Goal: Transaction & Acquisition: Purchase product/service

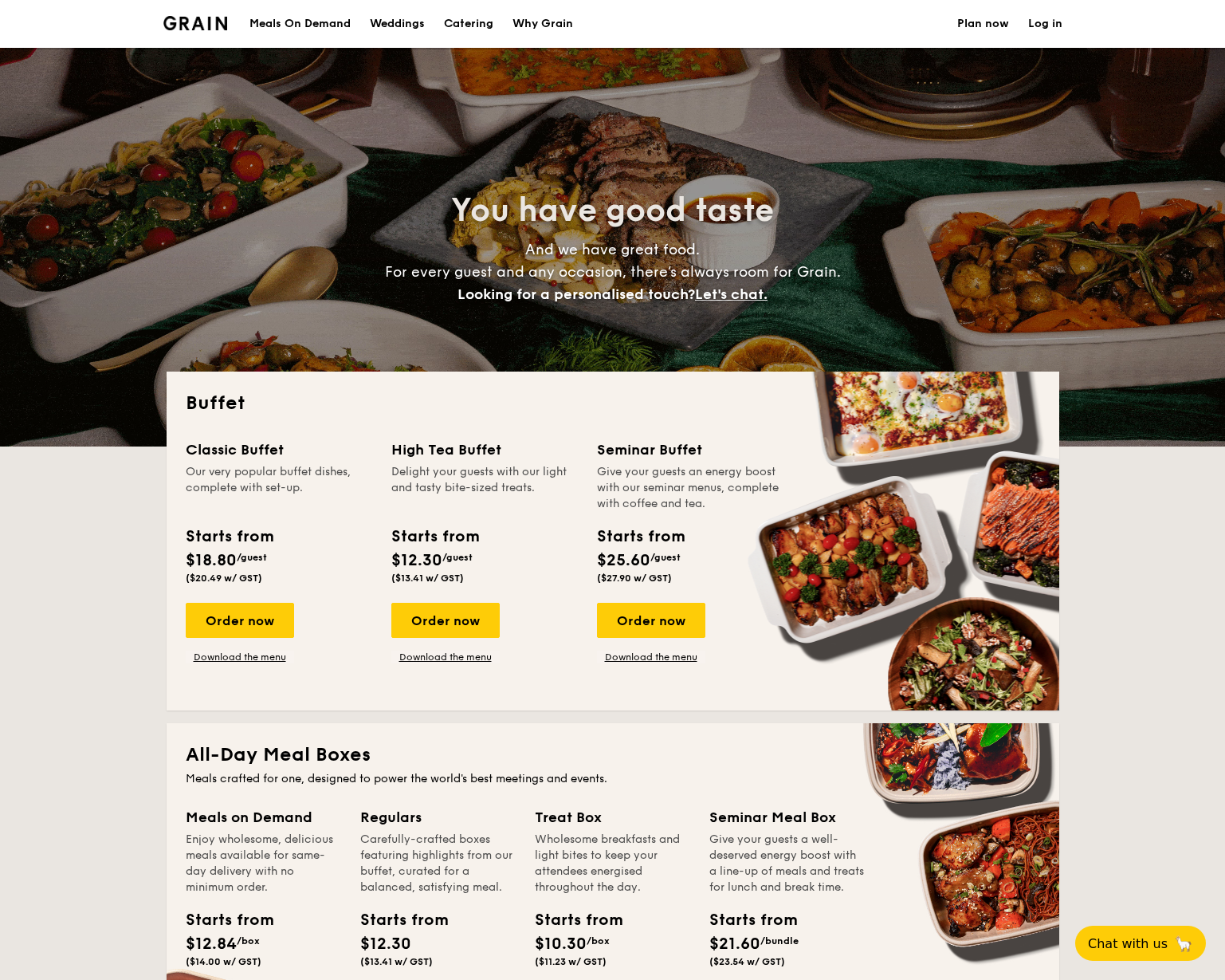
select select
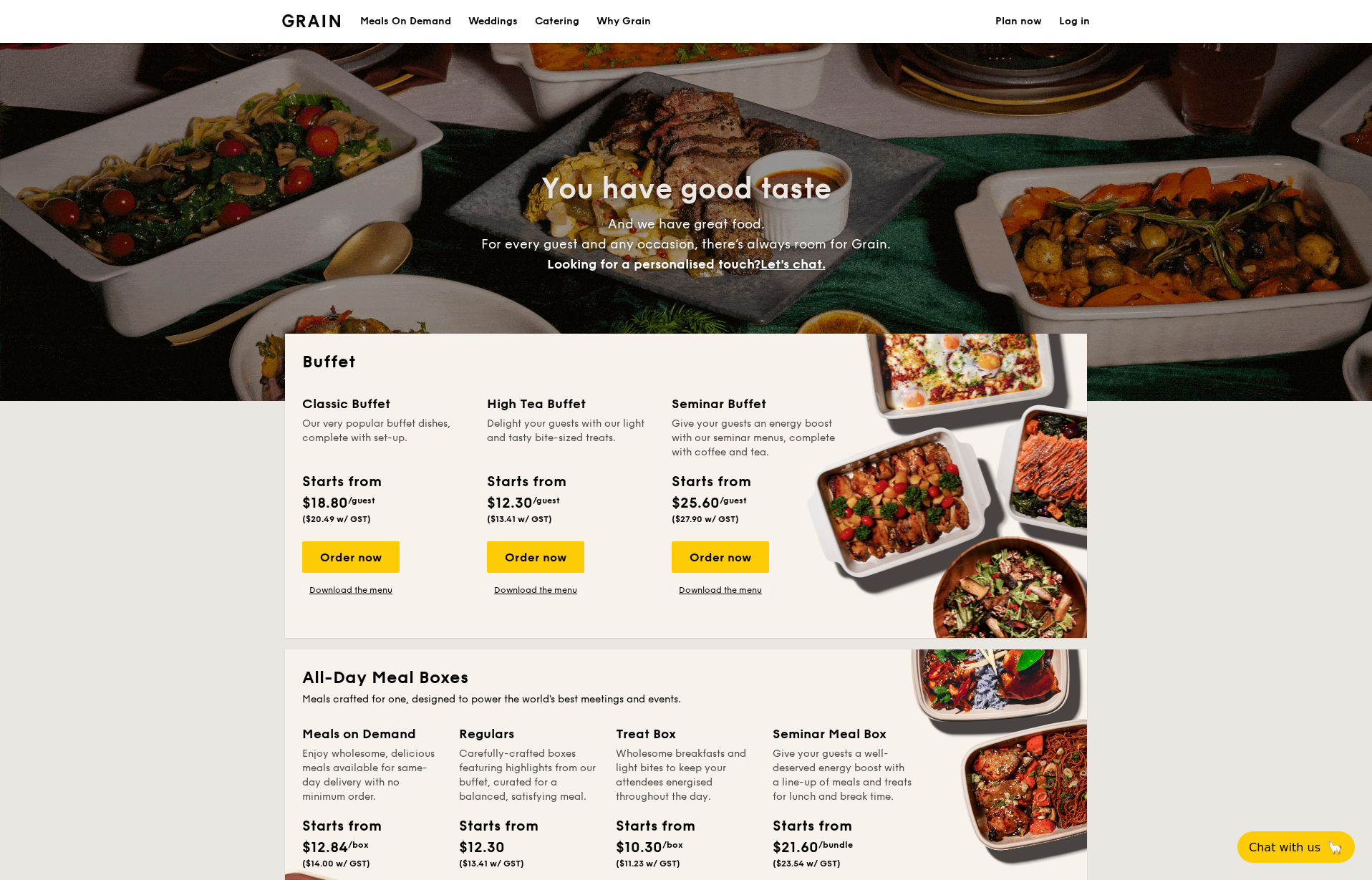
click at [1073, 16] on link "Log in" at bounding box center [1074, 21] width 31 height 43
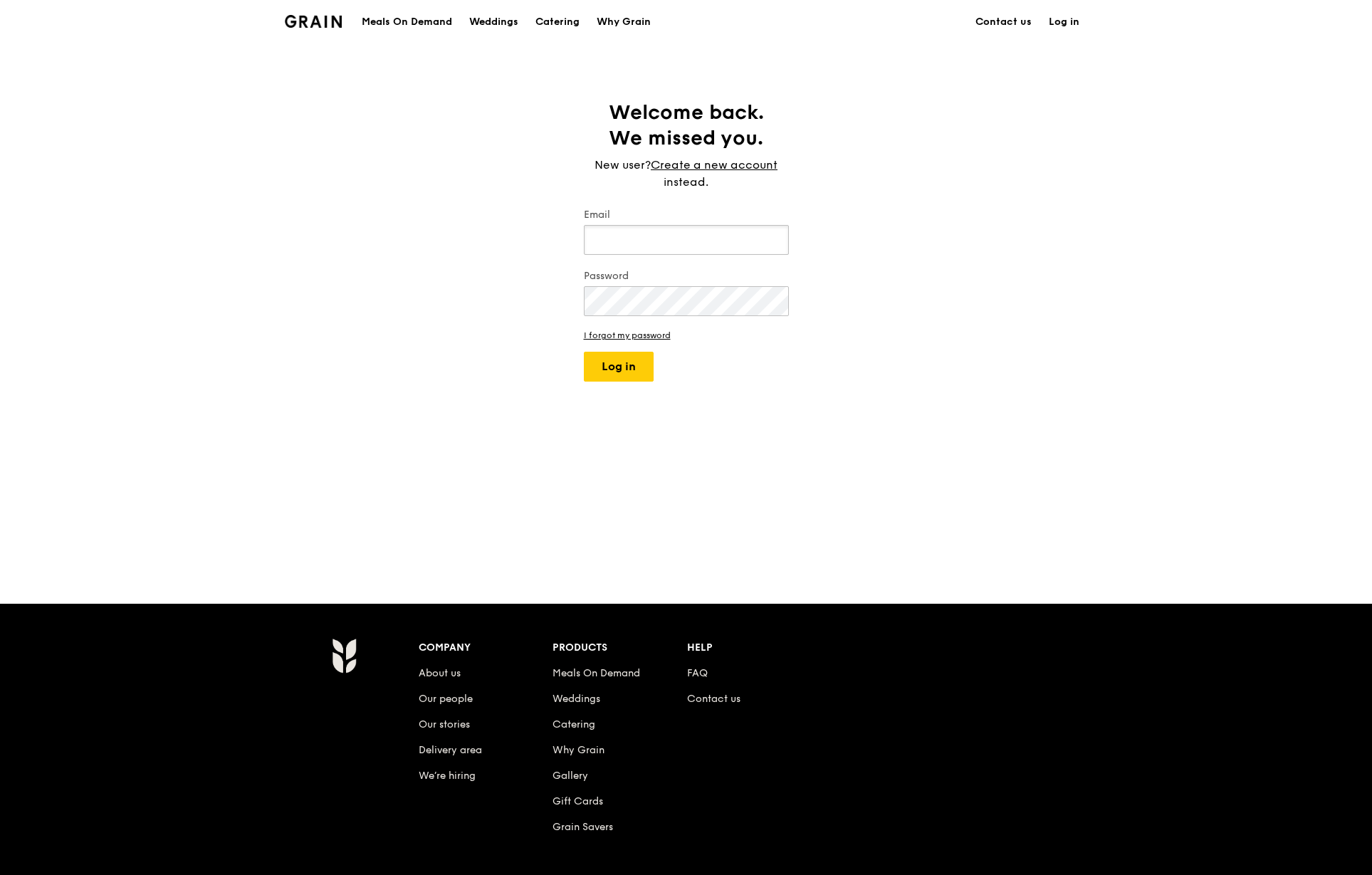
type input "spade@revereasia.com"
click at [584, 352] on button "Log in" at bounding box center [618, 366] width 70 height 30
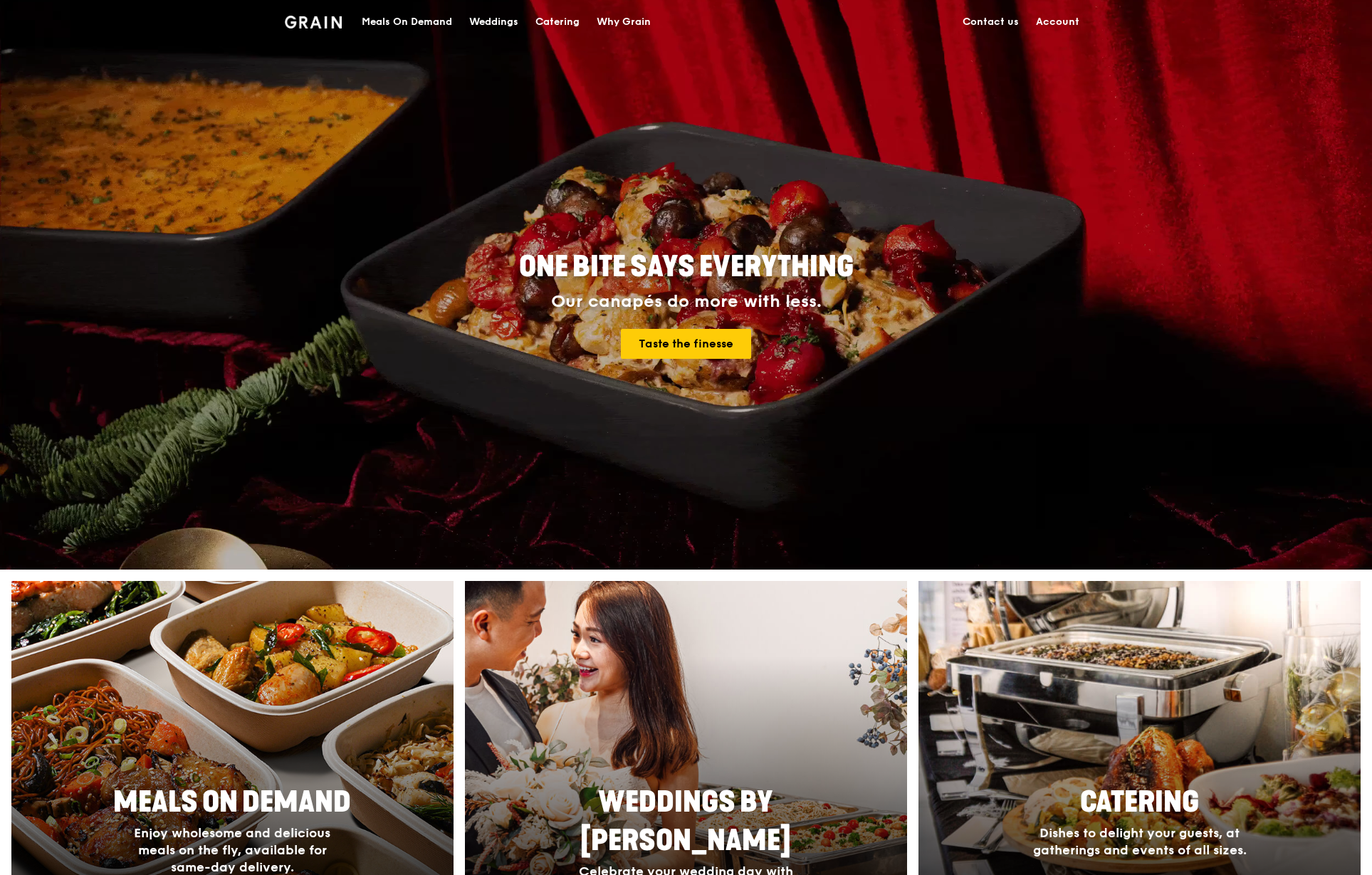
click at [1047, 23] on link "Account" at bounding box center [1057, 22] width 60 height 43
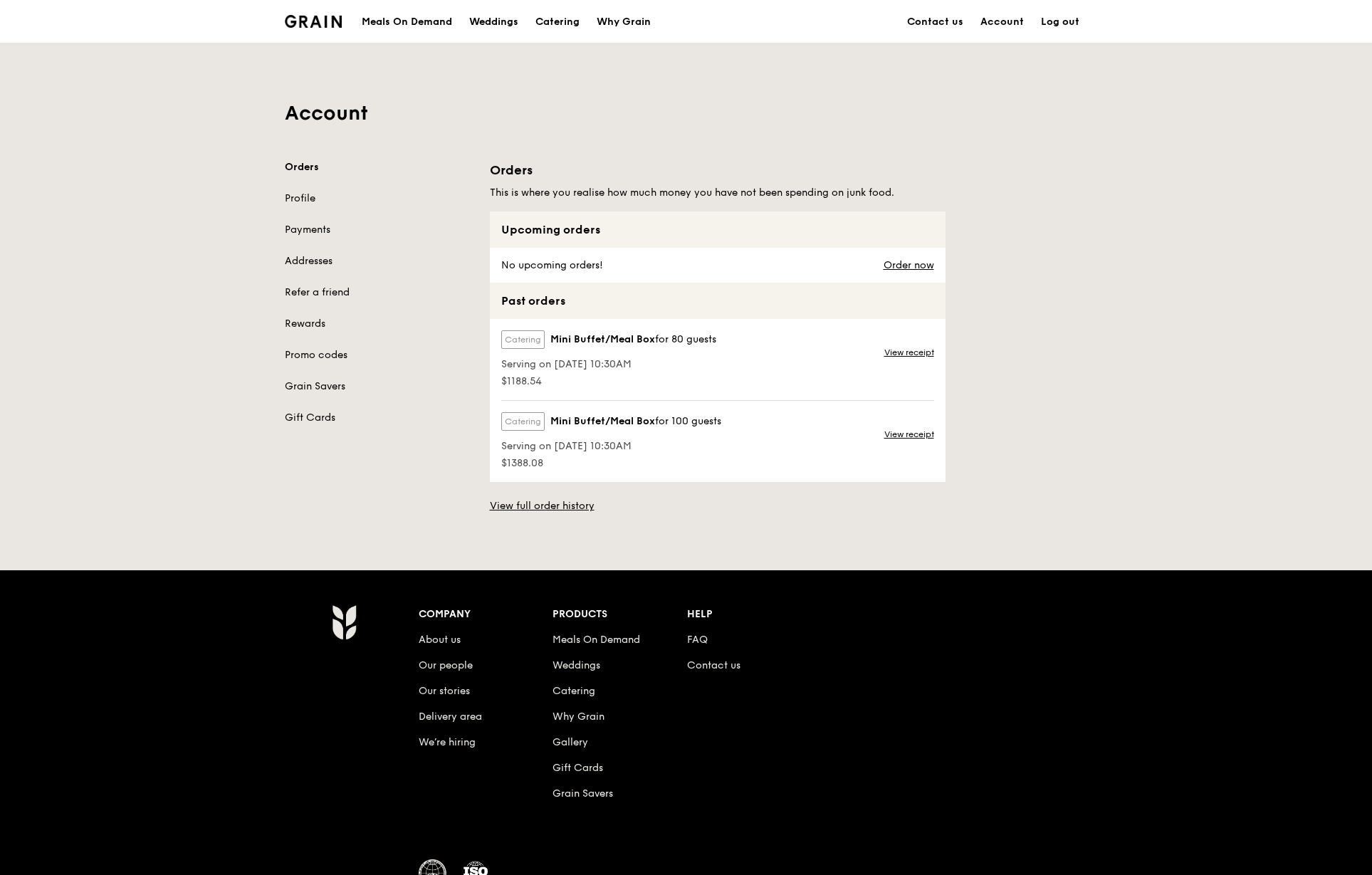
drag, startPoint x: 501, startPoint y: 367, endPoint x: 777, endPoint y: 360, distance: 276.1
click at [779, 359] on div "Catering Mini Buffet/Meal Box for 80 guests Serving on 1 Oct 2024, 10:30AM $118…" at bounding box center [717, 359] width 456 height 81
click at [775, 360] on div "Catering Mini Buffet/Meal Box for 80 guests Serving on 1 Oct 2024, 10:30AM $118…" at bounding box center [717, 359] width 456 height 81
click at [905, 264] on link "Order now" at bounding box center [908, 266] width 51 height 12
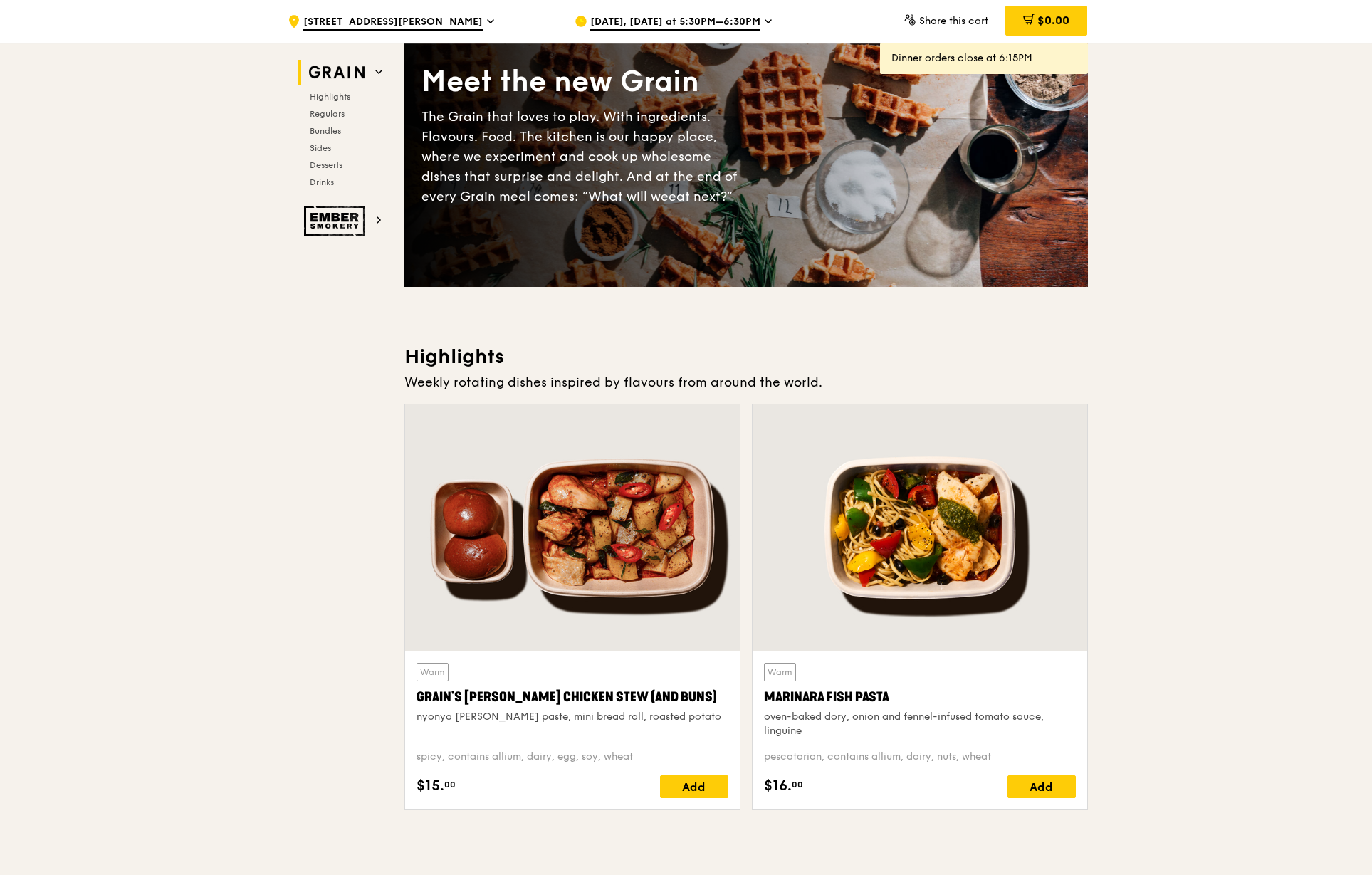
scroll to position [285, 0]
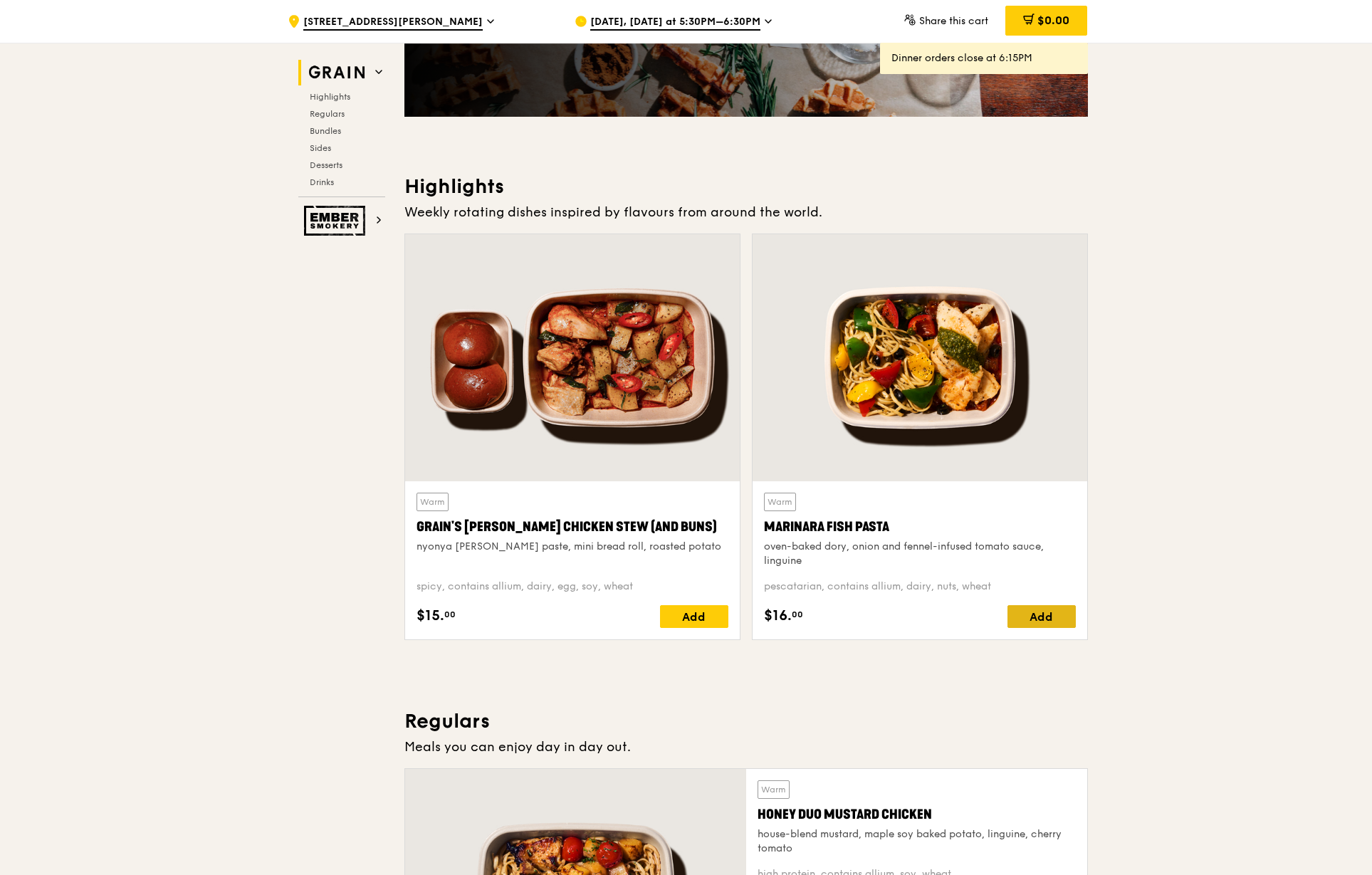
click at [1053, 617] on div "Add" at bounding box center [1041, 616] width 68 height 23
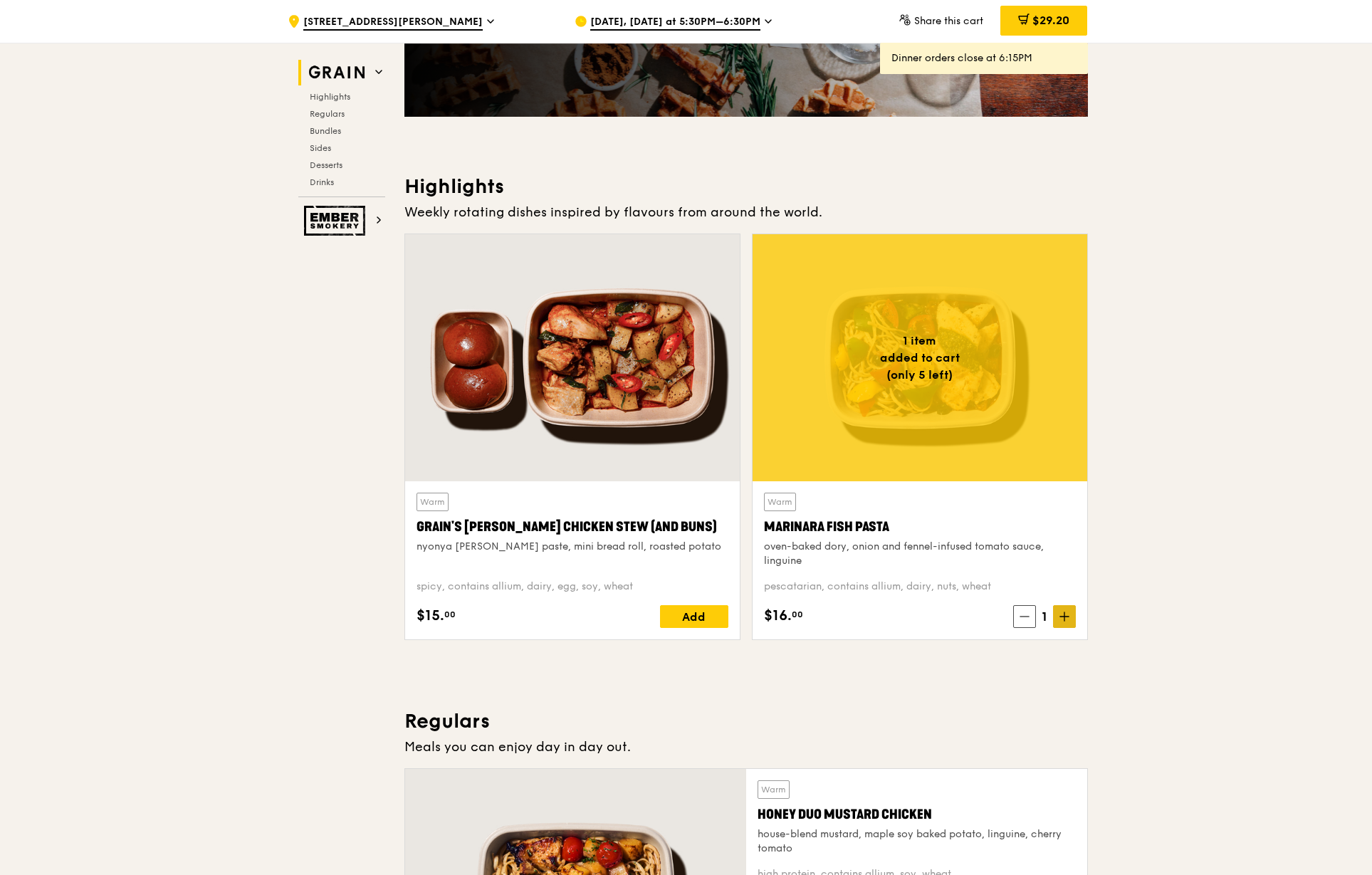
click at [1067, 620] on icon at bounding box center [1064, 617] width 10 height 10
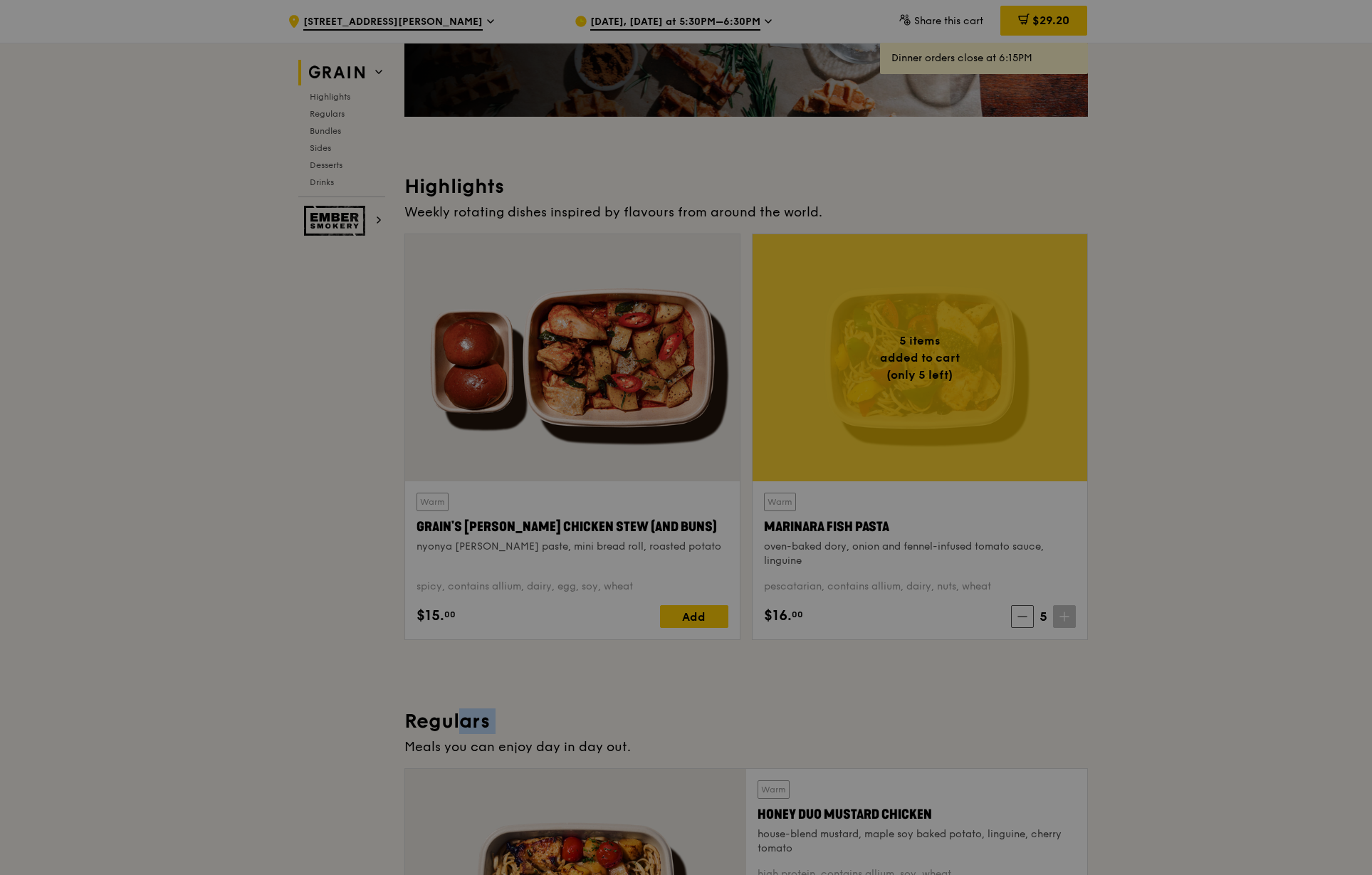
click at [1067, 620] on div at bounding box center [686, 438] width 1372 height 875
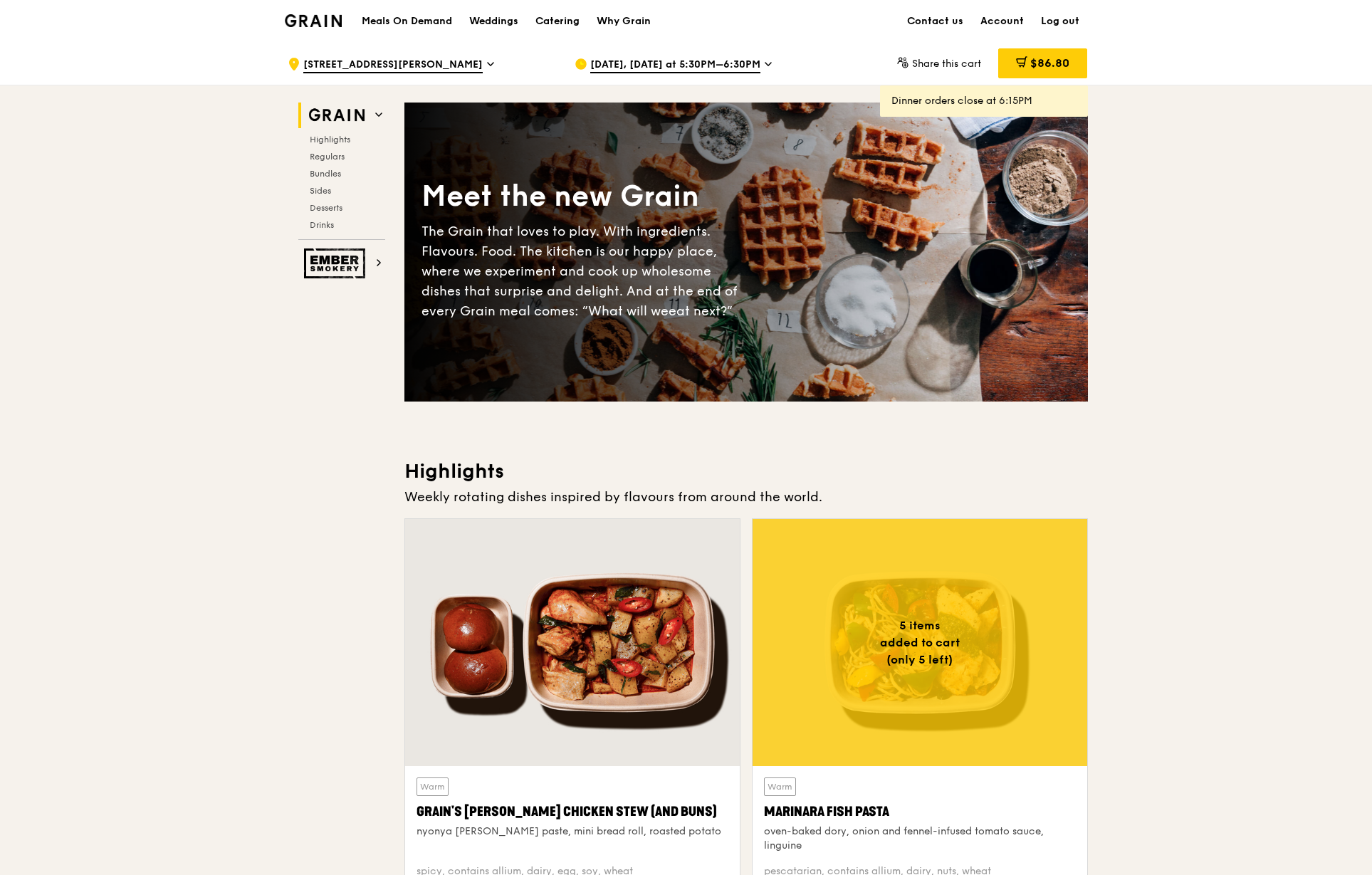
scroll to position [0, 0]
click at [368, 66] on span "6A Napier Road" at bounding box center [393, 66] width 179 height 15
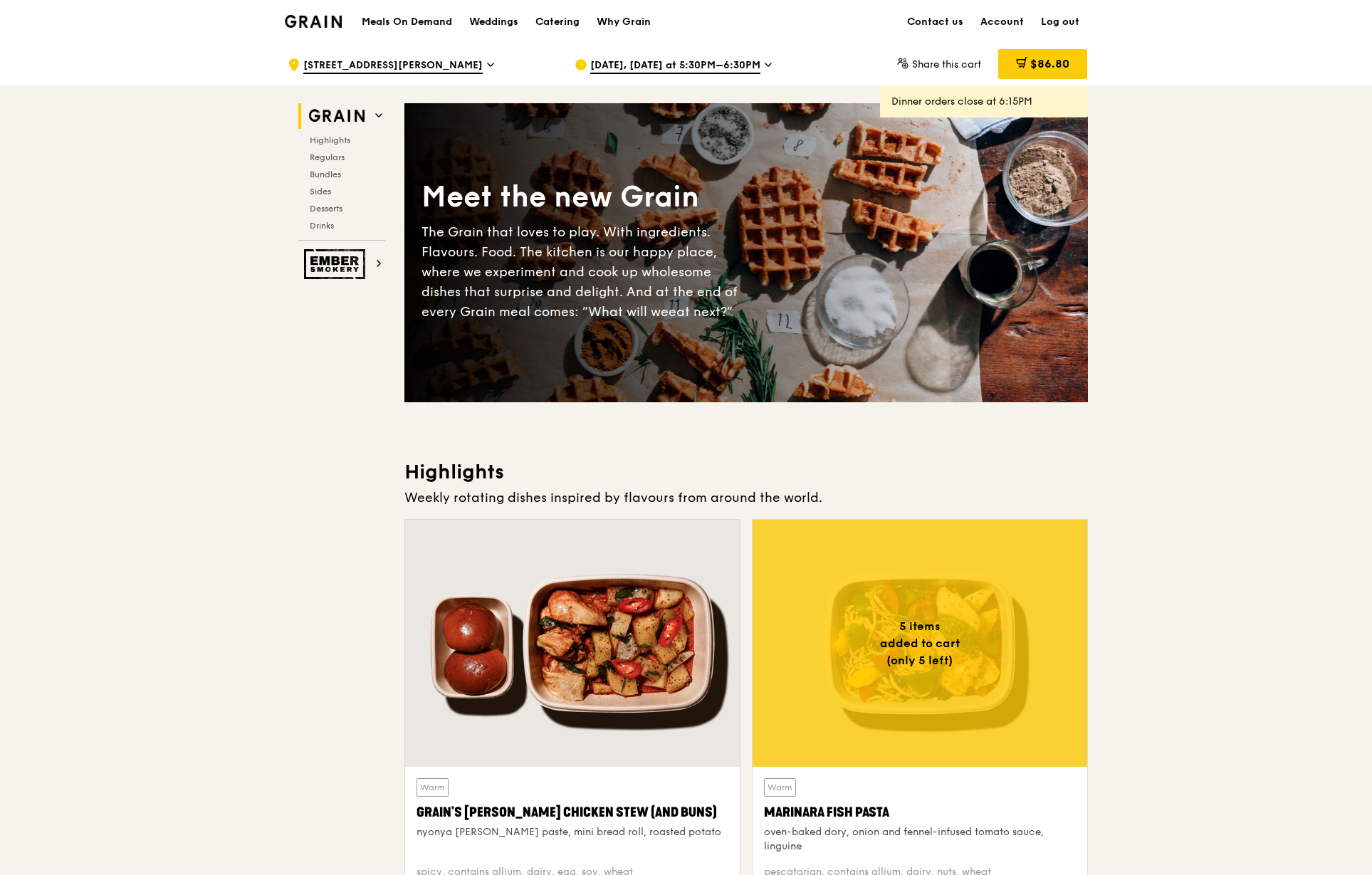
click at [669, 56] on div "Sep 13, Today at 5:30PM–6:30PM" at bounding box center [707, 65] width 264 height 43
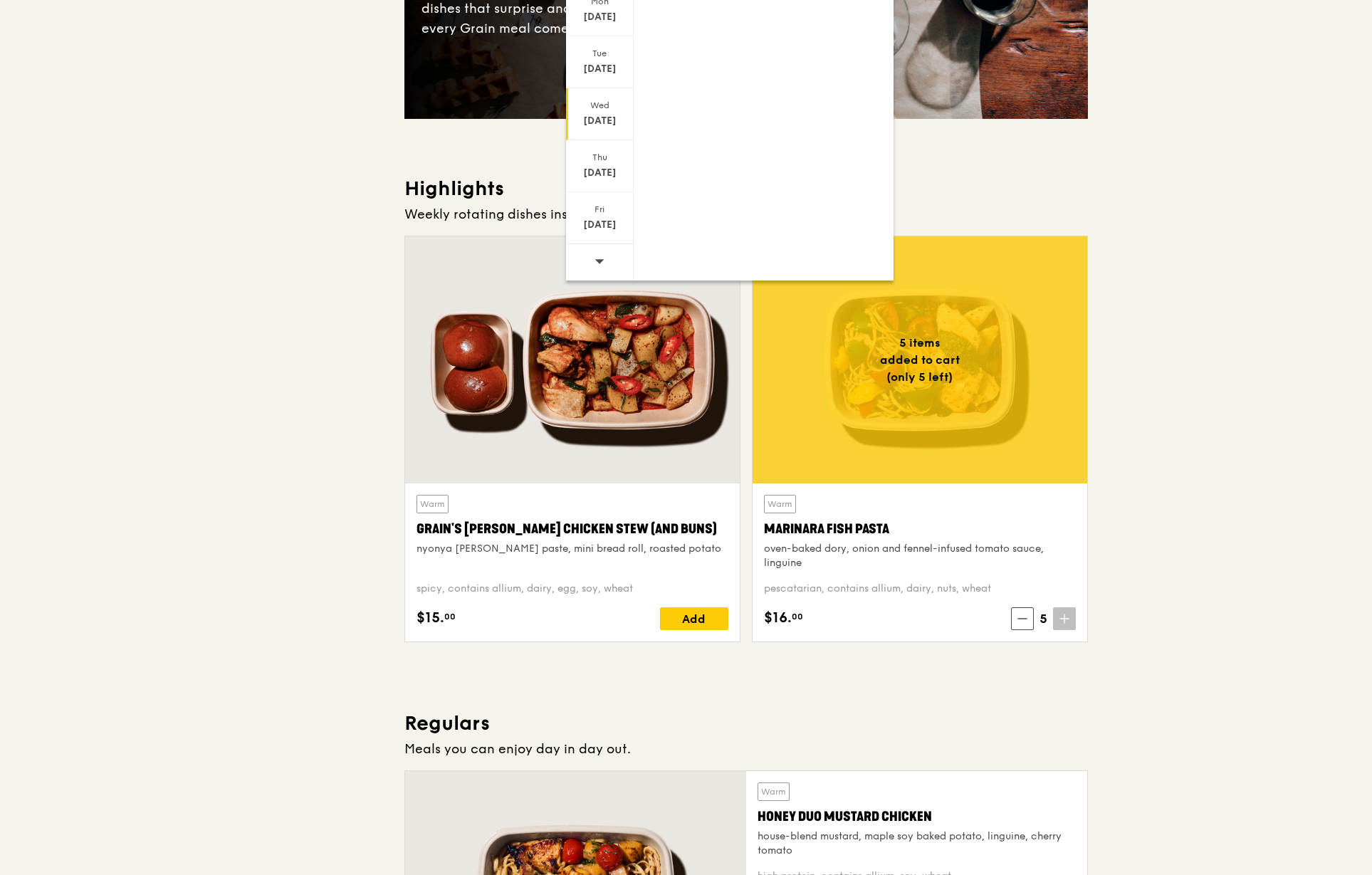
scroll to position [285, 0]
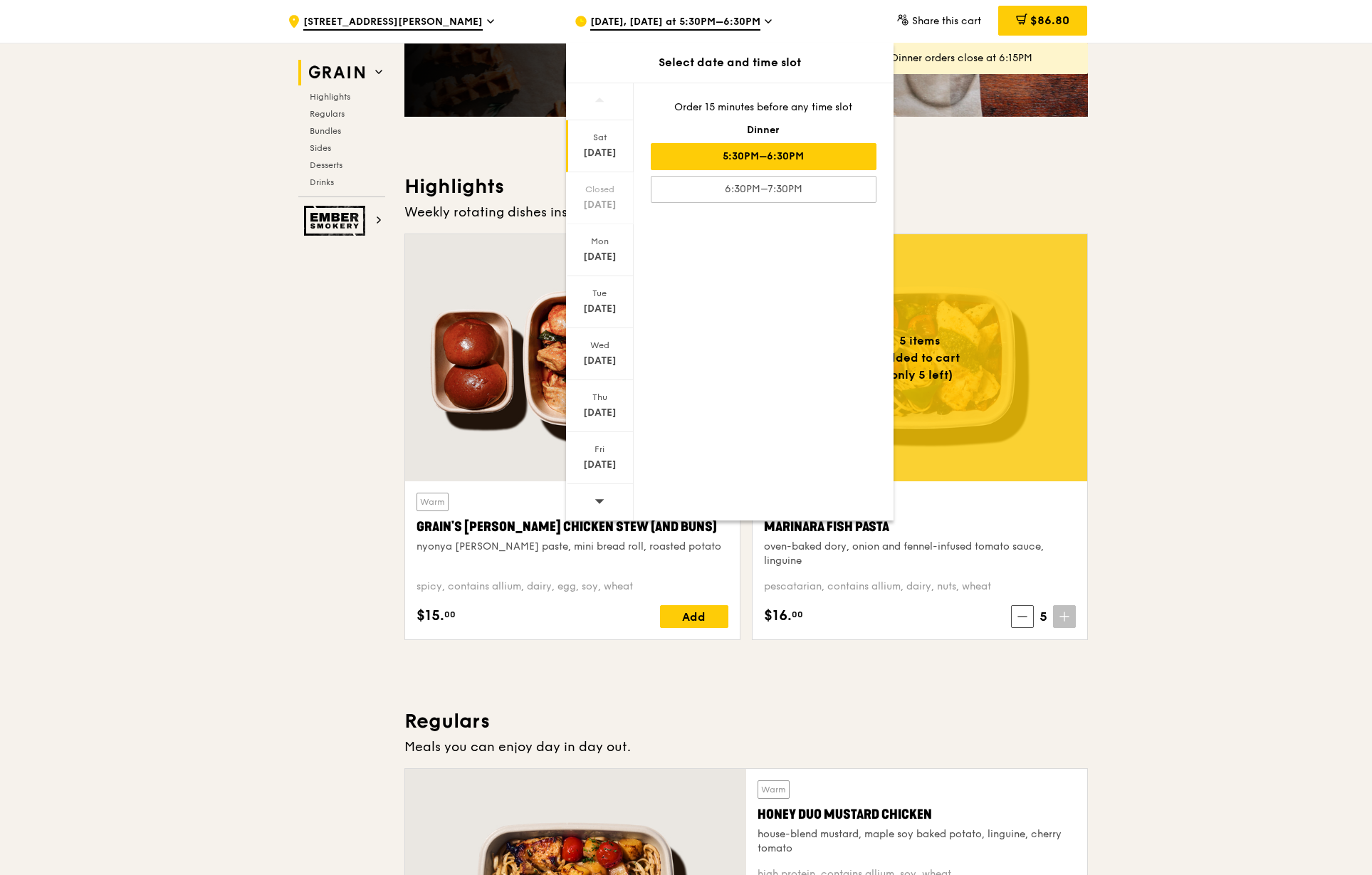
click at [595, 490] on span at bounding box center [600, 501] width 10 height 34
click at [595, 499] on icon at bounding box center [600, 501] width 10 height 11
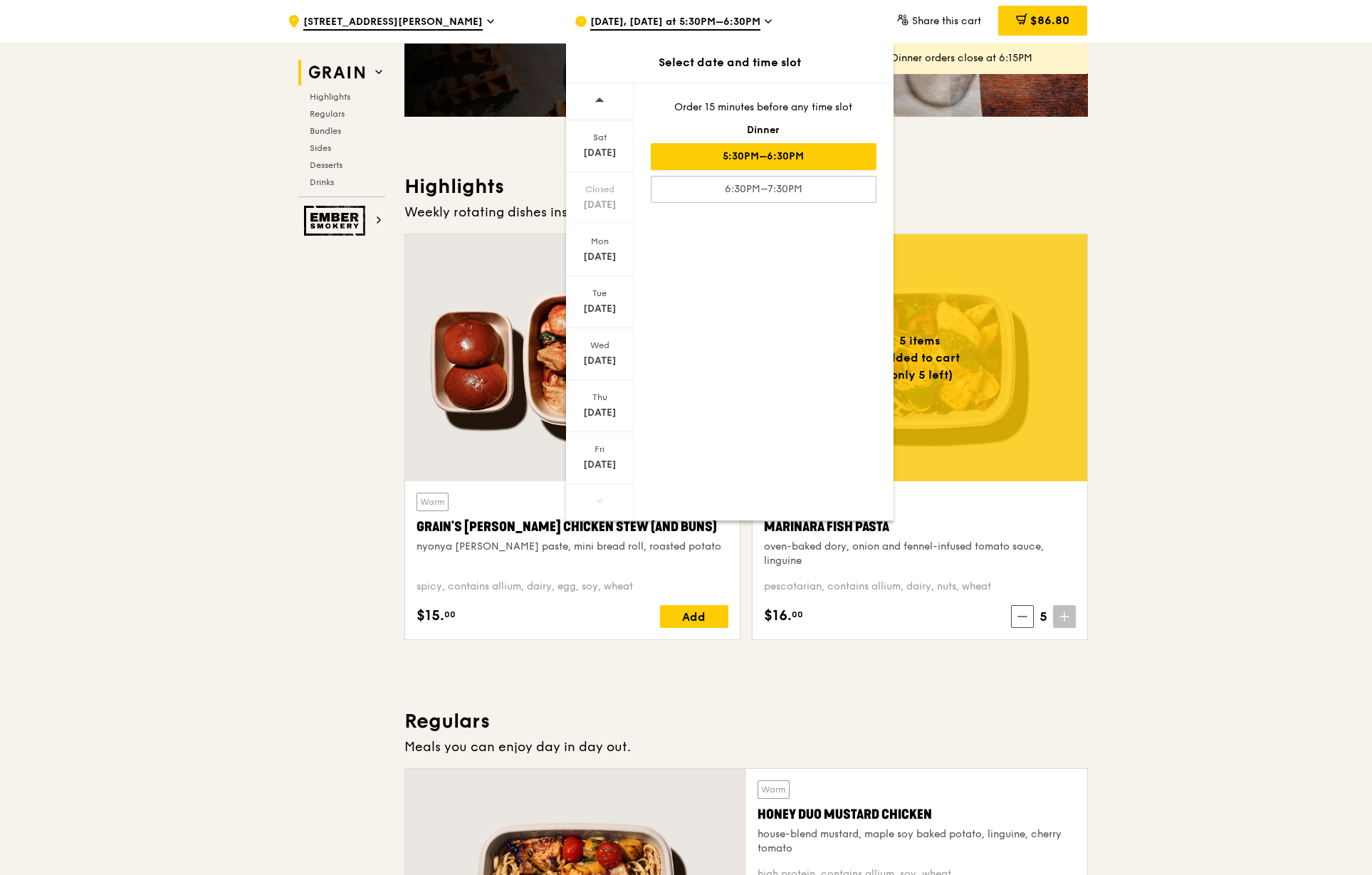
click at [747, 20] on span "Sep 13, Today at 5:30PM–6:30PM" at bounding box center [675, 22] width 170 height 15
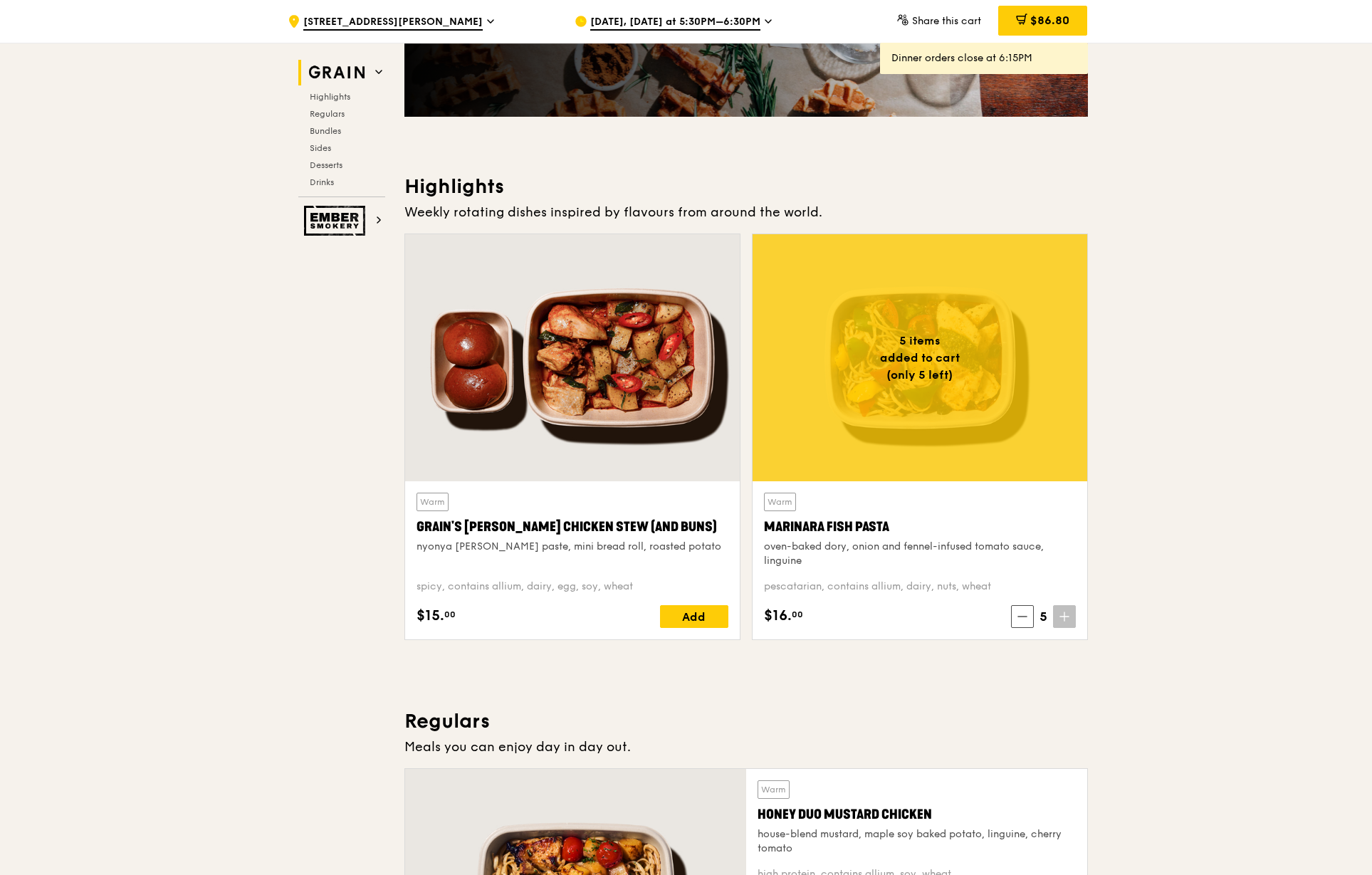
click at [747, 20] on span "Sep 13, Today at 5:30PM–6:30PM" at bounding box center [675, 22] width 170 height 15
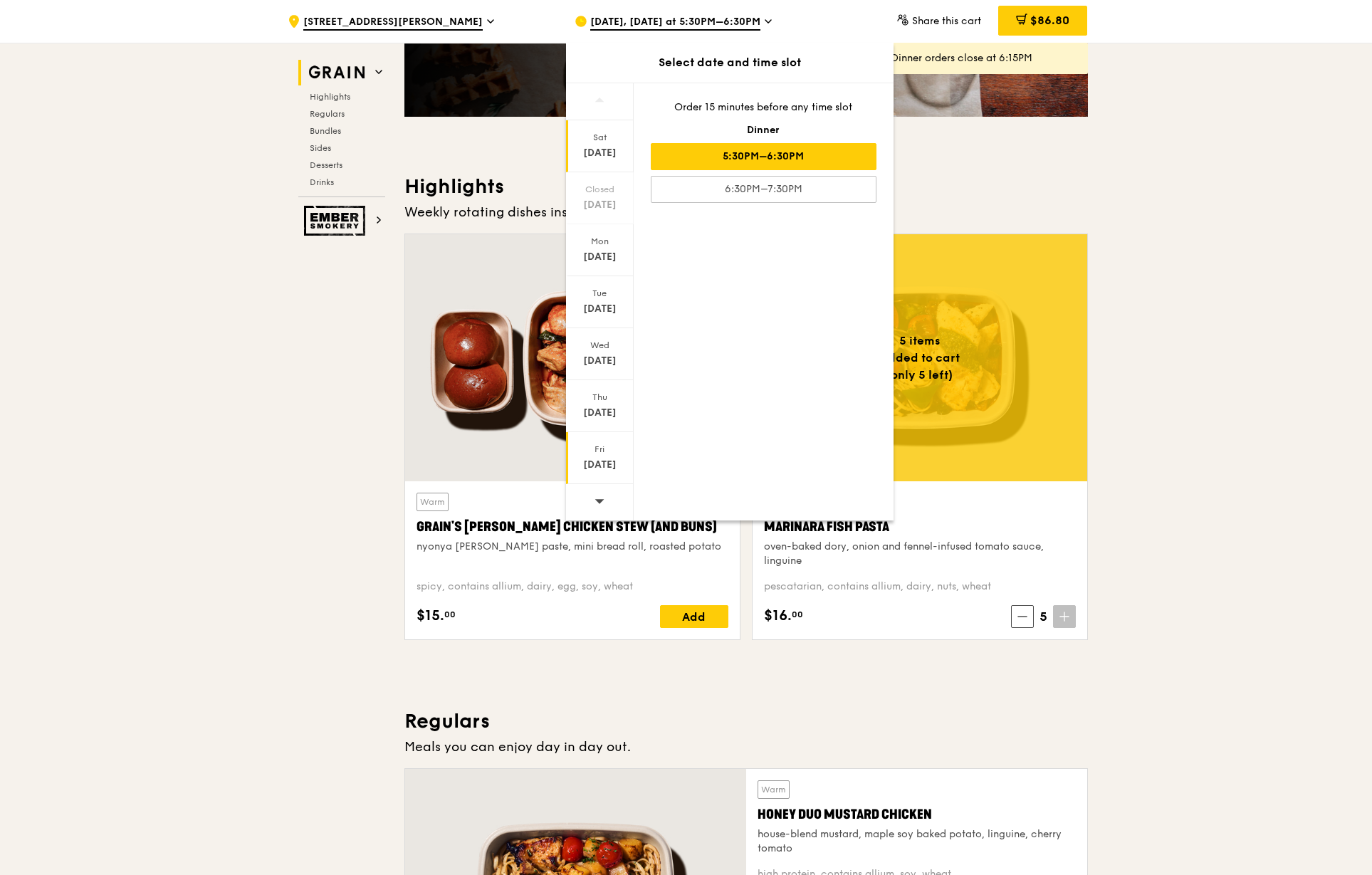
click at [609, 461] on div "Sep 19" at bounding box center [600, 465] width 63 height 14
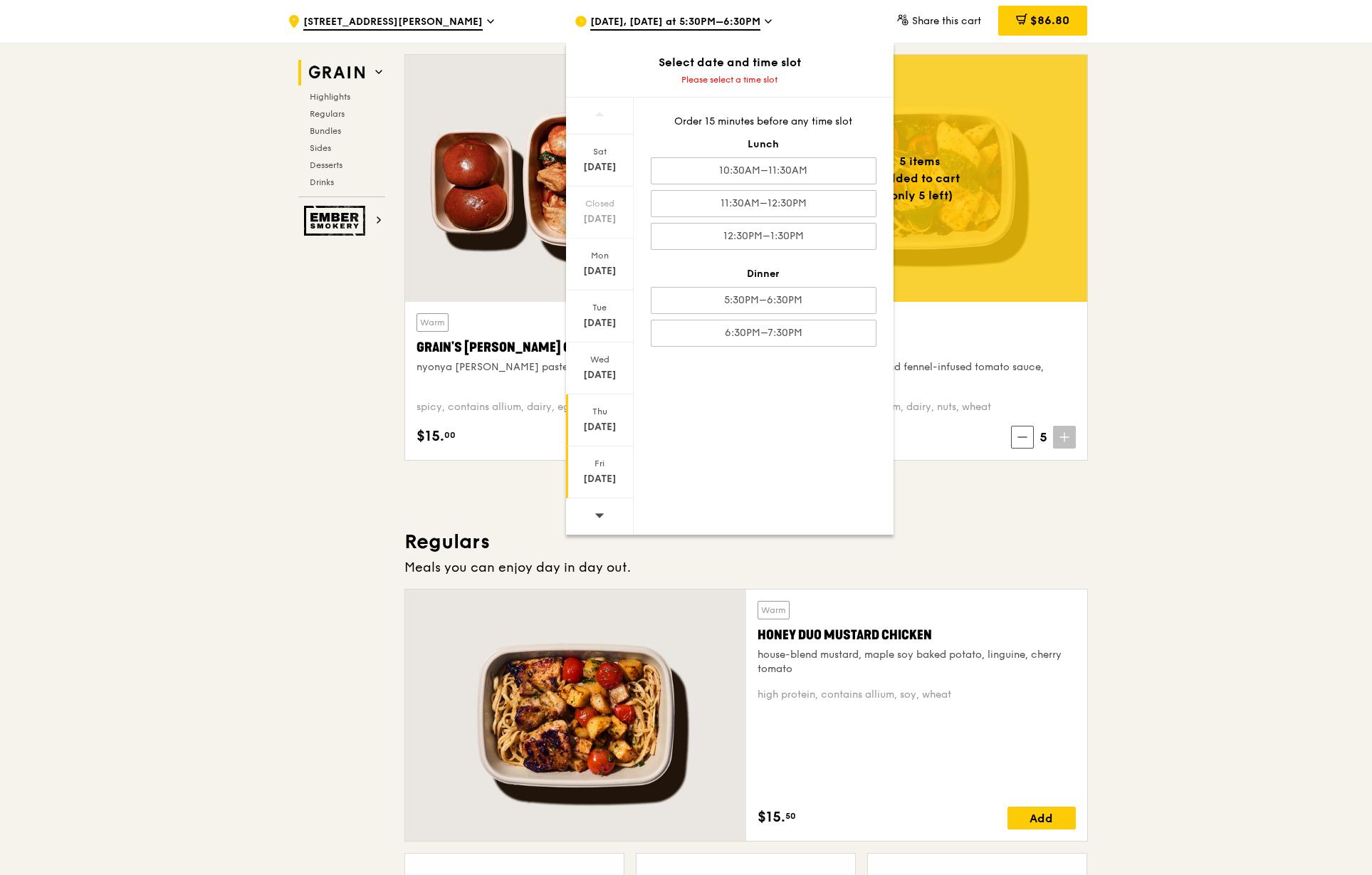
scroll to position [498, 0]
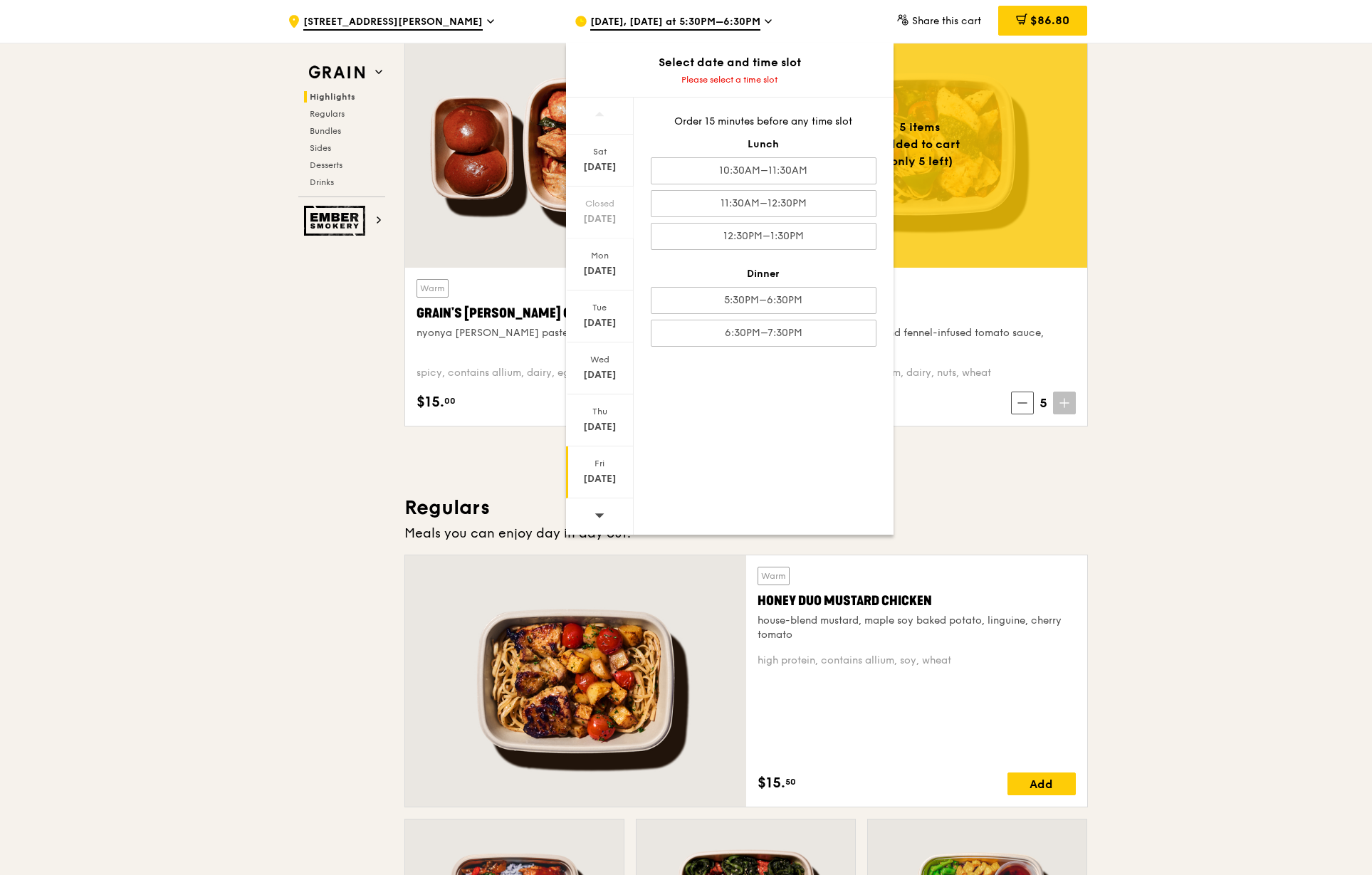
click at [592, 509] on div at bounding box center [600, 516] width 68 height 36
click at [593, 513] on div at bounding box center [600, 516] width 68 height 36
click at [600, 490] on div "Fri Sep 26" at bounding box center [600, 472] width 68 height 52
click at [601, 510] on icon at bounding box center [600, 515] width 10 height 11
click at [589, 384] on div "Wed Sep 24" at bounding box center [600, 368] width 68 height 52
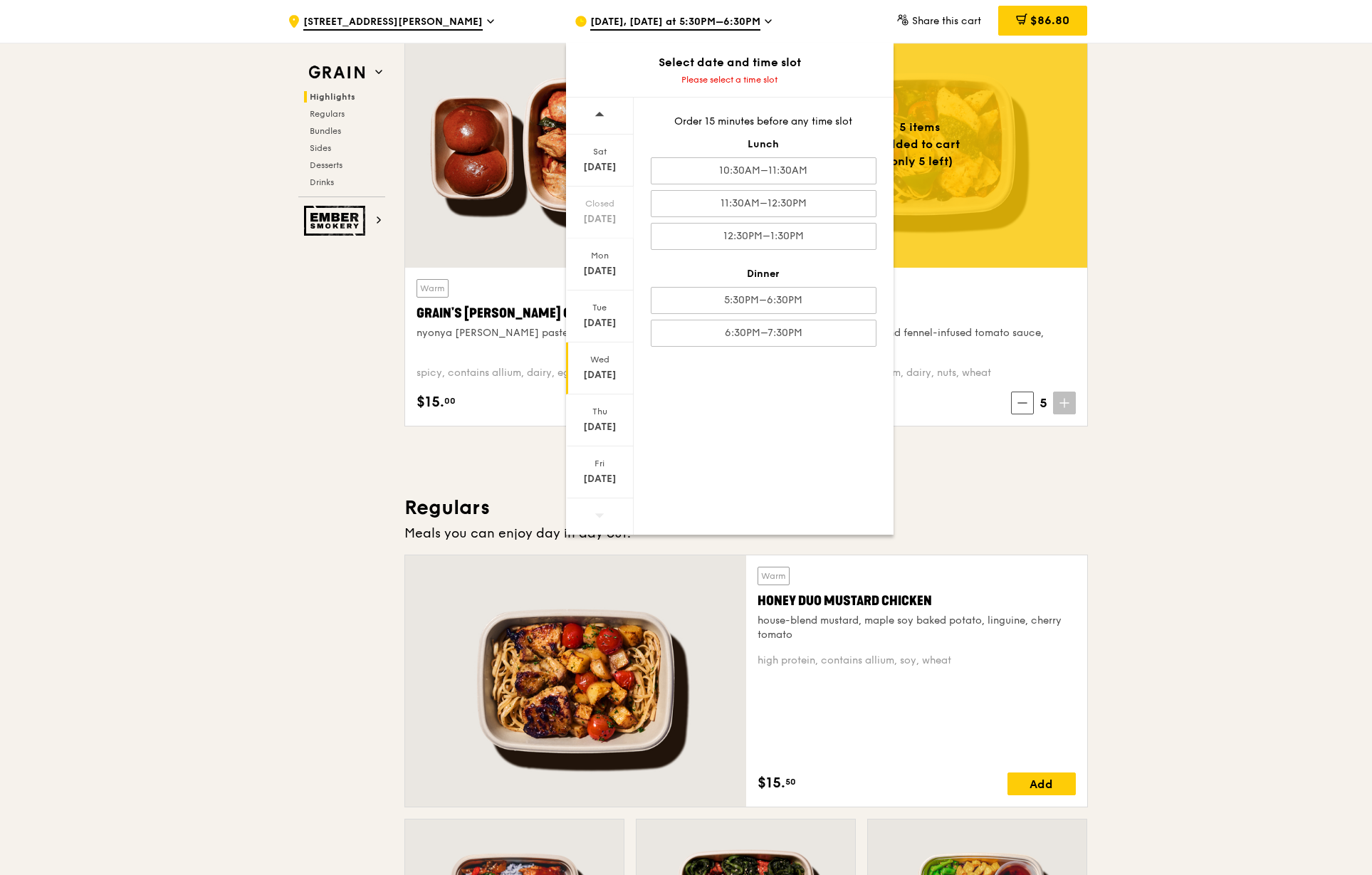
click at [596, 505] on span at bounding box center [600, 515] width 10 height 34
click at [606, 482] on div "Sep 26" at bounding box center [600, 479] width 63 height 14
click at [602, 503] on span at bounding box center [600, 515] width 10 height 34
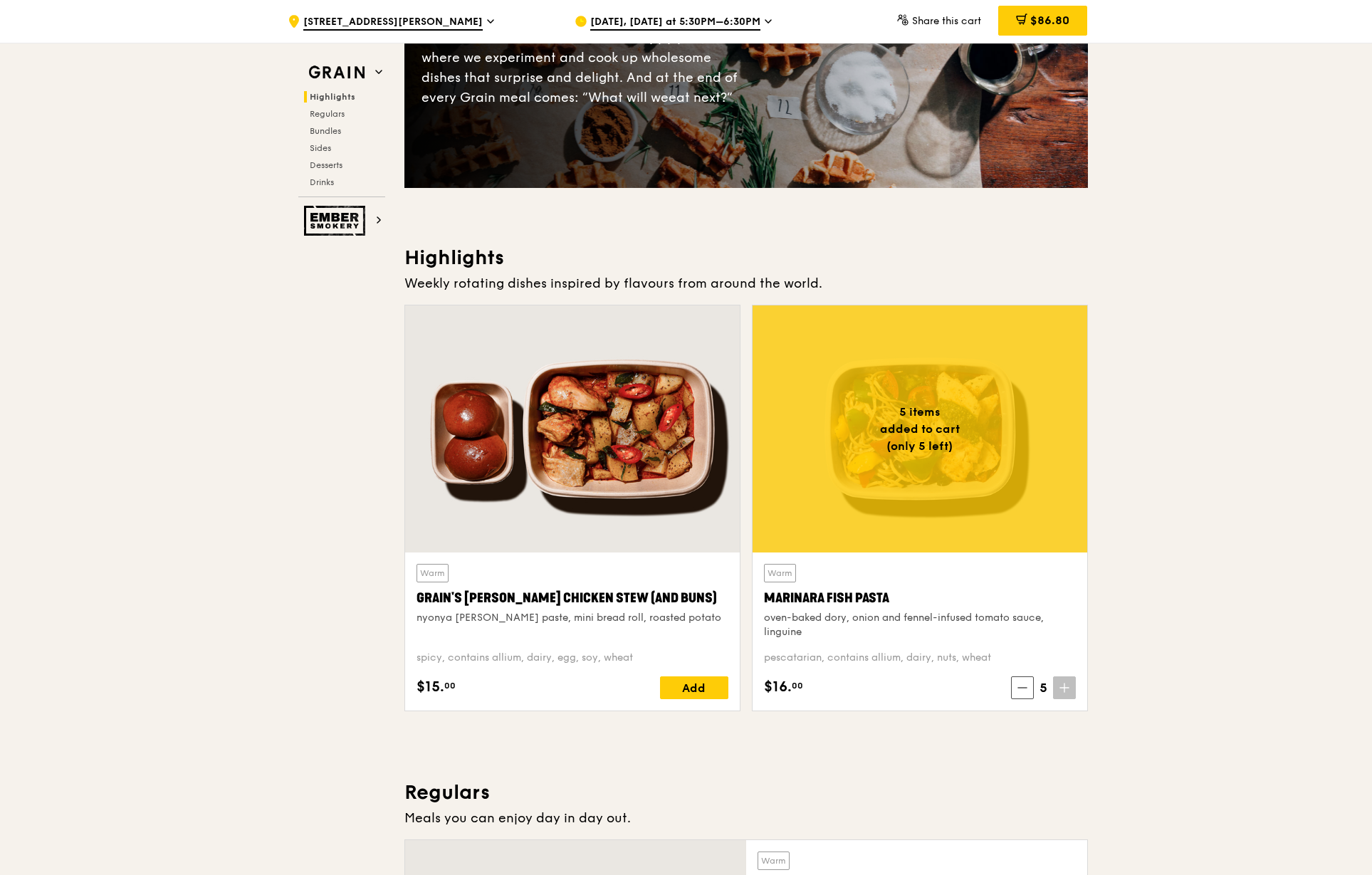
scroll to position [0, 0]
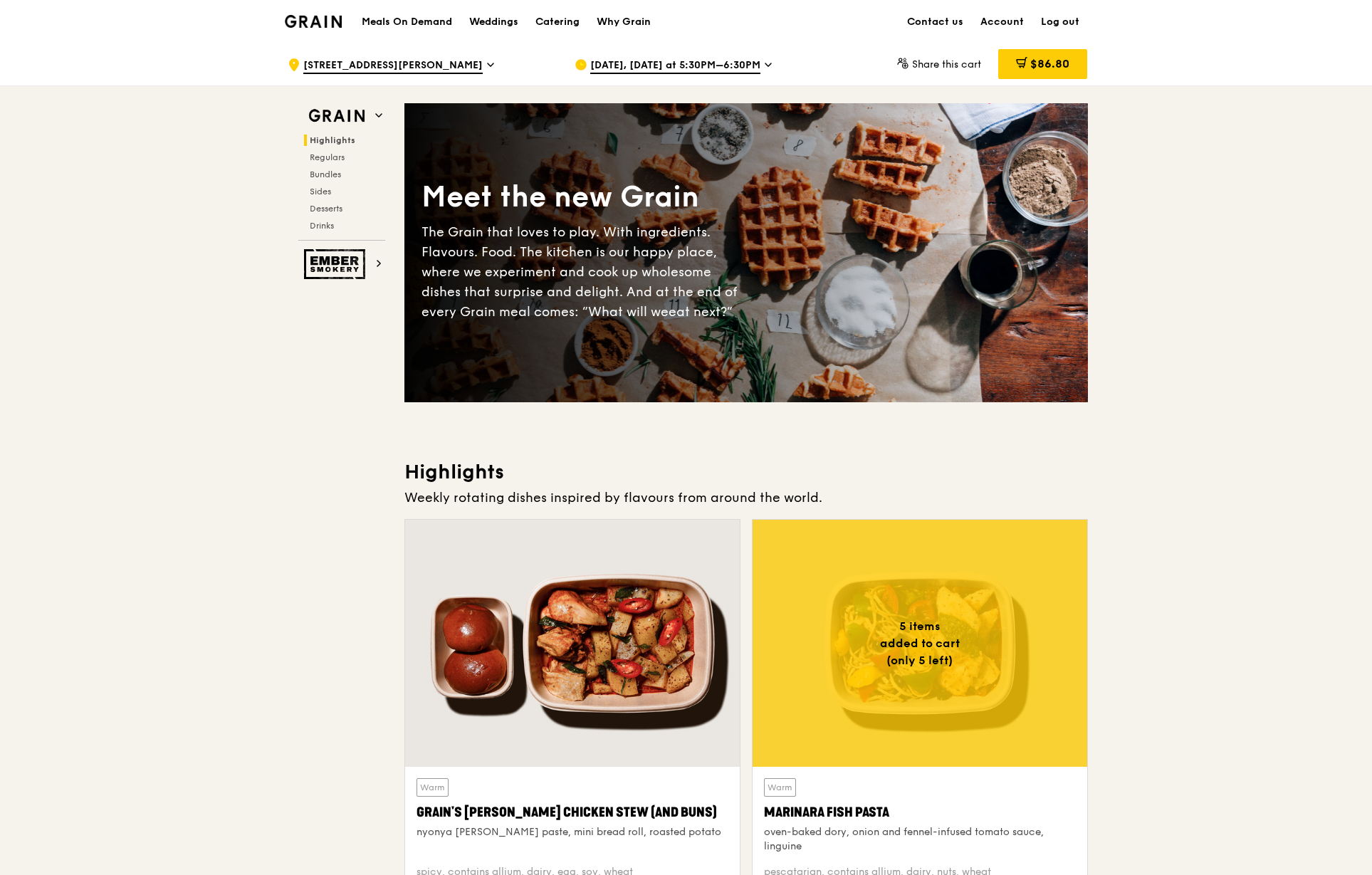
click at [716, 61] on span "Sep 13, Today at 5:30PM–6:30PM" at bounding box center [675, 66] width 170 height 15
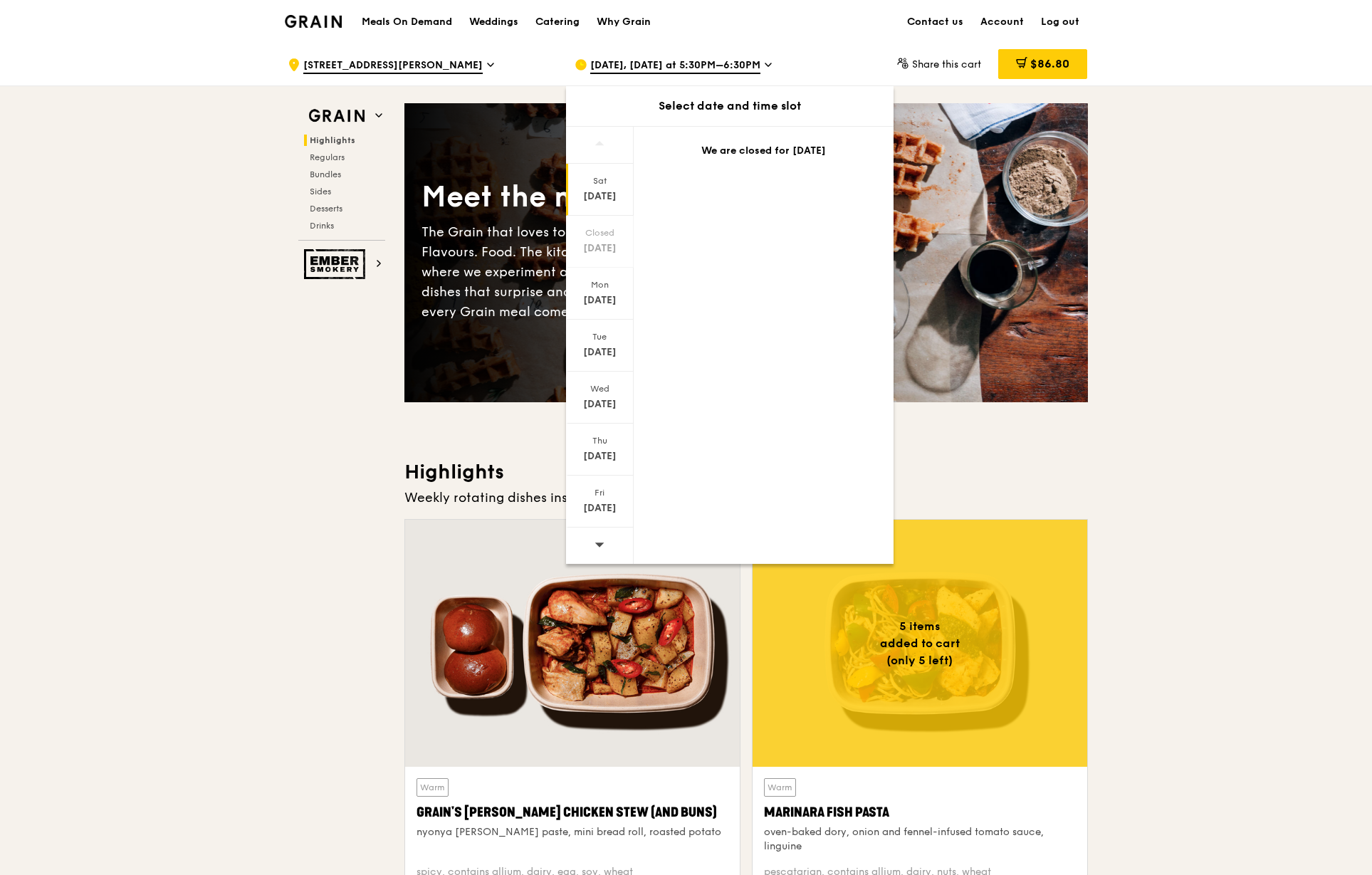
click at [607, 548] on div at bounding box center [600, 545] width 68 height 36
click at [605, 508] on div "Sep 26" at bounding box center [600, 508] width 63 height 14
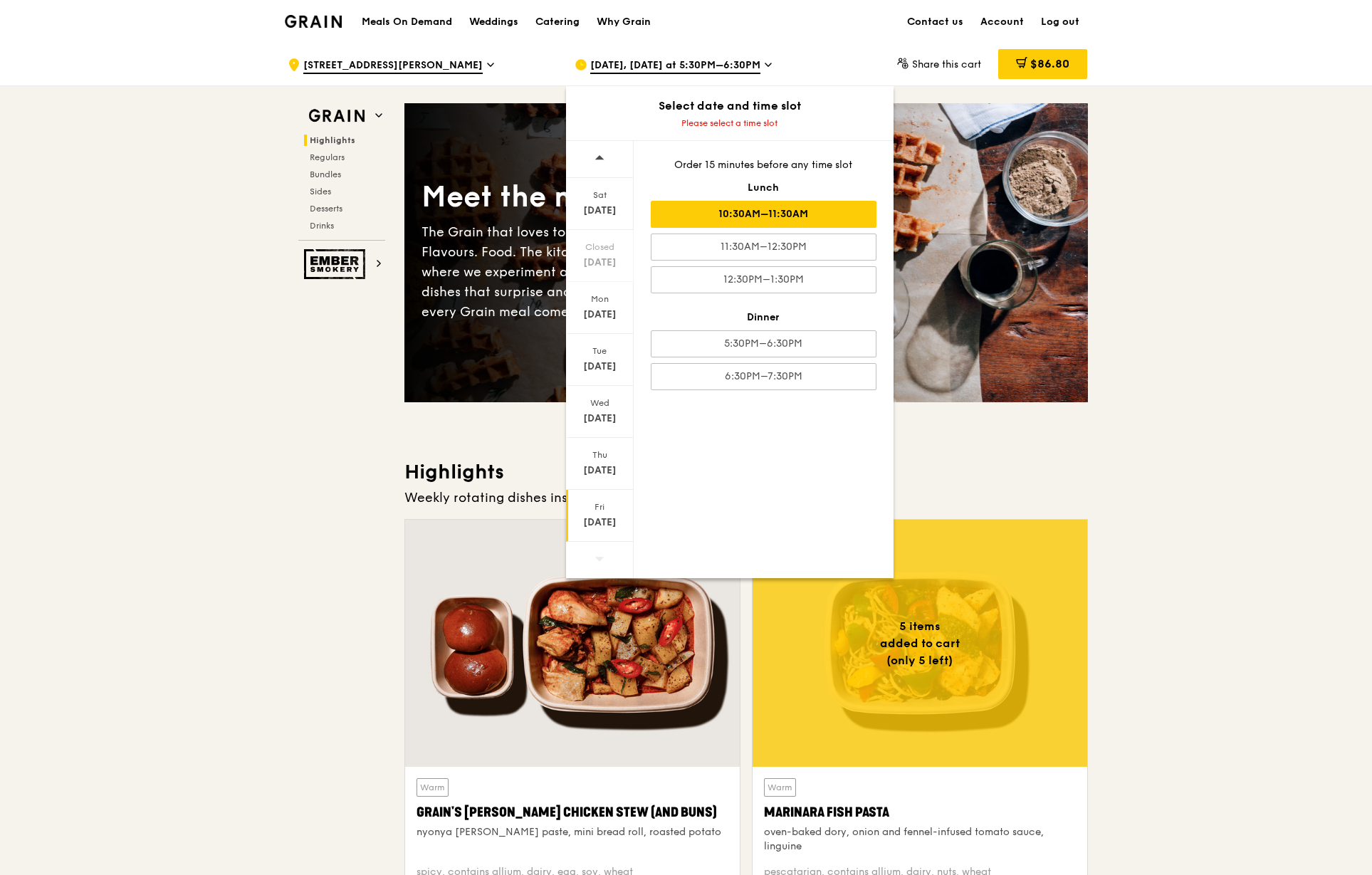
click at [800, 219] on div "10:30AM–11:30AM" at bounding box center [763, 214] width 225 height 27
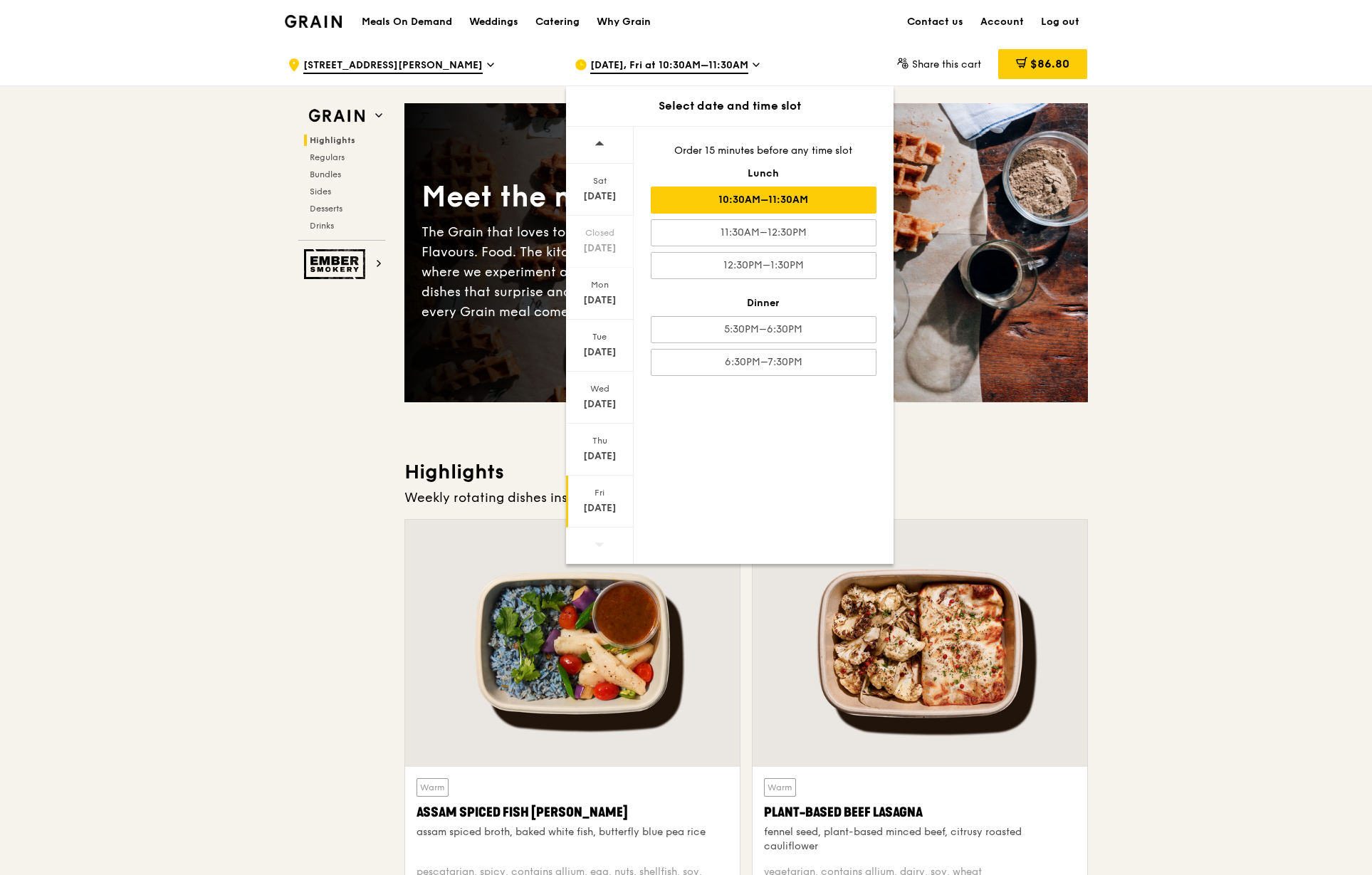
click at [605, 548] on div at bounding box center [600, 545] width 68 height 36
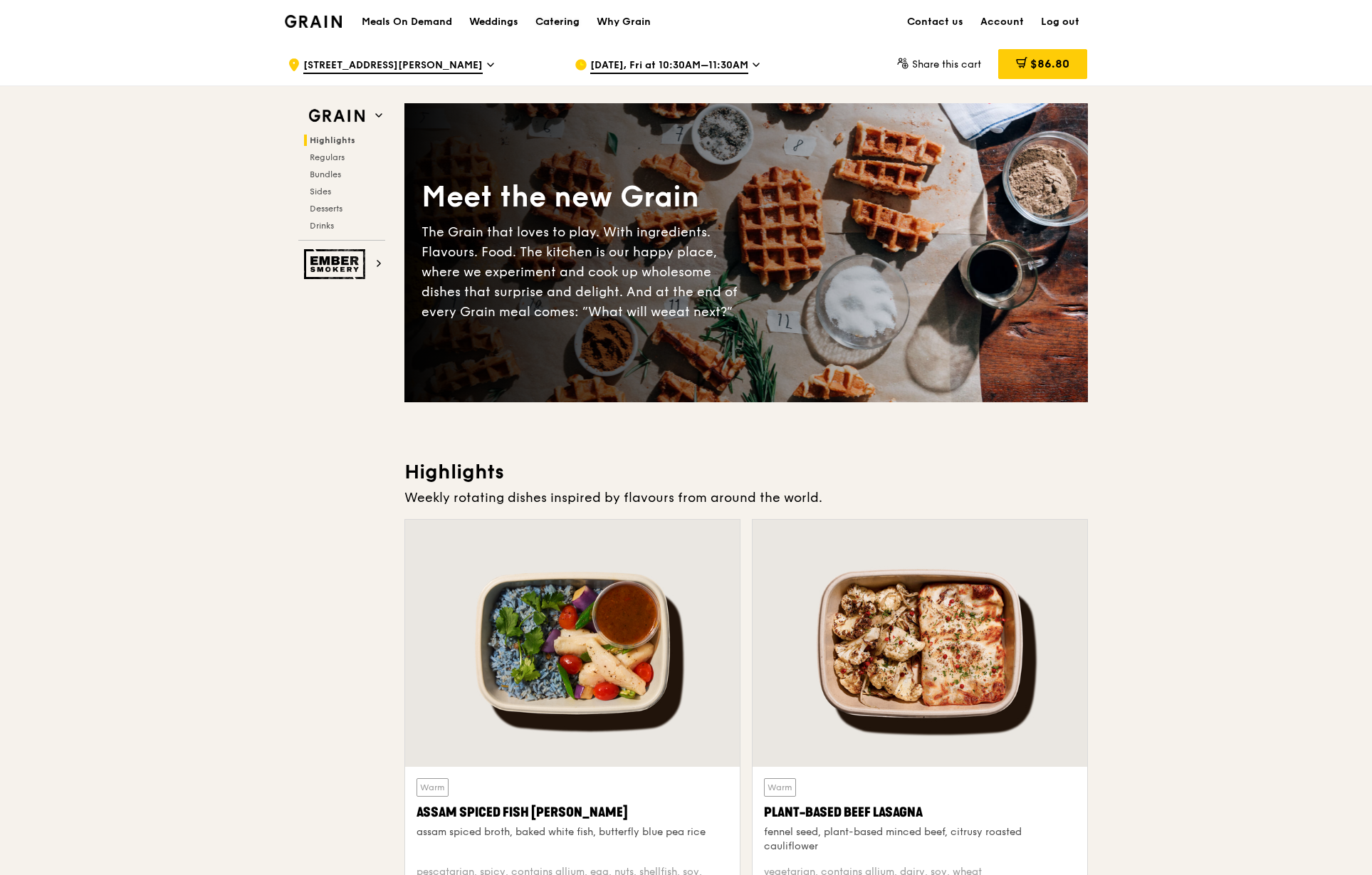
click at [549, 23] on div "Catering" at bounding box center [557, 22] width 44 height 43
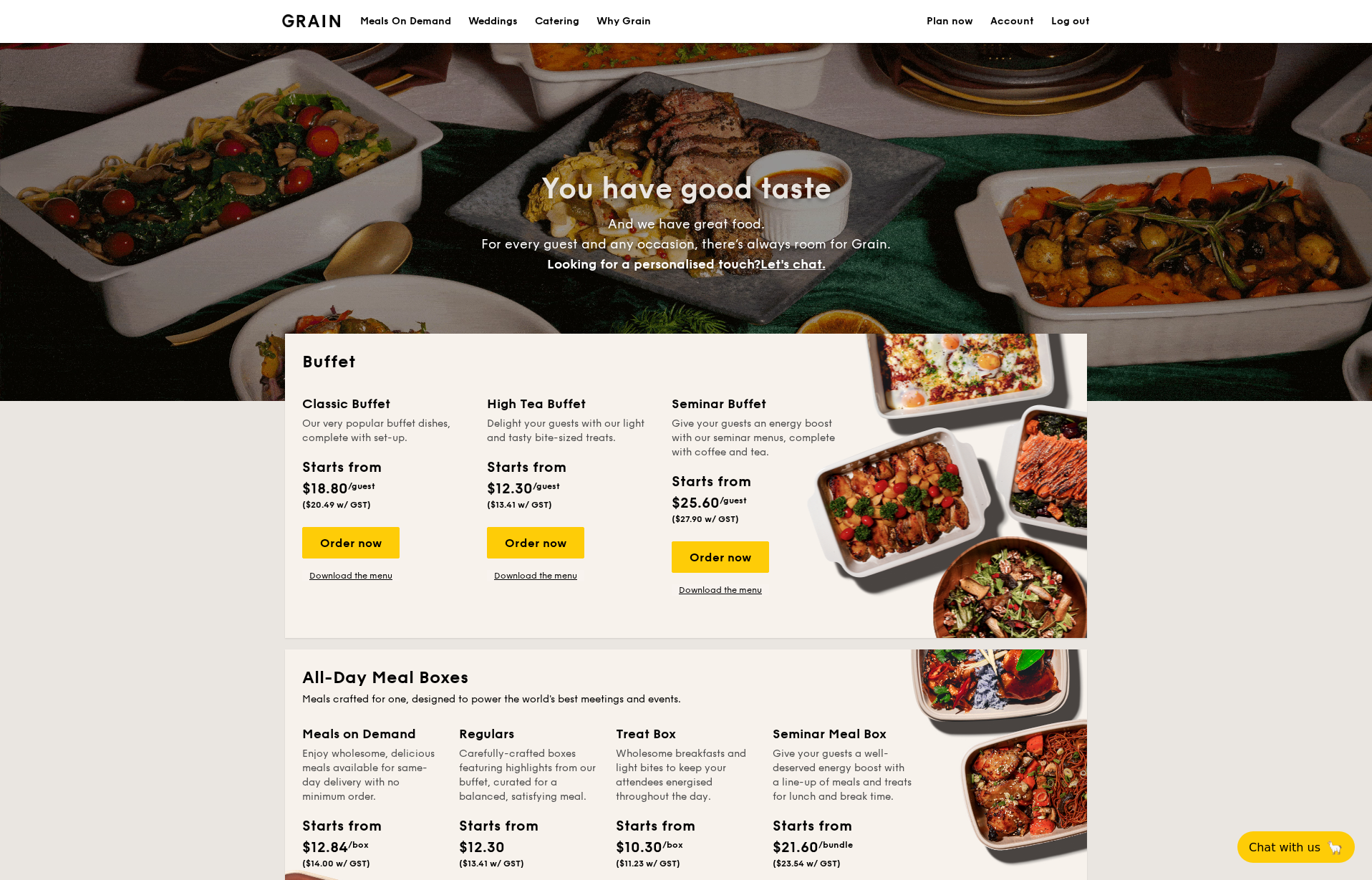
select select
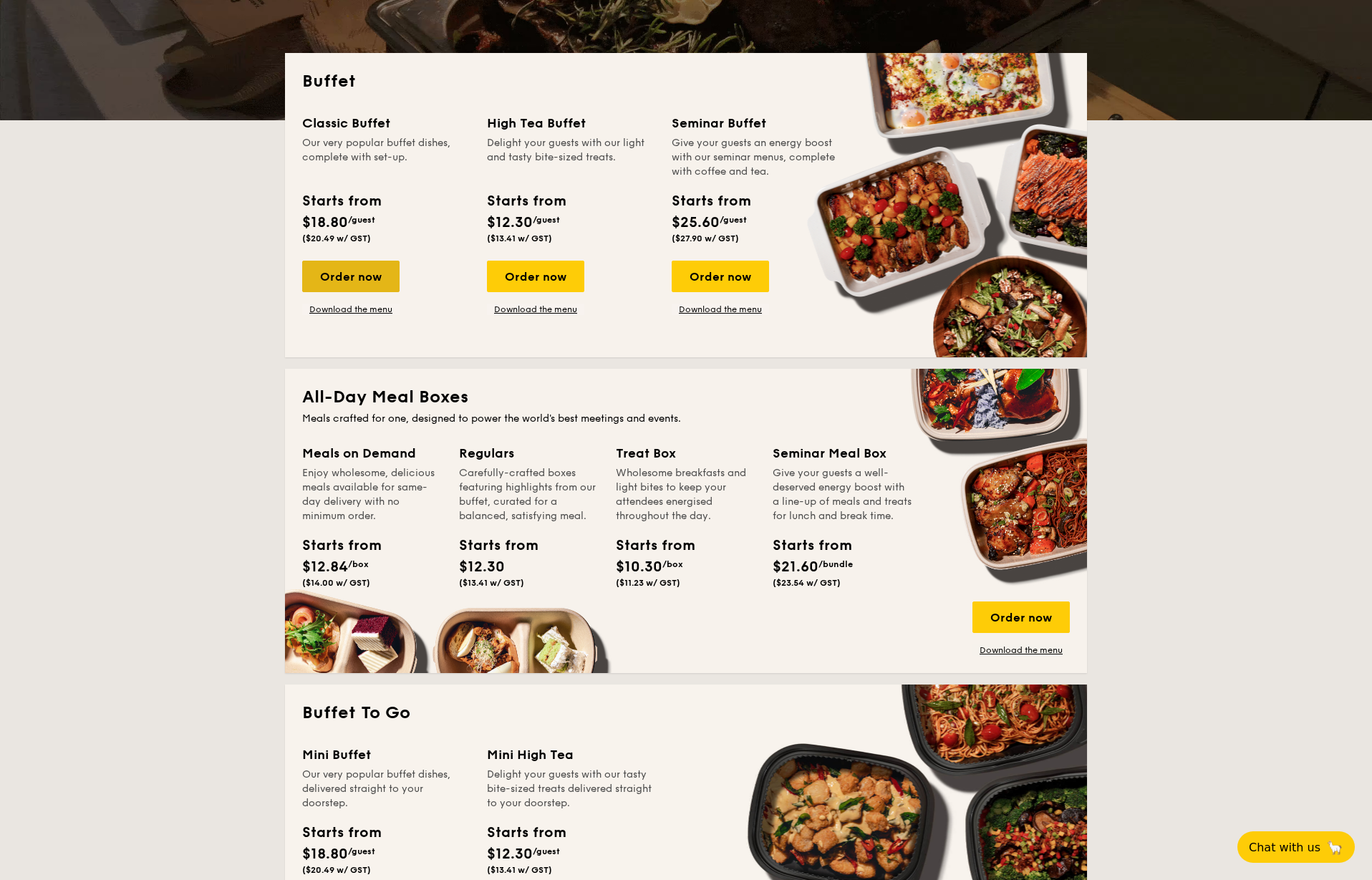
scroll to position [358, 0]
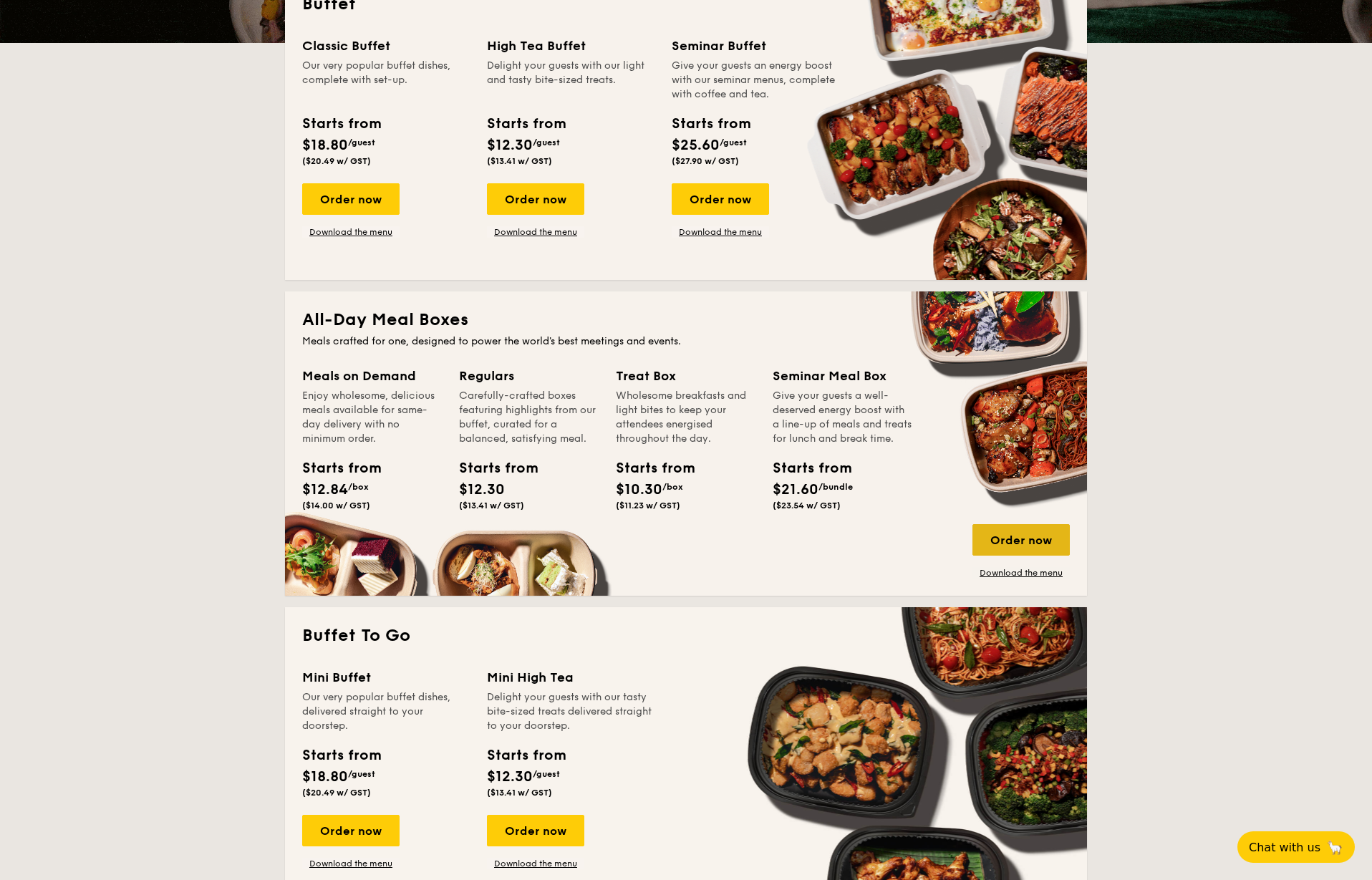
click at [1021, 548] on div "Order now" at bounding box center [1021, 540] width 97 height 32
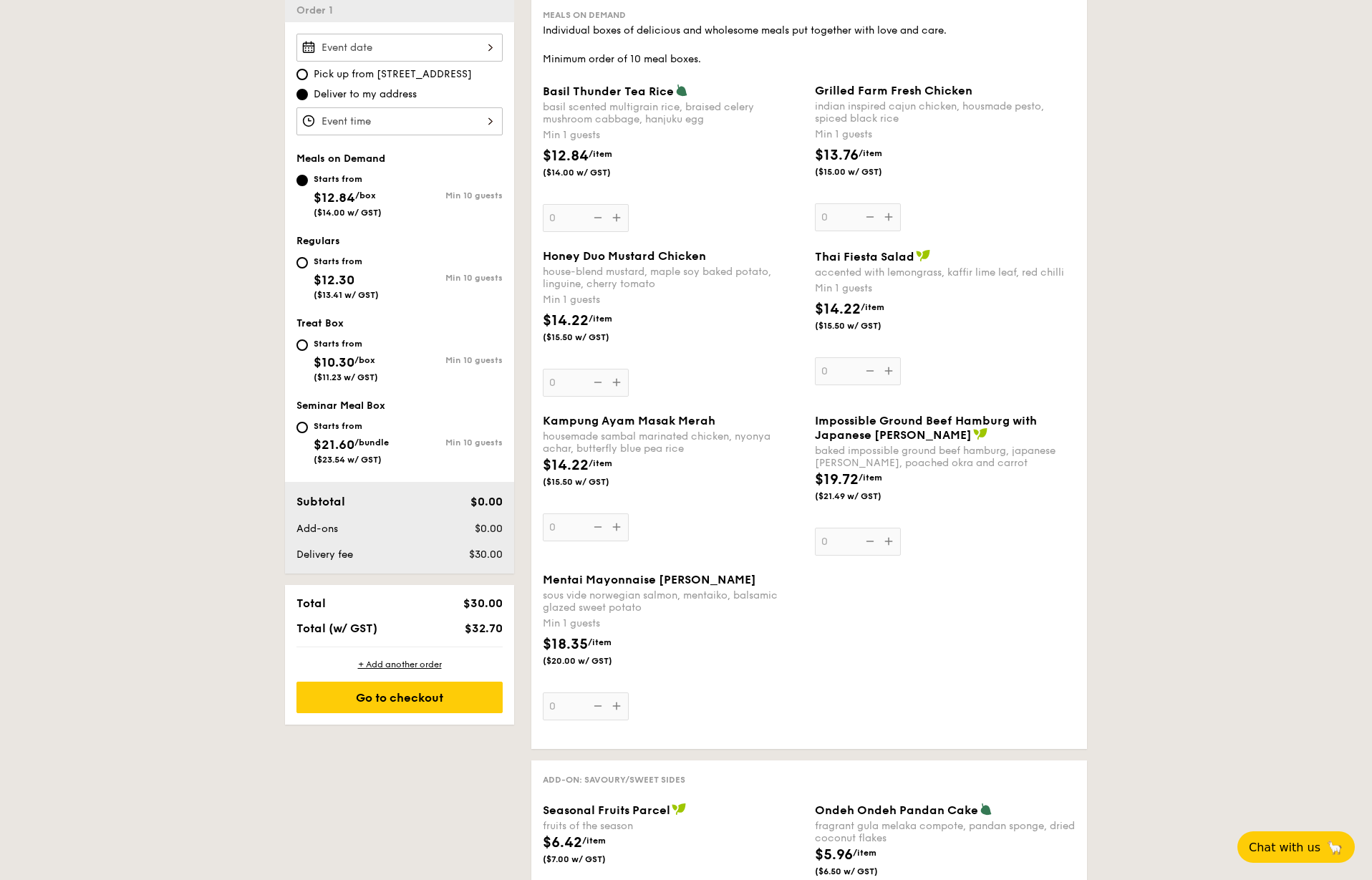
scroll to position [358, 0]
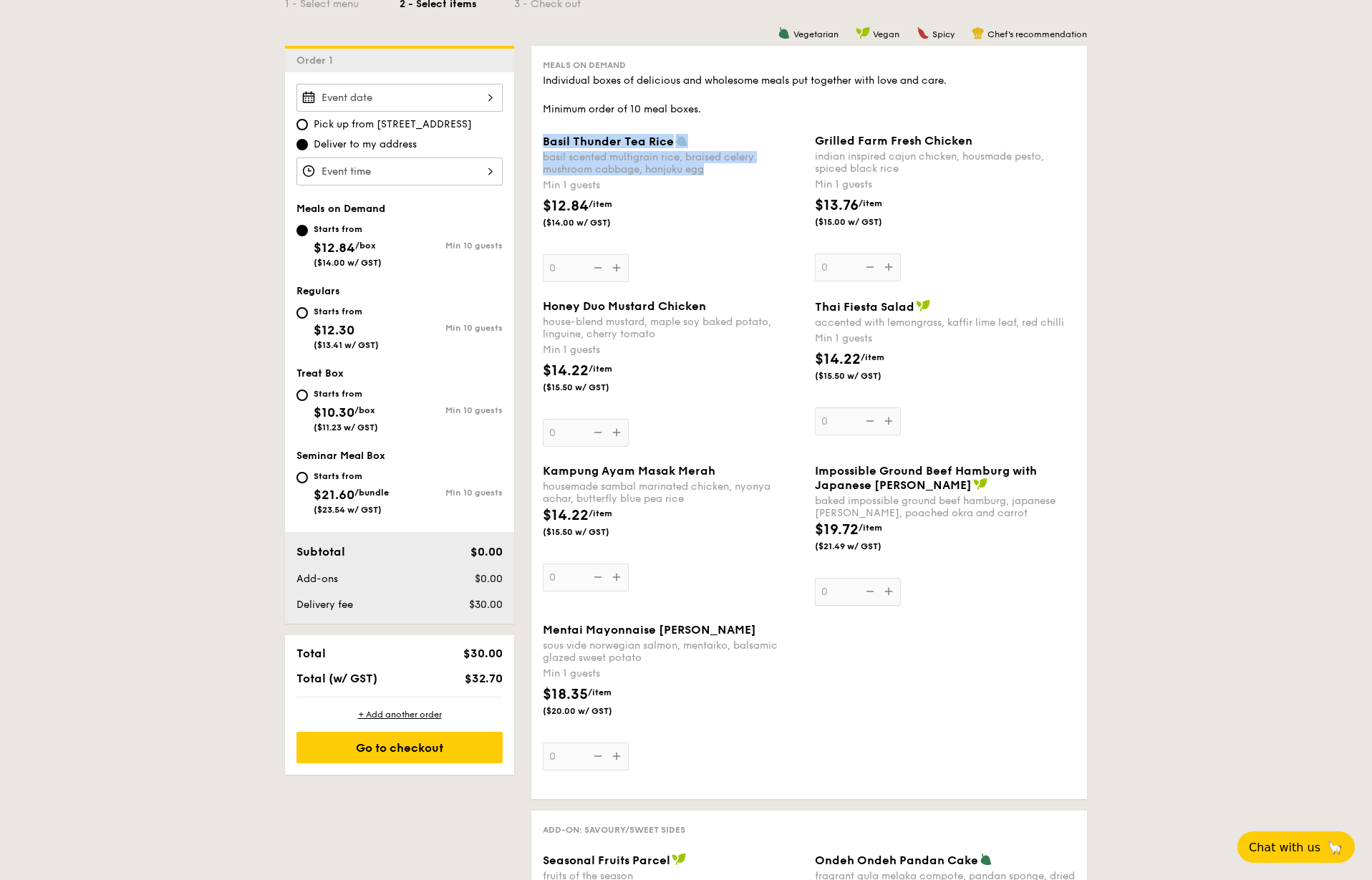
drag, startPoint x: 543, startPoint y: 140, endPoint x: 705, endPoint y: 173, distance: 165.3
click at [705, 173] on div "Basil Thunder Tea Rice basil scented multigrain rice, braised celery mushroom c…" at bounding box center [673, 154] width 261 height 41
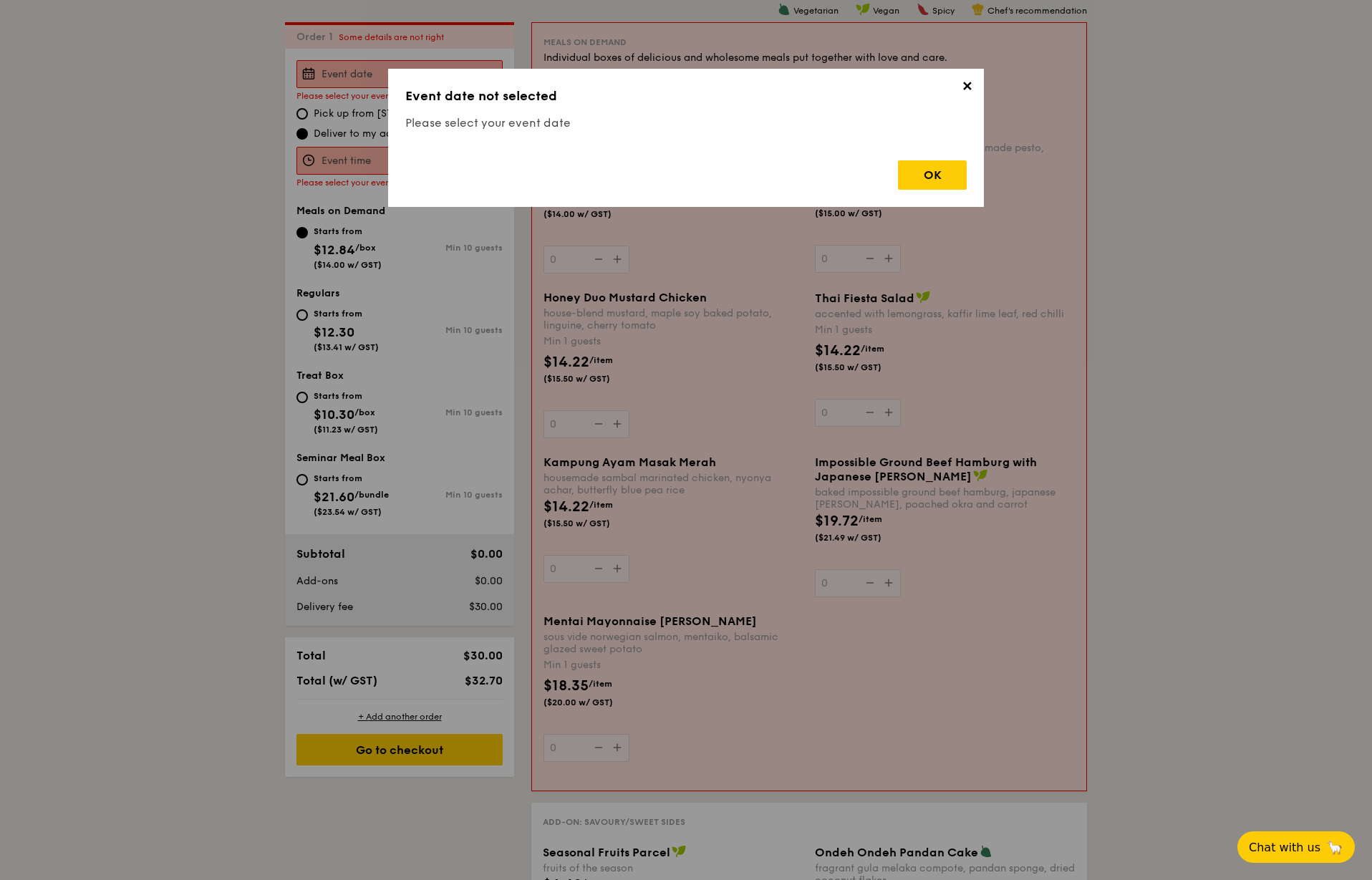
scroll to position [382, 0]
copy div "Basil Thunder Tea Rice basil scented multigrain rice, braised celery mushroom c…"
click at [964, 92] on span "✕" at bounding box center [967, 89] width 20 height 20
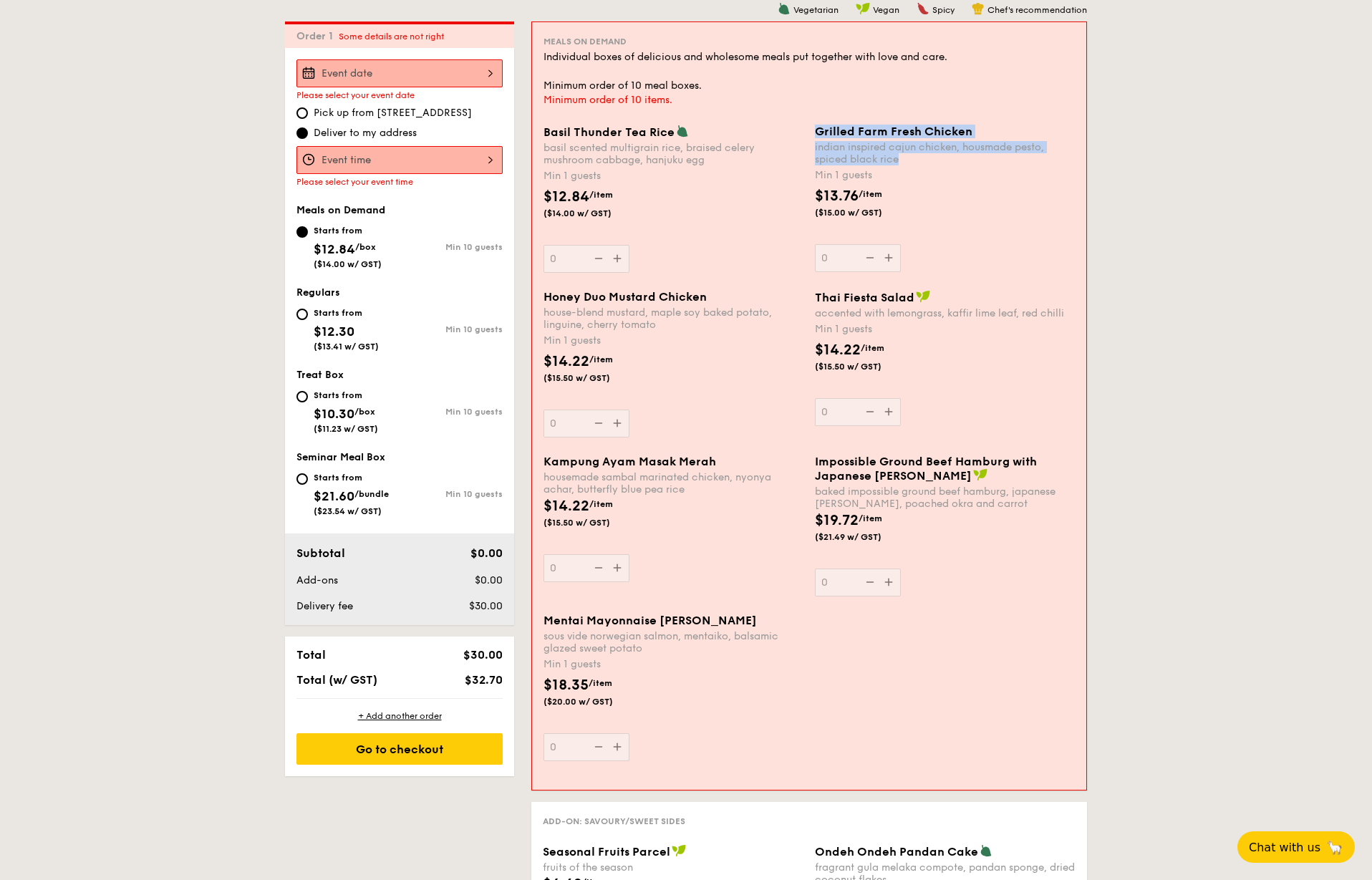
drag, startPoint x: 818, startPoint y: 128, endPoint x: 919, endPoint y: 163, distance: 106.9
click at [919, 163] on div "Grilled Farm Fresh Chicken indian inspired cajun chicken, housmade pesto, spice…" at bounding box center [945, 145] width 260 height 41
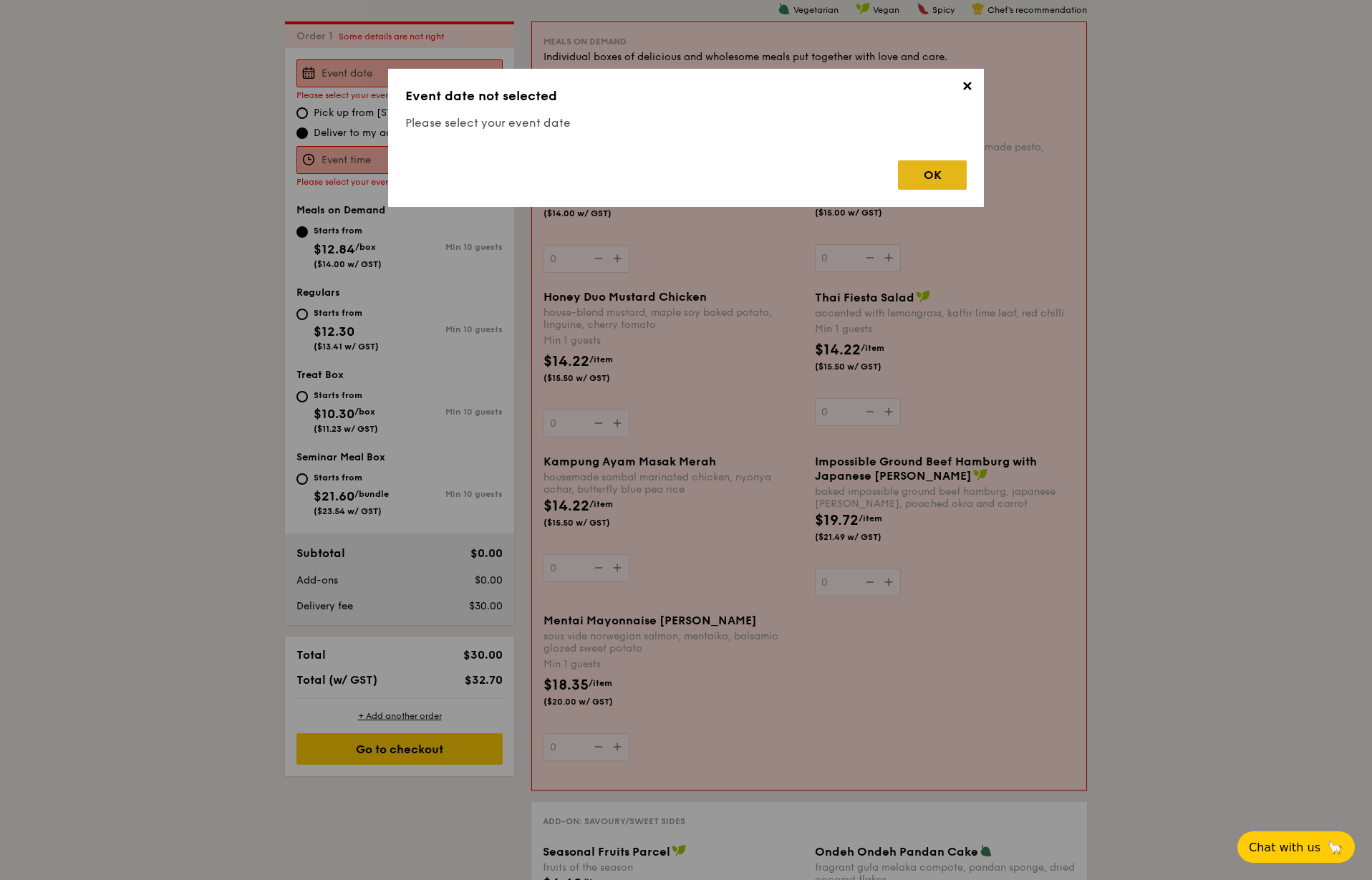
click at [937, 180] on div "OK" at bounding box center [932, 175] width 69 height 30
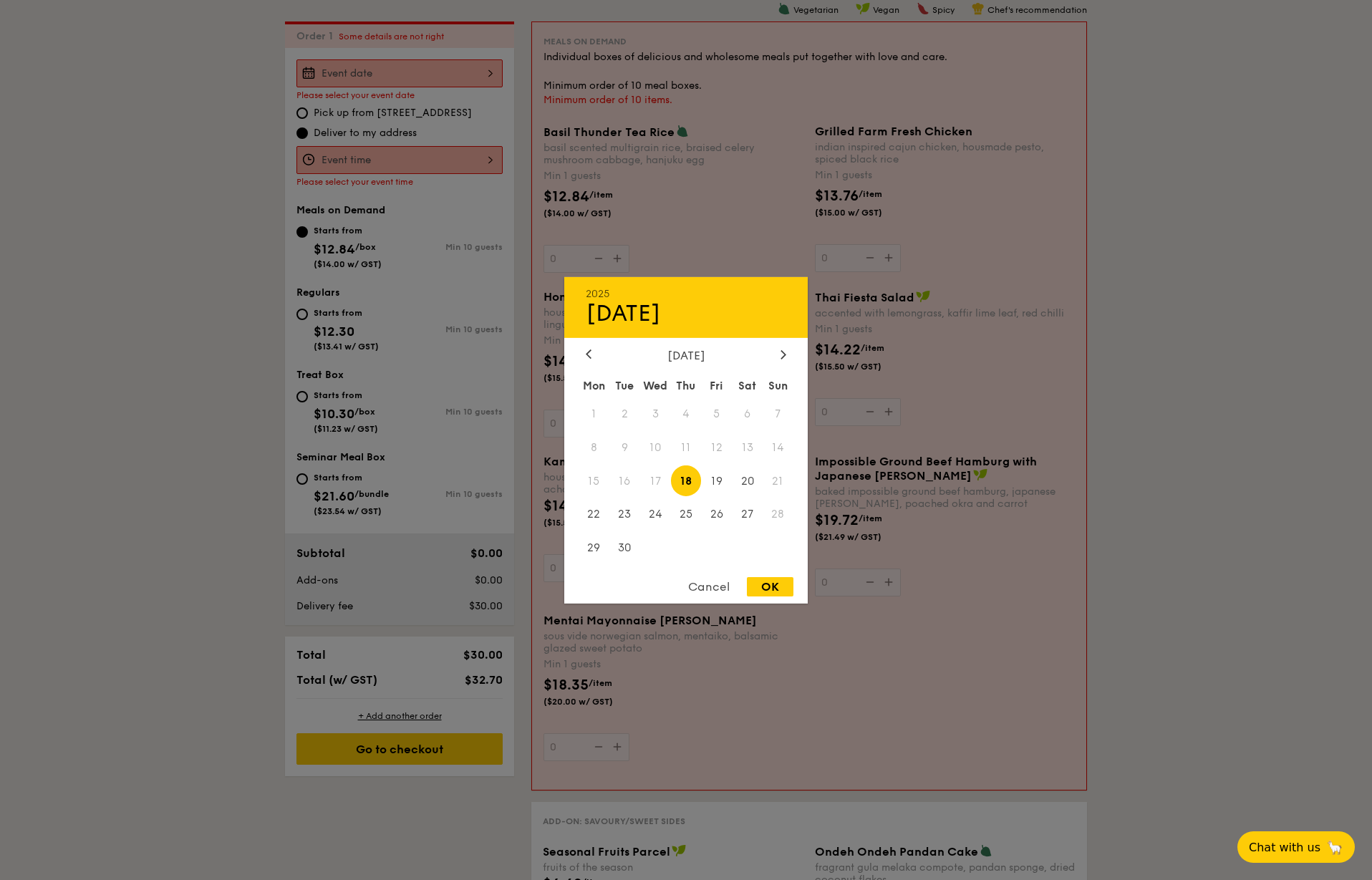
click at [368, 79] on div "2025 Sep 18 September 2025 Mon Tue Wed Thu Fri Sat Sun 1 2 3 4 5 6 7 8 9 10 11 …" at bounding box center [399, 73] width 206 height 28
click at [789, 351] on div at bounding box center [783, 354] width 13 height 13
click at [788, 351] on div at bounding box center [783, 354] width 13 height 13
click at [591, 356] on icon at bounding box center [589, 354] width 6 height 10
click at [601, 480] on span "13" at bounding box center [594, 481] width 31 height 31
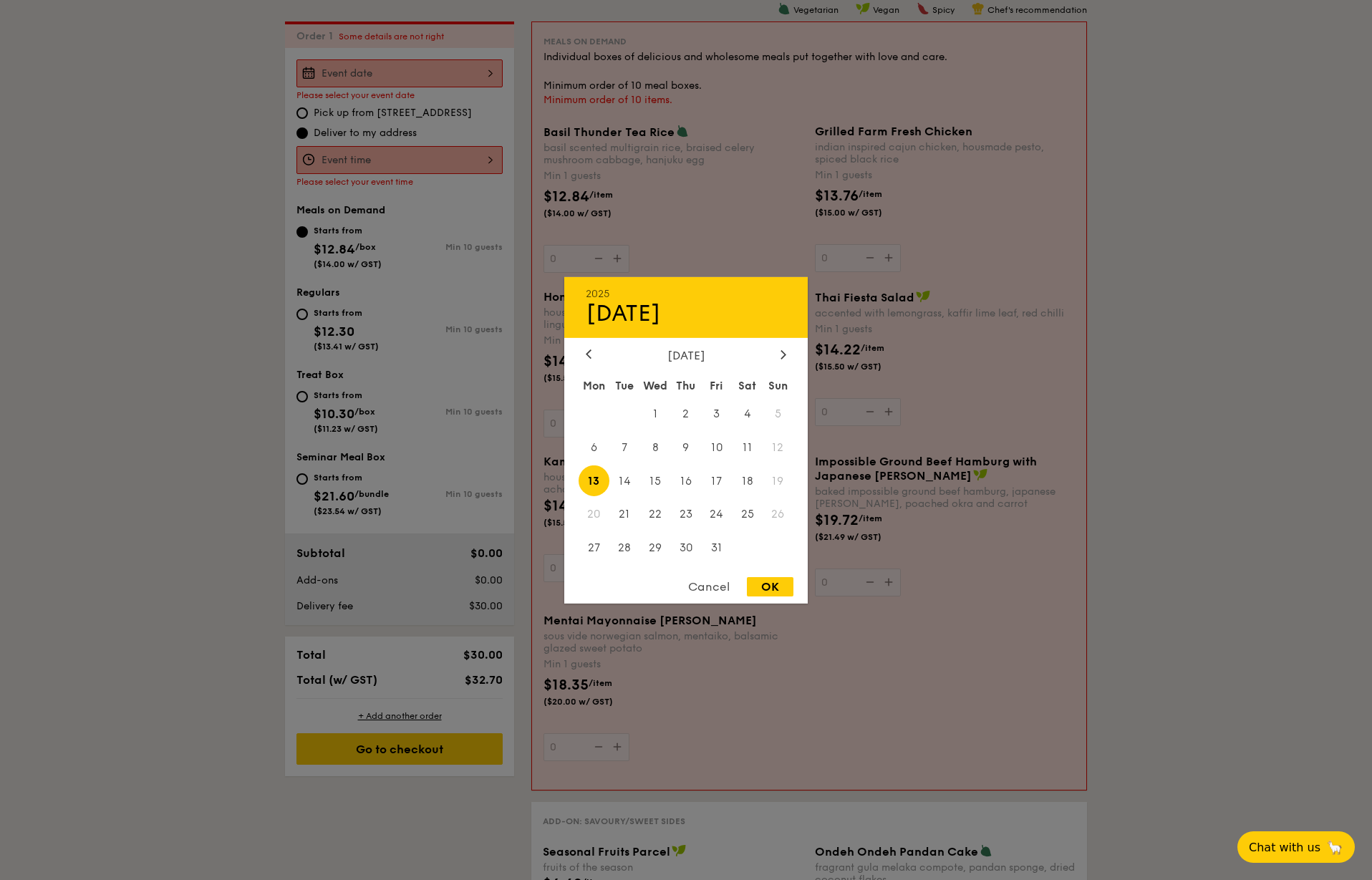
click at [772, 582] on div "OK" at bounding box center [769, 587] width 47 height 19
type input "Oct 13, 2025"
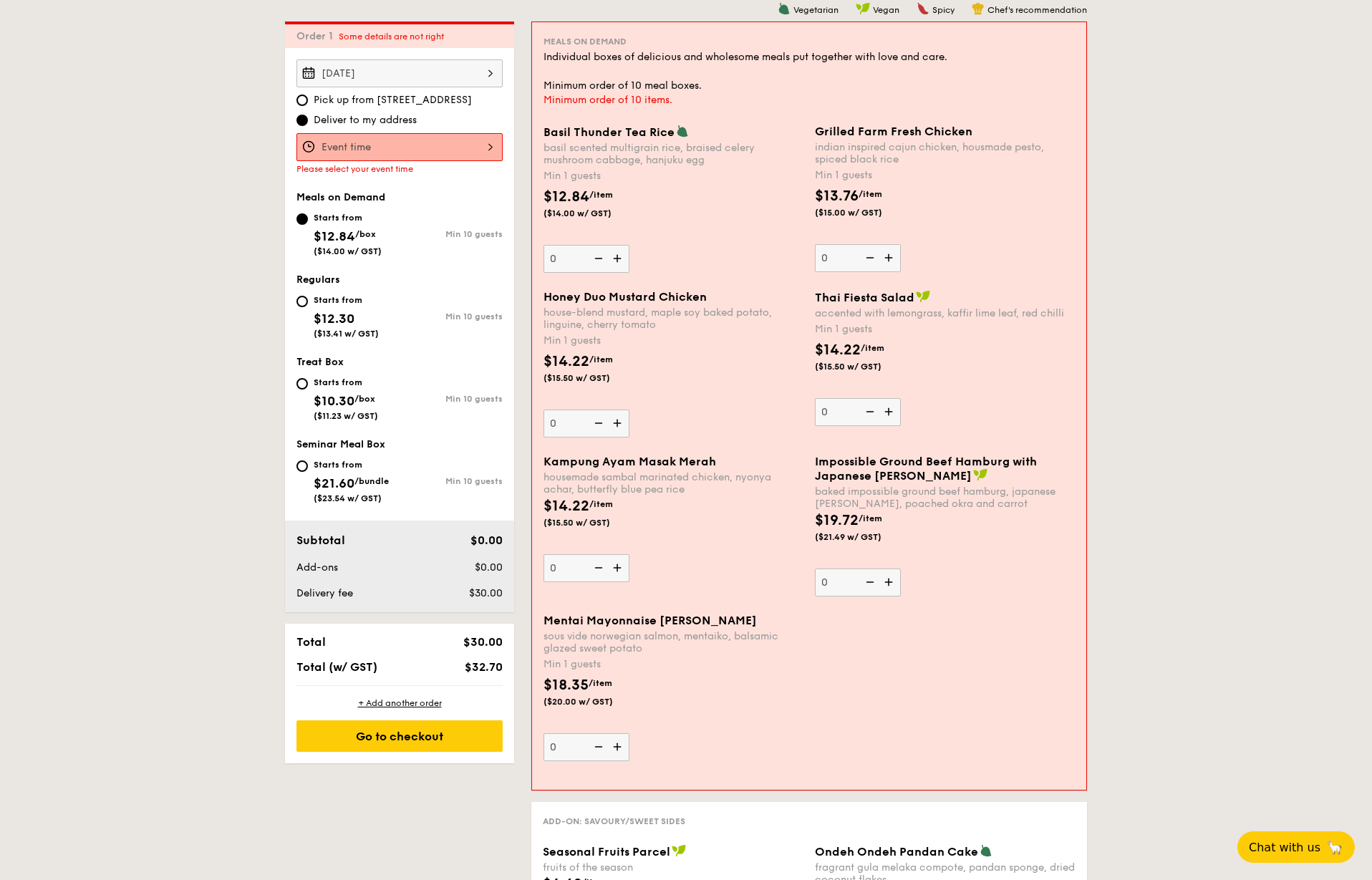
click at [391, 152] on div at bounding box center [399, 147] width 206 height 28
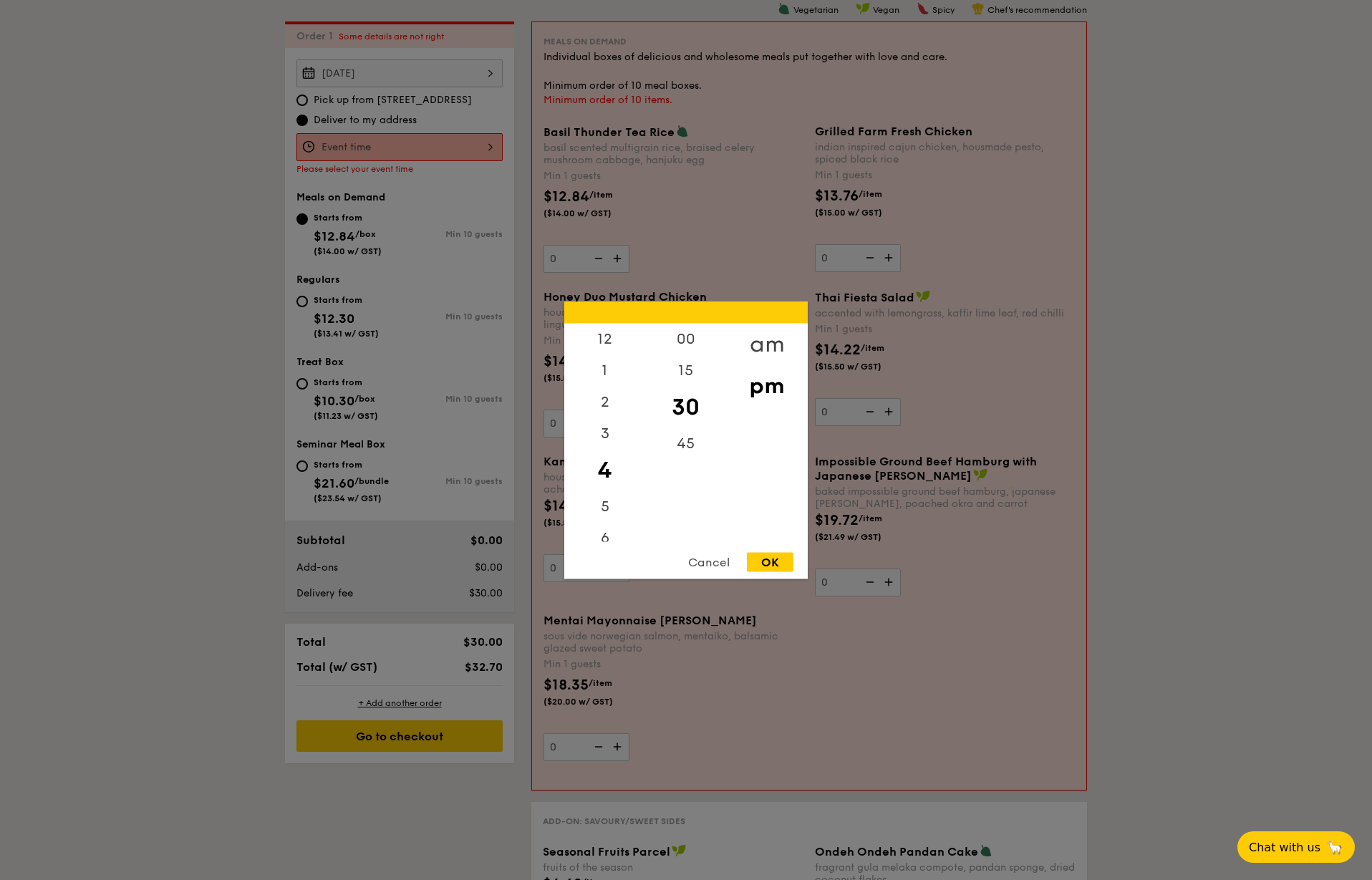
click at [752, 345] on div "am" at bounding box center [766, 343] width 81 height 41
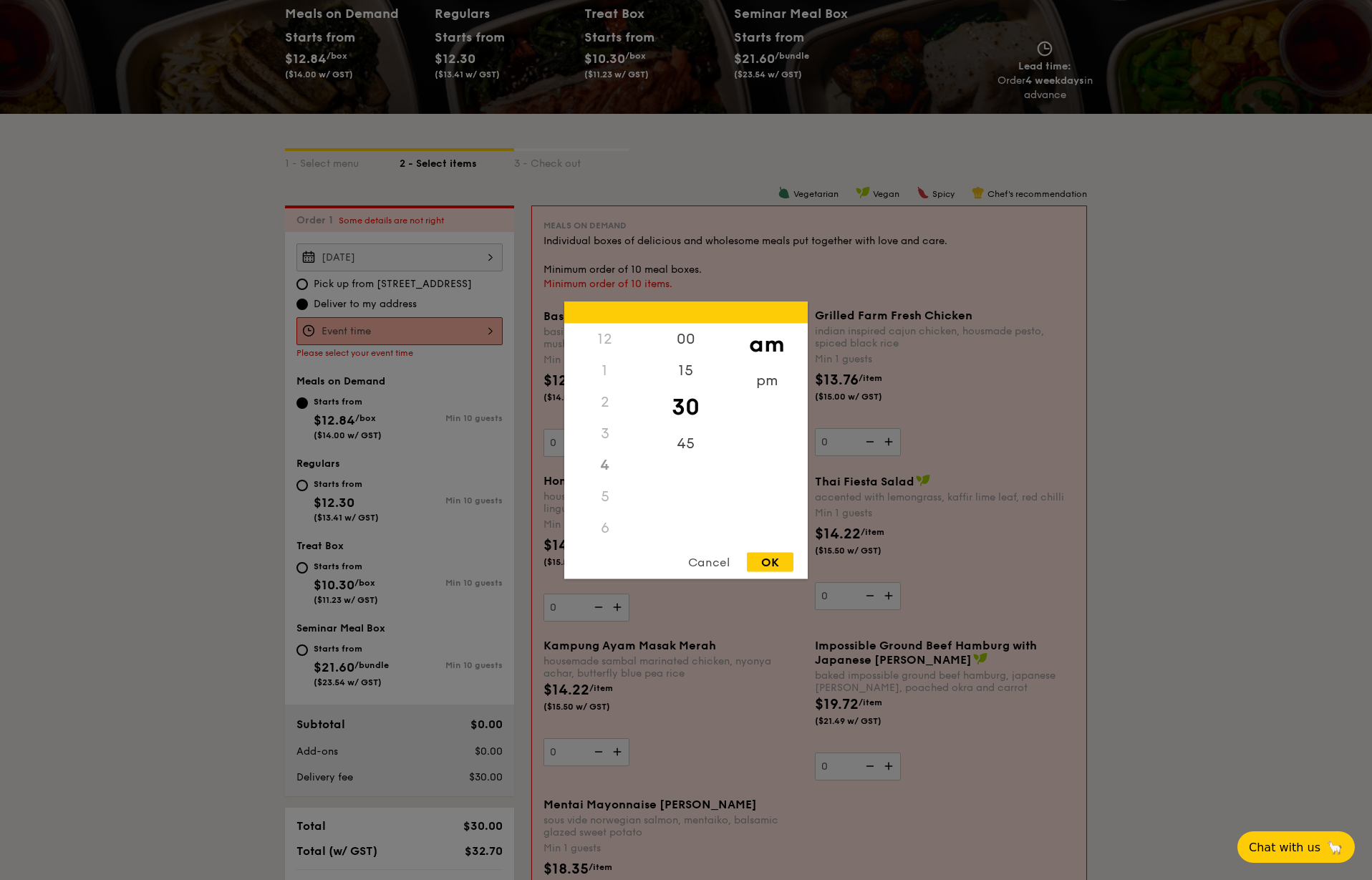
scroll to position [168, 0]
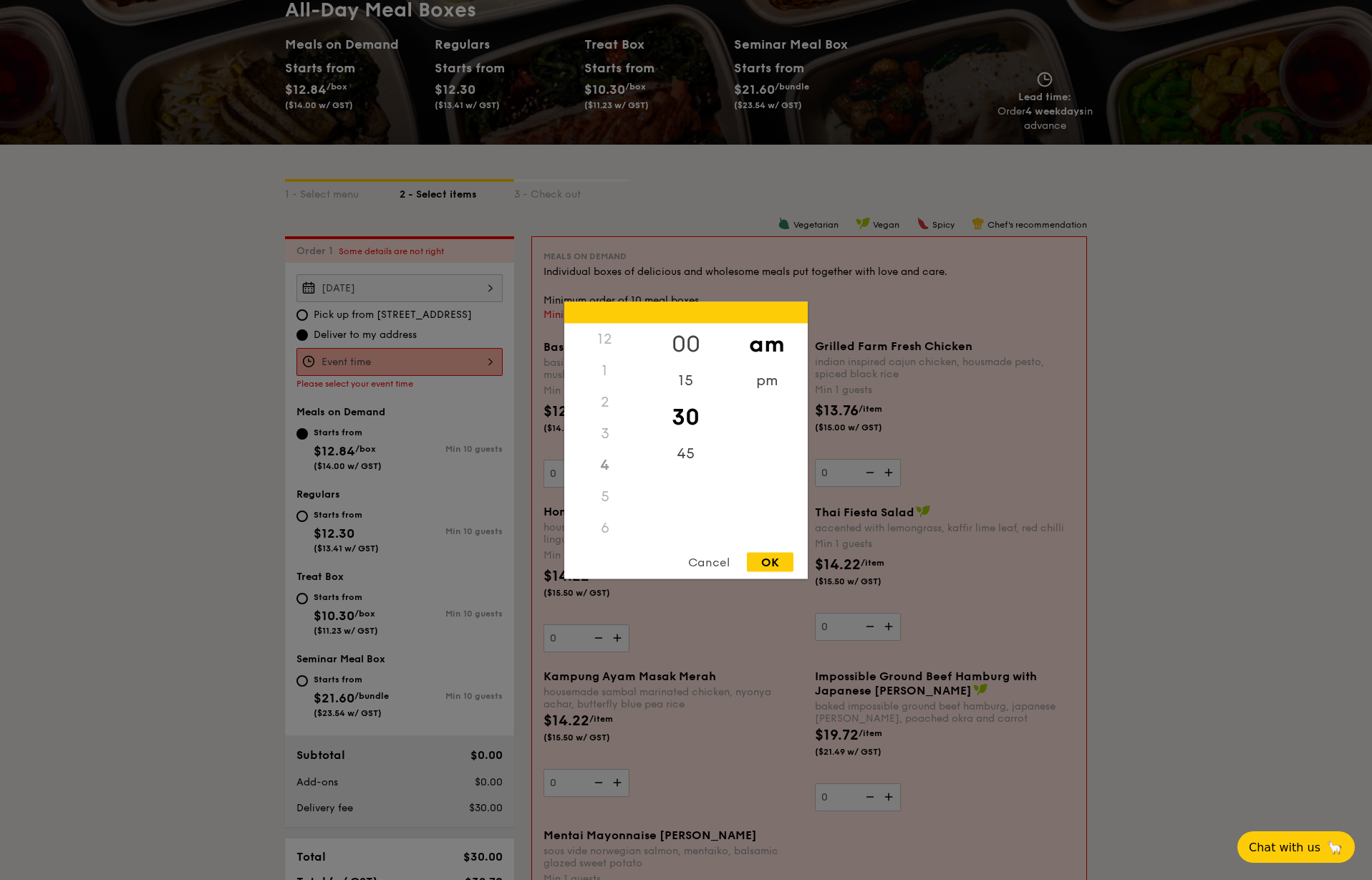
click at [679, 348] on div "00" at bounding box center [686, 343] width 81 height 41
click at [605, 499] on div "10" at bounding box center [605, 499] width 81 height 41
click at [679, 405] on div "30" at bounding box center [686, 407] width 81 height 41
click at [682, 371] on div "15" at bounding box center [686, 370] width 81 height 32
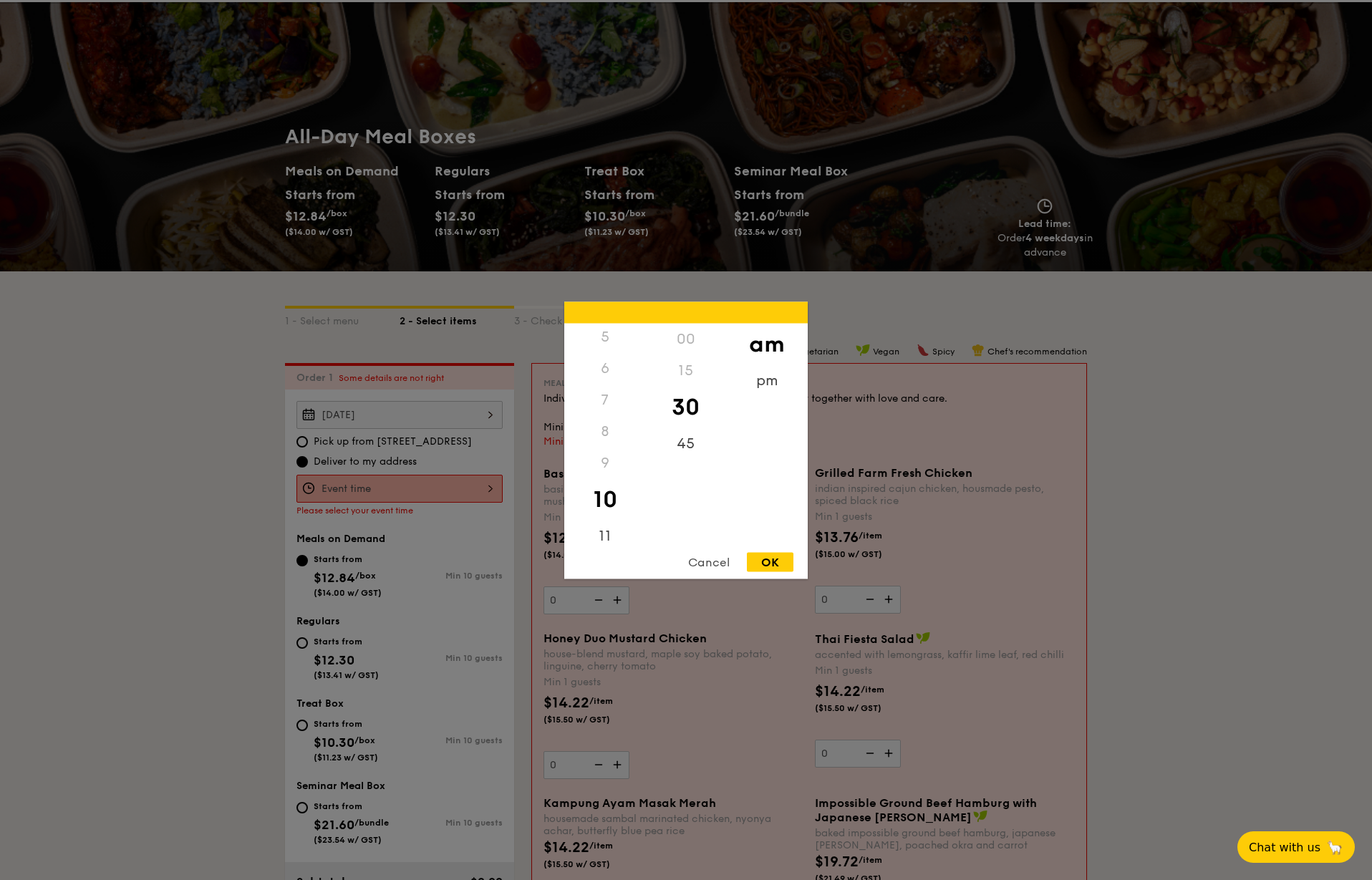
scroll to position [24, 0]
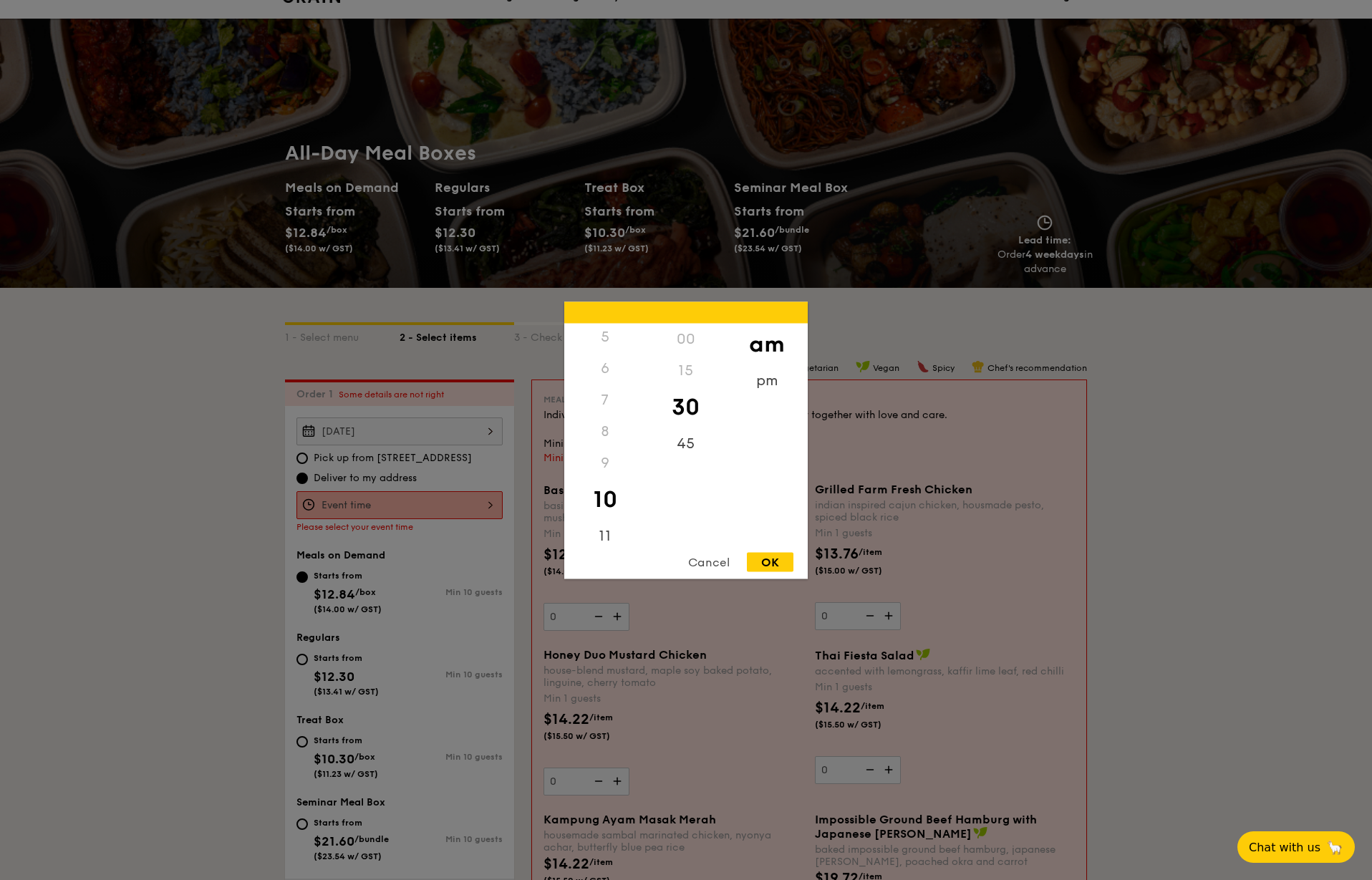
click at [771, 559] on div "OK" at bounding box center [769, 562] width 47 height 19
type input "10:30AM"
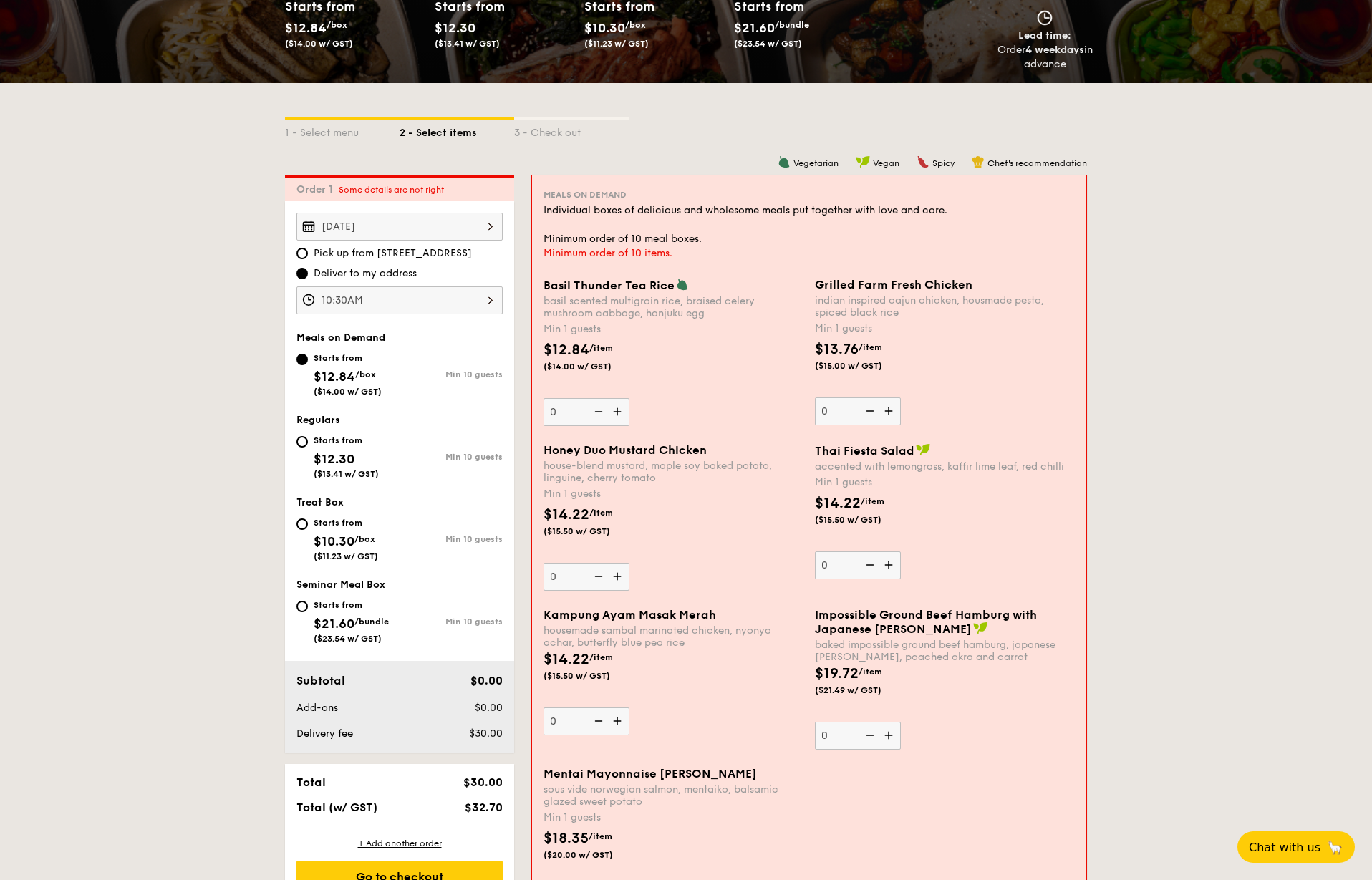
scroll to position [239, 0]
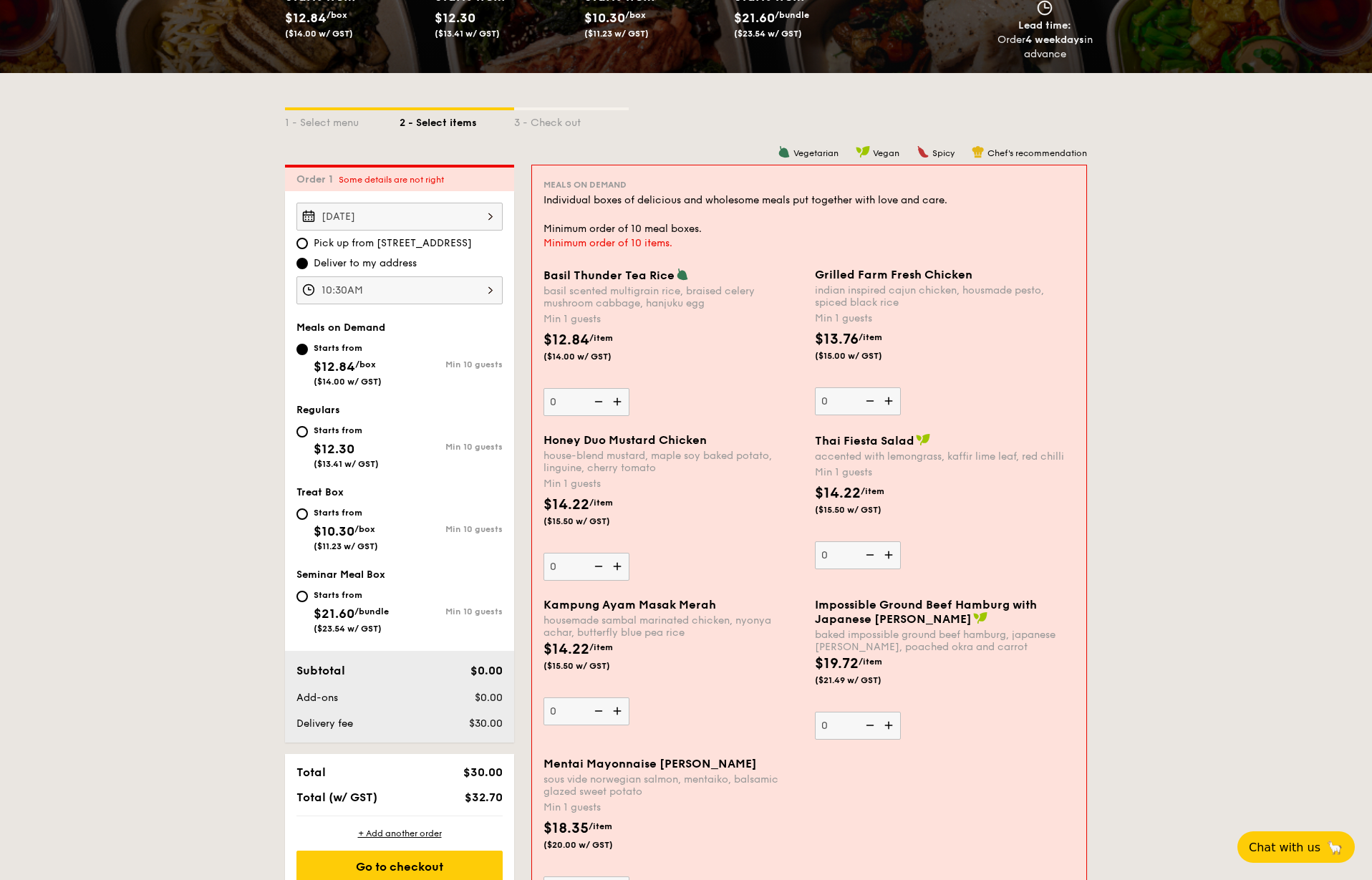
click at [315, 424] on div "Starts from" at bounding box center [346, 430] width 65 height 12
click at [308, 426] on input "Starts from $12.30 ($13.41 w/ GST) Min 10 guests" at bounding box center [302, 432] width 12 height 12
radio input "true"
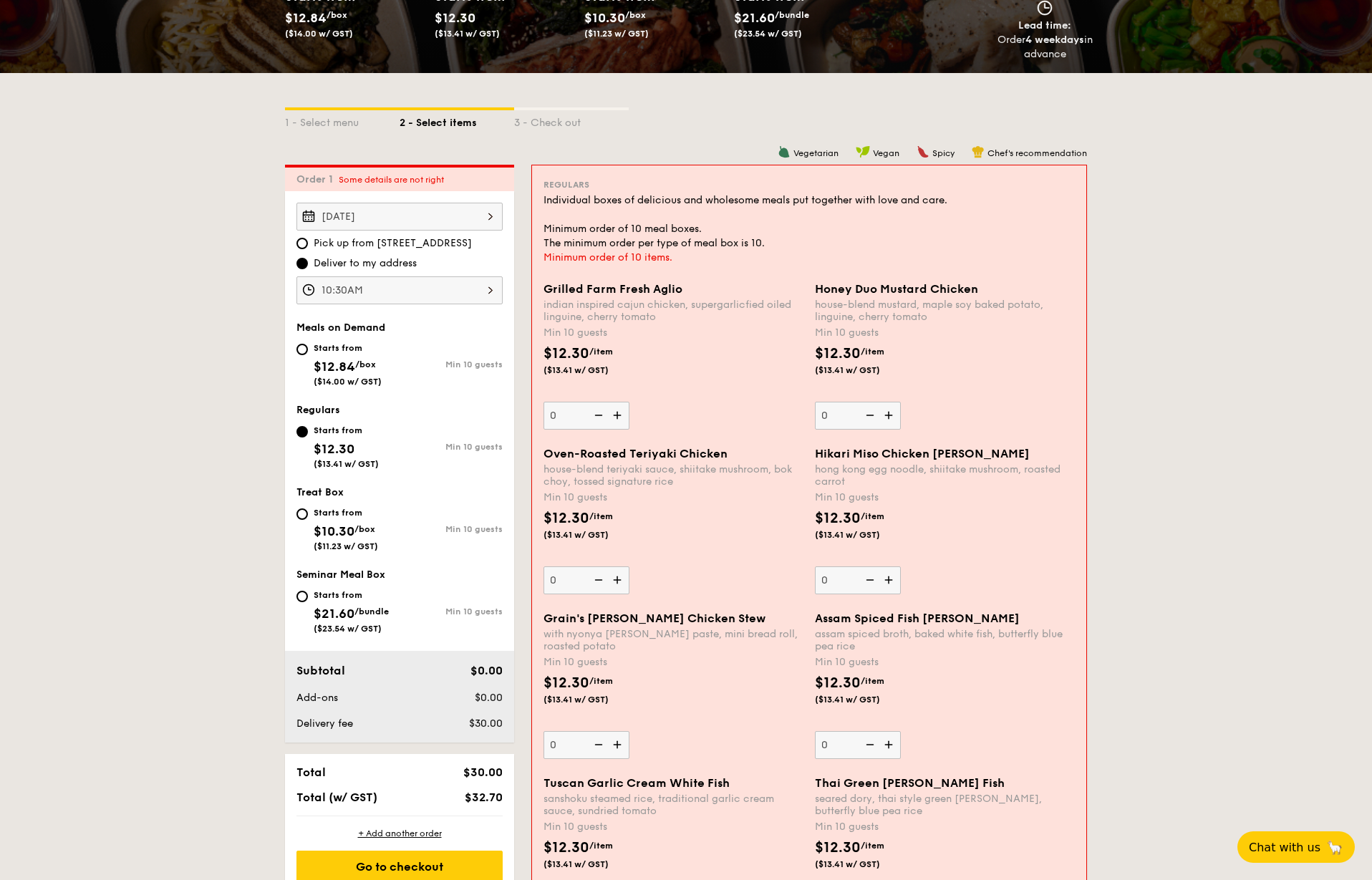
click at [326, 511] on div "Starts from" at bounding box center [346, 513] width 64 height 12
click at [308, 511] on input "Starts from $10.30 /box ($11.23 w/ GST) Min 10 guests" at bounding box center [302, 515] width 12 height 12
radio input "true"
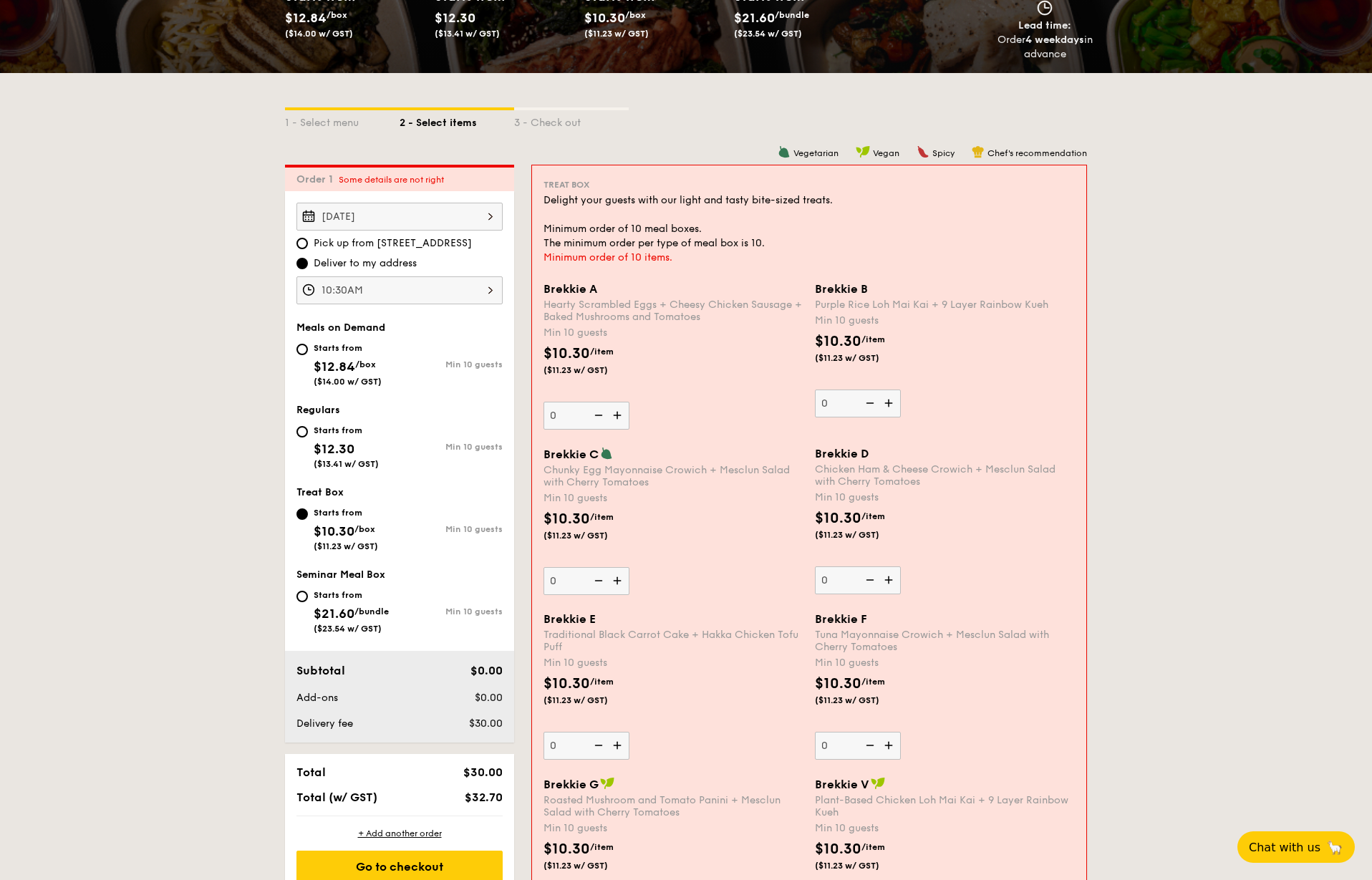
click at [335, 597] on div "Starts from" at bounding box center [351, 595] width 75 height 12
click at [308, 597] on input "Starts from $21.60 /bundle ($23.54 w/ GST) Min 10 guests" at bounding box center [302, 597] width 12 height 12
radio input "true"
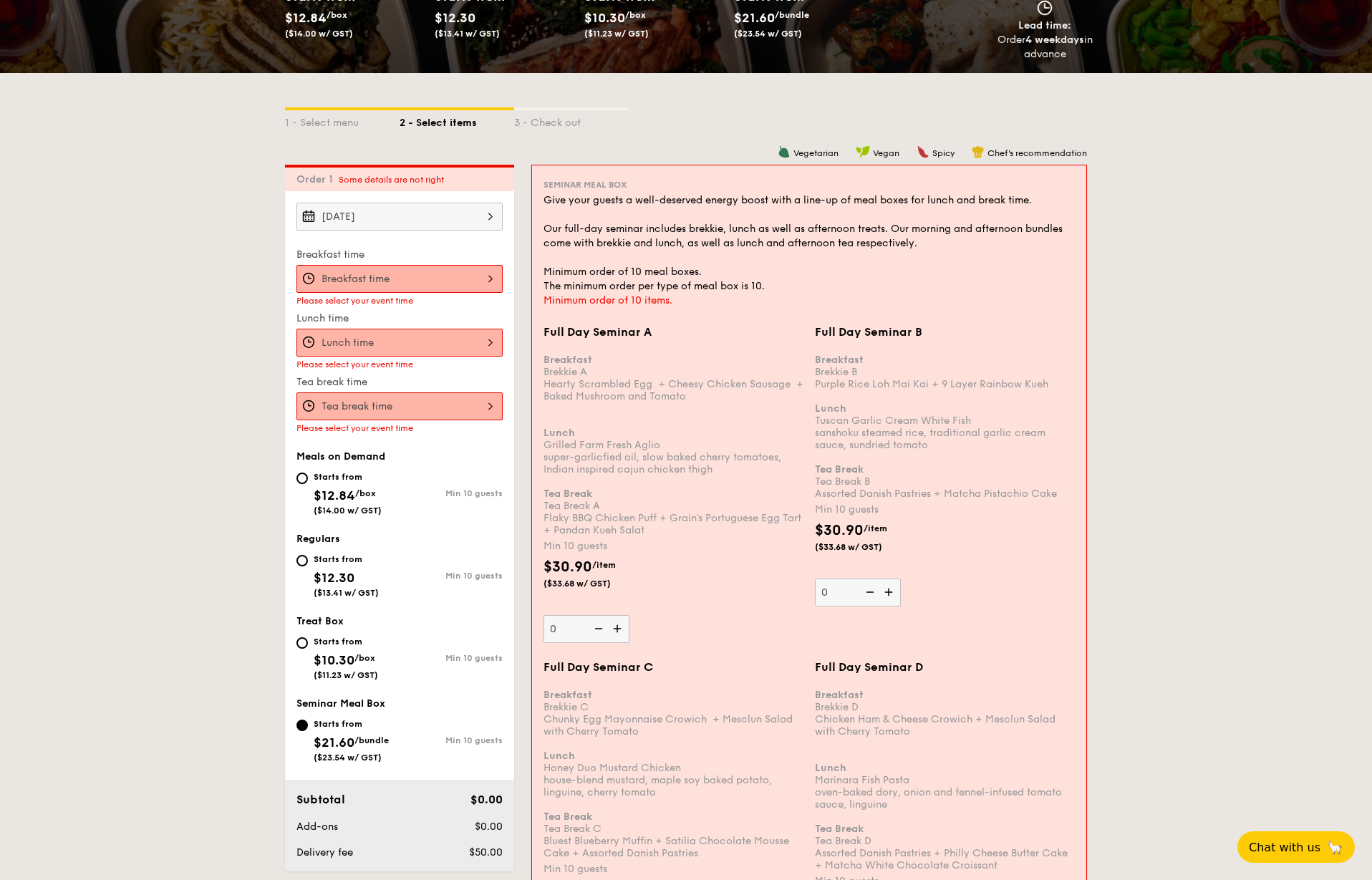
click at [319, 560] on div "Starts from" at bounding box center [346, 560] width 65 height 12
click at [308, 560] on input "Starts from $12.30 ($13.41 w/ GST) Min 10 guests" at bounding box center [302, 561] width 12 height 12
radio input "true"
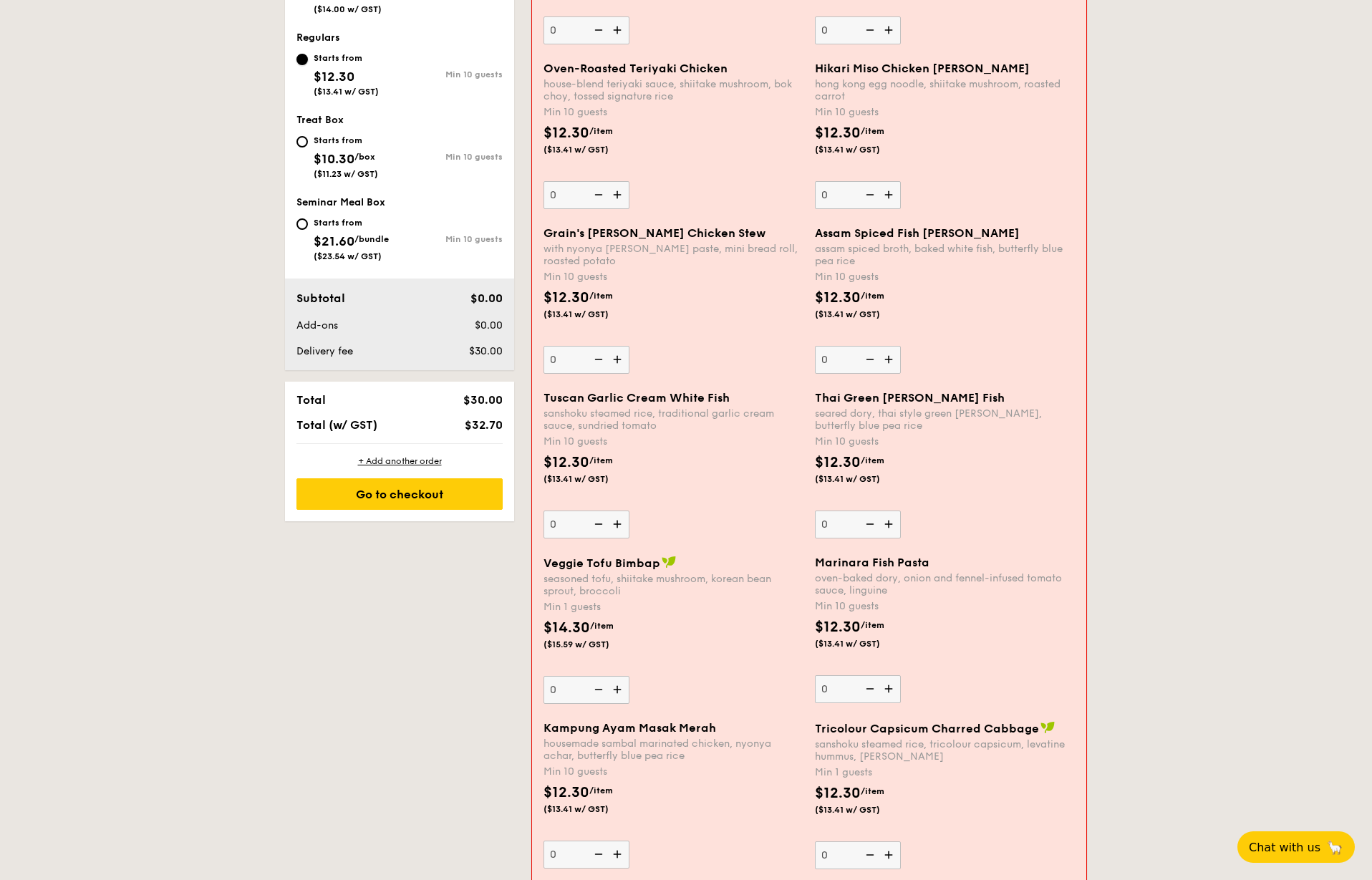
scroll to position [669, 0]
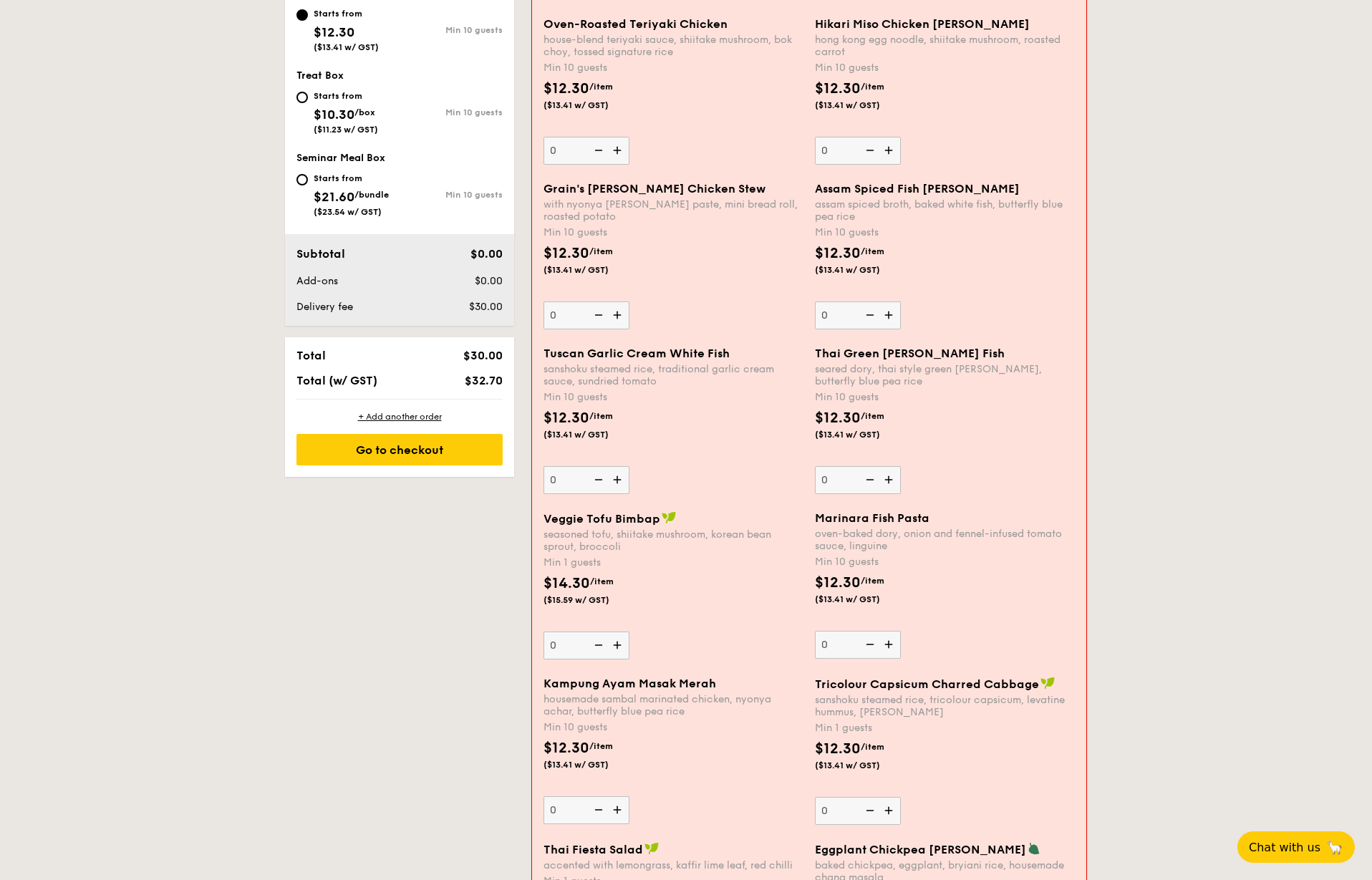
click at [889, 642] on img at bounding box center [890, 644] width 21 height 27
click at [889, 642] on input "0" at bounding box center [858, 644] width 86 height 28
click at [889, 642] on img at bounding box center [890, 644] width 21 height 27
click at [889, 642] on input "10" at bounding box center [858, 644] width 86 height 28
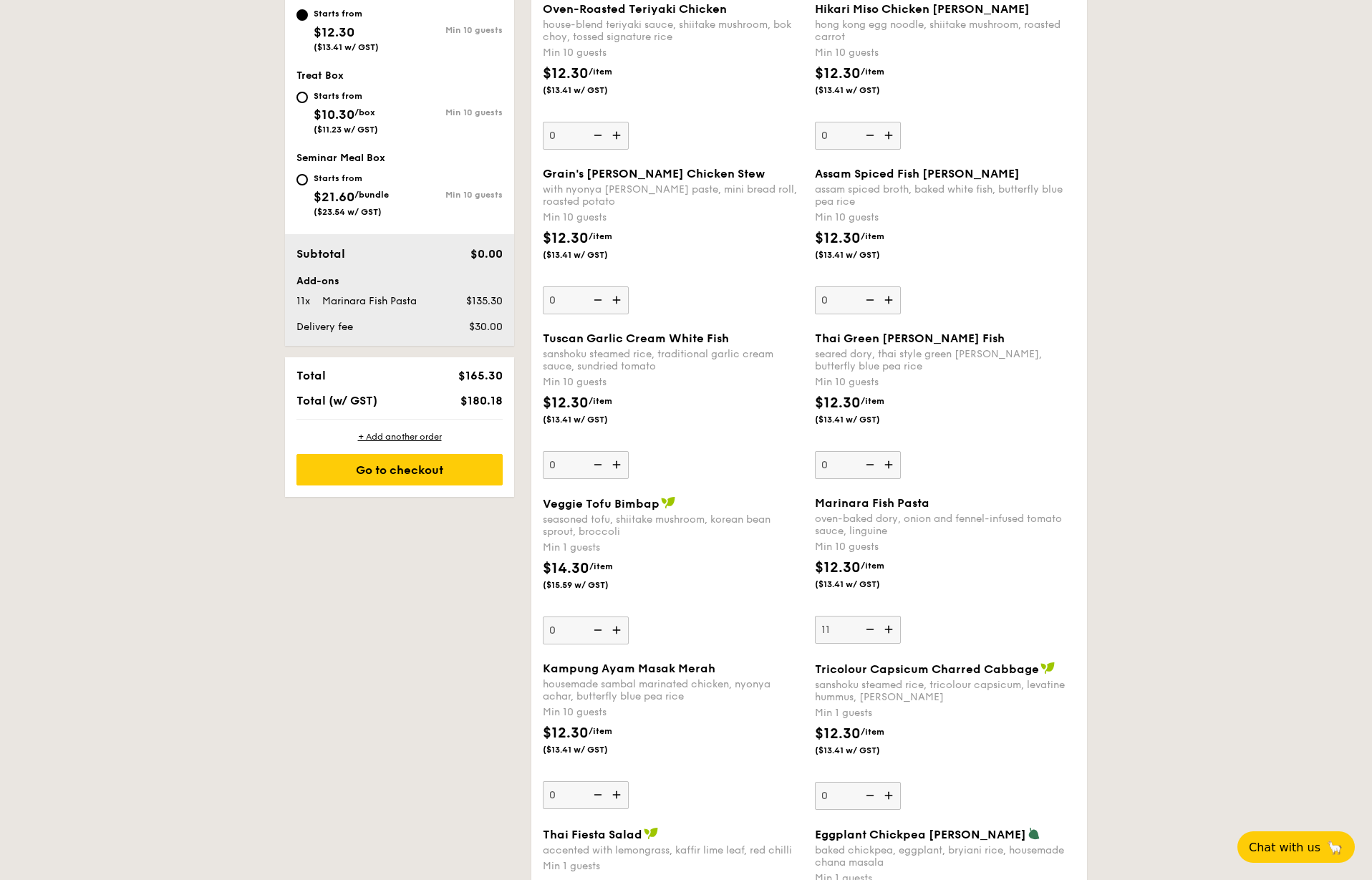
click at [872, 629] on img at bounding box center [868, 629] width 21 height 27
click at [872, 629] on input "11" at bounding box center [858, 630] width 86 height 28
type input "10"
click at [971, 633] on div "Marinara Fish Pasta oven-baked dory, onion and fennel-infused tomato sauce, lin…" at bounding box center [945, 570] width 261 height 148
click at [901, 633] on input "10" at bounding box center [858, 630] width 86 height 28
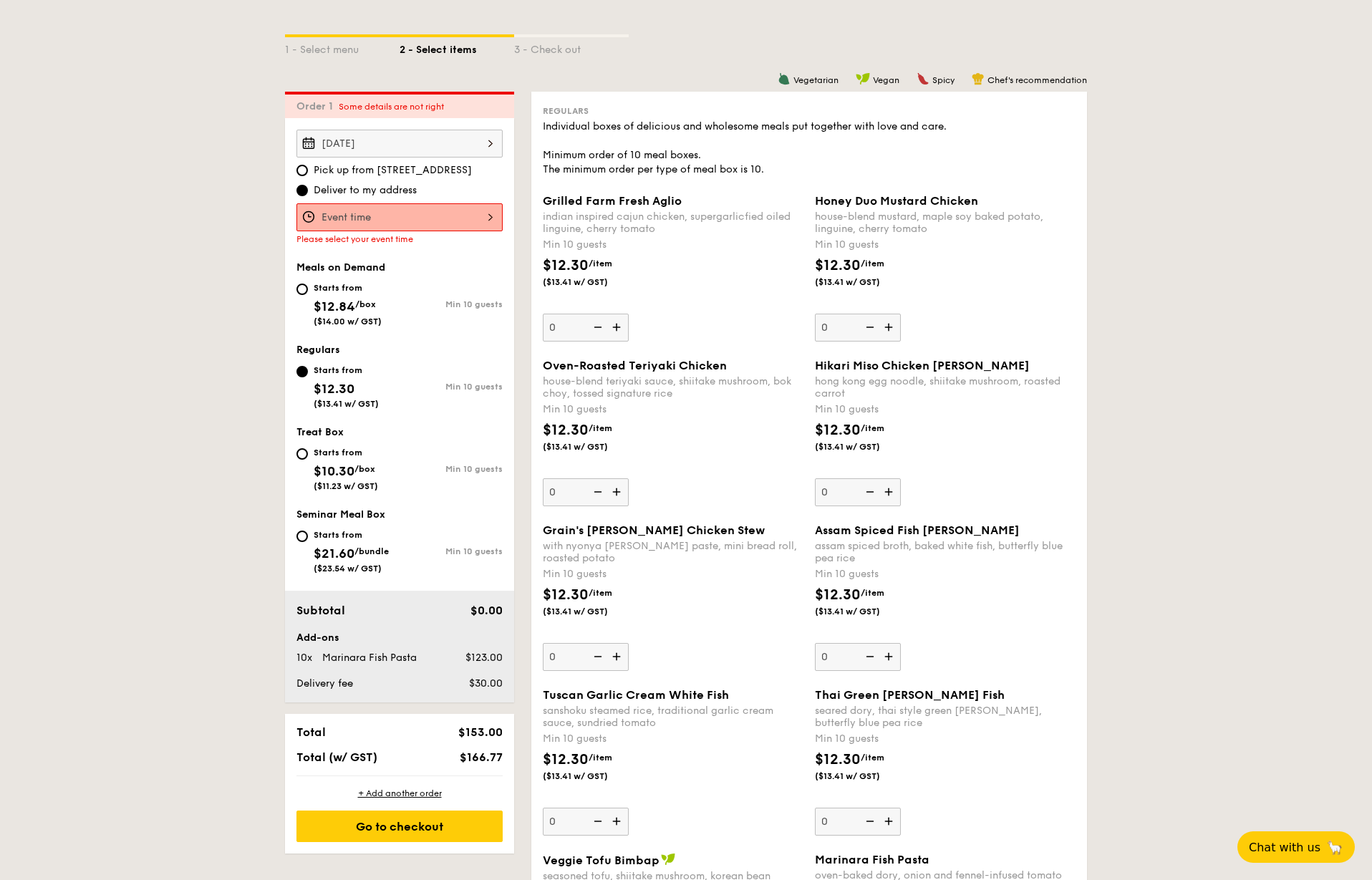
scroll to position [311, 0]
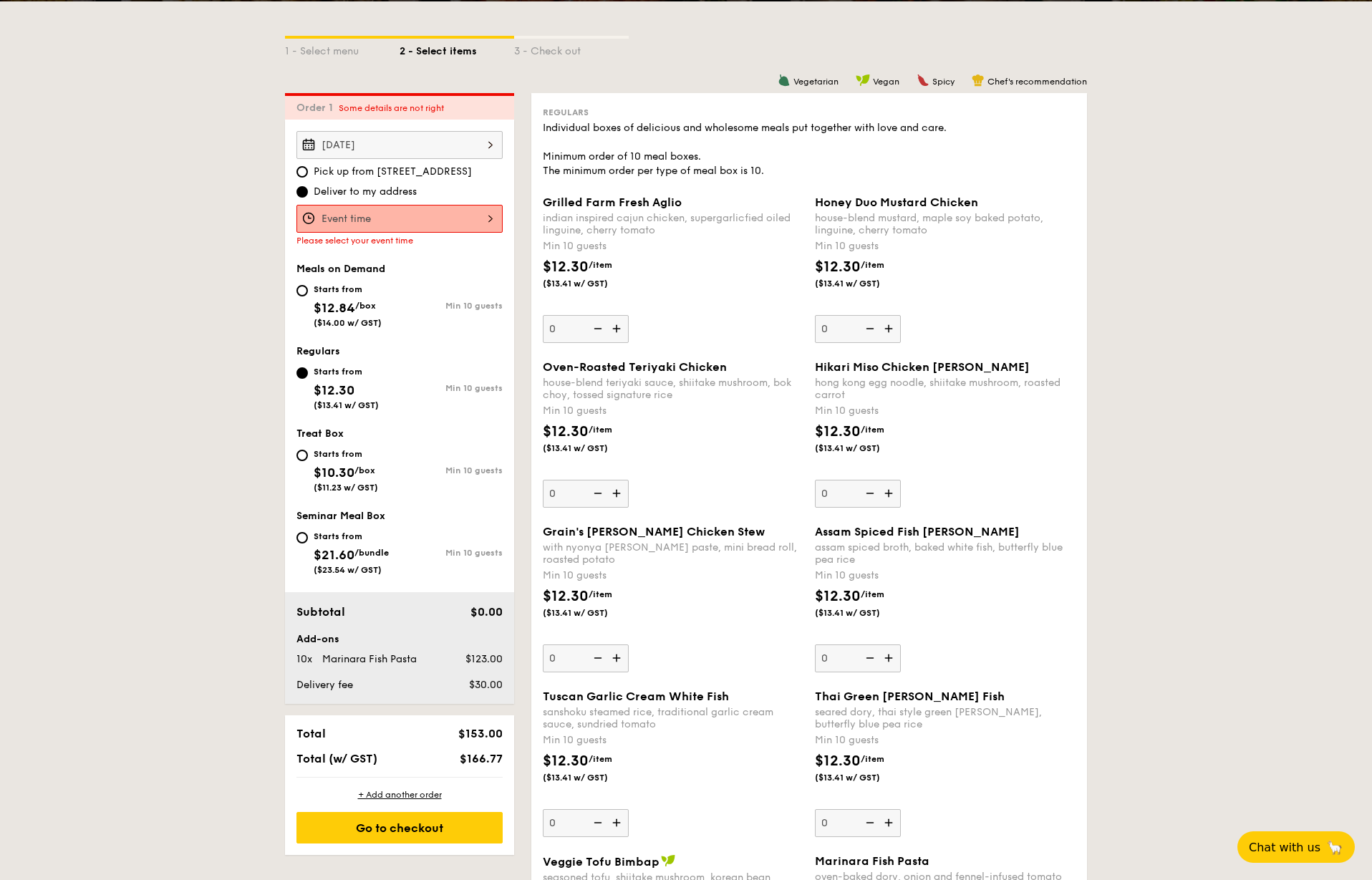
click at [339, 306] on span "$12.84" at bounding box center [335, 307] width 41 height 16
click at [308, 296] on input "Starts from $12.84 /box ($14.00 w/ GST) Min 10 guests" at bounding box center [302, 291] width 12 height 12
radio input "true"
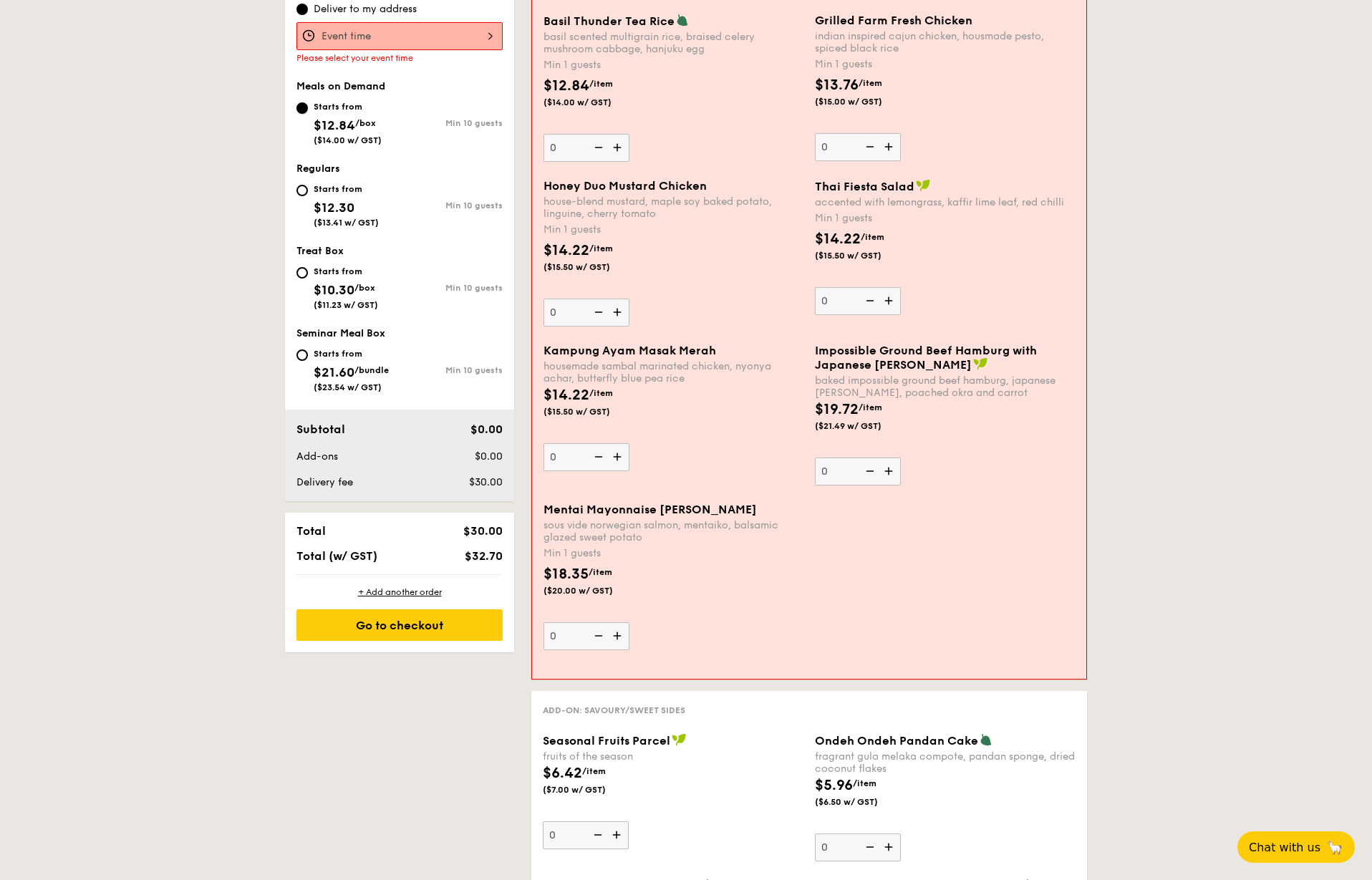
scroll to position [454, 0]
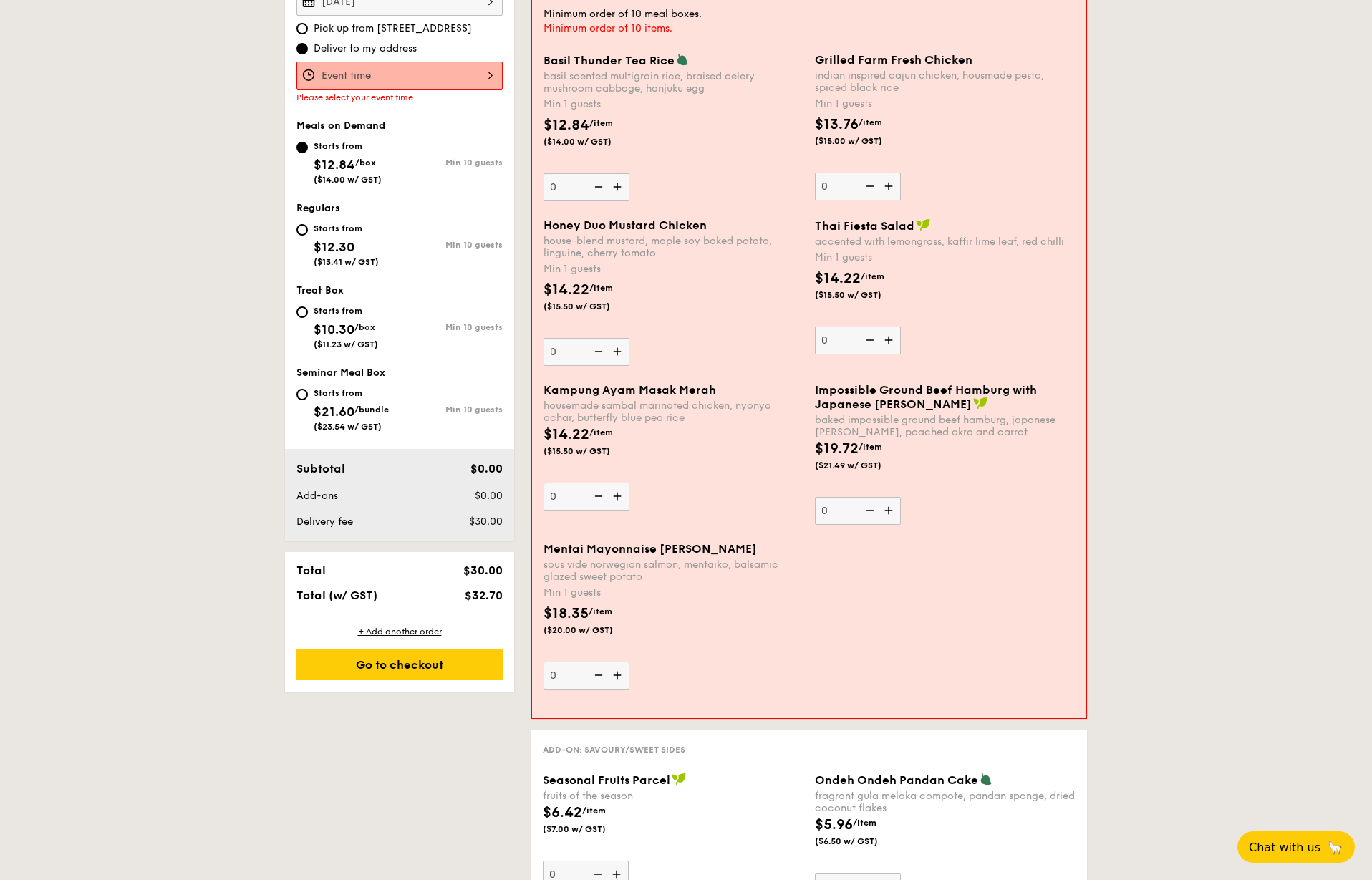
click at [891, 511] on img at bounding box center [890, 510] width 21 height 27
click at [891, 511] on input "0" at bounding box center [858, 511] width 86 height 28
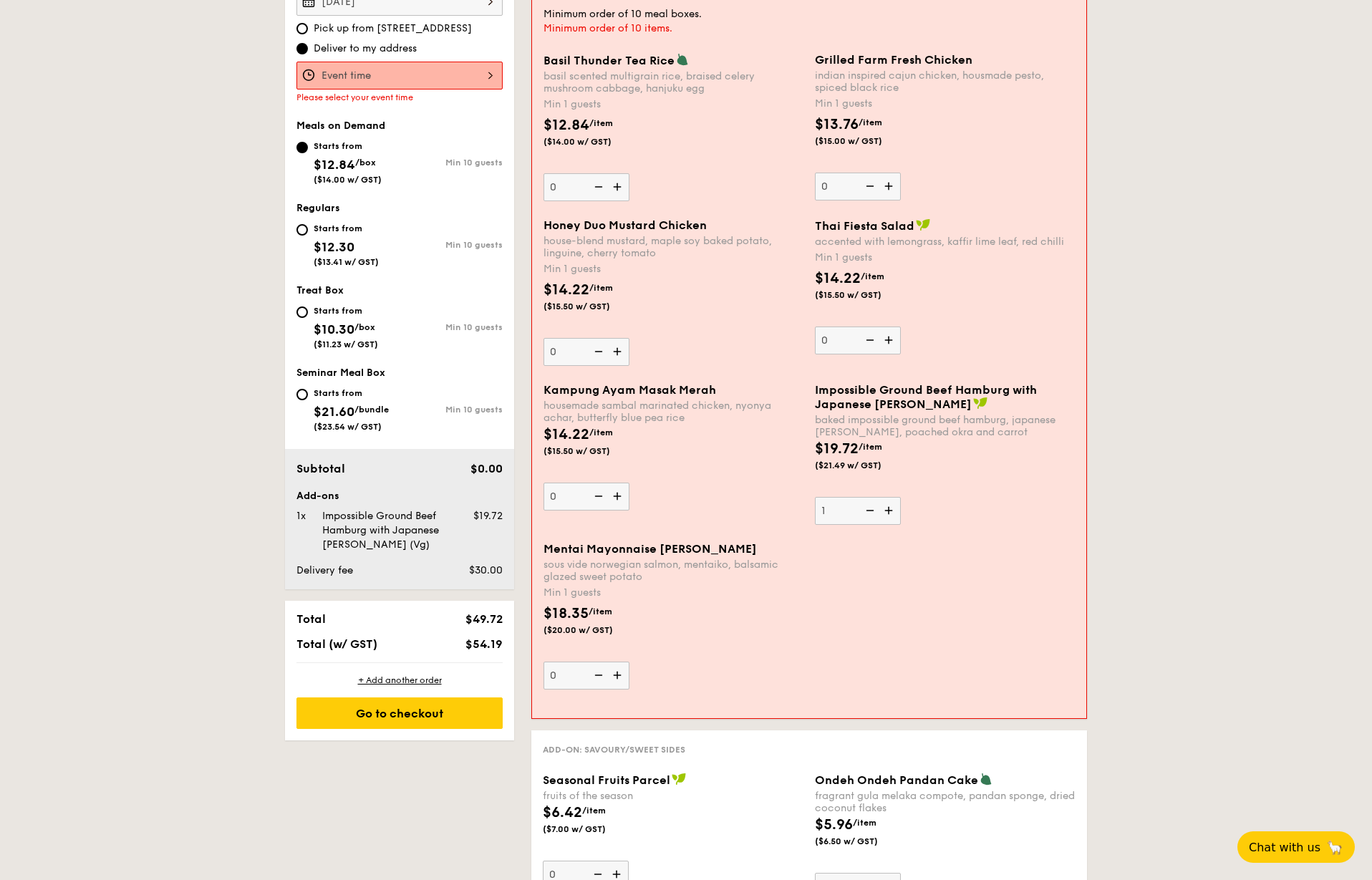
click at [891, 511] on img at bounding box center [890, 510] width 21 height 27
click at [891, 511] on input "1" at bounding box center [858, 511] width 86 height 28
click at [891, 511] on img at bounding box center [890, 510] width 21 height 27
click at [891, 511] on input "2" at bounding box center [858, 511] width 86 height 28
click at [891, 511] on img at bounding box center [890, 510] width 21 height 27
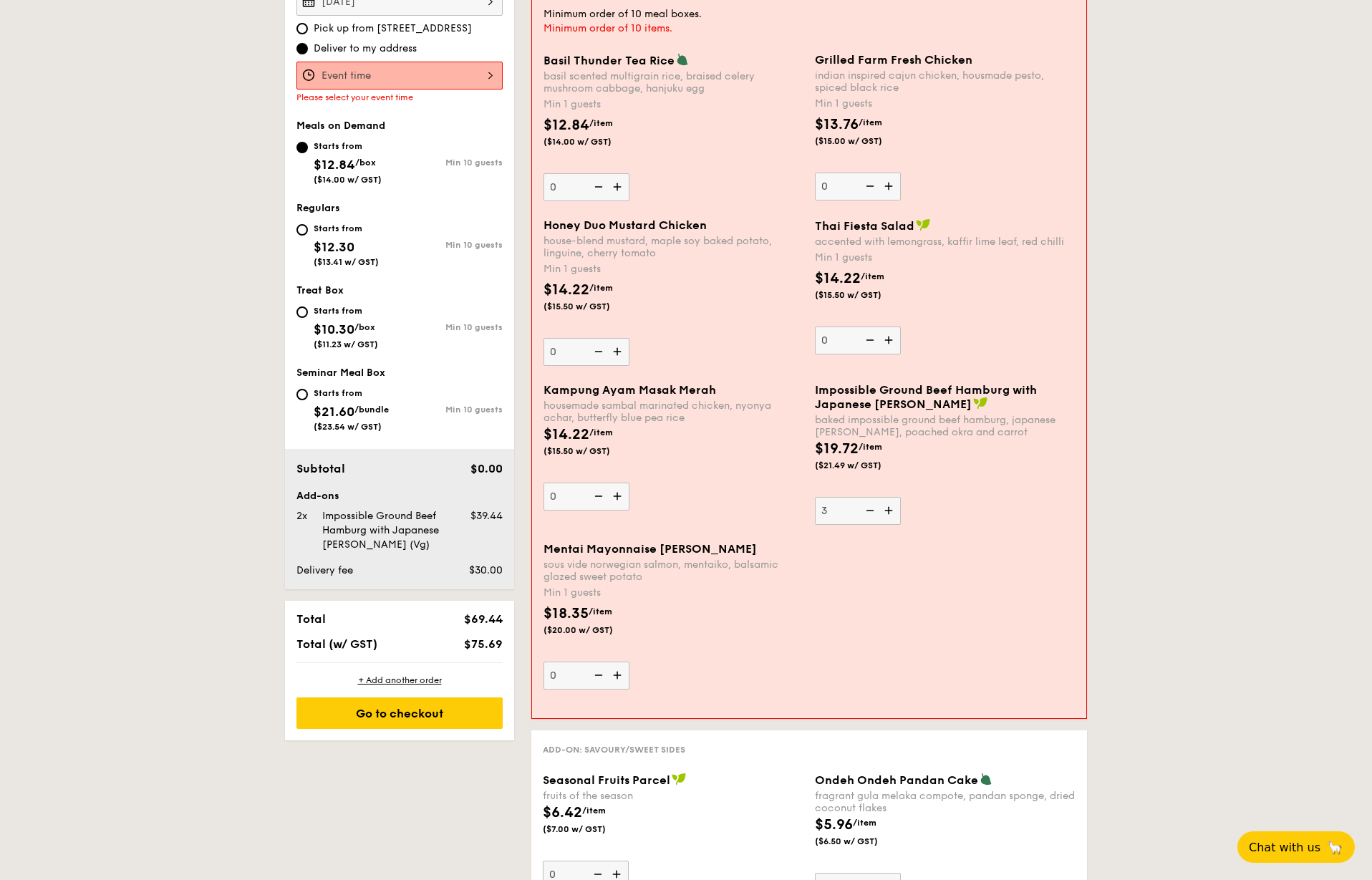
click at [891, 511] on input "3" at bounding box center [858, 511] width 86 height 28
click at [891, 511] on img at bounding box center [890, 510] width 21 height 27
click at [891, 511] on input "4" at bounding box center [858, 511] width 86 height 28
click at [891, 511] on img at bounding box center [890, 510] width 21 height 27
click at [891, 511] on input "5" at bounding box center [858, 511] width 86 height 28
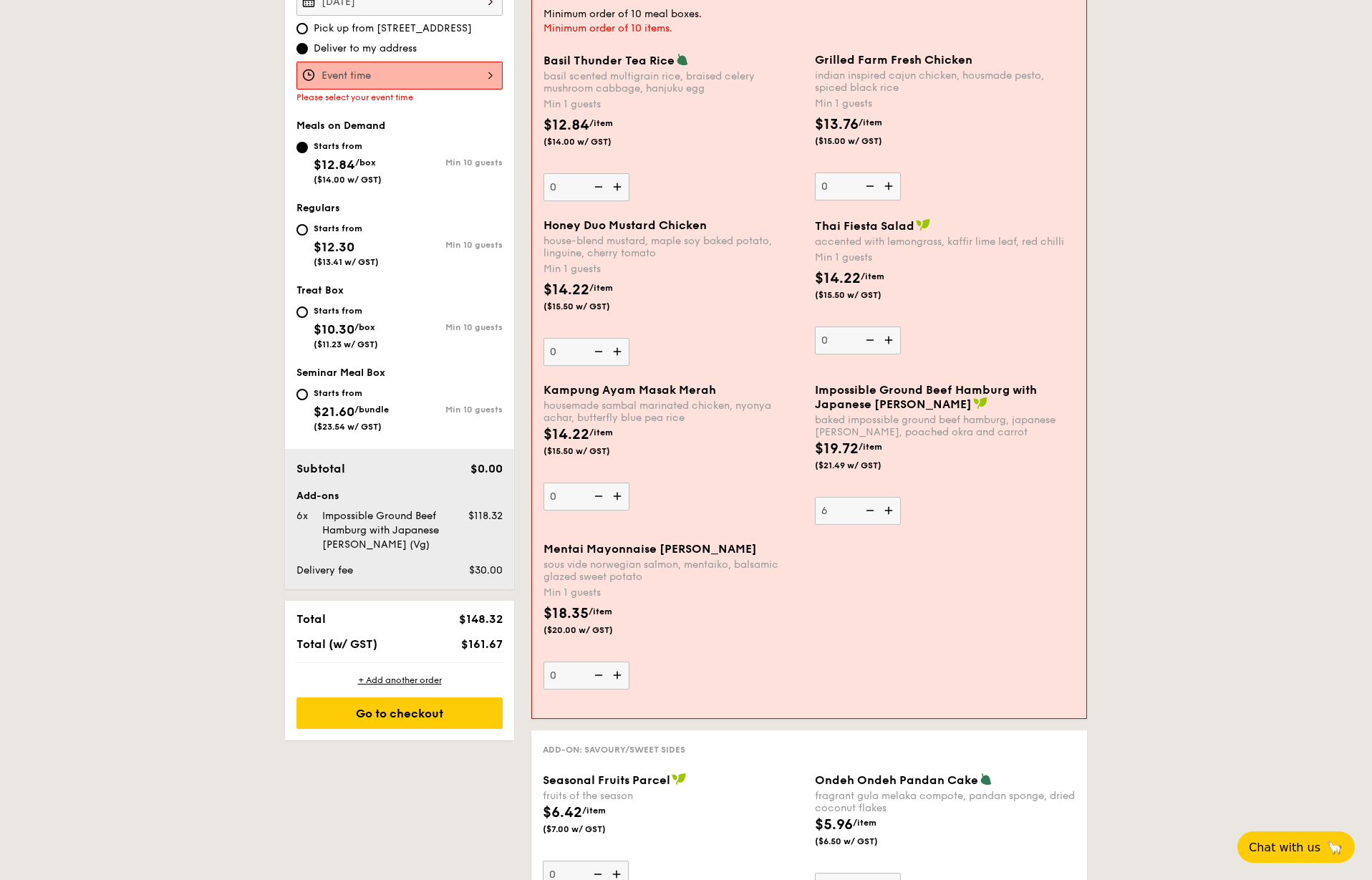
click at [891, 511] on img at bounding box center [890, 510] width 21 height 27
click at [891, 511] on input "6" at bounding box center [858, 511] width 86 height 28
click at [891, 511] on img at bounding box center [890, 510] width 21 height 27
click at [891, 511] on input "7" at bounding box center [858, 511] width 86 height 28
click at [891, 511] on img at bounding box center [890, 510] width 21 height 27
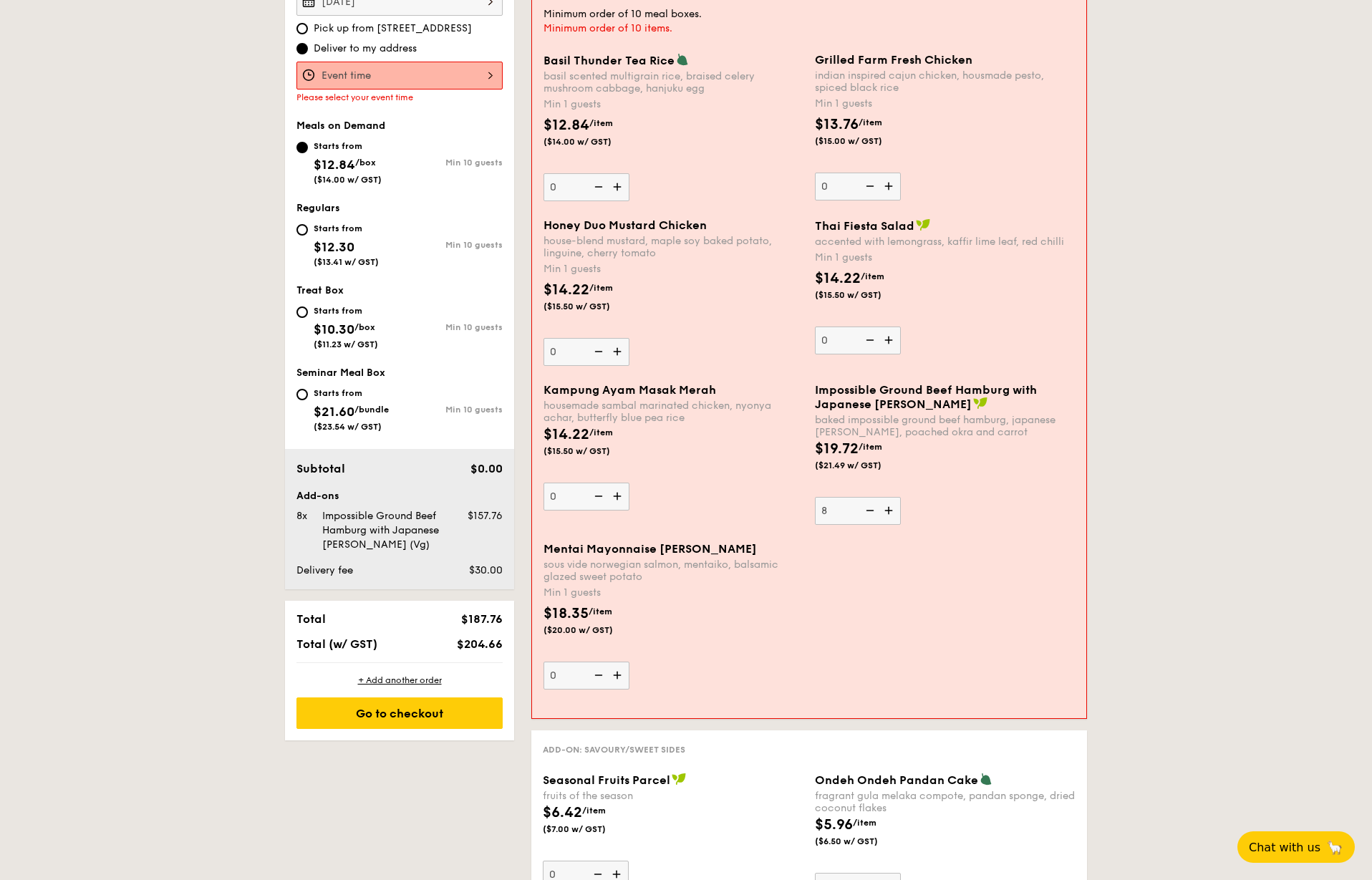
click at [891, 511] on input "8" at bounding box center [858, 511] width 86 height 28
click at [891, 511] on img at bounding box center [890, 510] width 21 height 27
click at [891, 511] on input "9" at bounding box center [858, 511] width 86 height 28
type input "10"
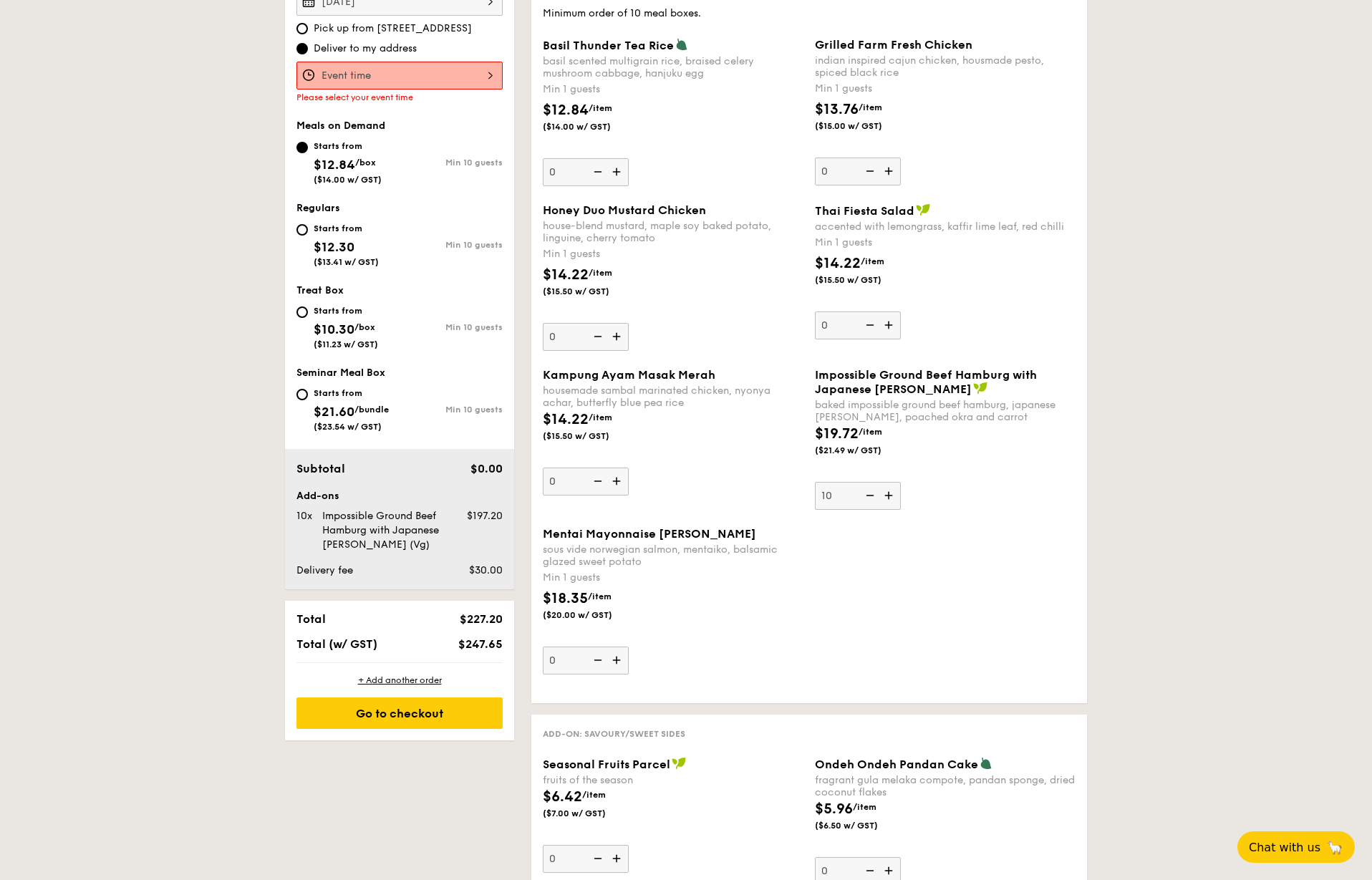
click at [578, 385] on div "housemade sambal marinated chicken, nyonya achar, butterfly blue pea rice" at bounding box center [673, 396] width 261 height 24
click at [578, 467] on input "0" at bounding box center [586, 481] width 86 height 28
click at [617, 477] on img at bounding box center [617, 481] width 21 height 27
click at [617, 477] on input "0" at bounding box center [586, 481] width 86 height 28
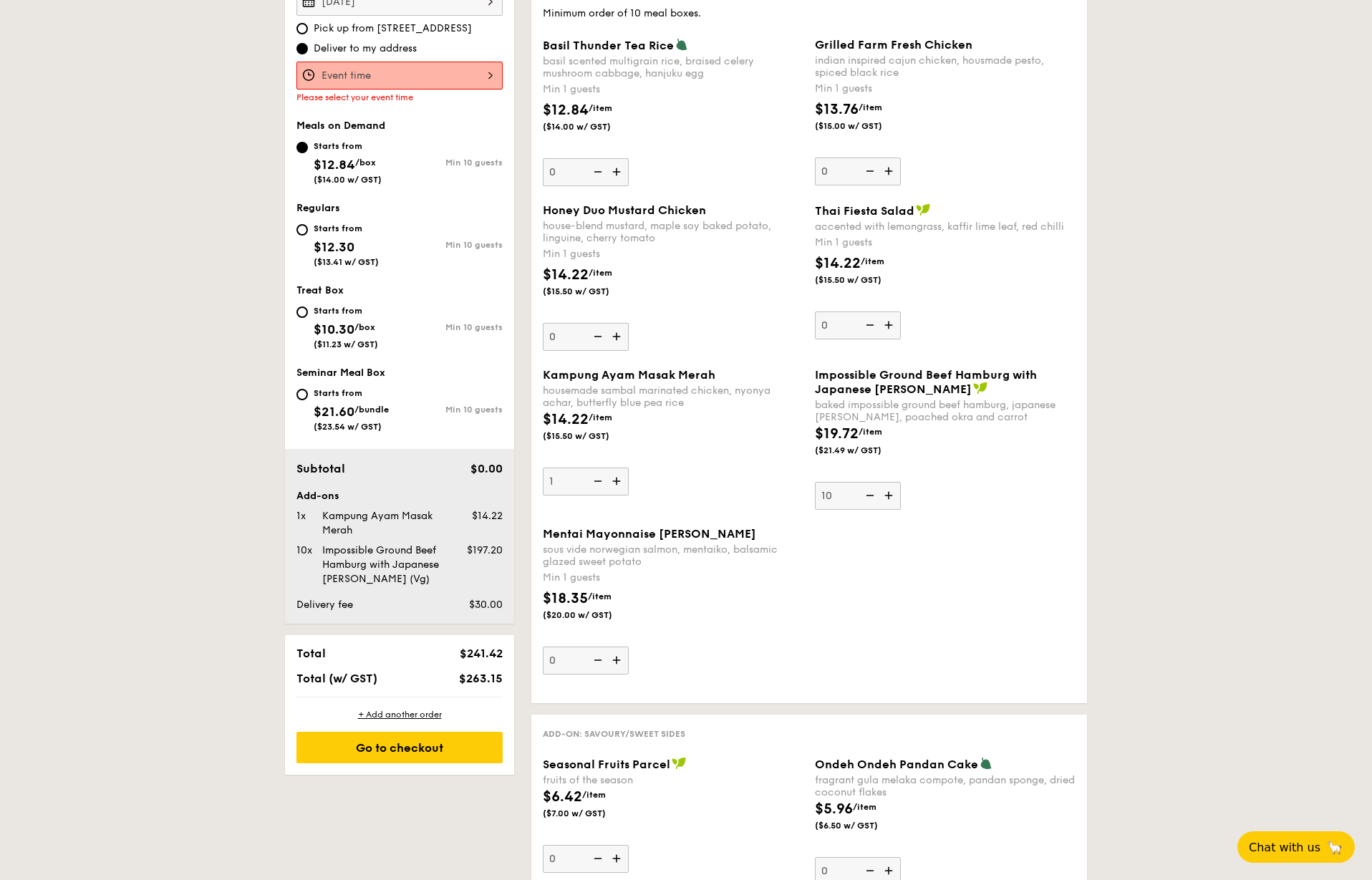
click at [617, 477] on img at bounding box center [617, 481] width 21 height 27
click at [617, 477] on input "1" at bounding box center [586, 481] width 86 height 28
click at [617, 477] on img at bounding box center [617, 481] width 21 height 27
click at [617, 477] on input "2" at bounding box center [586, 481] width 86 height 28
click at [617, 477] on img at bounding box center [617, 481] width 21 height 27
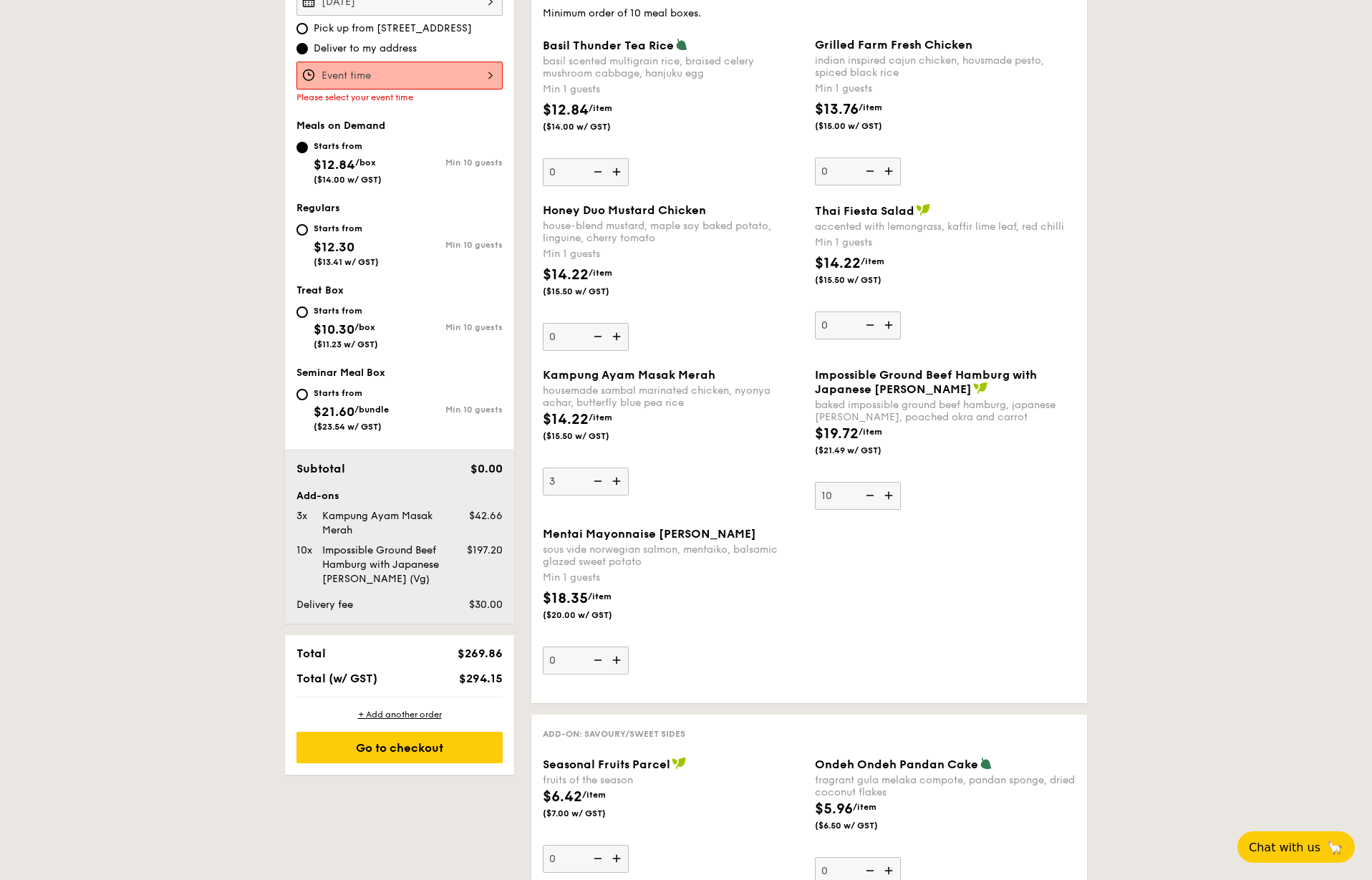
click at [617, 477] on input "3" at bounding box center [586, 481] width 86 height 28
click at [617, 477] on img at bounding box center [617, 481] width 21 height 27
click at [617, 477] on input "4" at bounding box center [586, 481] width 86 height 28
click at [617, 477] on img at bounding box center [617, 481] width 21 height 27
click at [617, 477] on input "5" at bounding box center [586, 481] width 86 height 28
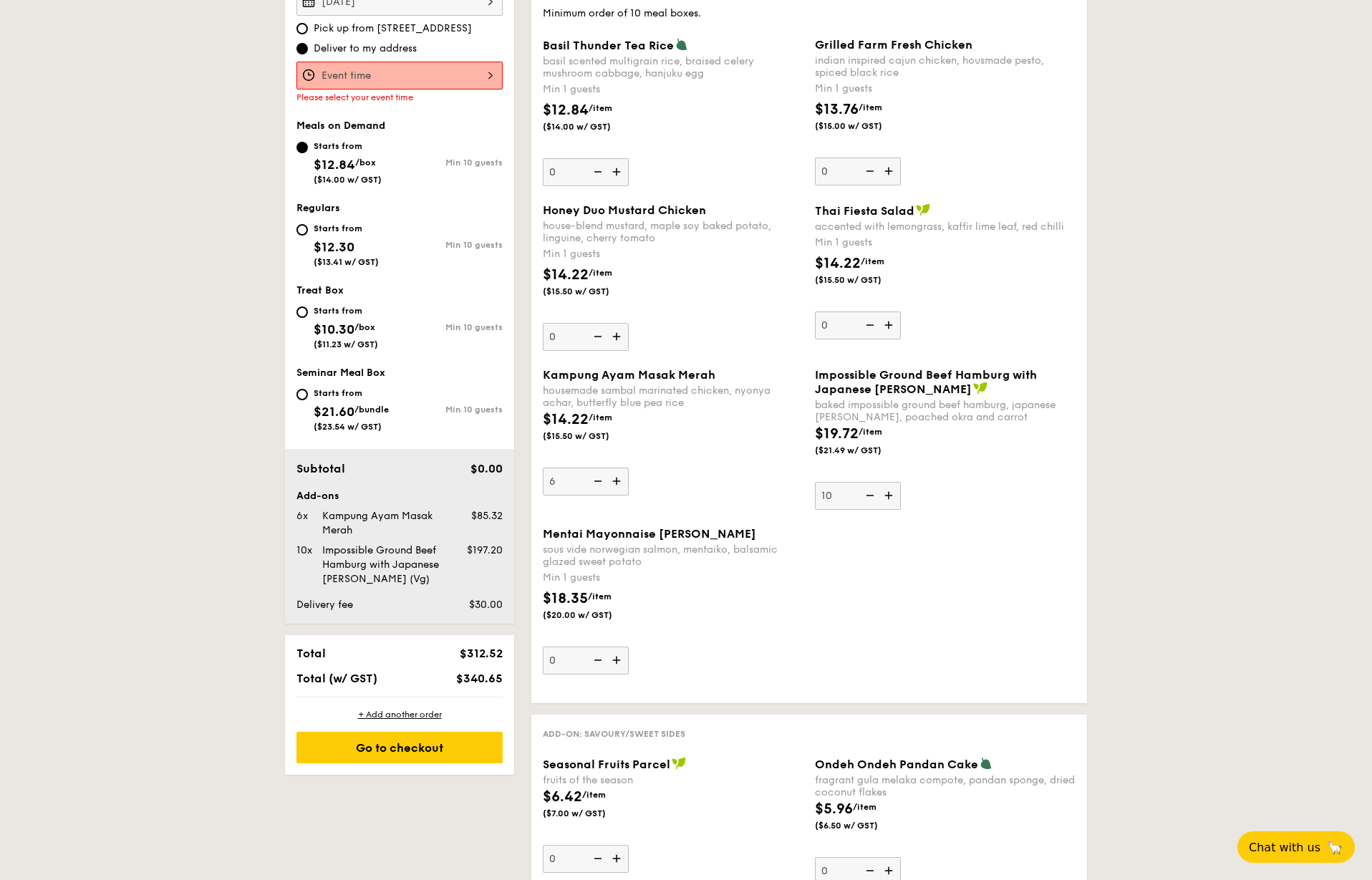
click at [617, 477] on img at bounding box center [617, 481] width 21 height 27
click at [617, 477] on input "6" at bounding box center [586, 481] width 86 height 28
click at [617, 477] on img at bounding box center [617, 481] width 21 height 27
click at [617, 477] on input "7" at bounding box center [586, 481] width 86 height 28
click at [617, 477] on img at bounding box center [617, 481] width 21 height 27
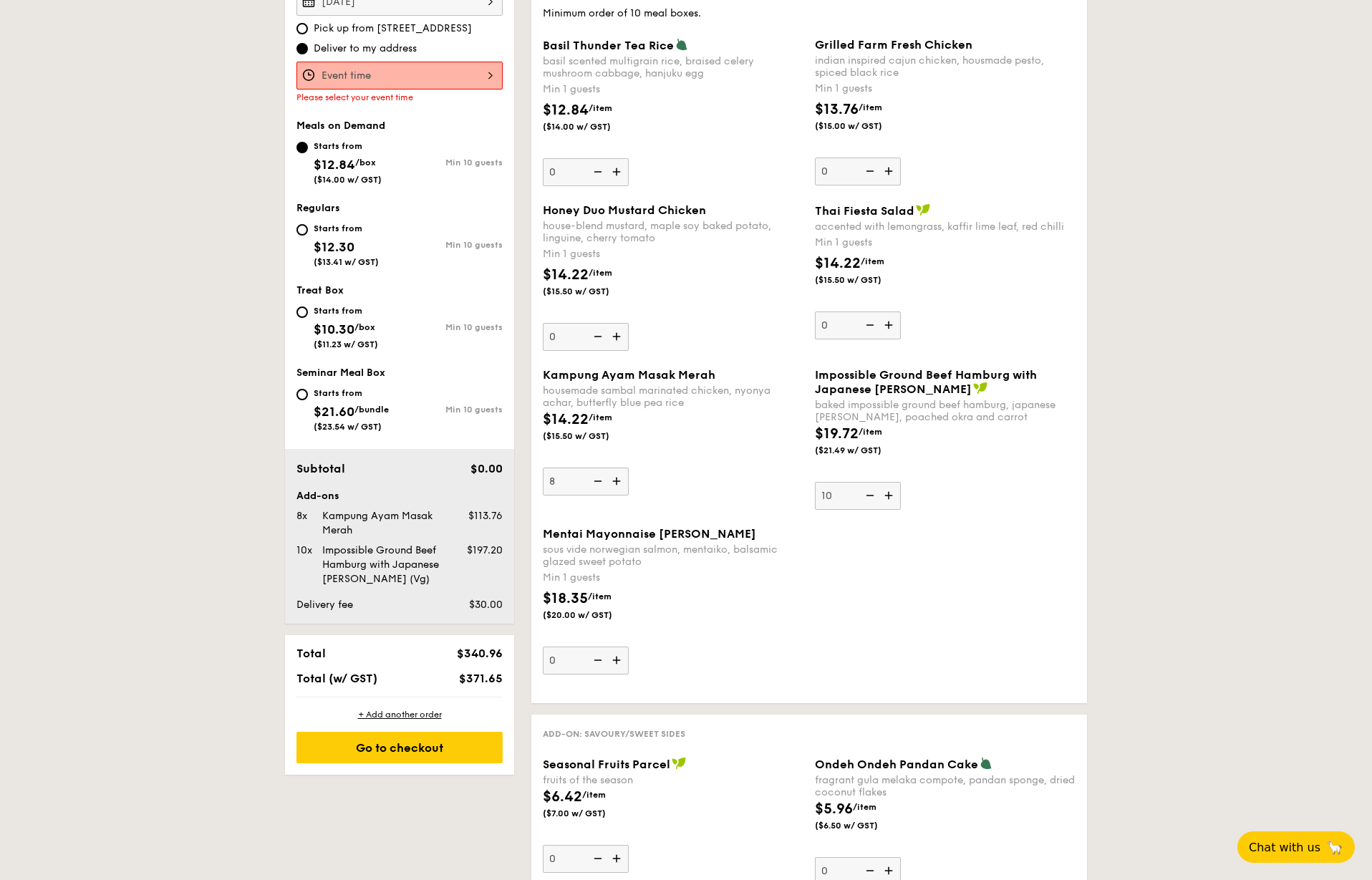
click at [617, 477] on input "8" at bounding box center [586, 481] width 86 height 28
click at [617, 477] on img at bounding box center [617, 481] width 21 height 27
click at [617, 477] on input "9" at bounding box center [586, 481] width 86 height 28
click at [617, 477] on img at bounding box center [617, 481] width 21 height 27
click at [617, 477] on input "10" at bounding box center [586, 481] width 86 height 28
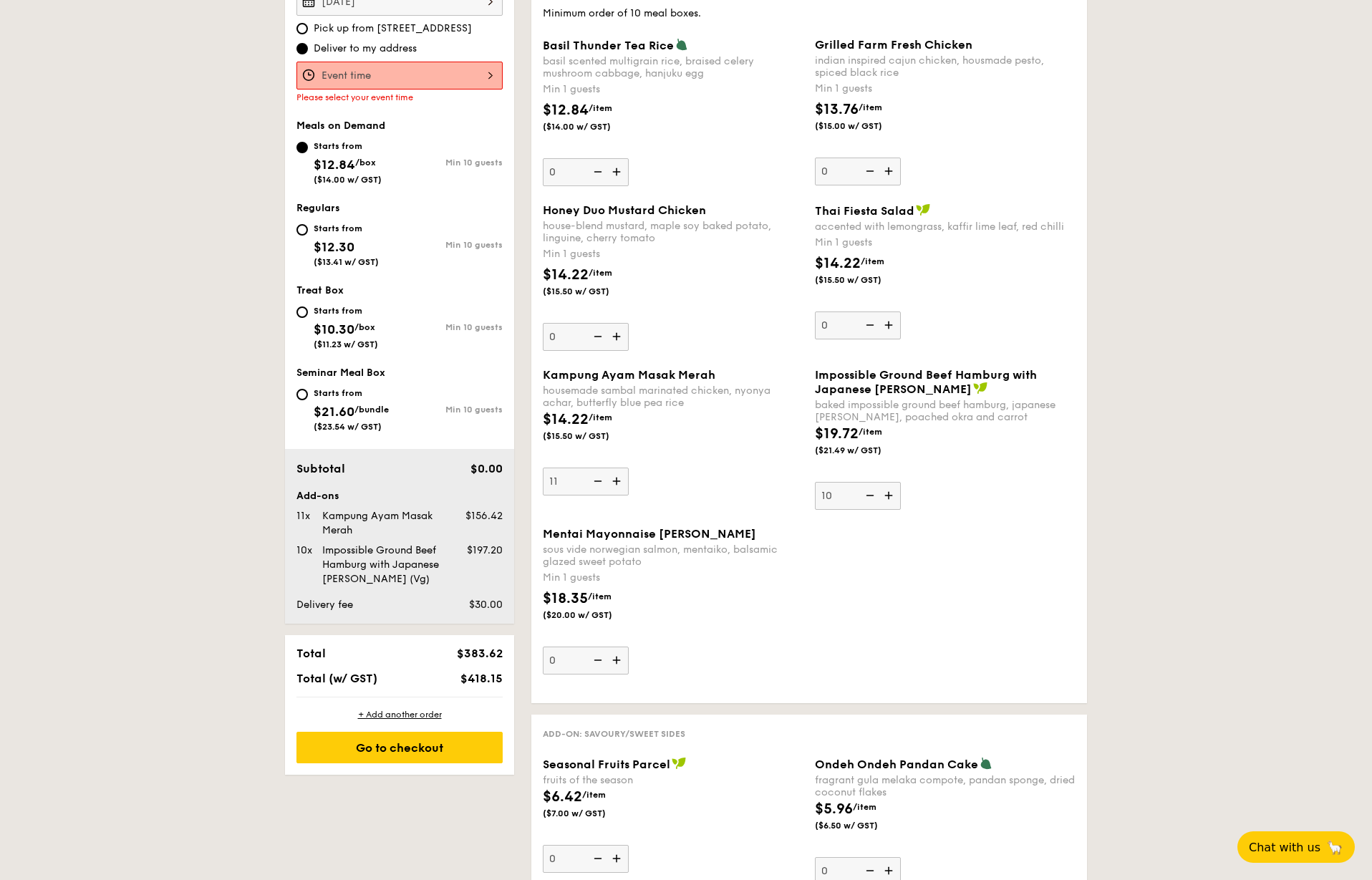
click at [617, 477] on img at bounding box center [617, 481] width 21 height 27
click at [617, 477] on input "11" at bounding box center [586, 481] width 86 height 28
click at [617, 477] on img at bounding box center [617, 481] width 21 height 27
click at [617, 477] on input "12" at bounding box center [586, 481] width 86 height 28
click at [617, 477] on img at bounding box center [617, 481] width 21 height 27
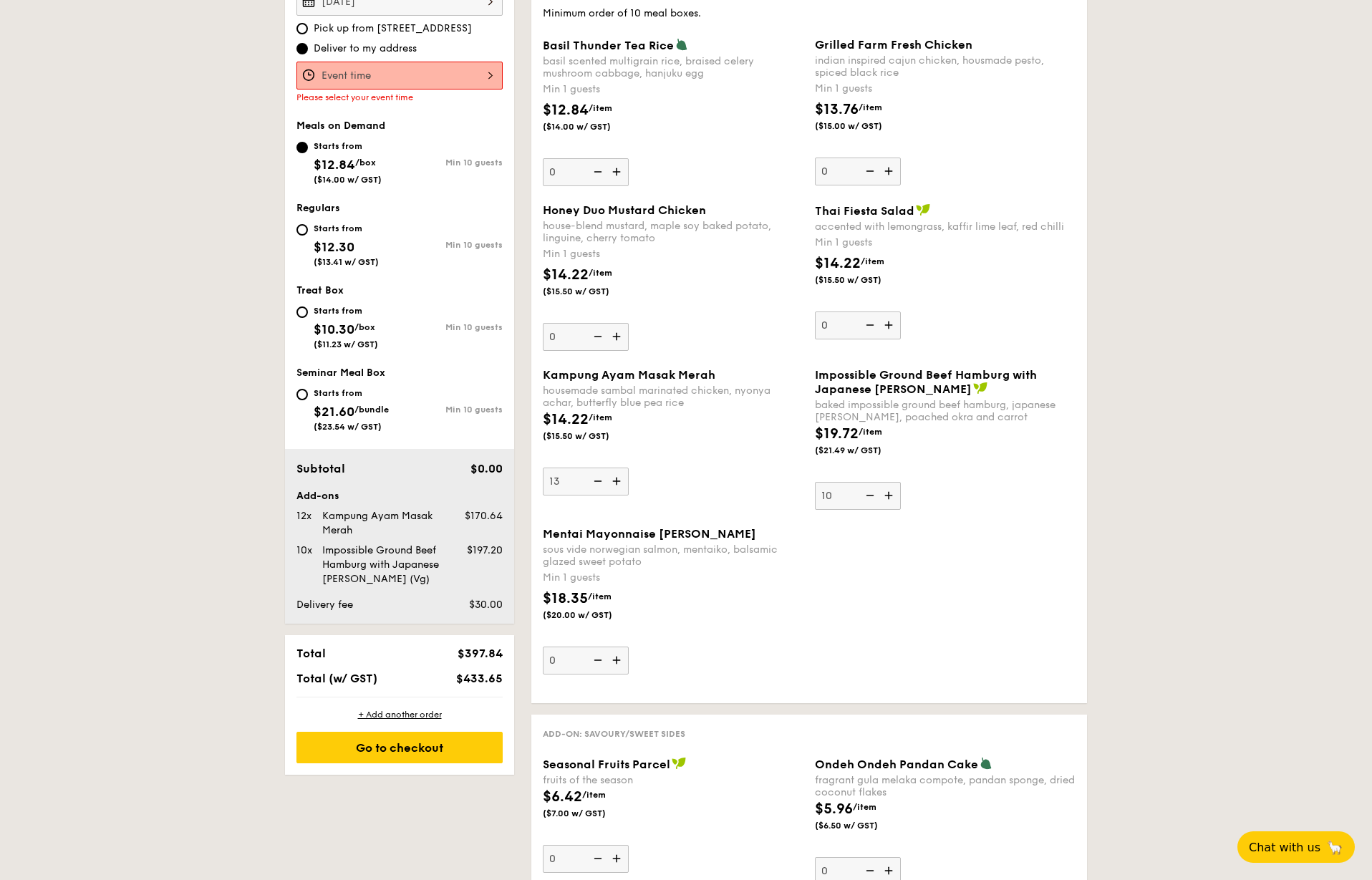
click at [617, 477] on input "13" at bounding box center [586, 481] width 86 height 28
click at [617, 477] on img at bounding box center [617, 481] width 21 height 27
click at [617, 477] on input "14" at bounding box center [586, 481] width 86 height 28
click at [617, 477] on img at bounding box center [617, 481] width 21 height 27
click at [617, 477] on input "15" at bounding box center [586, 481] width 86 height 28
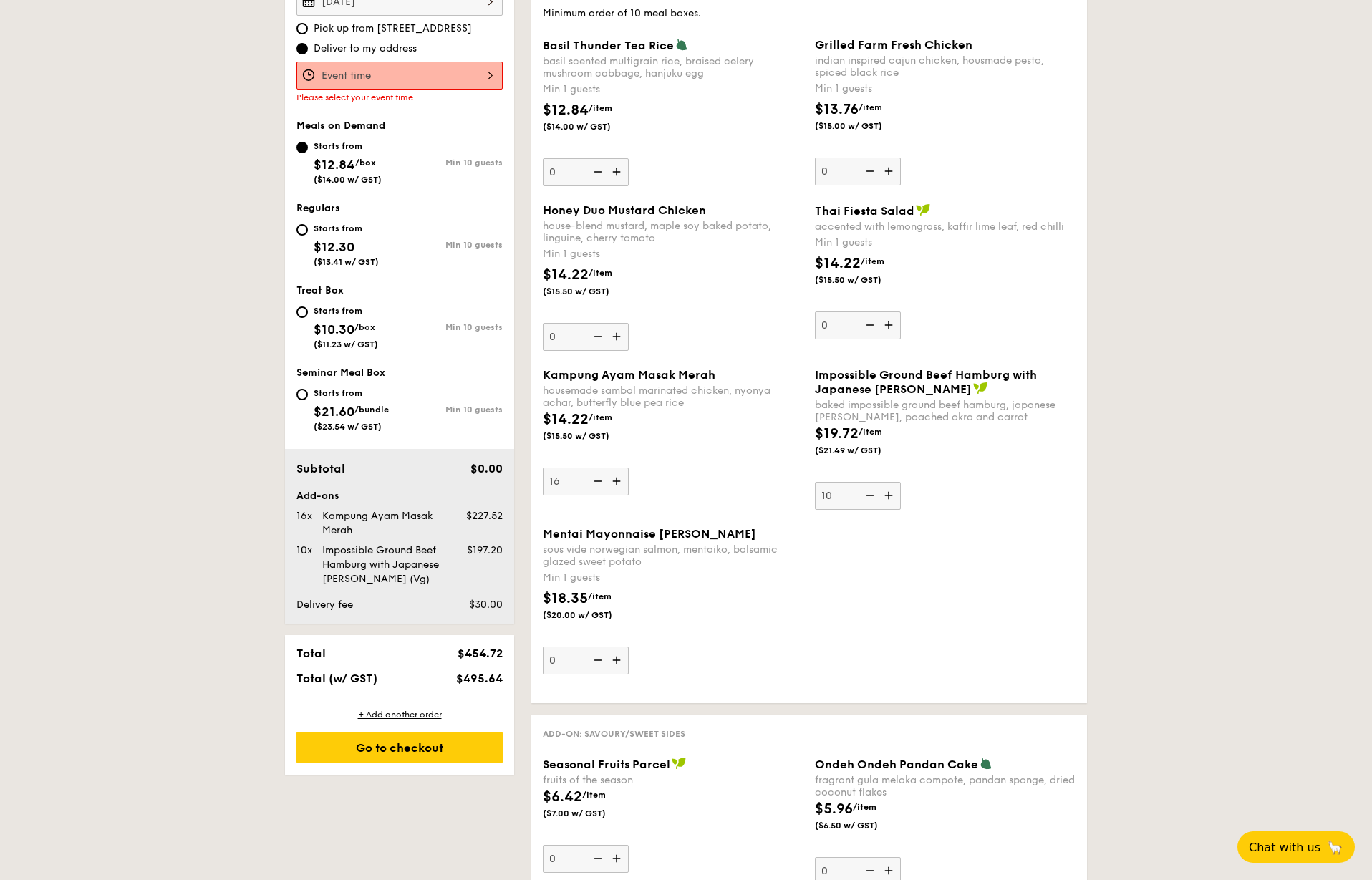
click at [617, 477] on img at bounding box center [617, 481] width 21 height 27
click at [617, 477] on input "16" at bounding box center [586, 481] width 86 height 28
click at [617, 477] on img at bounding box center [617, 481] width 21 height 27
click at [617, 477] on input "17" at bounding box center [586, 481] width 86 height 28
click at [617, 477] on img at bounding box center [617, 481] width 21 height 27
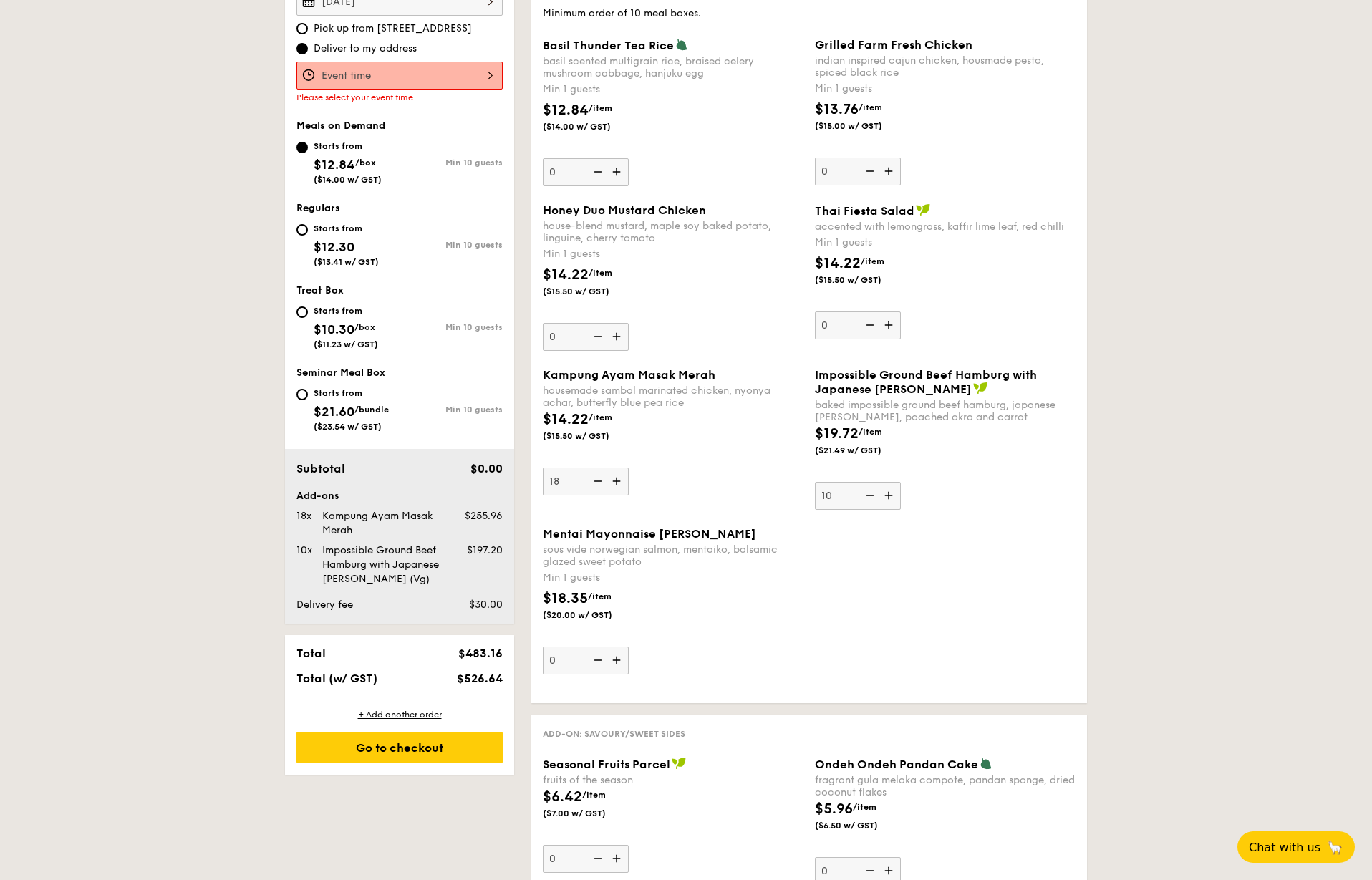
click at [617, 477] on input "18" at bounding box center [586, 481] width 86 height 28
click at [617, 477] on img at bounding box center [617, 481] width 21 height 27
click at [617, 477] on input "19" at bounding box center [586, 481] width 86 height 28
type input "20"
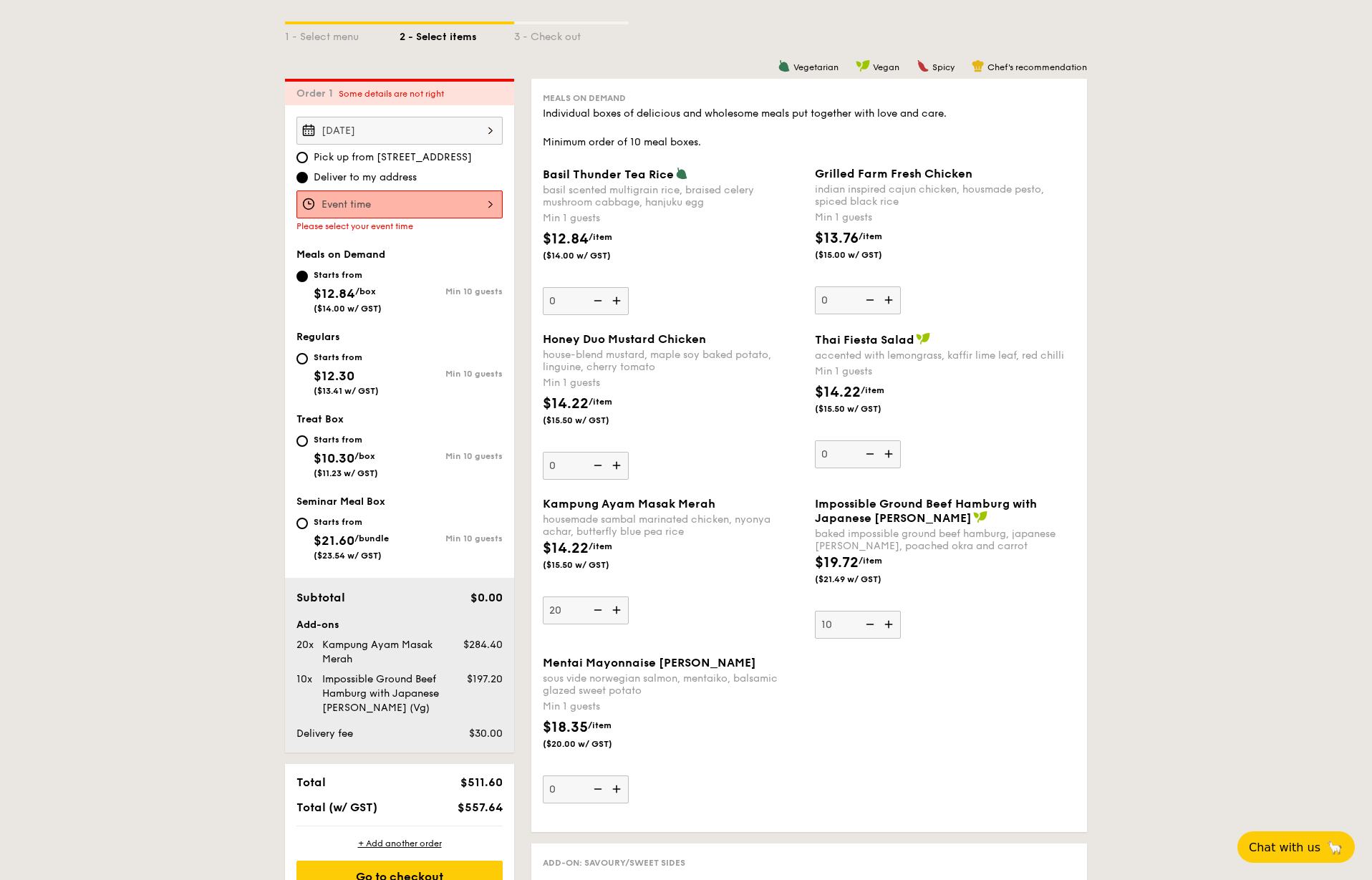
scroll to position [311, 0]
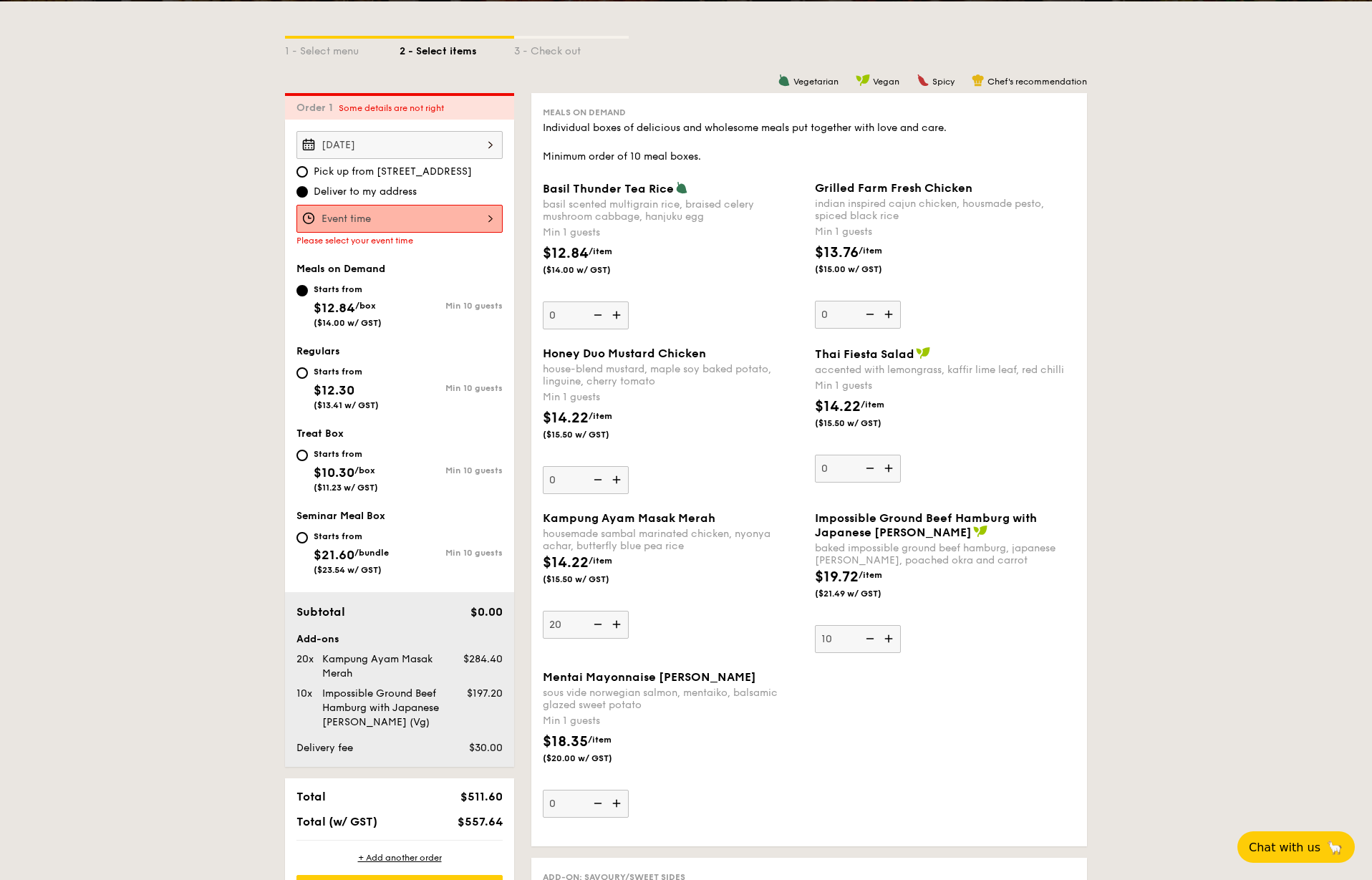
click at [891, 317] on img at bounding box center [890, 314] width 21 height 27
click at [891, 317] on input "0" at bounding box center [858, 314] width 86 height 28
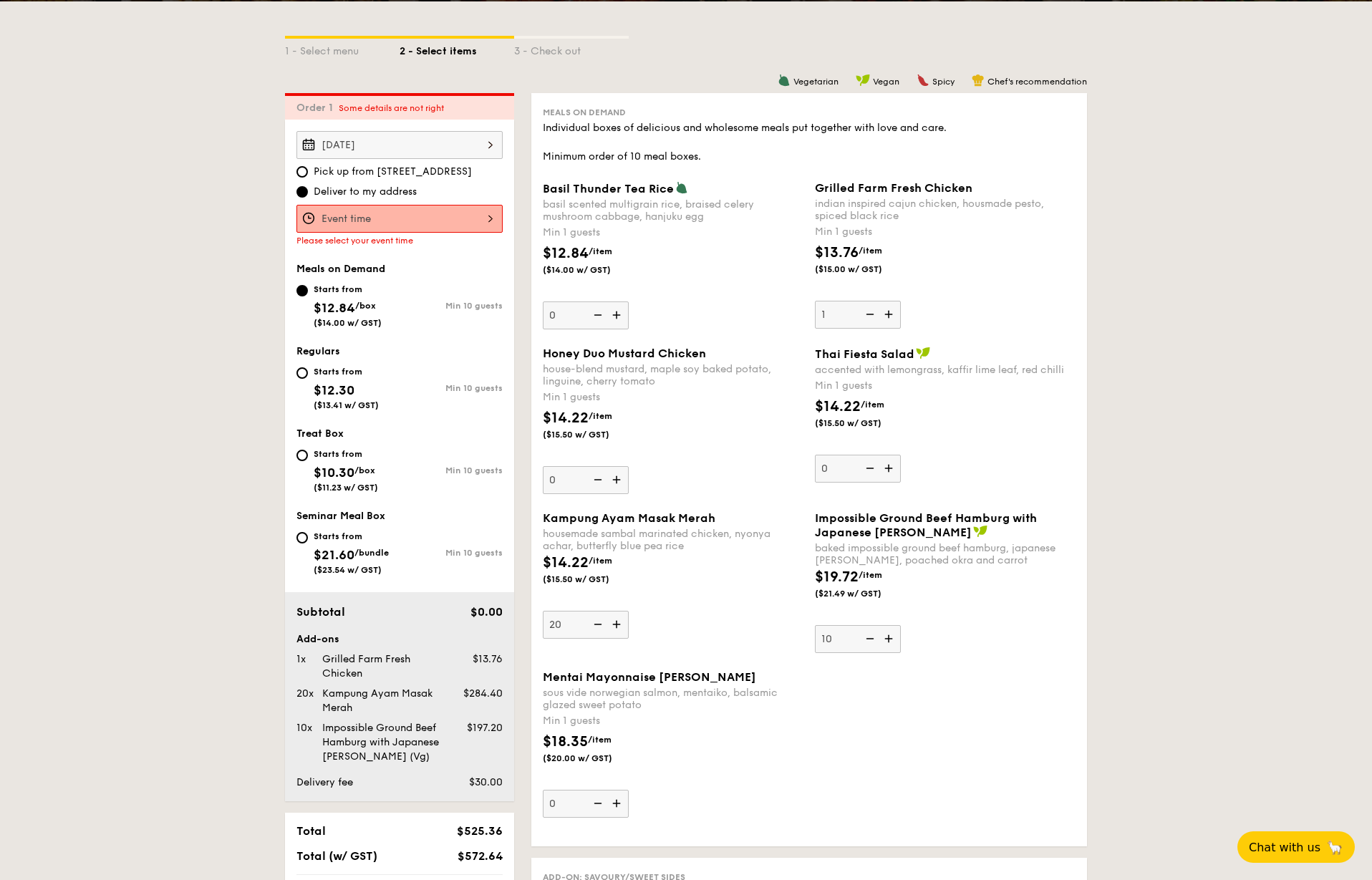
click at [891, 317] on img at bounding box center [890, 314] width 21 height 27
click at [891, 317] on input "1" at bounding box center [858, 314] width 86 height 28
click at [891, 317] on img at bounding box center [890, 314] width 21 height 27
click at [891, 317] on input "2" at bounding box center [858, 314] width 86 height 28
click at [891, 317] on img at bounding box center [890, 314] width 21 height 27
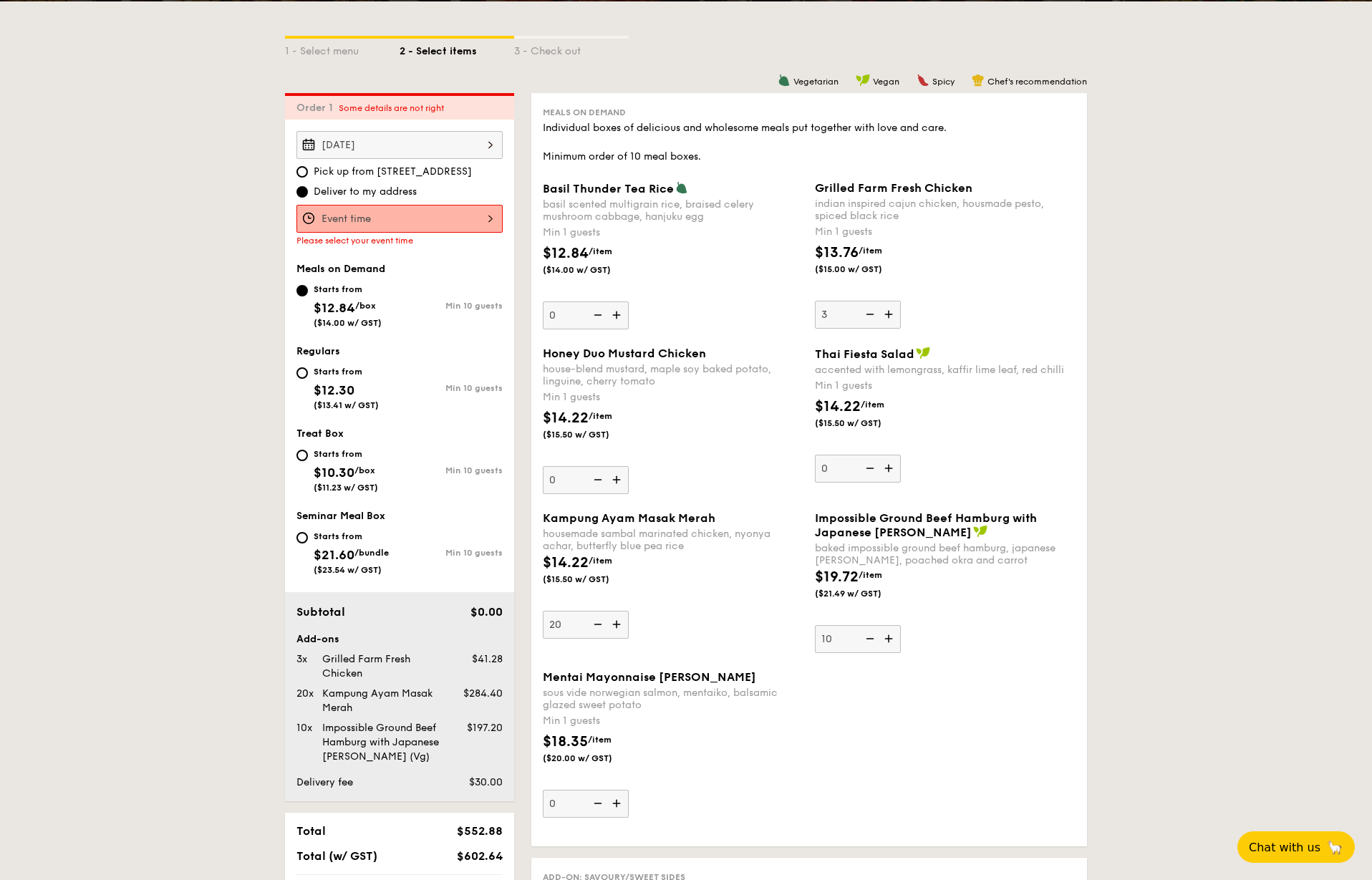
click at [891, 317] on input "3" at bounding box center [858, 314] width 86 height 28
click at [891, 317] on img at bounding box center [890, 314] width 21 height 27
click at [891, 317] on input "4" at bounding box center [858, 314] width 86 height 28
click at [891, 317] on img at bounding box center [890, 314] width 21 height 27
click at [891, 317] on input "5" at bounding box center [858, 314] width 86 height 28
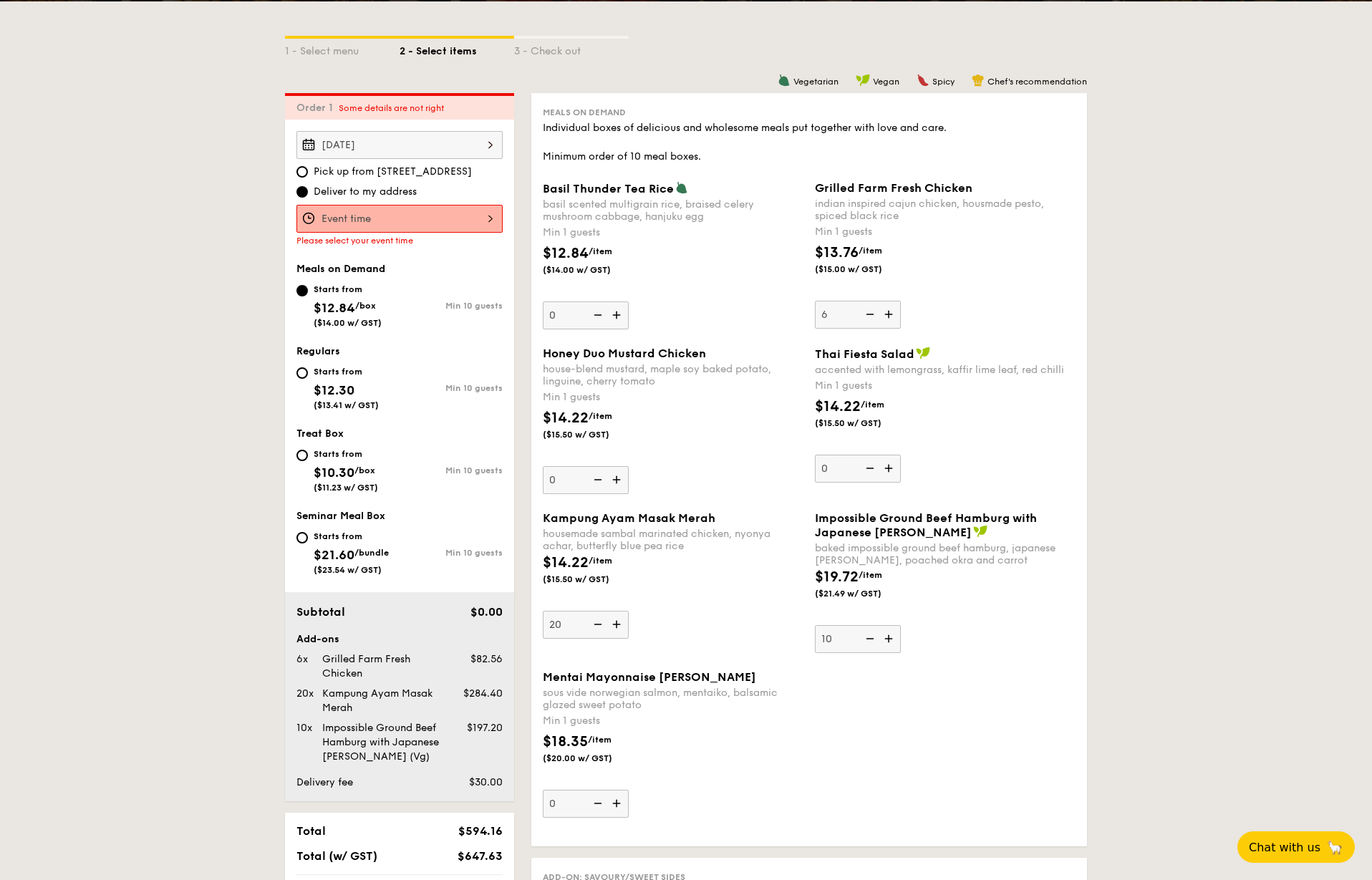
click at [891, 317] on img at bounding box center [890, 314] width 21 height 27
click at [891, 317] on input "6" at bounding box center [858, 314] width 86 height 28
click at [891, 317] on img at bounding box center [890, 314] width 21 height 27
click at [891, 317] on input "7" at bounding box center [858, 314] width 86 height 28
click at [891, 317] on img at bounding box center [890, 314] width 21 height 27
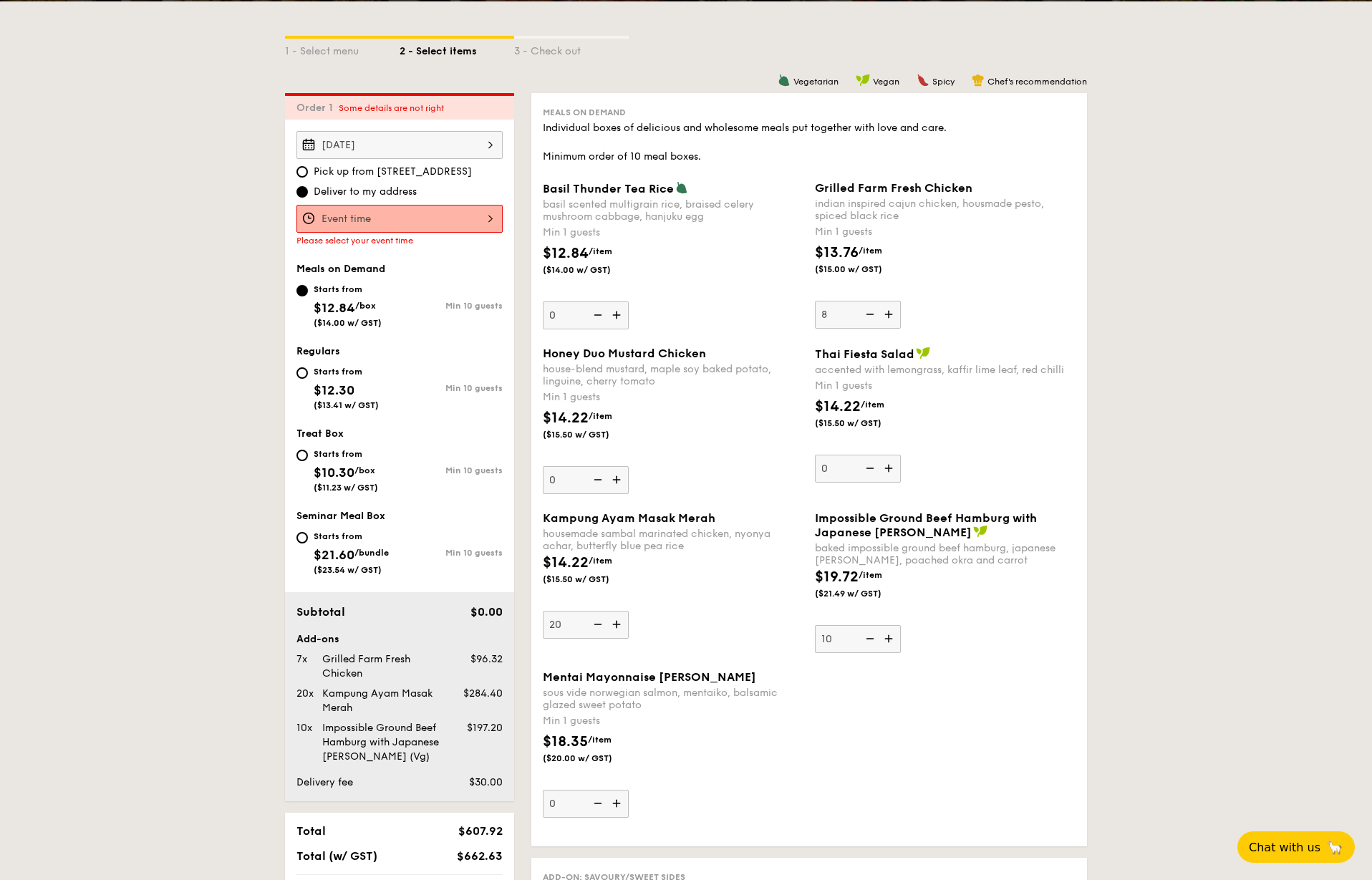
click at [891, 317] on input "8" at bounding box center [858, 314] width 86 height 28
click at [891, 317] on img at bounding box center [890, 314] width 21 height 27
click at [891, 317] on input "9" at bounding box center [858, 314] width 86 height 28
click at [891, 317] on img at bounding box center [890, 314] width 21 height 27
click at [891, 317] on input "10" at bounding box center [858, 314] width 86 height 28
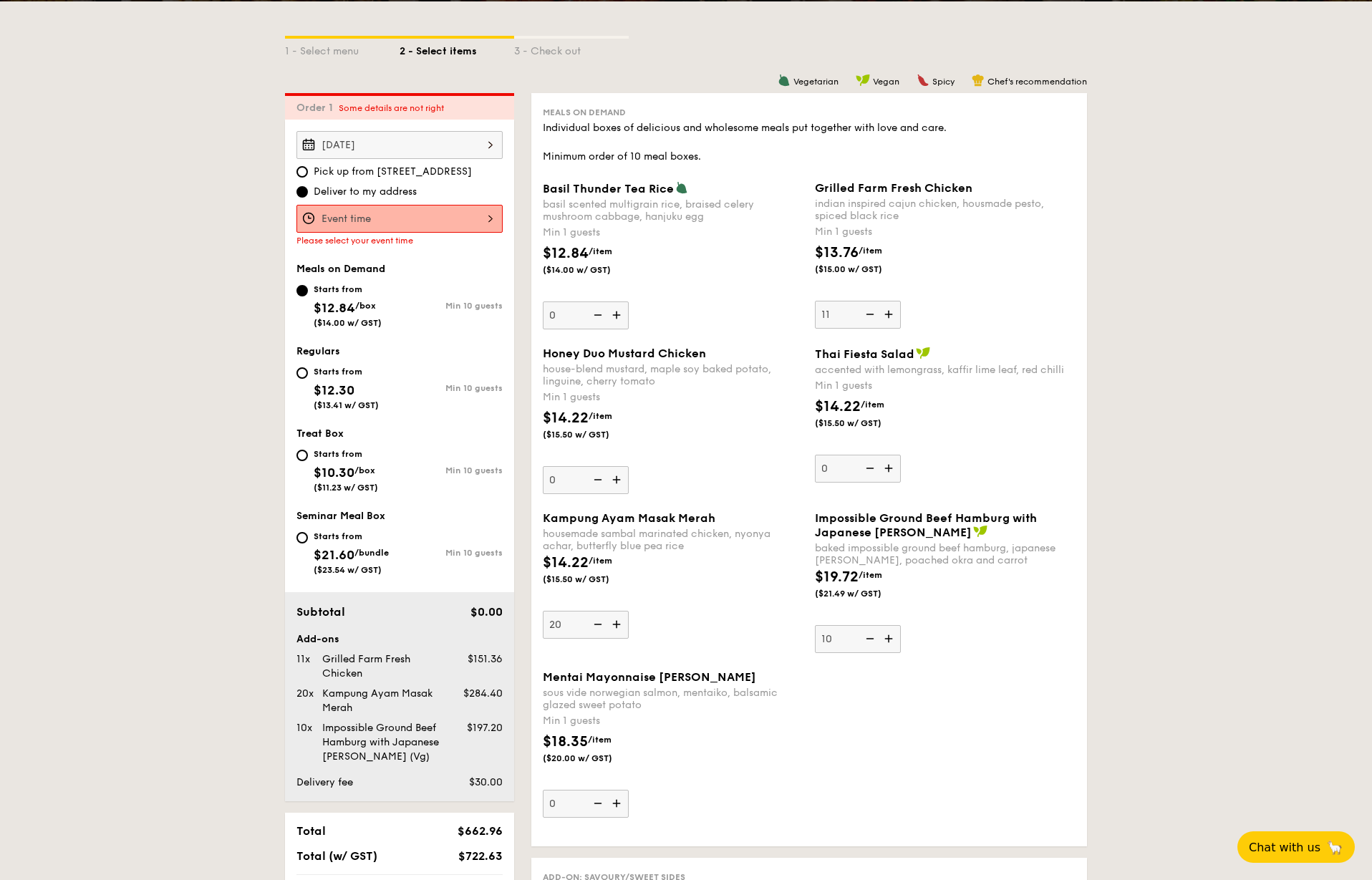
click at [891, 317] on img at bounding box center [890, 314] width 21 height 27
click at [891, 317] on input "11" at bounding box center [858, 314] width 86 height 28
click at [891, 317] on img at bounding box center [890, 314] width 21 height 27
click at [891, 317] on input "12" at bounding box center [858, 314] width 86 height 28
click at [891, 317] on img at bounding box center [890, 314] width 21 height 27
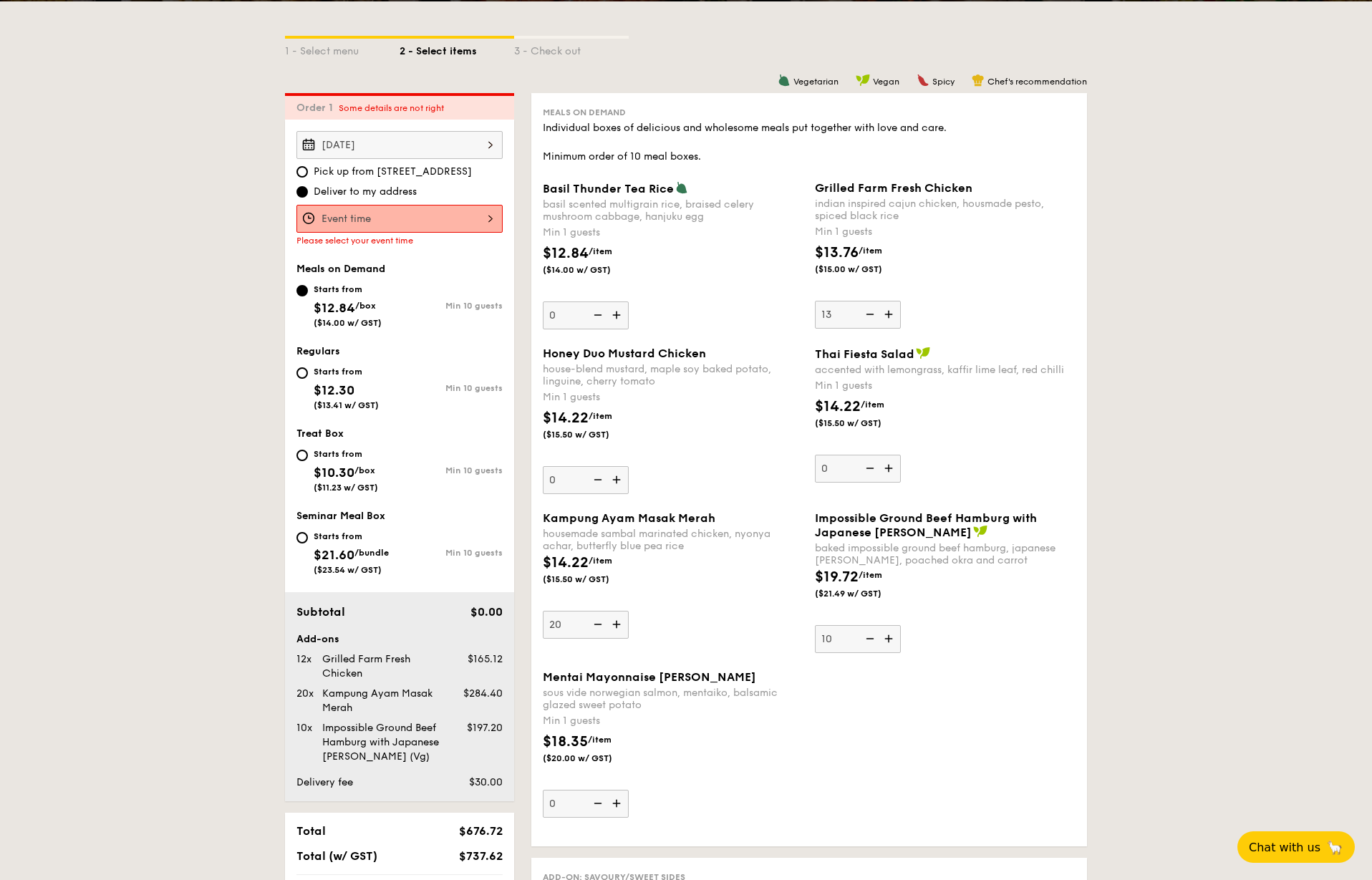
click at [891, 317] on input "13" at bounding box center [858, 314] width 86 height 28
click at [891, 317] on img at bounding box center [890, 314] width 21 height 27
click at [891, 317] on input "14" at bounding box center [858, 314] width 86 height 28
click at [891, 317] on img at bounding box center [890, 314] width 21 height 27
click at [891, 317] on input "15" at bounding box center [858, 314] width 86 height 28
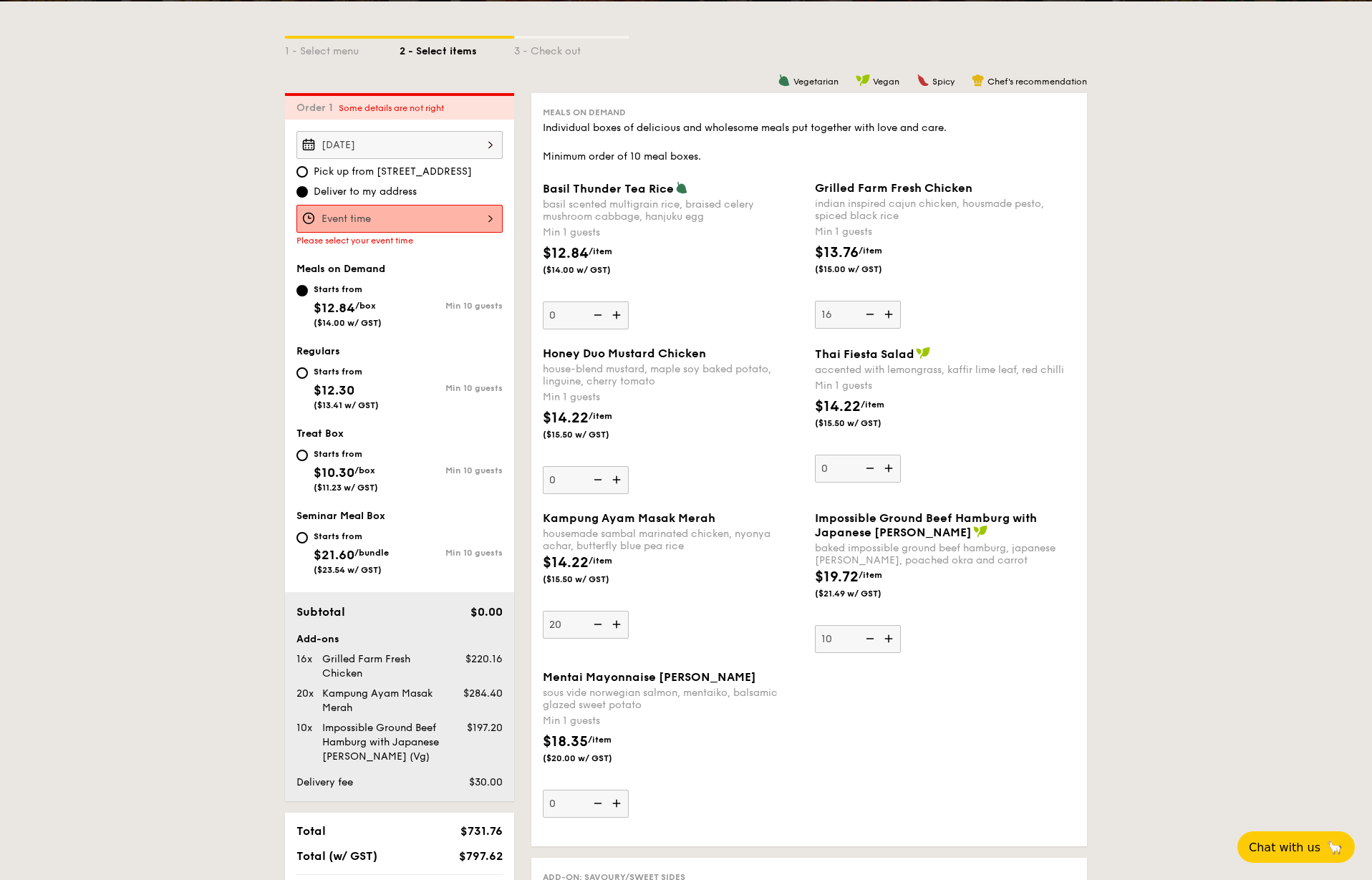
click at [891, 317] on img at bounding box center [890, 314] width 21 height 27
click at [891, 317] on input "16" at bounding box center [858, 314] width 86 height 28
click at [891, 317] on img at bounding box center [890, 314] width 21 height 27
click at [891, 317] on input "17" at bounding box center [858, 314] width 86 height 28
click at [891, 317] on img at bounding box center [890, 314] width 21 height 27
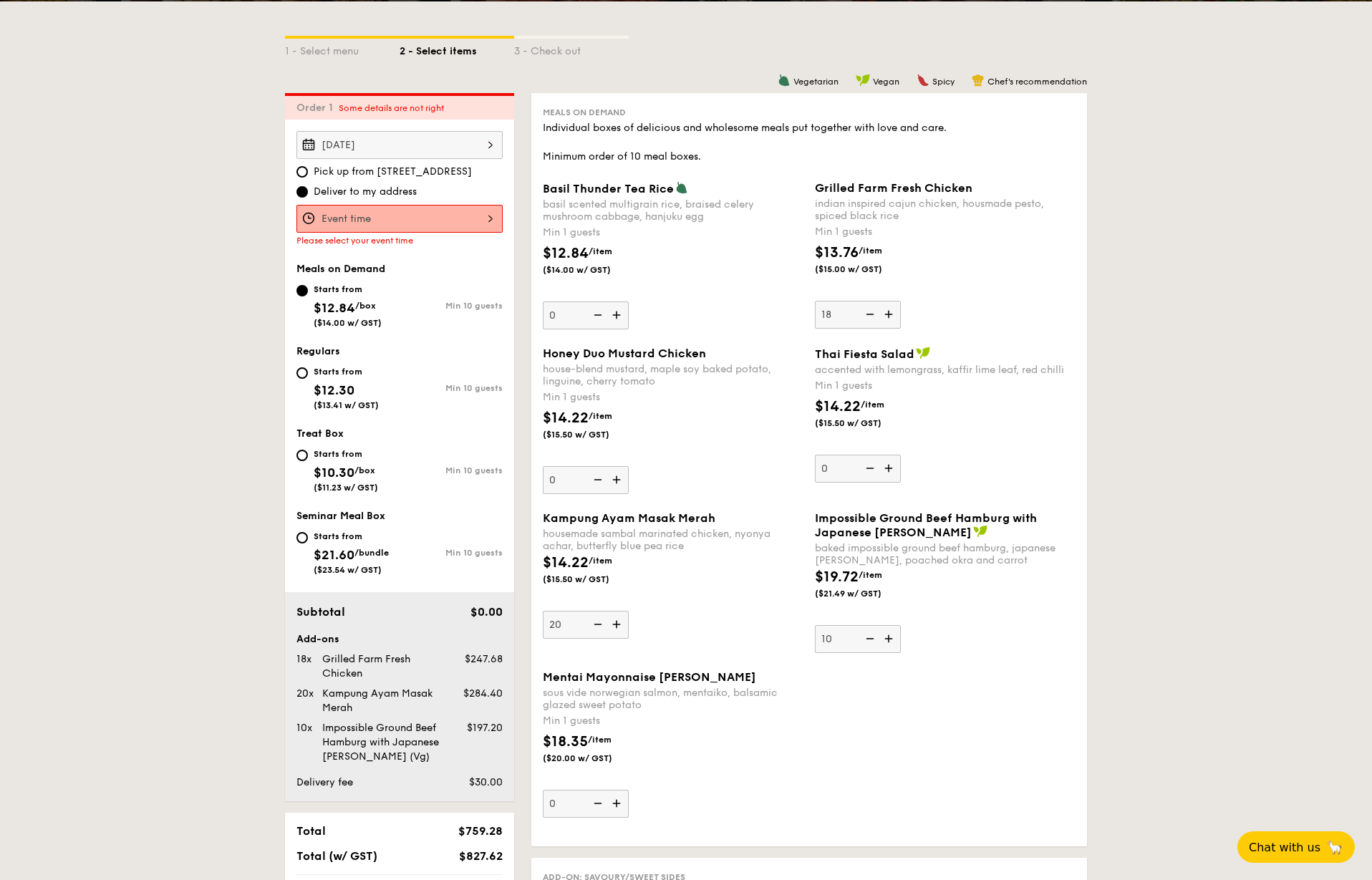
click at [891, 317] on input "18" at bounding box center [858, 314] width 86 height 28
click at [891, 317] on img at bounding box center [890, 314] width 21 height 27
click at [891, 317] on input "19" at bounding box center [858, 314] width 86 height 28
type input "20"
click at [615, 478] on img at bounding box center [617, 479] width 21 height 27
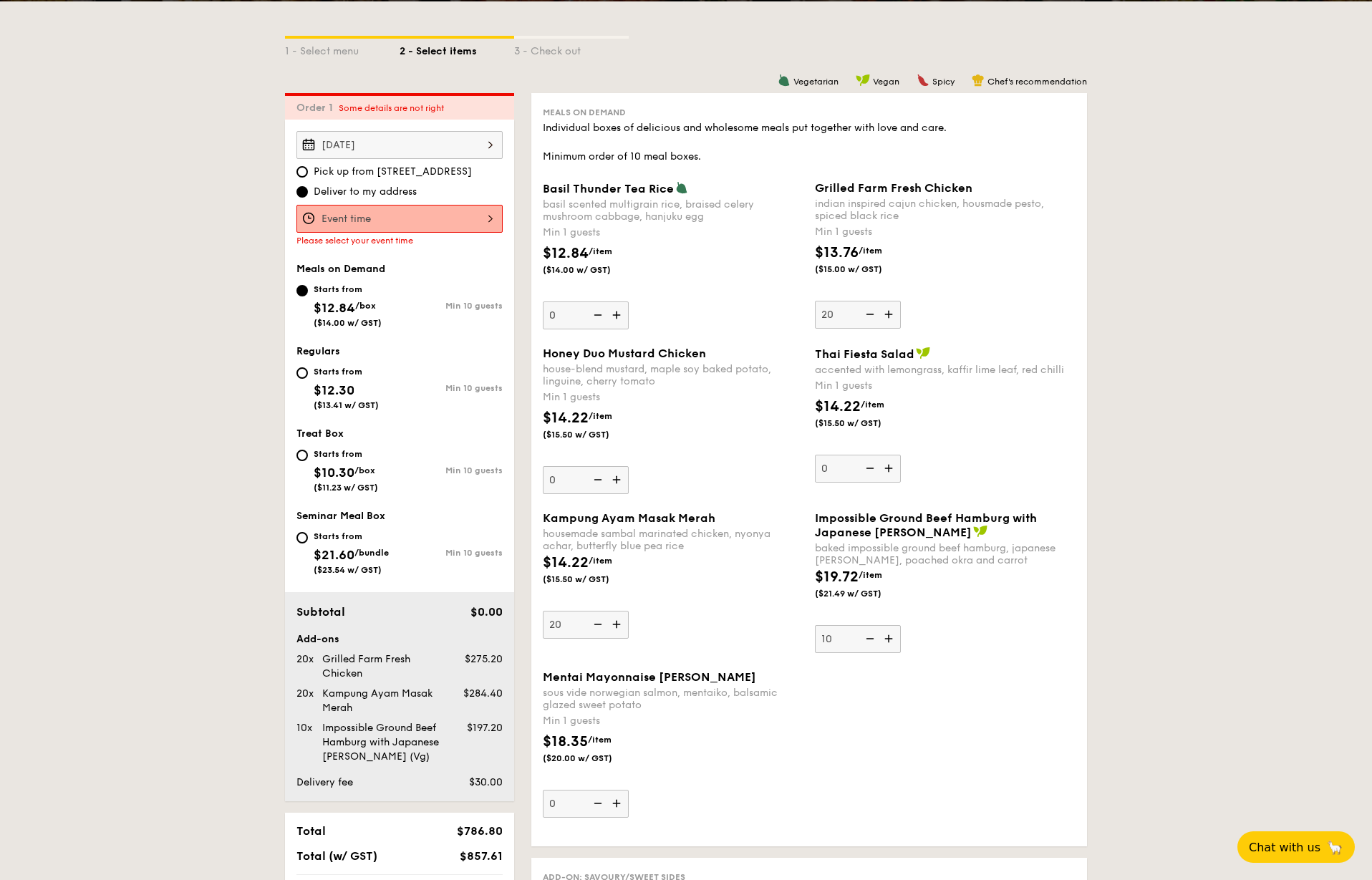
click at [615, 478] on input "0" at bounding box center [586, 480] width 86 height 28
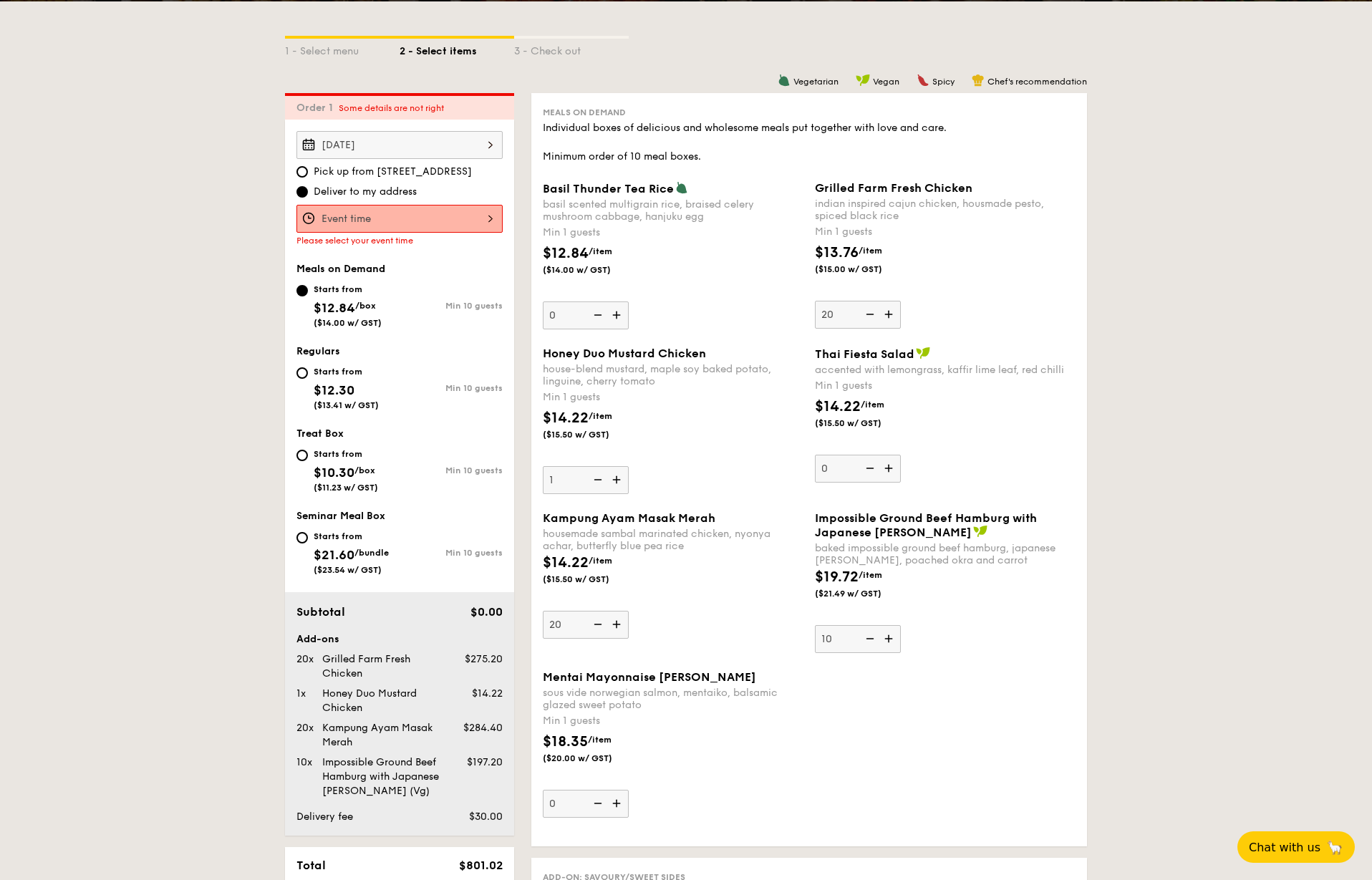
click at [615, 478] on img at bounding box center [617, 479] width 21 height 27
click at [615, 478] on input "1" at bounding box center [586, 480] width 86 height 28
click at [615, 478] on img at bounding box center [617, 479] width 21 height 27
click at [615, 478] on input "2" at bounding box center [586, 480] width 86 height 28
click at [615, 478] on img at bounding box center [617, 479] width 21 height 27
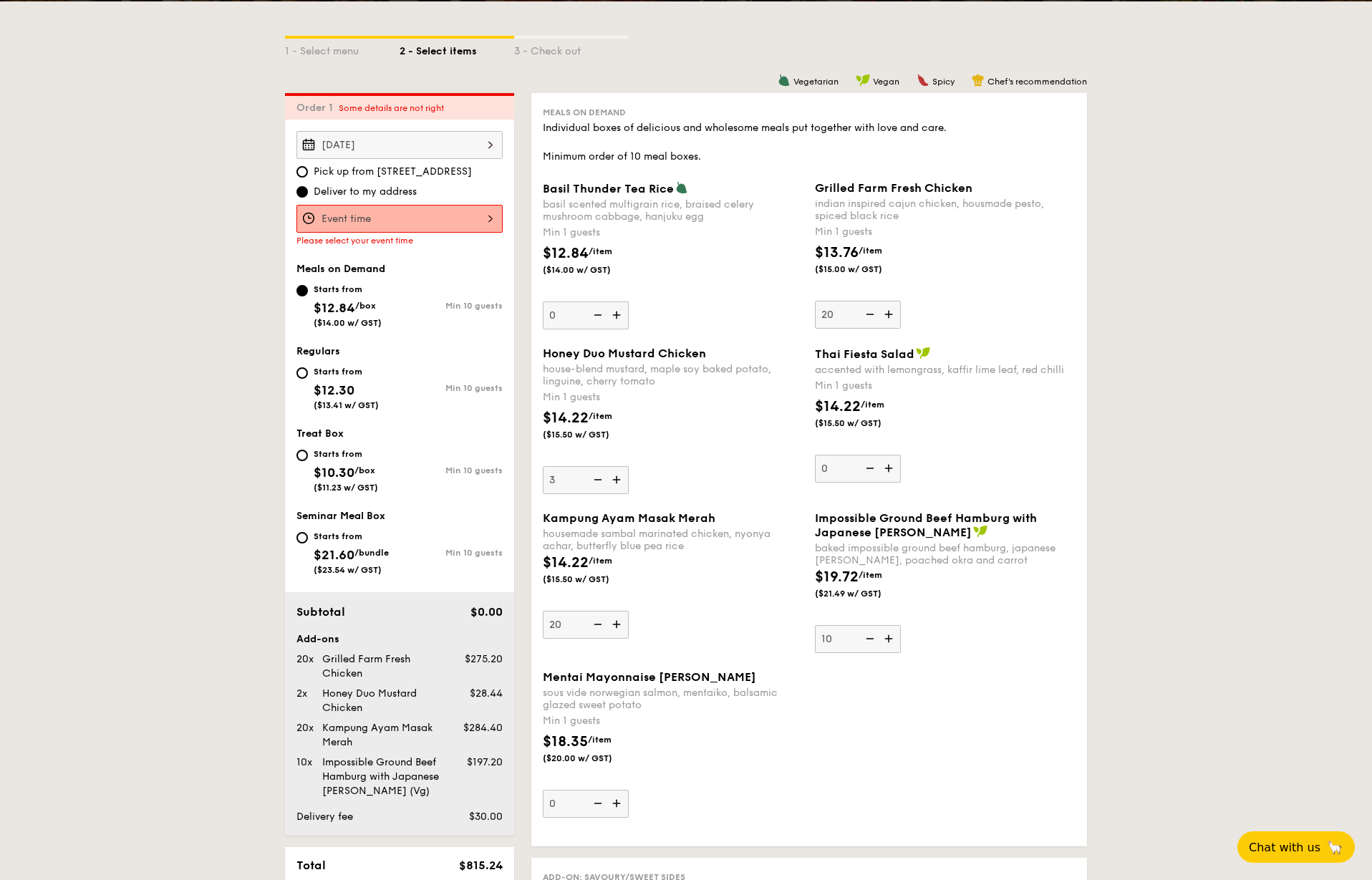
click at [615, 478] on input "3" at bounding box center [586, 480] width 86 height 28
click at [615, 478] on img at bounding box center [617, 479] width 21 height 27
click at [615, 478] on input "4" at bounding box center [586, 480] width 86 height 28
click at [615, 478] on img at bounding box center [617, 479] width 21 height 27
click at [615, 478] on input "5" at bounding box center [586, 480] width 86 height 28
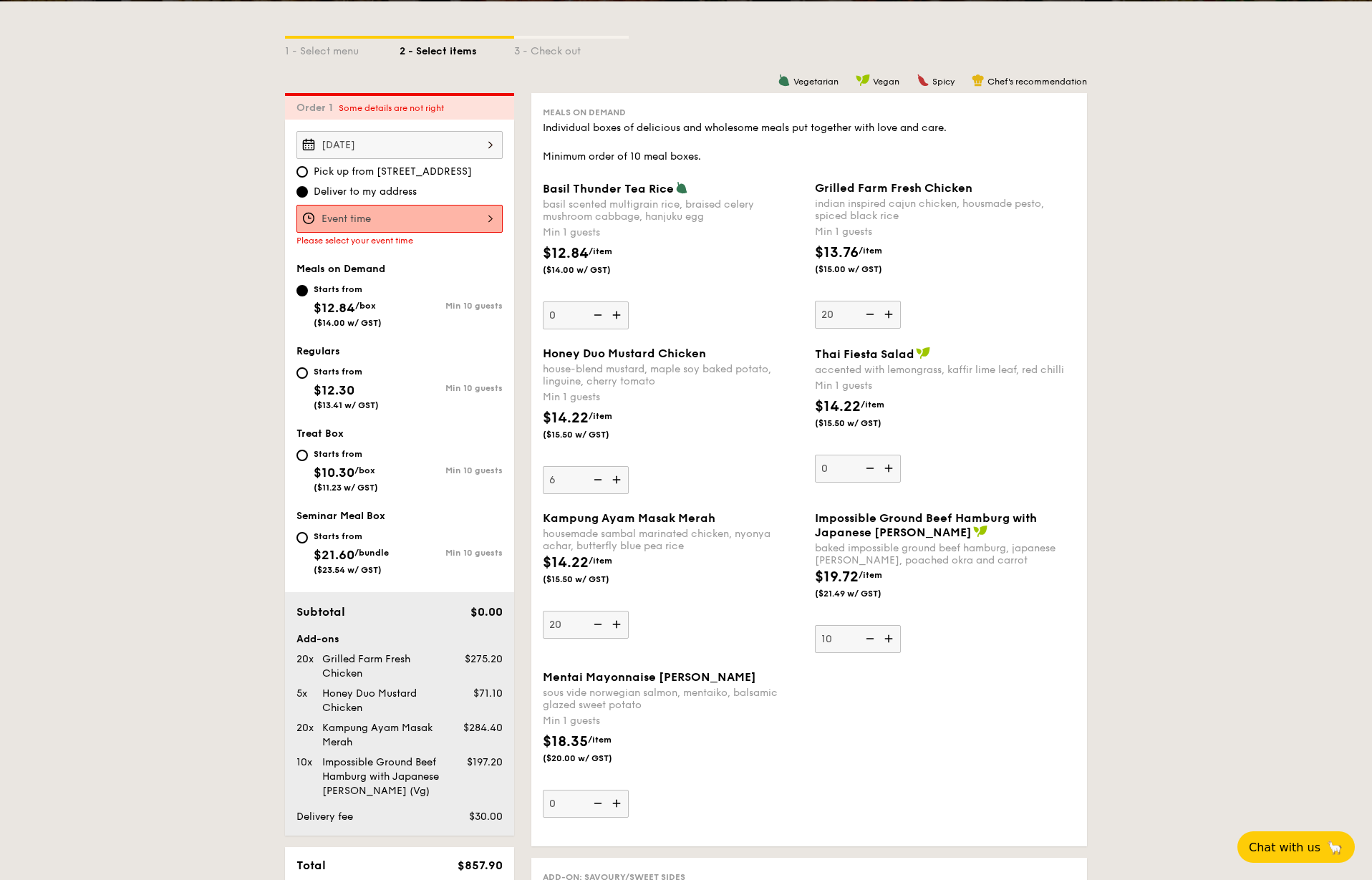
click at [615, 478] on img at bounding box center [617, 479] width 21 height 27
click at [615, 478] on input "6" at bounding box center [586, 480] width 86 height 28
click at [615, 478] on img at bounding box center [617, 479] width 21 height 27
click at [615, 478] on input "7" at bounding box center [586, 480] width 86 height 28
click at [615, 478] on img at bounding box center [617, 479] width 21 height 27
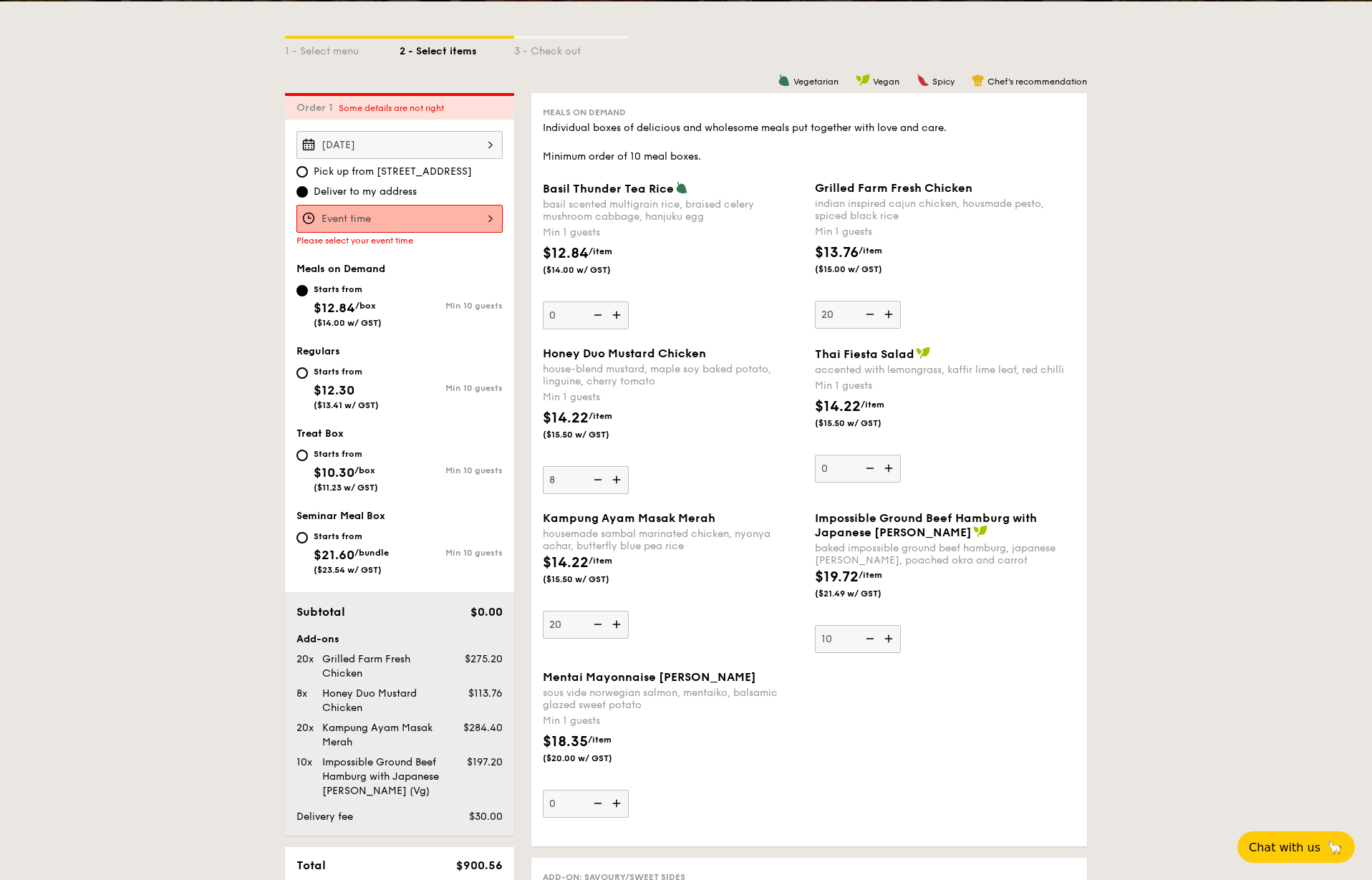
click at [615, 478] on input "8" at bounding box center [586, 480] width 86 height 28
click at [615, 478] on img at bounding box center [617, 479] width 21 height 27
click at [615, 478] on input "9" at bounding box center [586, 480] width 86 height 28
click at [615, 478] on img at bounding box center [617, 479] width 21 height 27
click at [615, 478] on input "10" at bounding box center [586, 480] width 86 height 28
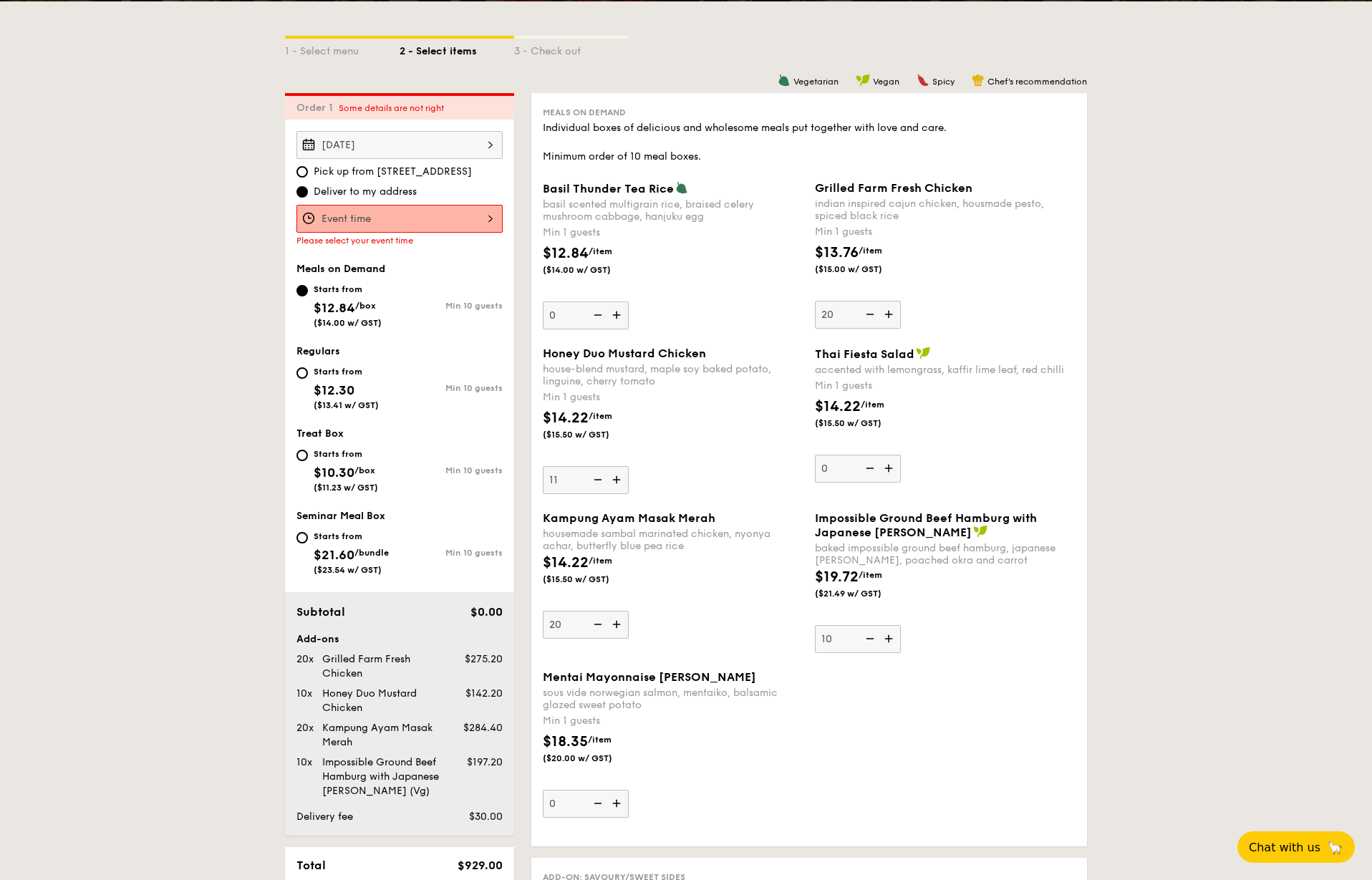
click at [615, 478] on img at bounding box center [617, 479] width 21 height 27
click at [615, 478] on input "11" at bounding box center [586, 480] width 86 height 28
click at [615, 478] on img at bounding box center [617, 479] width 21 height 27
click at [615, 478] on input "12" at bounding box center [586, 480] width 86 height 28
click at [615, 478] on img at bounding box center [617, 479] width 21 height 27
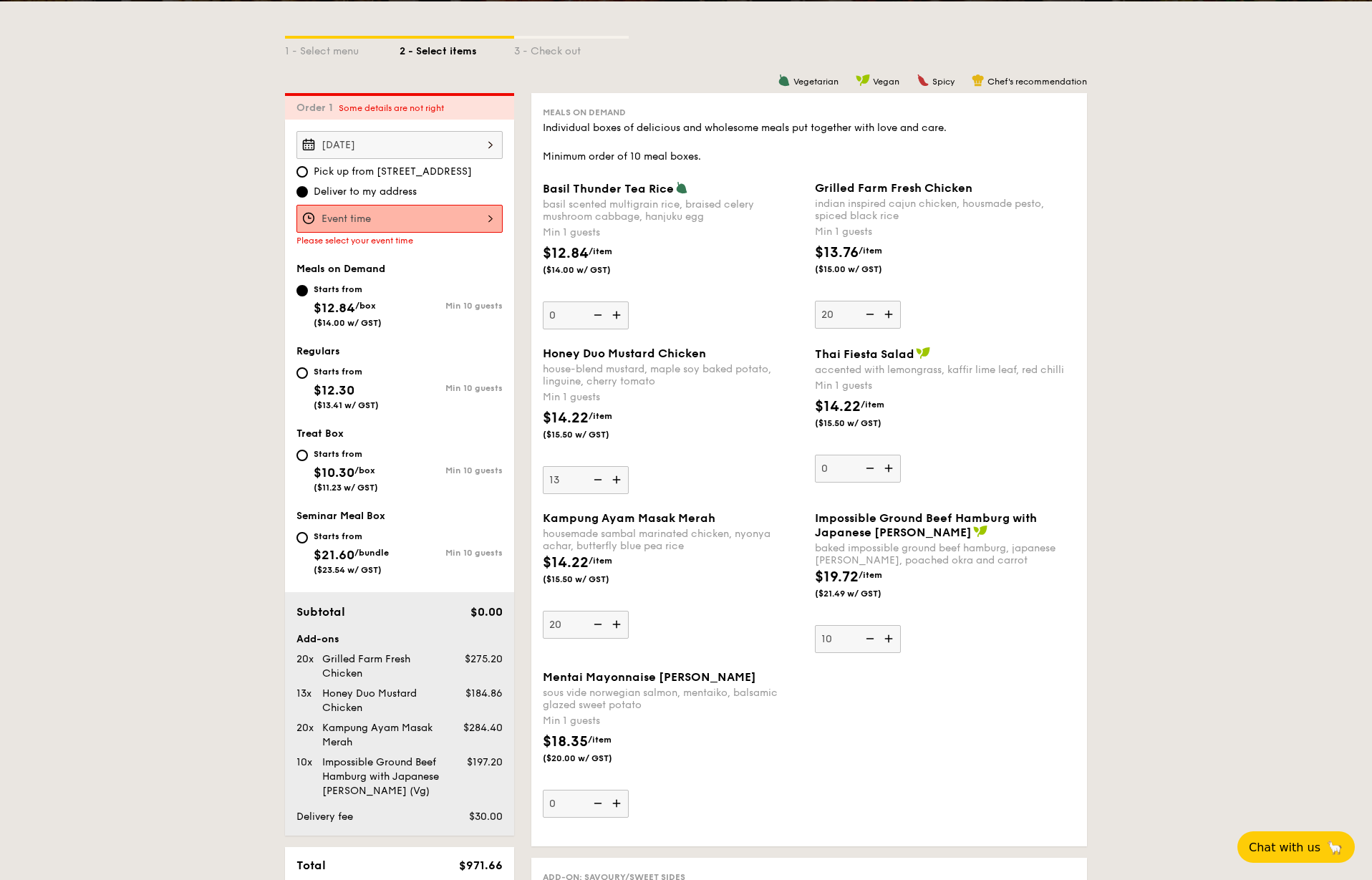
click at [615, 478] on input "13" at bounding box center [586, 480] width 86 height 28
click at [615, 478] on img at bounding box center [617, 479] width 21 height 27
click at [615, 478] on input "14" at bounding box center [586, 480] width 86 height 28
type input "15"
click at [614, 317] on img at bounding box center [617, 314] width 21 height 27
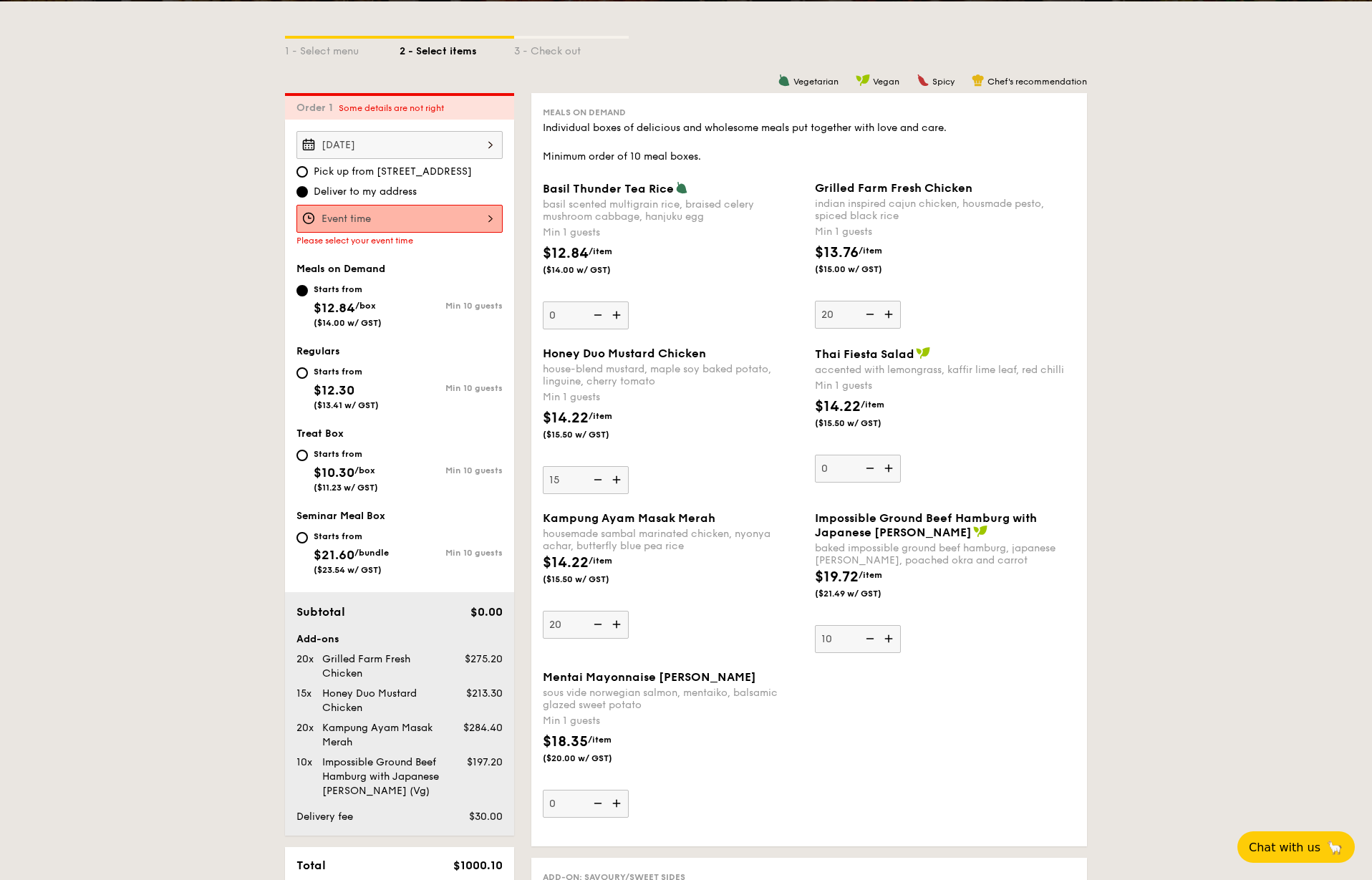
click at [614, 317] on input "0" at bounding box center [586, 315] width 86 height 28
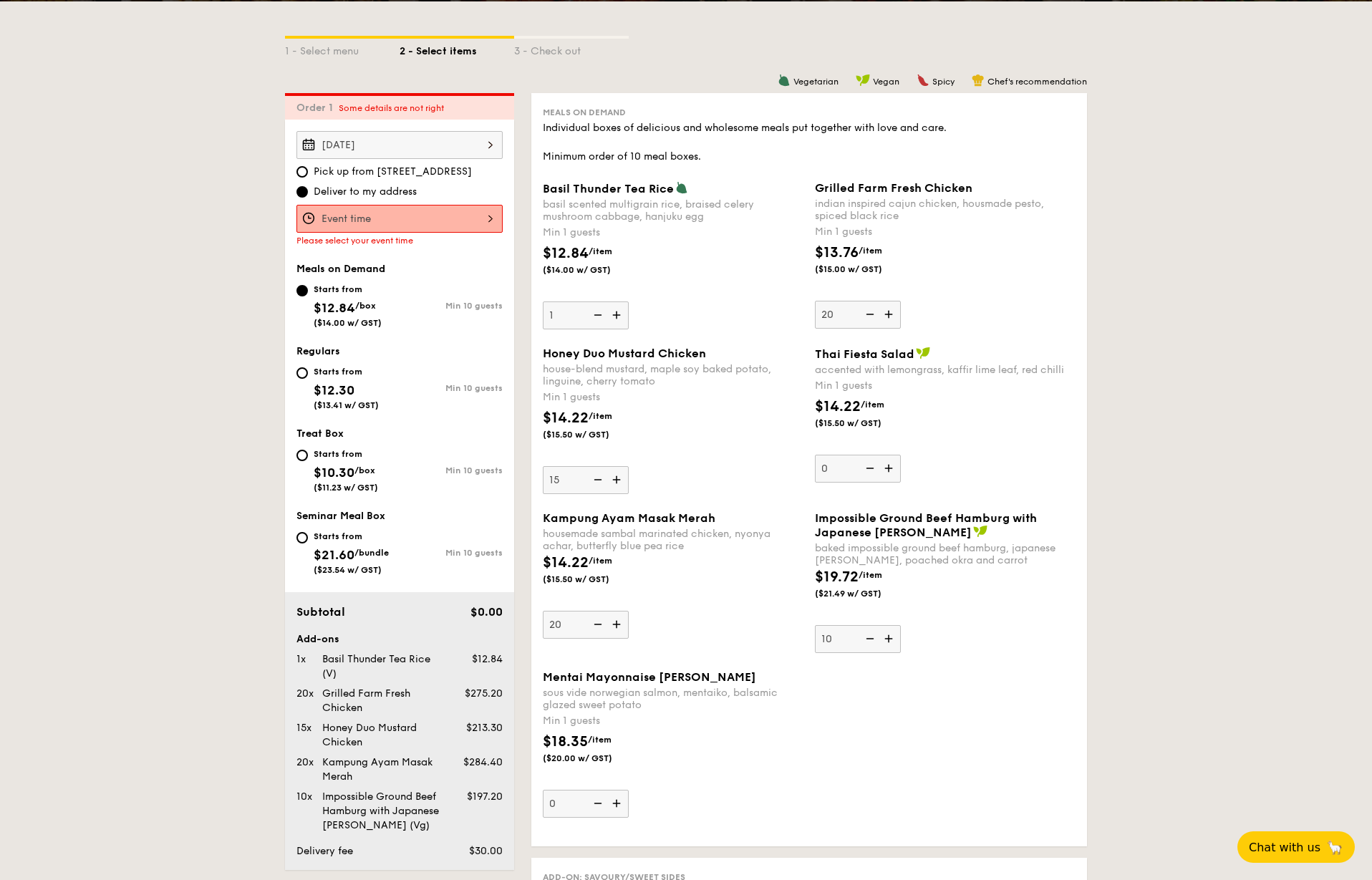
click at [614, 317] on img at bounding box center [617, 314] width 21 height 27
click at [614, 317] on input "1" at bounding box center [586, 315] width 86 height 28
click at [614, 317] on img at bounding box center [617, 314] width 21 height 27
click at [614, 317] on input "2" at bounding box center [586, 315] width 86 height 28
click at [614, 317] on img at bounding box center [617, 314] width 21 height 27
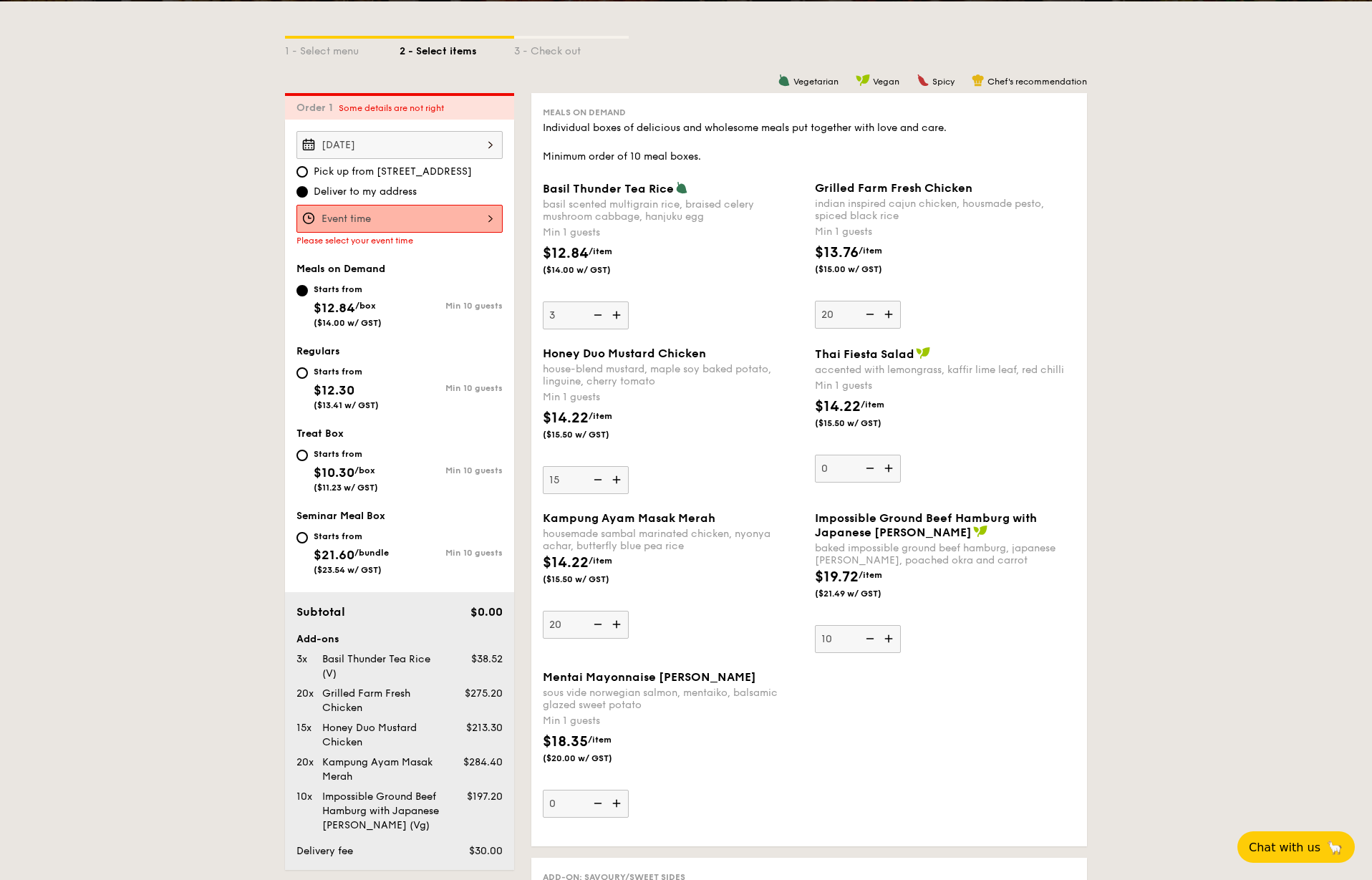
click at [614, 317] on input "3" at bounding box center [586, 315] width 86 height 28
click at [614, 317] on img at bounding box center [617, 314] width 21 height 27
click at [614, 317] on input "4" at bounding box center [586, 315] width 86 height 28
click at [614, 317] on img at bounding box center [617, 314] width 21 height 27
click at [614, 317] on input "5" at bounding box center [586, 315] width 86 height 28
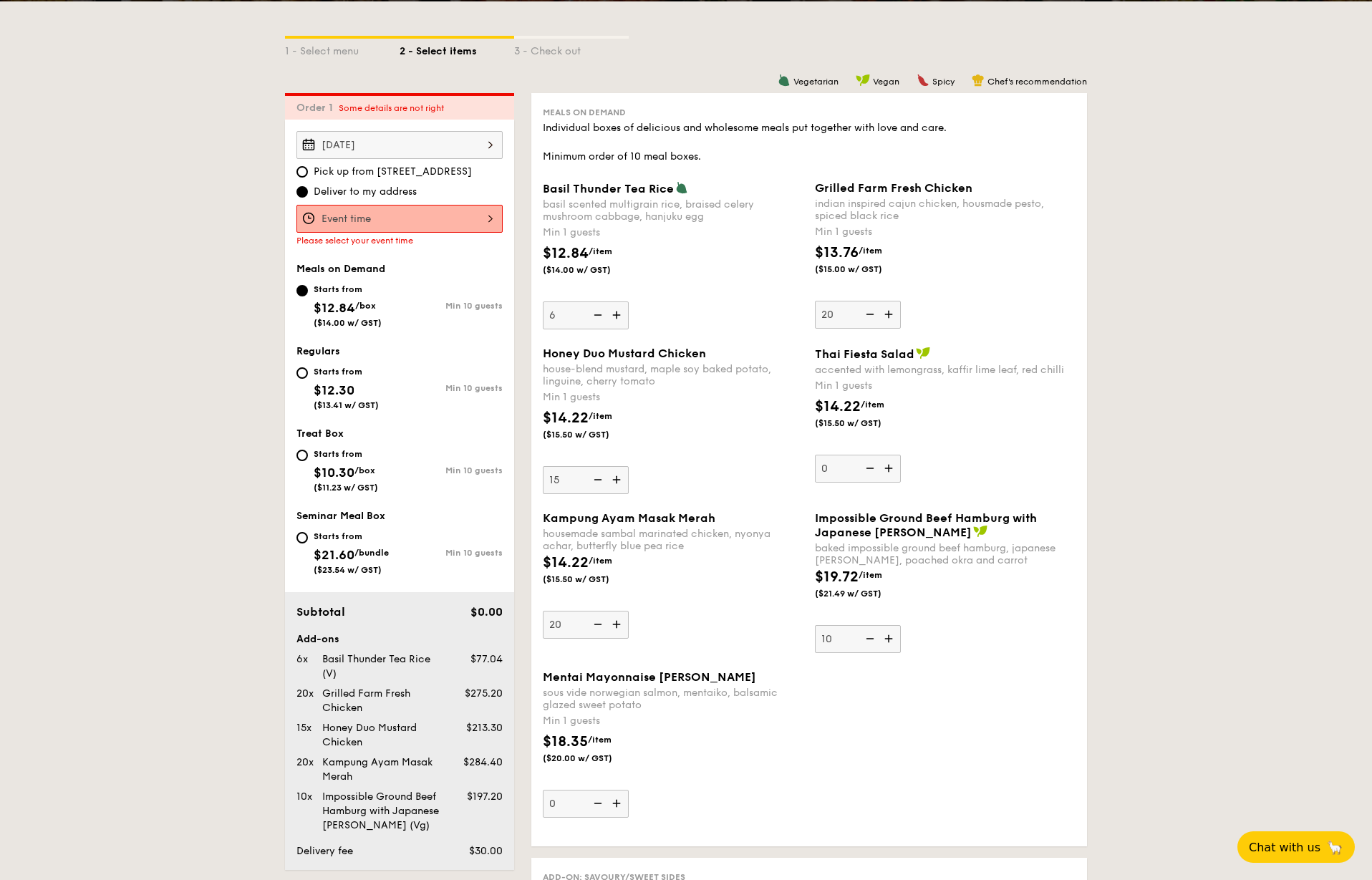
click at [614, 317] on img at bounding box center [617, 314] width 21 height 27
click at [614, 317] on input "6" at bounding box center [586, 315] width 86 height 28
click at [614, 317] on img at bounding box center [617, 314] width 21 height 27
click at [614, 317] on input "7" at bounding box center [586, 315] width 86 height 28
click at [614, 317] on img at bounding box center [617, 314] width 21 height 27
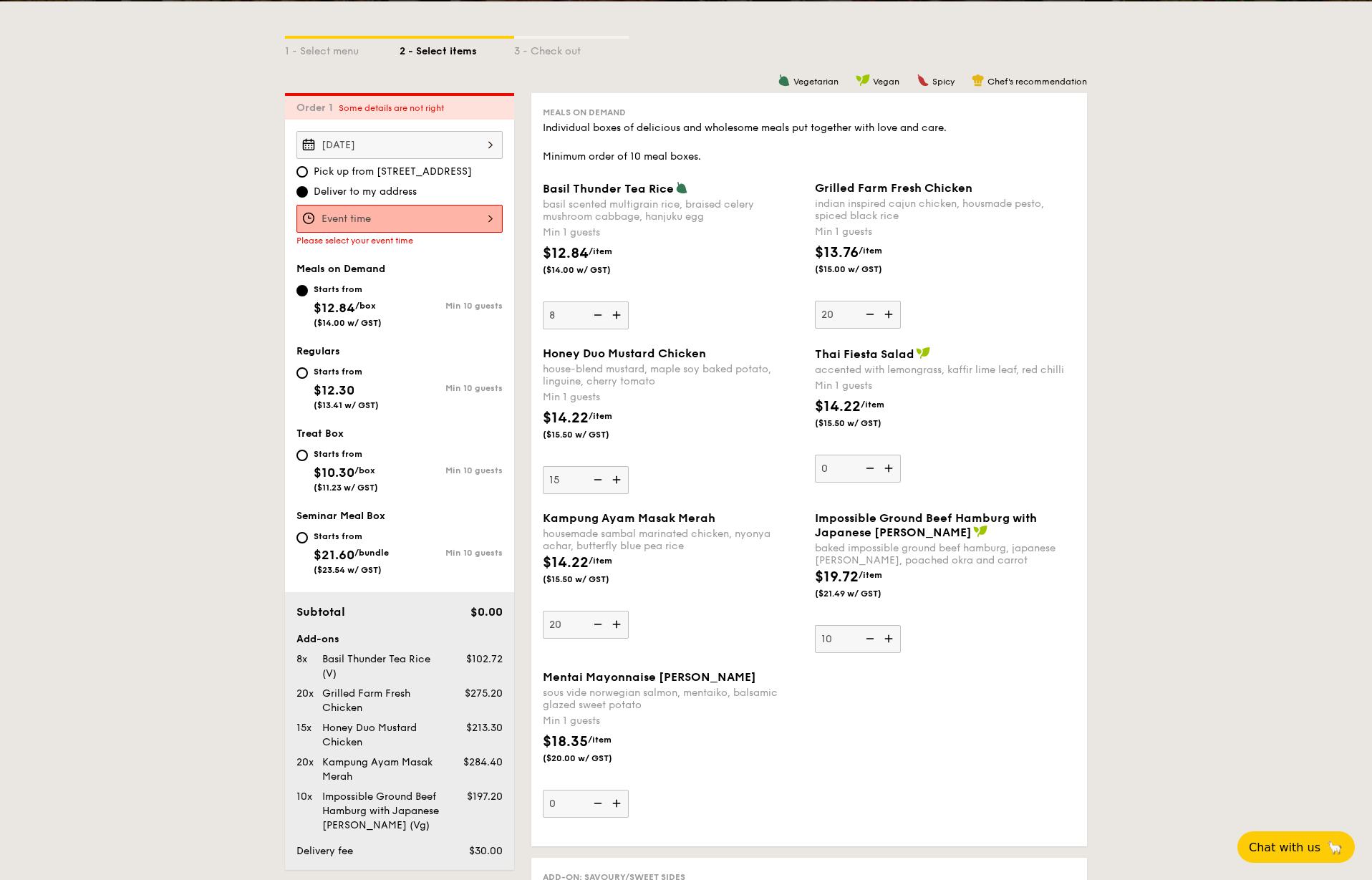
click at [614, 317] on input "8" at bounding box center [586, 315] width 86 height 28
click at [614, 317] on img at bounding box center [617, 314] width 21 height 27
click at [614, 317] on input "9" at bounding box center [586, 315] width 86 height 28
click at [614, 317] on img at bounding box center [617, 314] width 21 height 27
click at [614, 317] on input "10" at bounding box center [586, 315] width 86 height 28
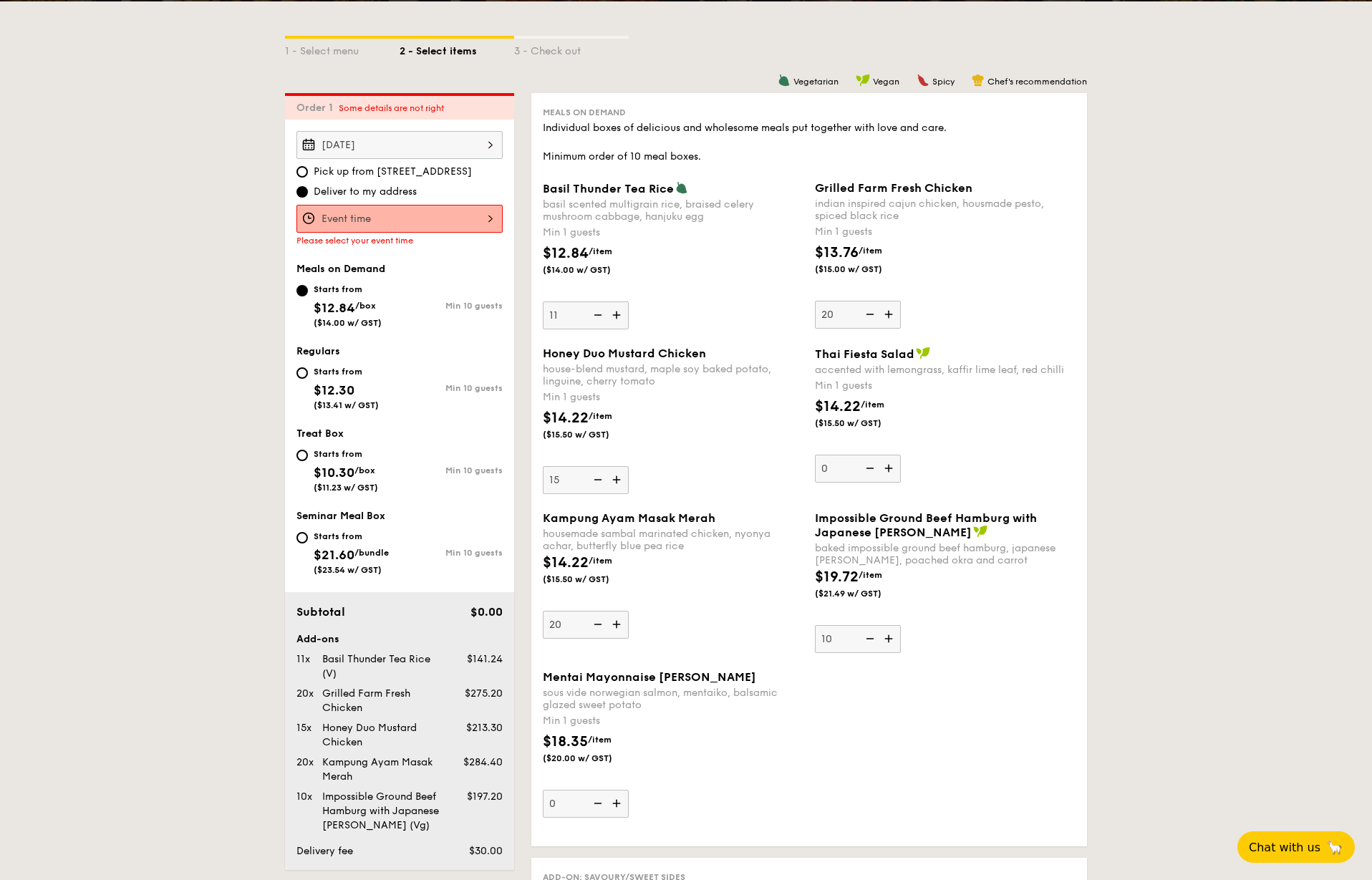
click at [614, 317] on img at bounding box center [617, 314] width 21 height 27
click at [614, 317] on input "11" at bounding box center [586, 315] width 86 height 28
click at [614, 317] on img at bounding box center [617, 314] width 21 height 27
click at [614, 317] on input "12" at bounding box center [586, 315] width 86 height 28
click at [614, 317] on img at bounding box center [617, 314] width 21 height 27
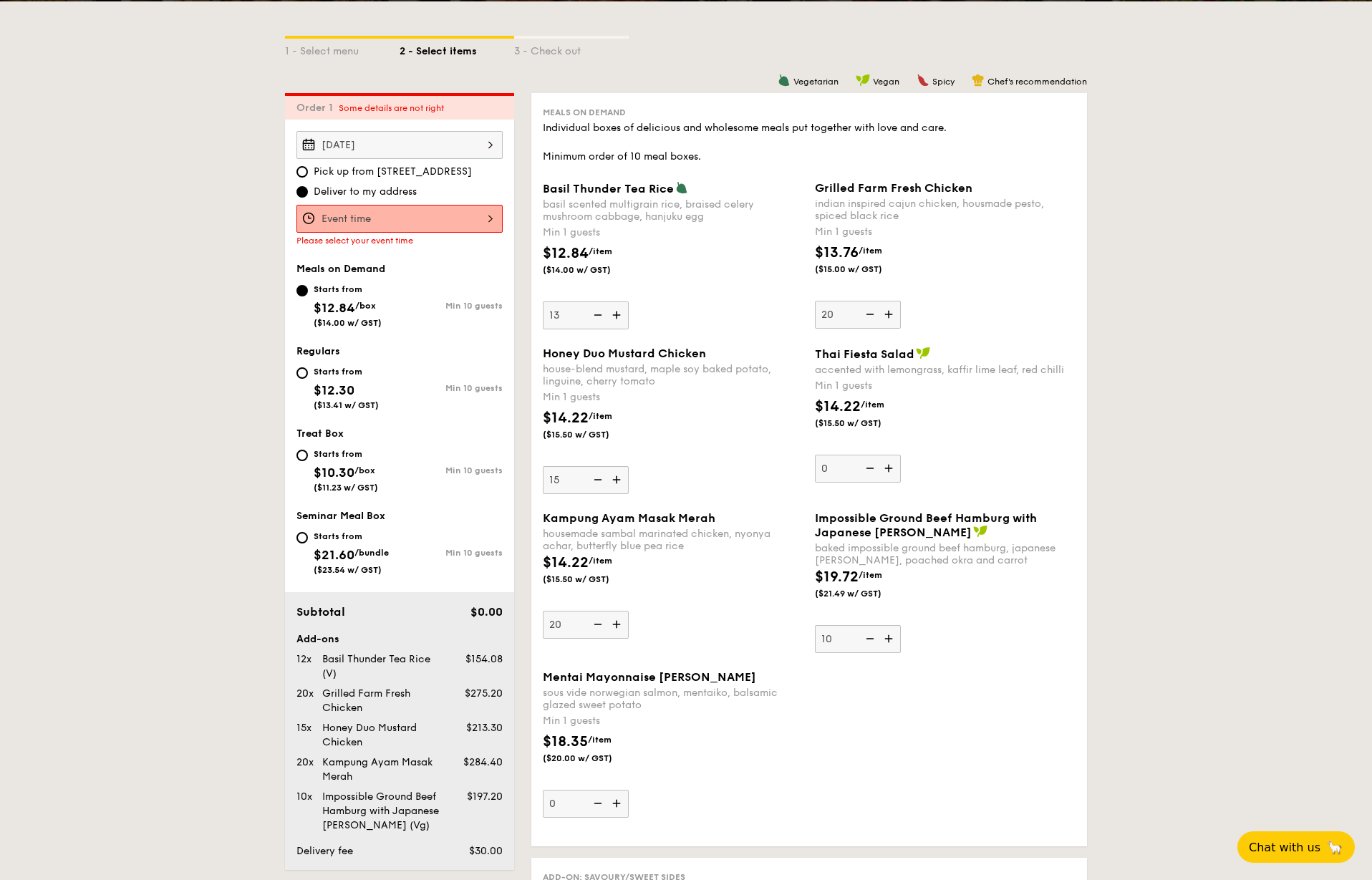
click at [614, 317] on input "13" at bounding box center [586, 315] width 86 height 28
click at [614, 317] on img at bounding box center [617, 314] width 21 height 27
click at [614, 317] on input "14" at bounding box center [586, 315] width 86 height 28
type input "15"
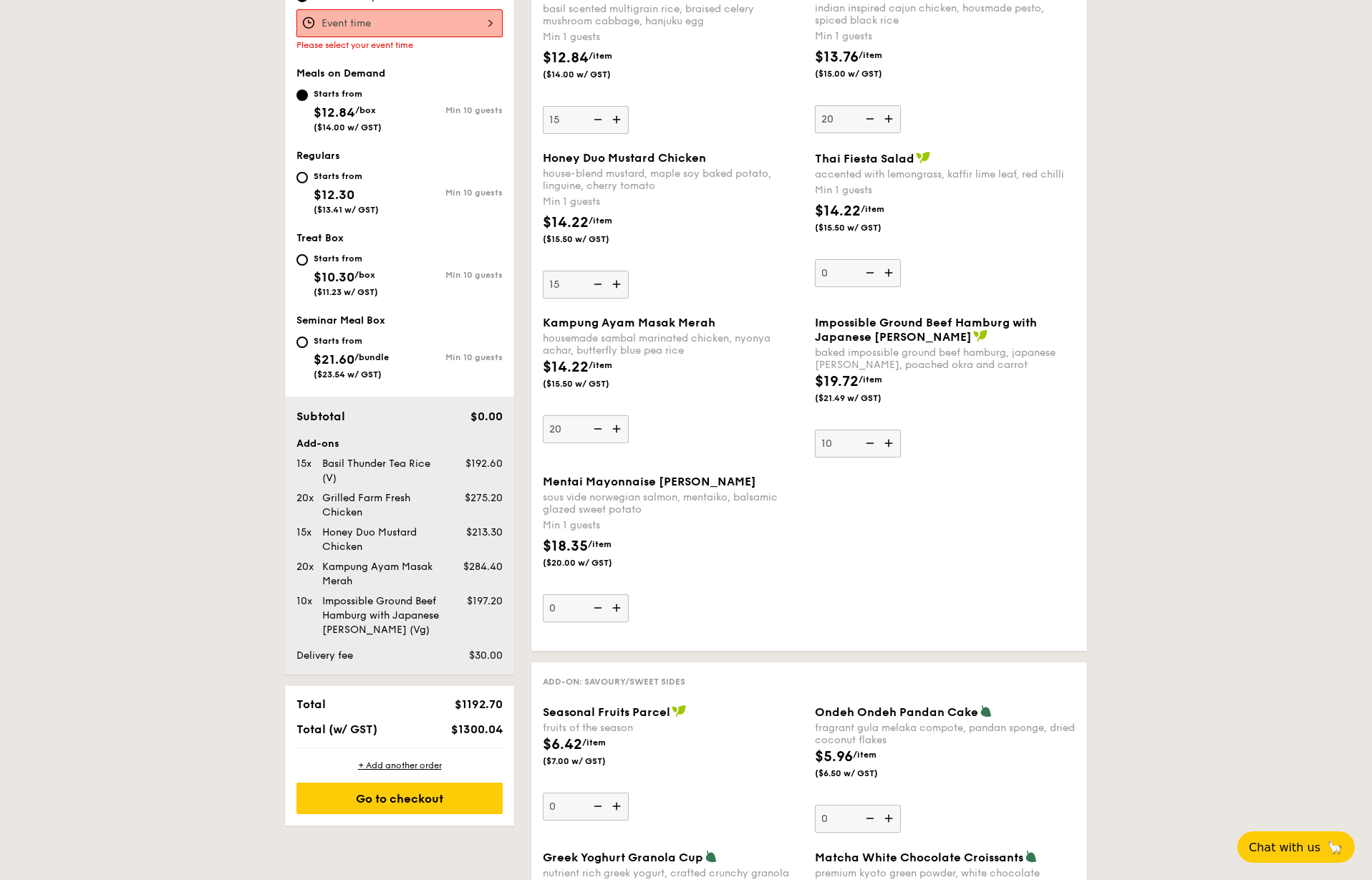
scroll to position [526, 0]
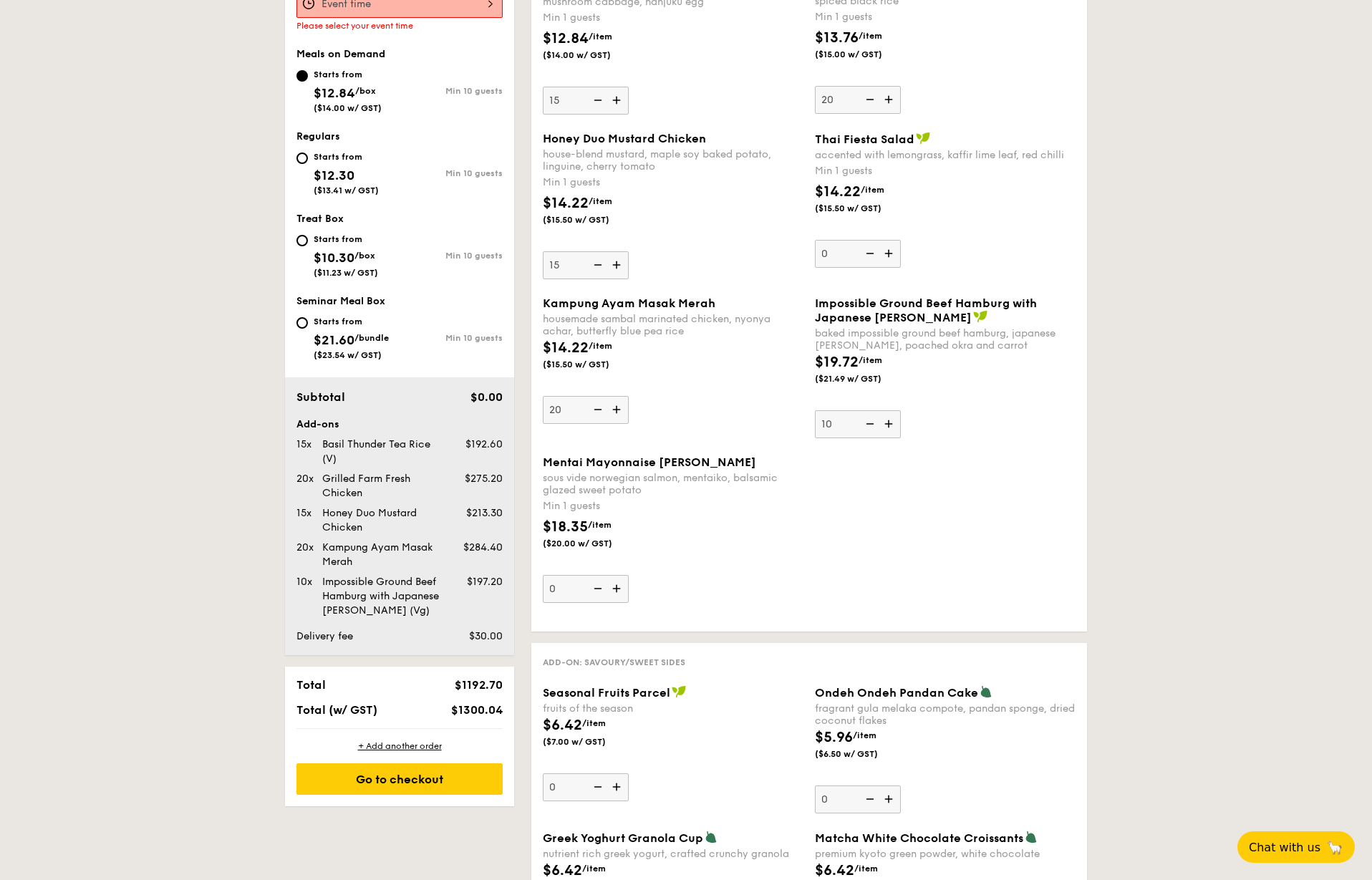
click at [738, 518] on div "$18.35 /item ($20.00 w/ GST)" at bounding box center [673, 541] width 272 height 50
click at [628, 575] on input "0" at bounding box center [586, 589] width 86 height 28
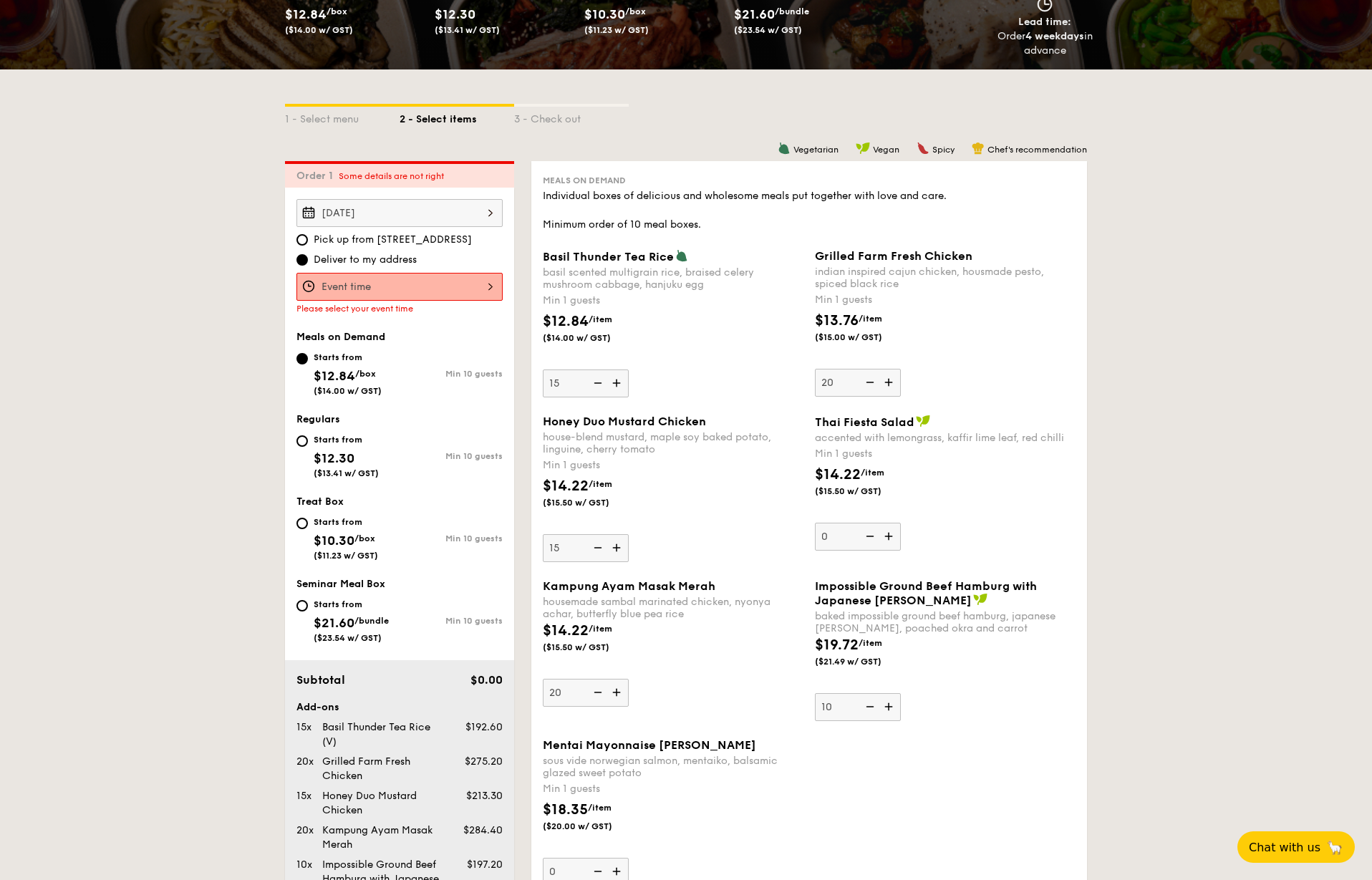
scroll to position [239, 0]
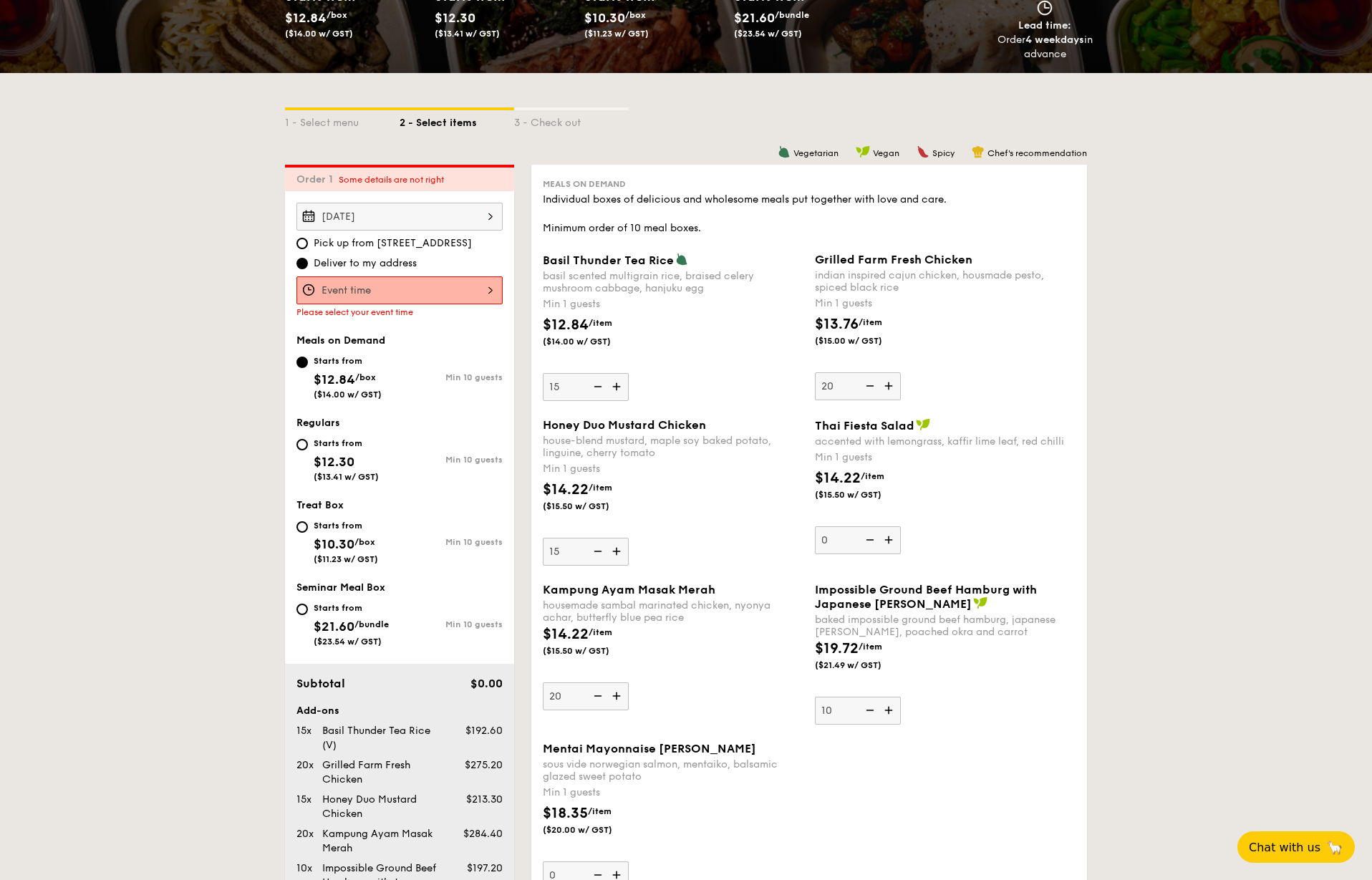
click at [376, 292] on div at bounding box center [399, 290] width 206 height 28
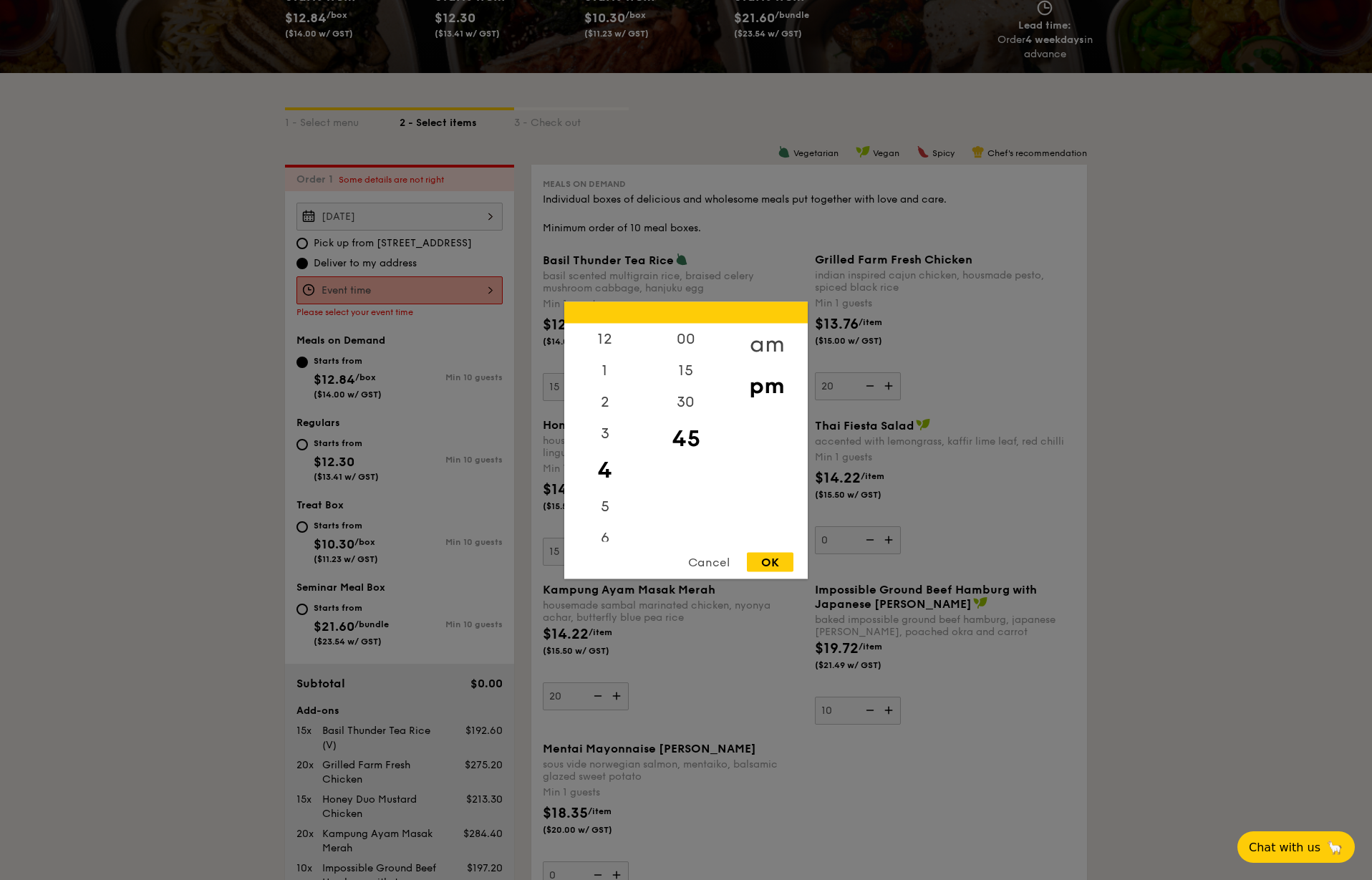
click at [766, 340] on div "am" at bounding box center [766, 343] width 81 height 41
click at [685, 399] on div "30" at bounding box center [686, 407] width 81 height 41
click at [608, 494] on div "10" at bounding box center [605, 499] width 81 height 41
click at [760, 560] on div "OK" at bounding box center [769, 562] width 47 height 19
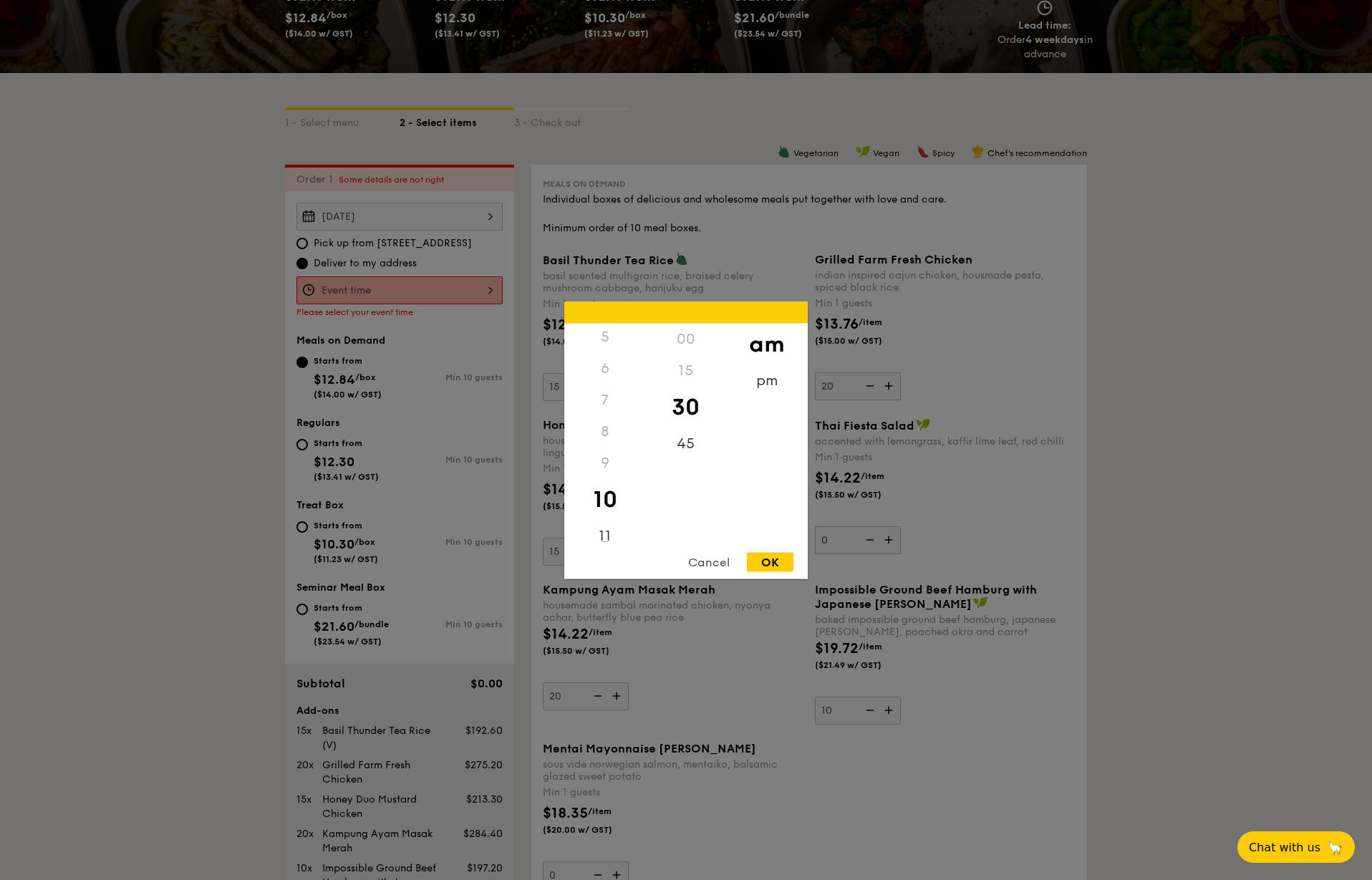
type input "10:30AM"
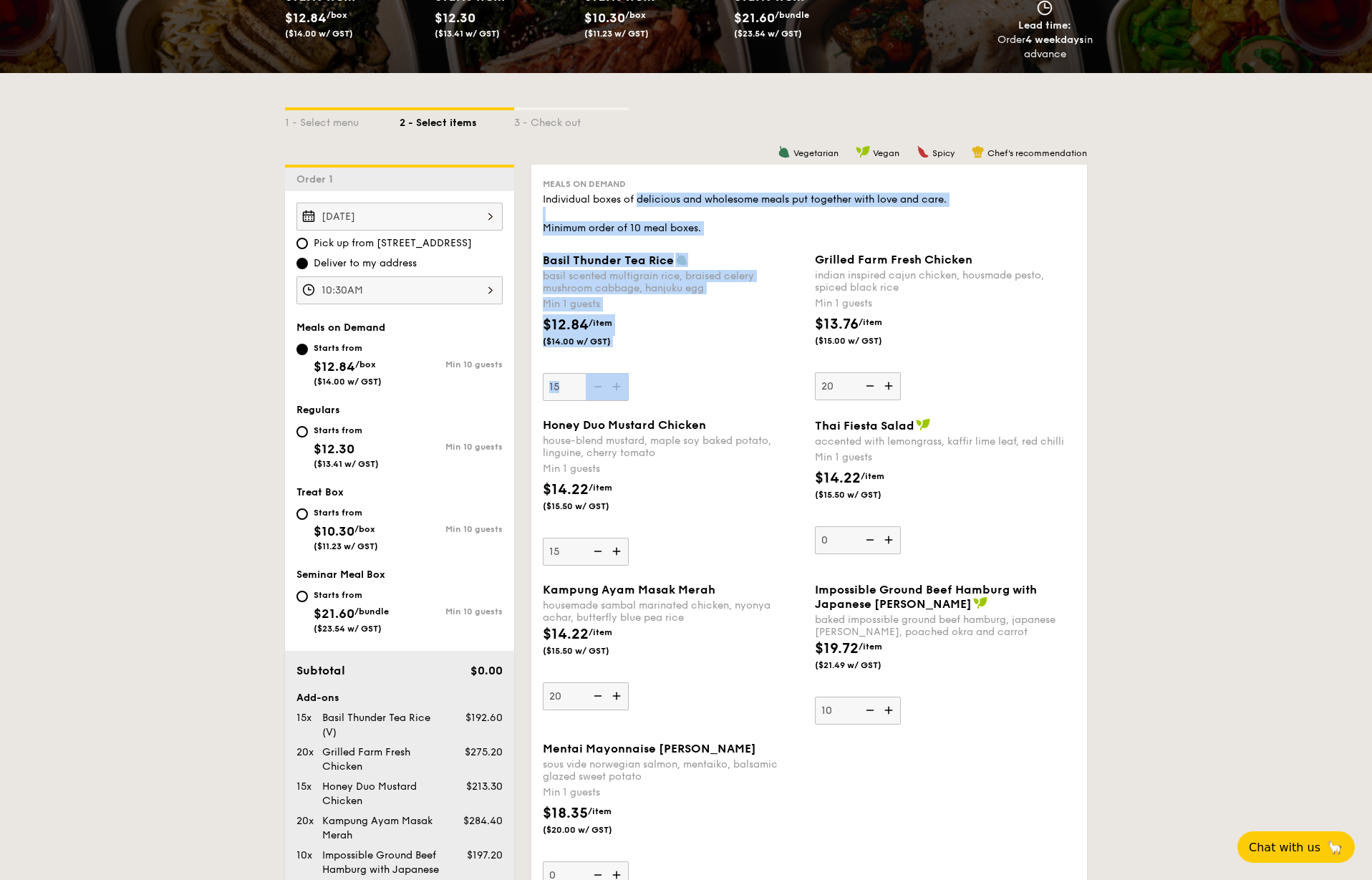
drag, startPoint x: 639, startPoint y: 201, endPoint x: 826, endPoint y: 236, distance: 190.2
click at [826, 236] on div "Meals on Demand Individual boxes of delicious and wholesome meals put together …" at bounding box center [809, 541] width 556 height 753
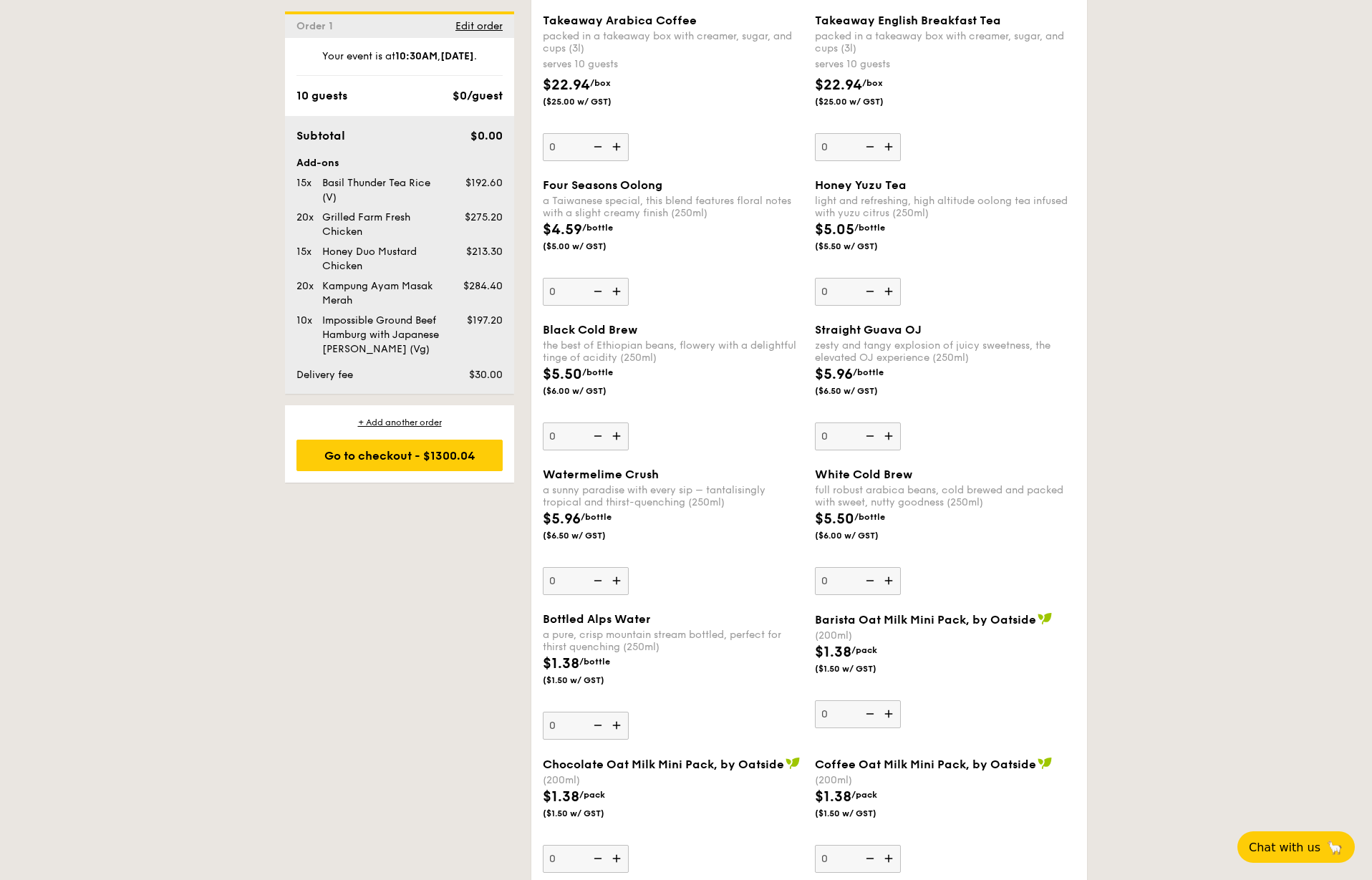
scroll to position [1957, 0]
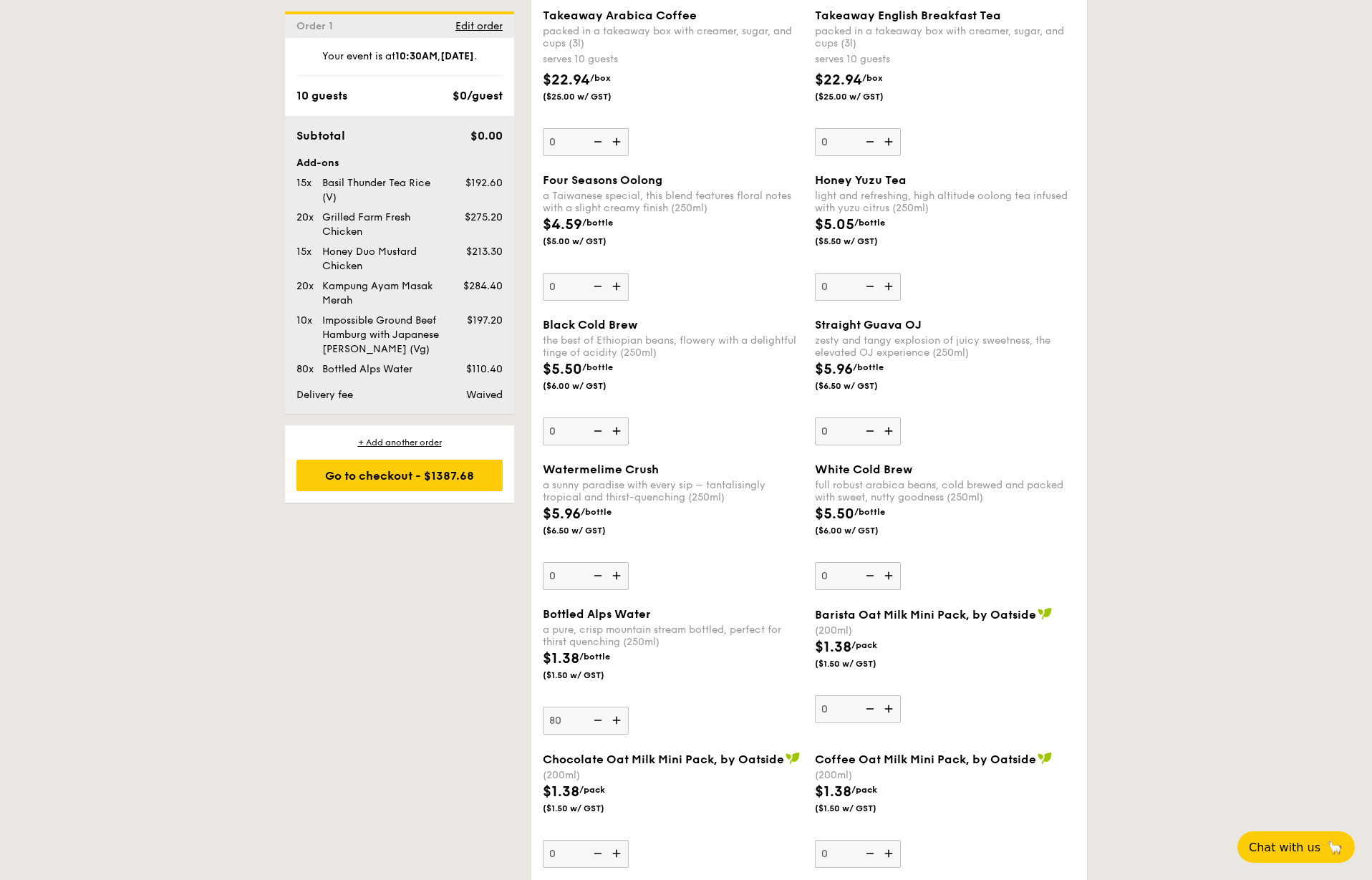
click at [685, 717] on div "Bottled Alps Water a pure, crisp mountain stream bottled, perfect for thirst qu…" at bounding box center [673, 670] width 261 height 128
click at [628, 717] on input "80" at bounding box center [586, 721] width 86 height 28
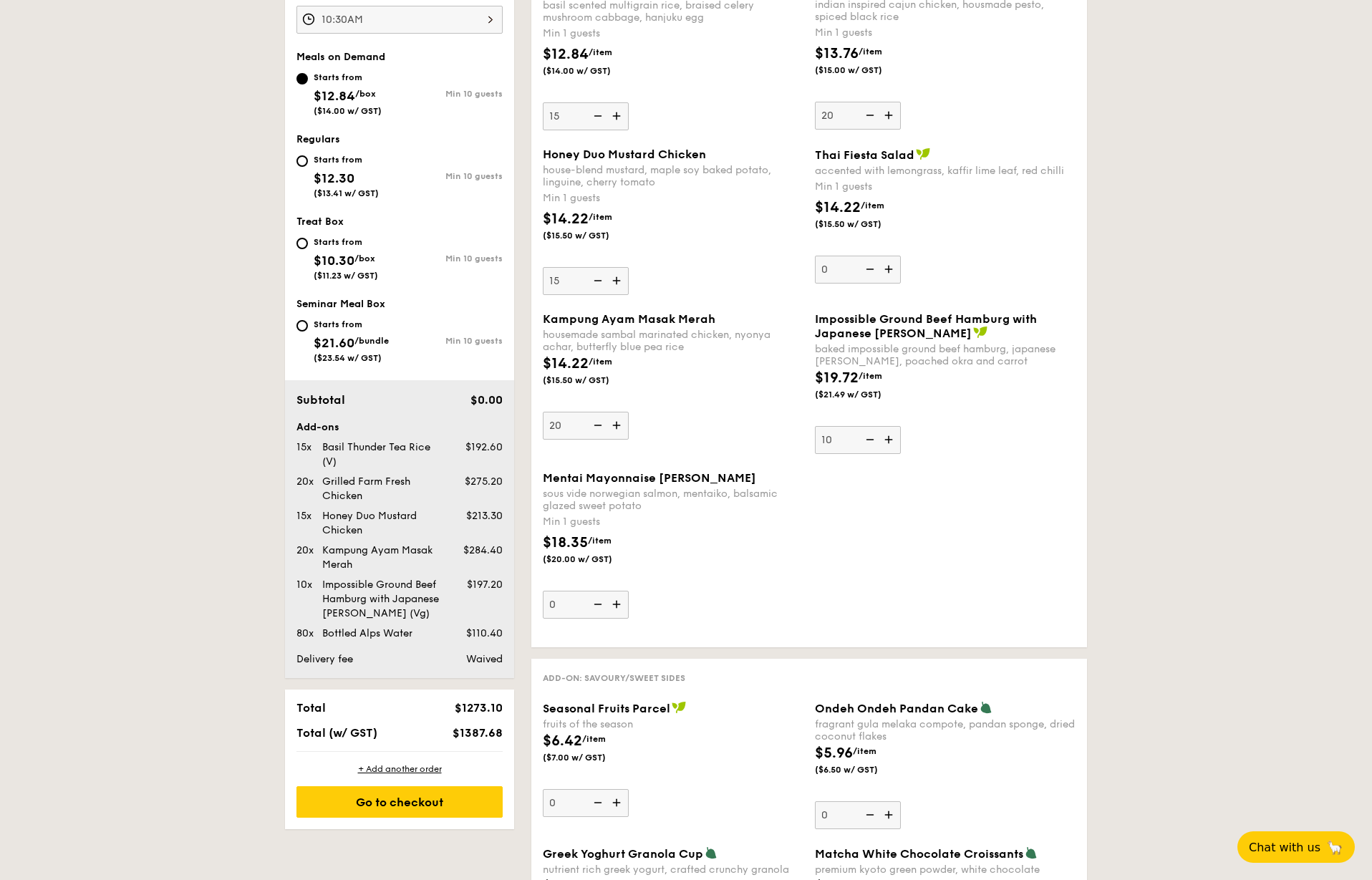
scroll to position [740, 0]
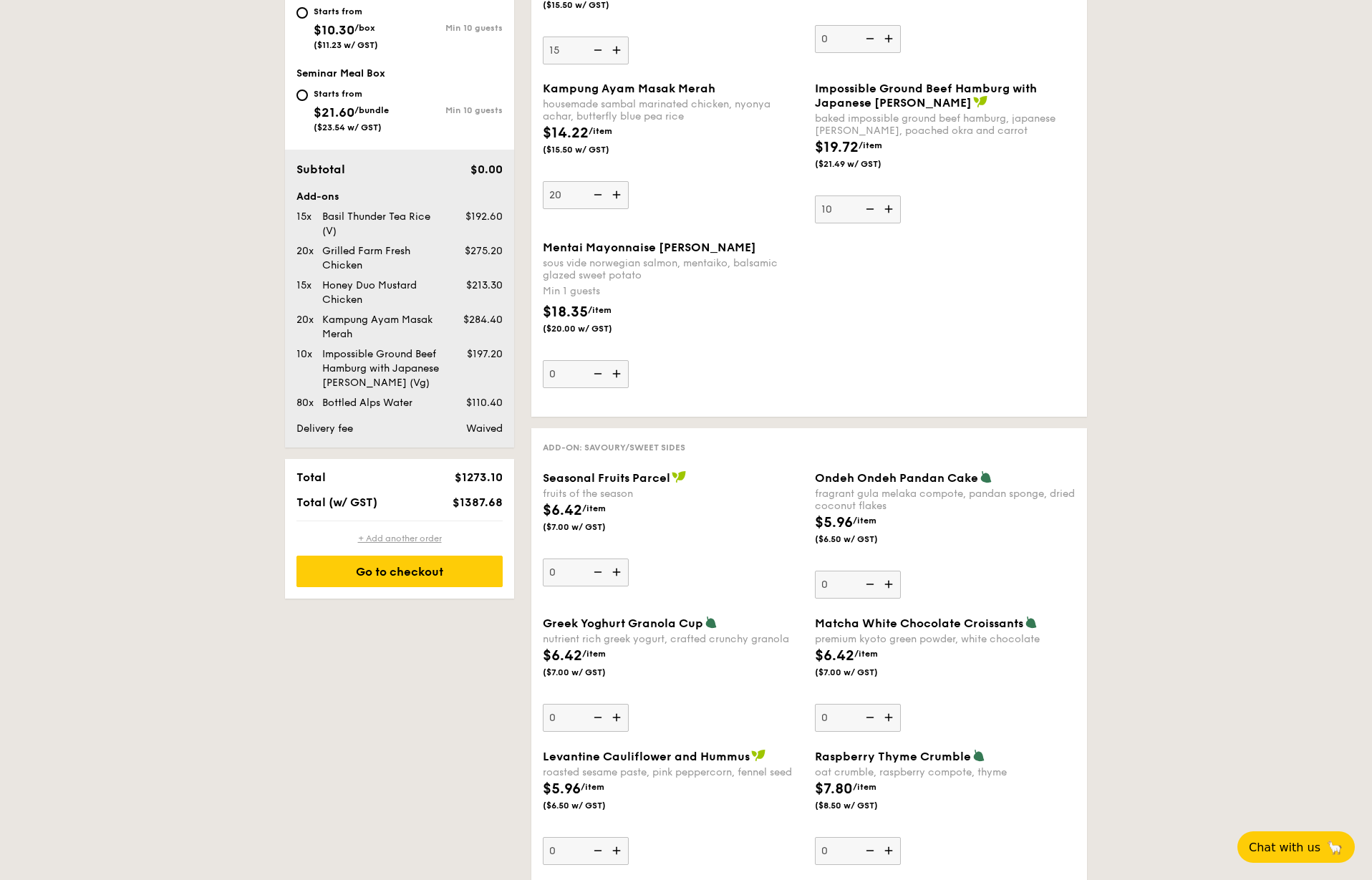
click at [422, 541] on div "+ Add another order" at bounding box center [399, 538] width 206 height 12
type input "0"
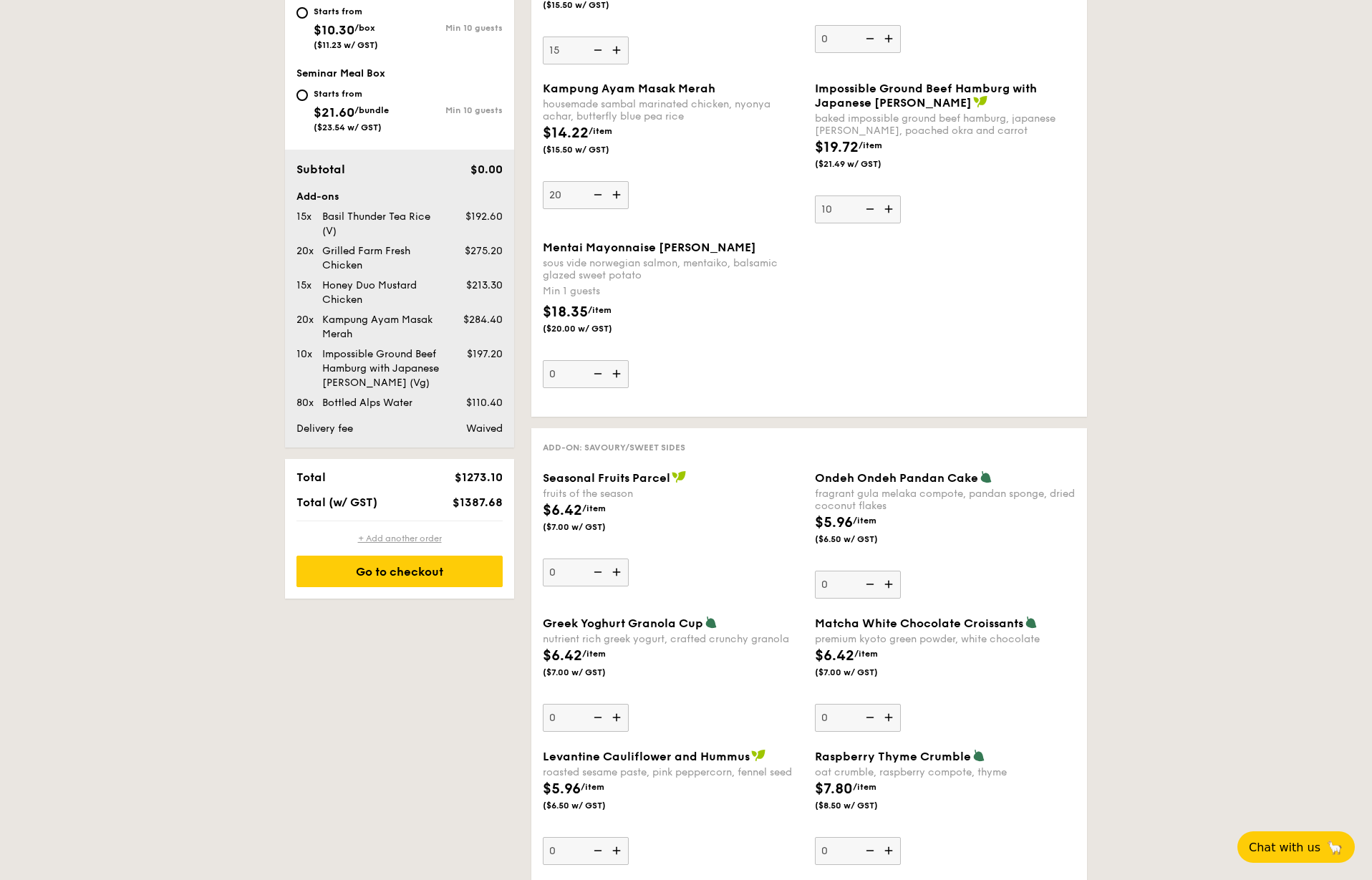
type input "0"
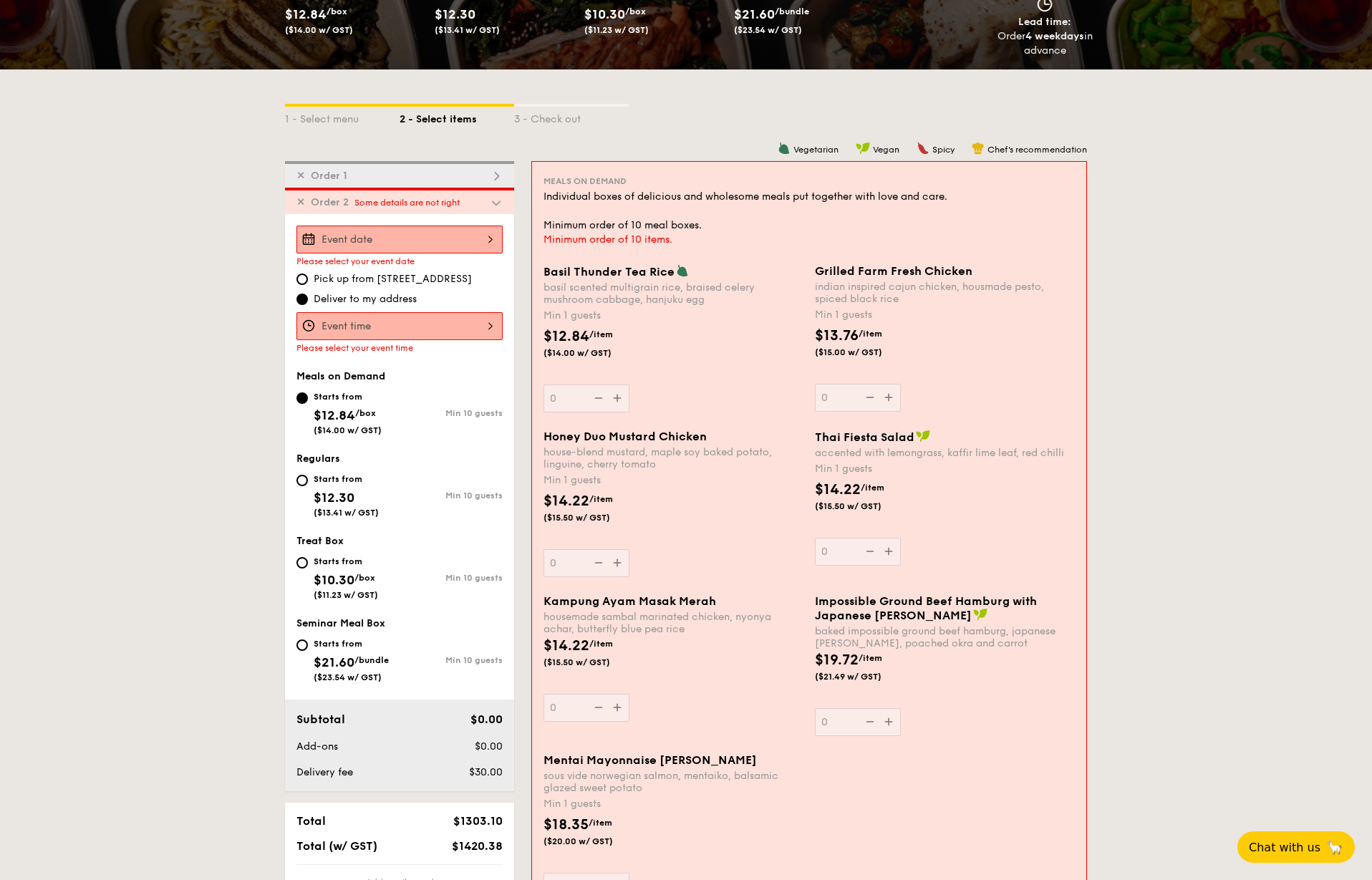
scroll to position [194, 0]
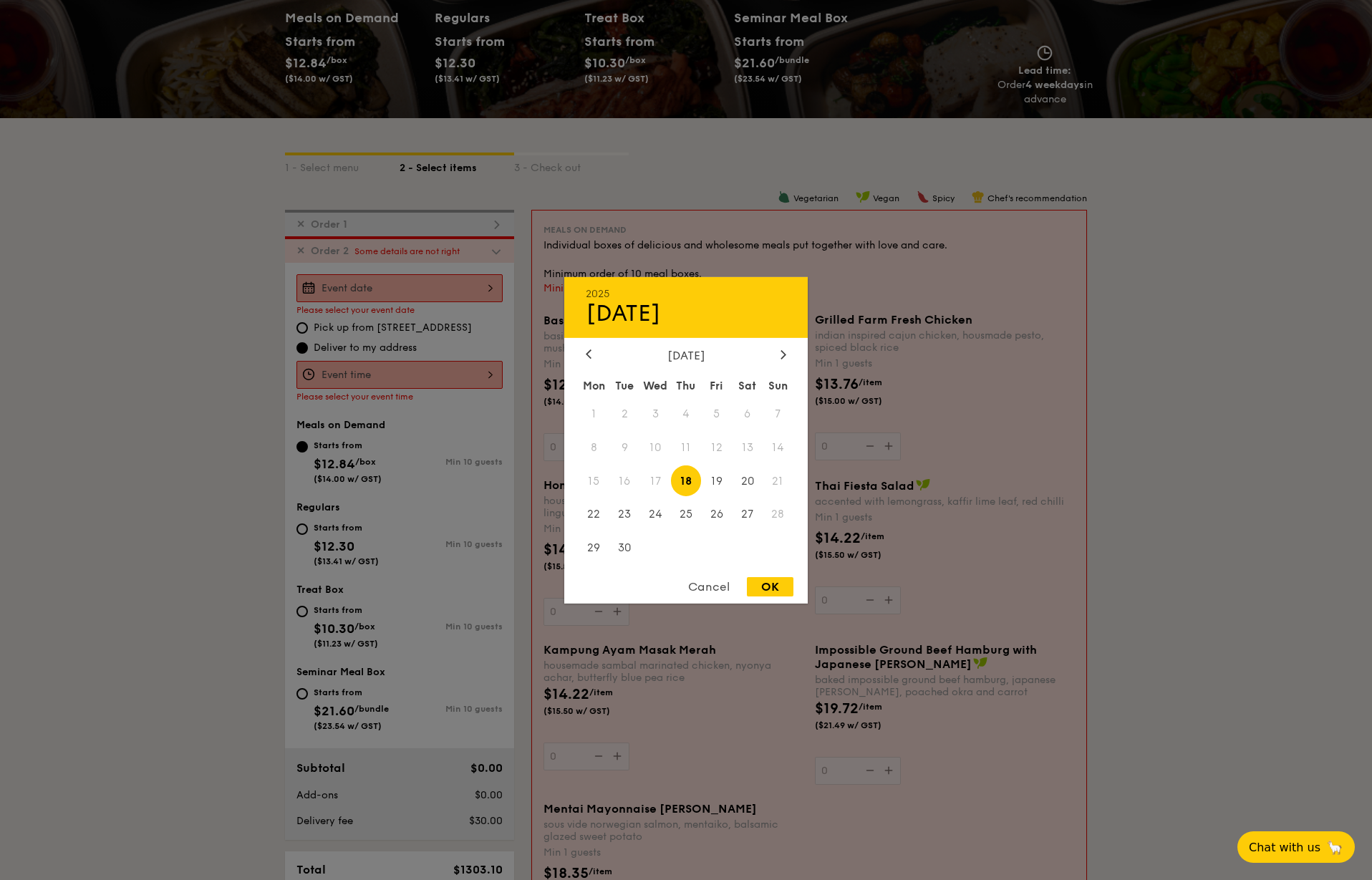
click at [453, 283] on div "2025 Sep 18 September 2025 Mon Tue Wed Thu Fri Sat Sun 1 2 3 4 5 6 7 8 9 10 11 …" at bounding box center [399, 288] width 206 height 28
click at [583, 352] on div at bounding box center [588, 354] width 13 height 13
click at [781, 358] on icon at bounding box center [783, 354] width 4 height 9
click at [601, 478] on span "13" at bounding box center [594, 481] width 31 height 31
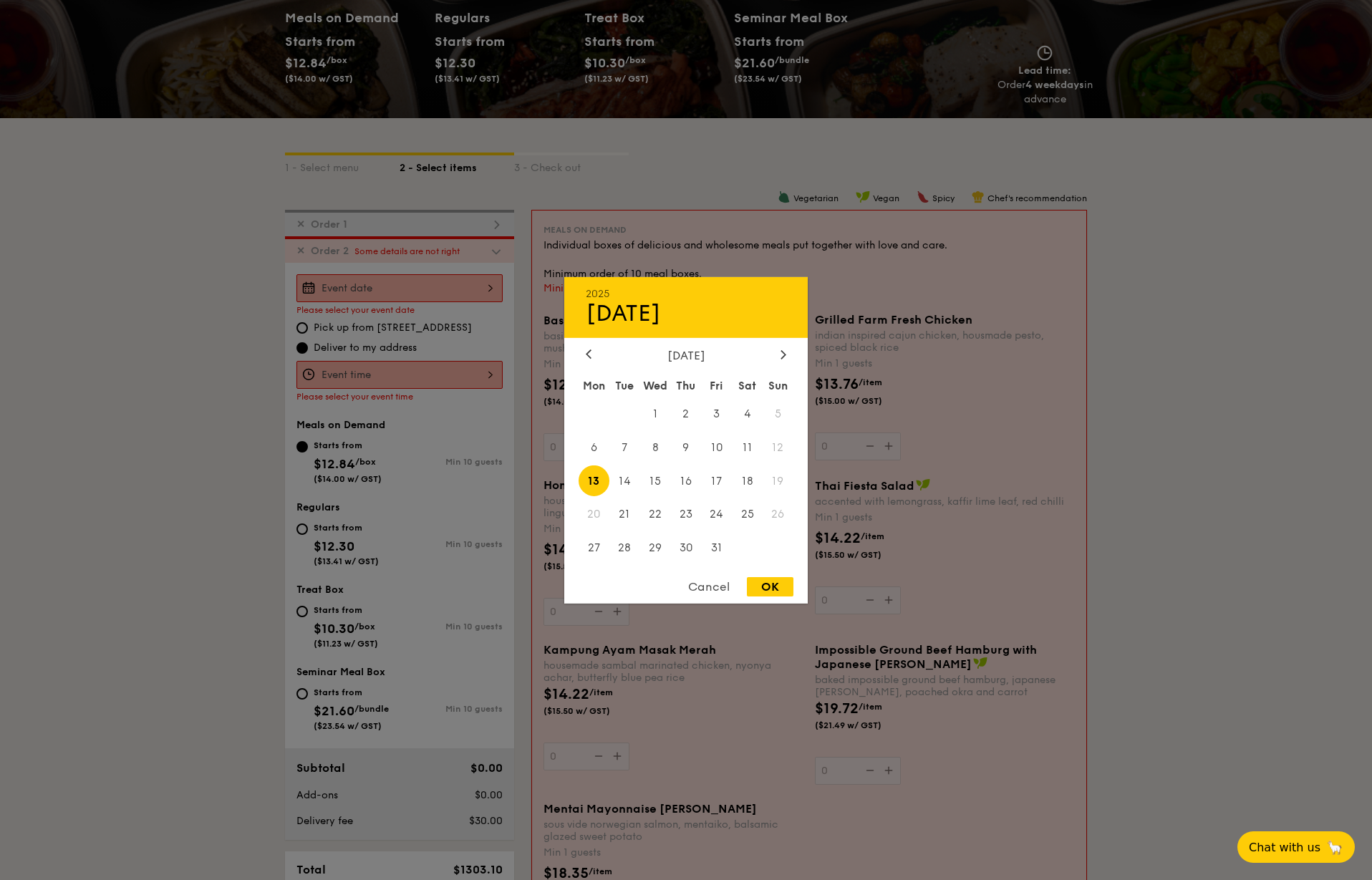
click at [762, 586] on div "OK" at bounding box center [769, 587] width 47 height 19
type input "Oct 13, 2025"
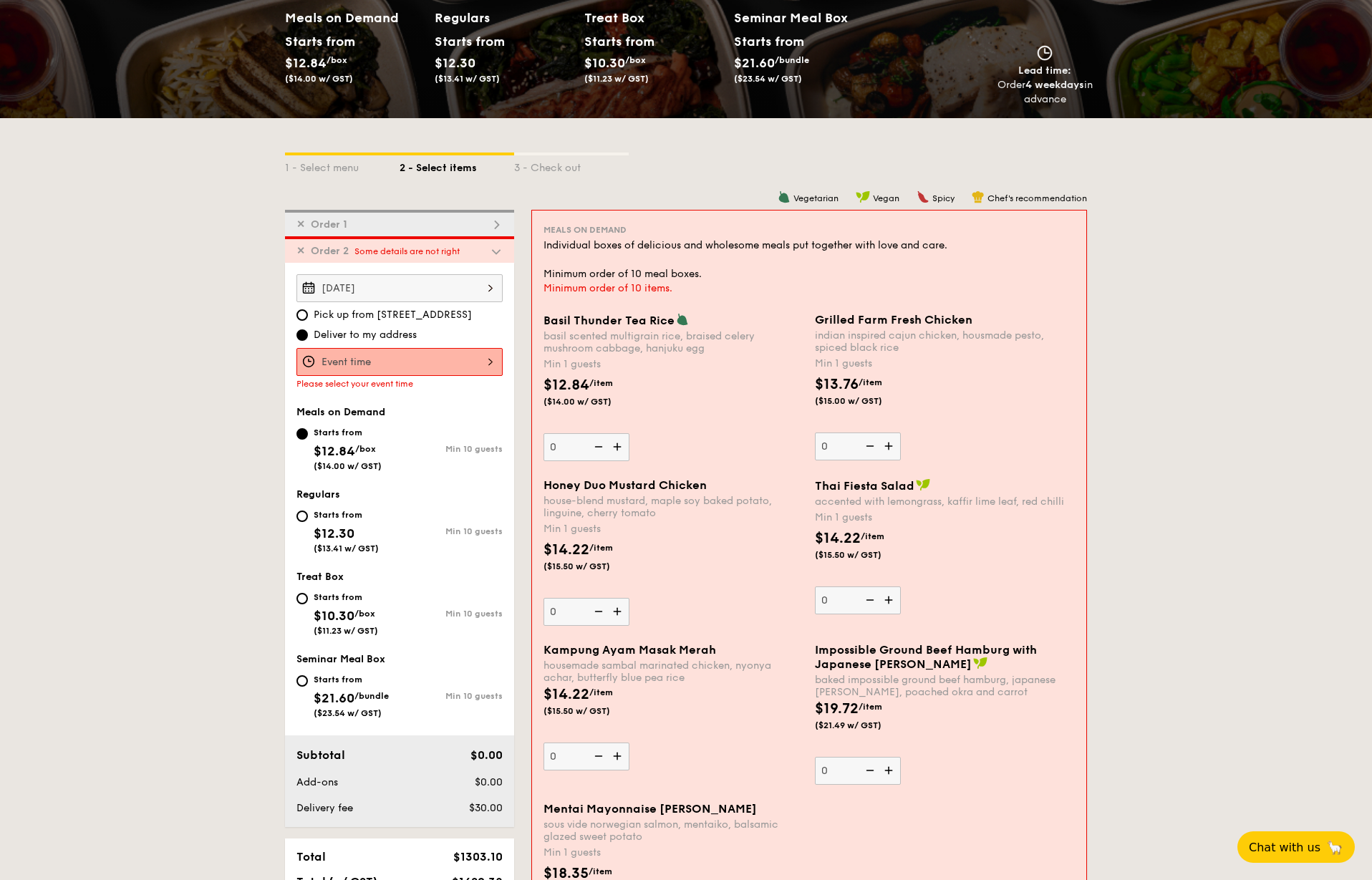
click at [459, 371] on div at bounding box center [399, 362] width 206 height 28
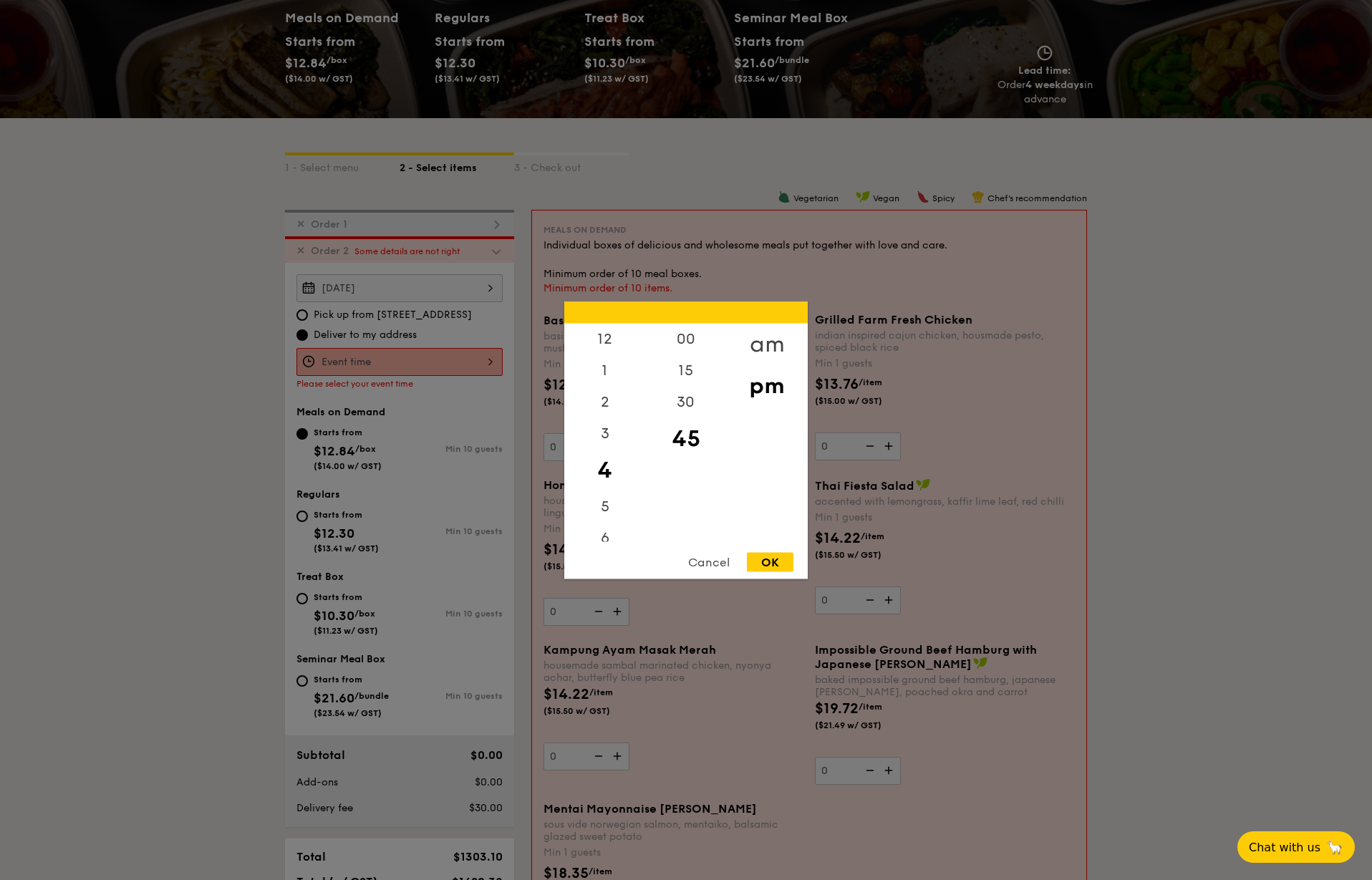
click at [797, 331] on div "am" at bounding box center [766, 343] width 81 height 41
click at [615, 494] on div "10" at bounding box center [605, 499] width 81 height 41
click at [684, 410] on div "30" at bounding box center [686, 407] width 81 height 41
click at [770, 563] on div "OK" at bounding box center [769, 562] width 47 height 19
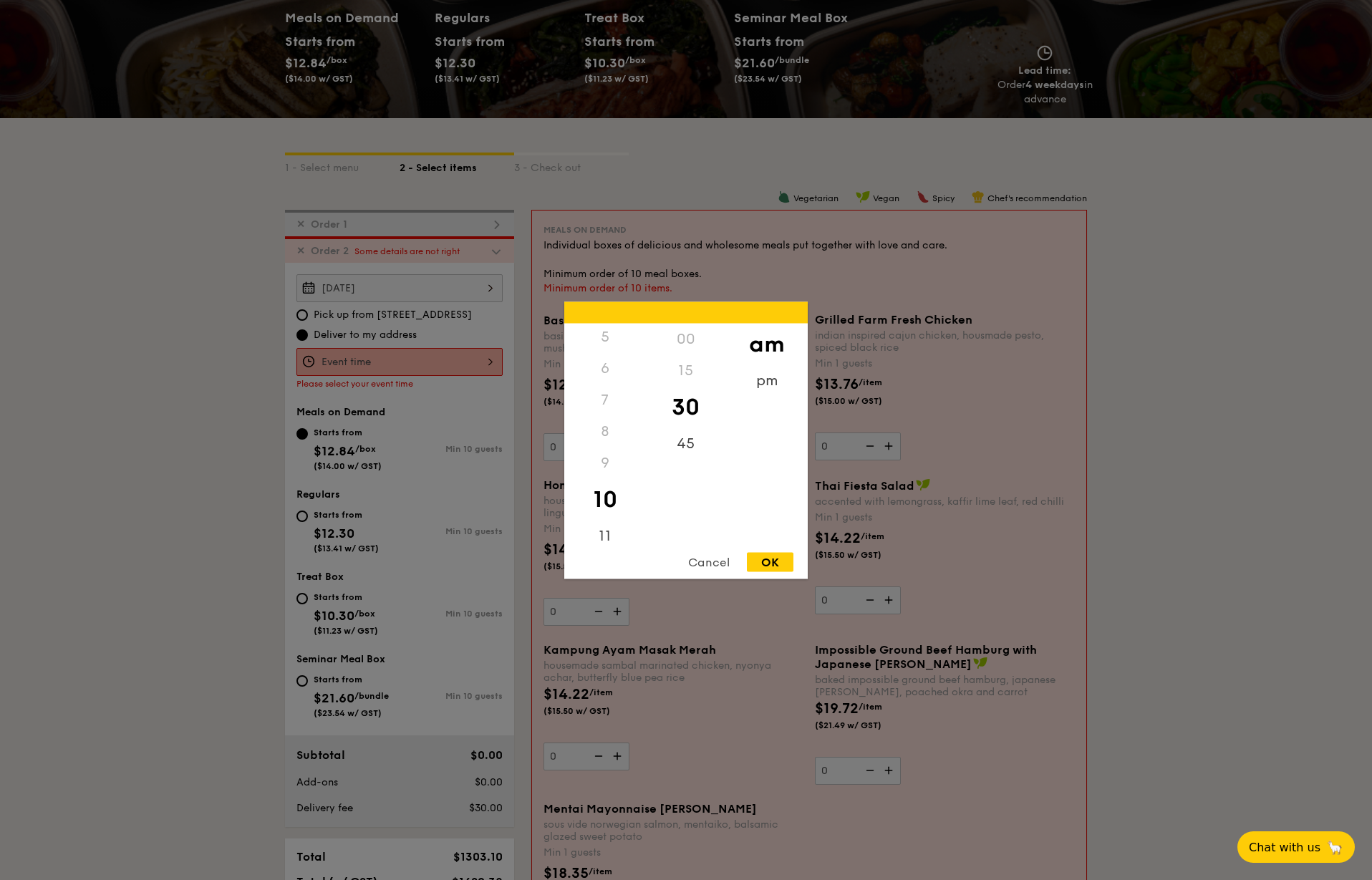
type input "10:30AM"
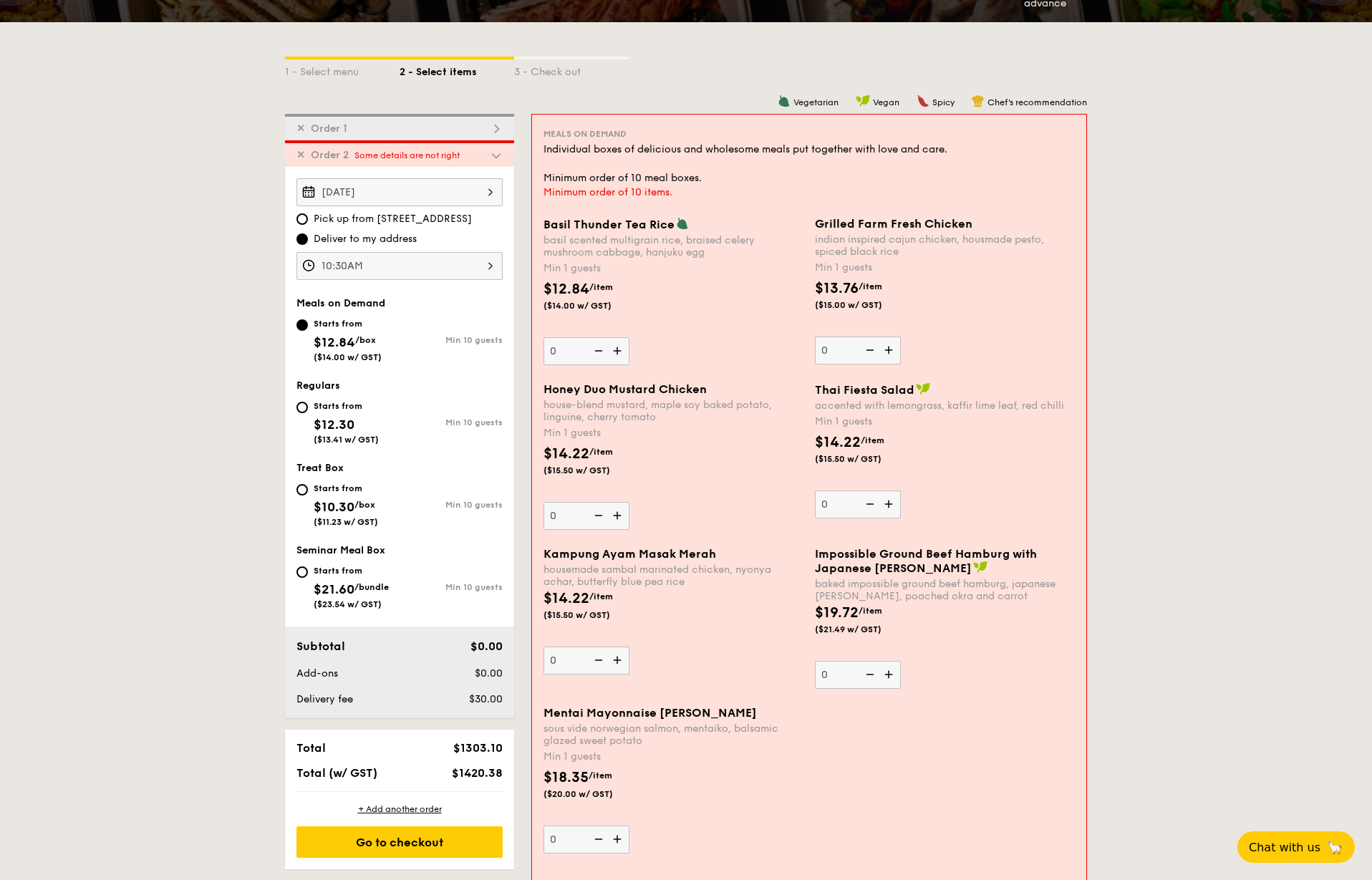
scroll to position [266, 0]
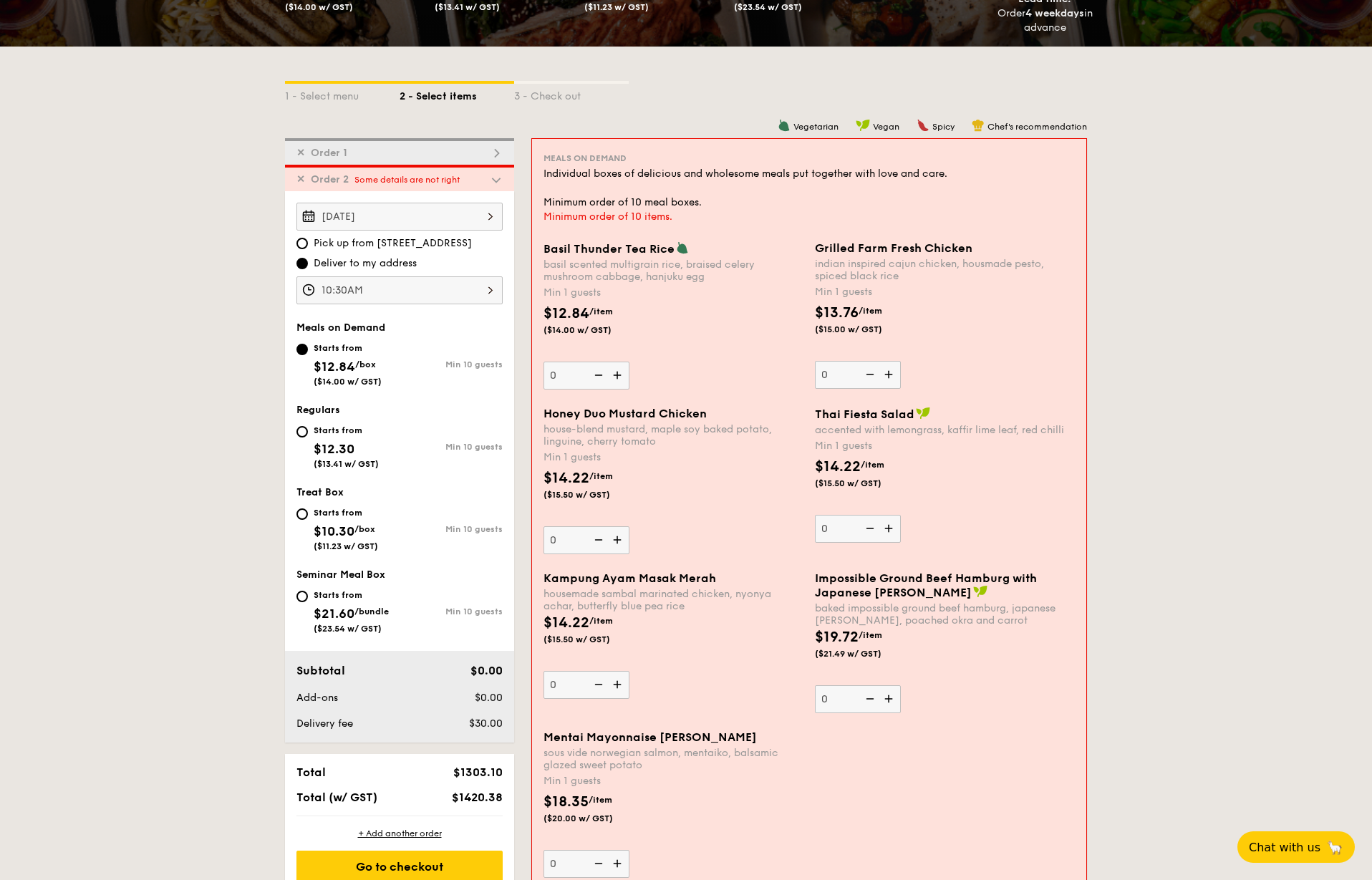
click at [337, 433] on div "Starts from" at bounding box center [346, 430] width 65 height 12
click at [308, 433] on input "Starts from $12.30 ($13.41 w/ GST) Min 10 guests" at bounding box center [302, 432] width 12 height 12
radio input "true"
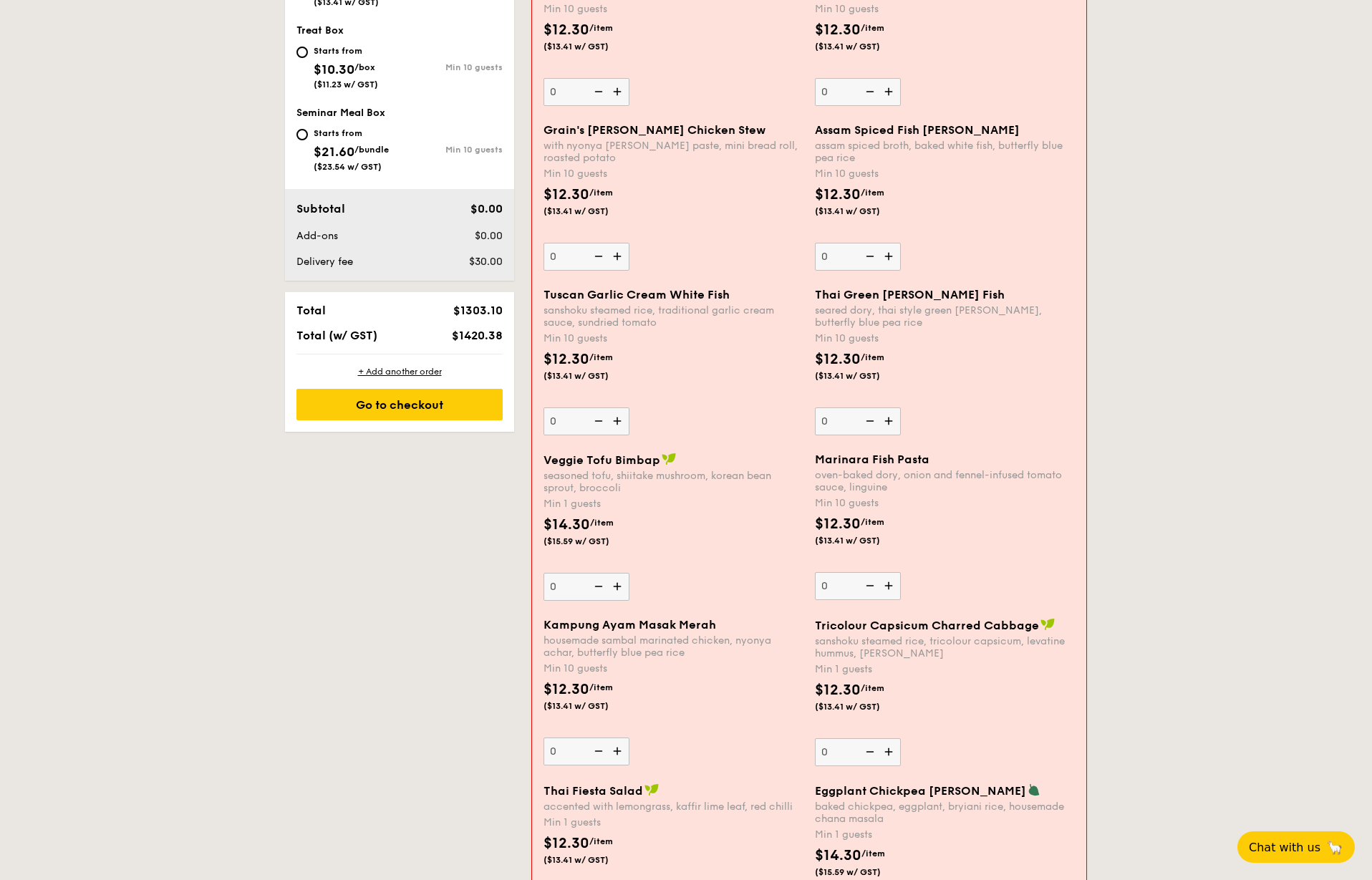
scroll to position [767, 0]
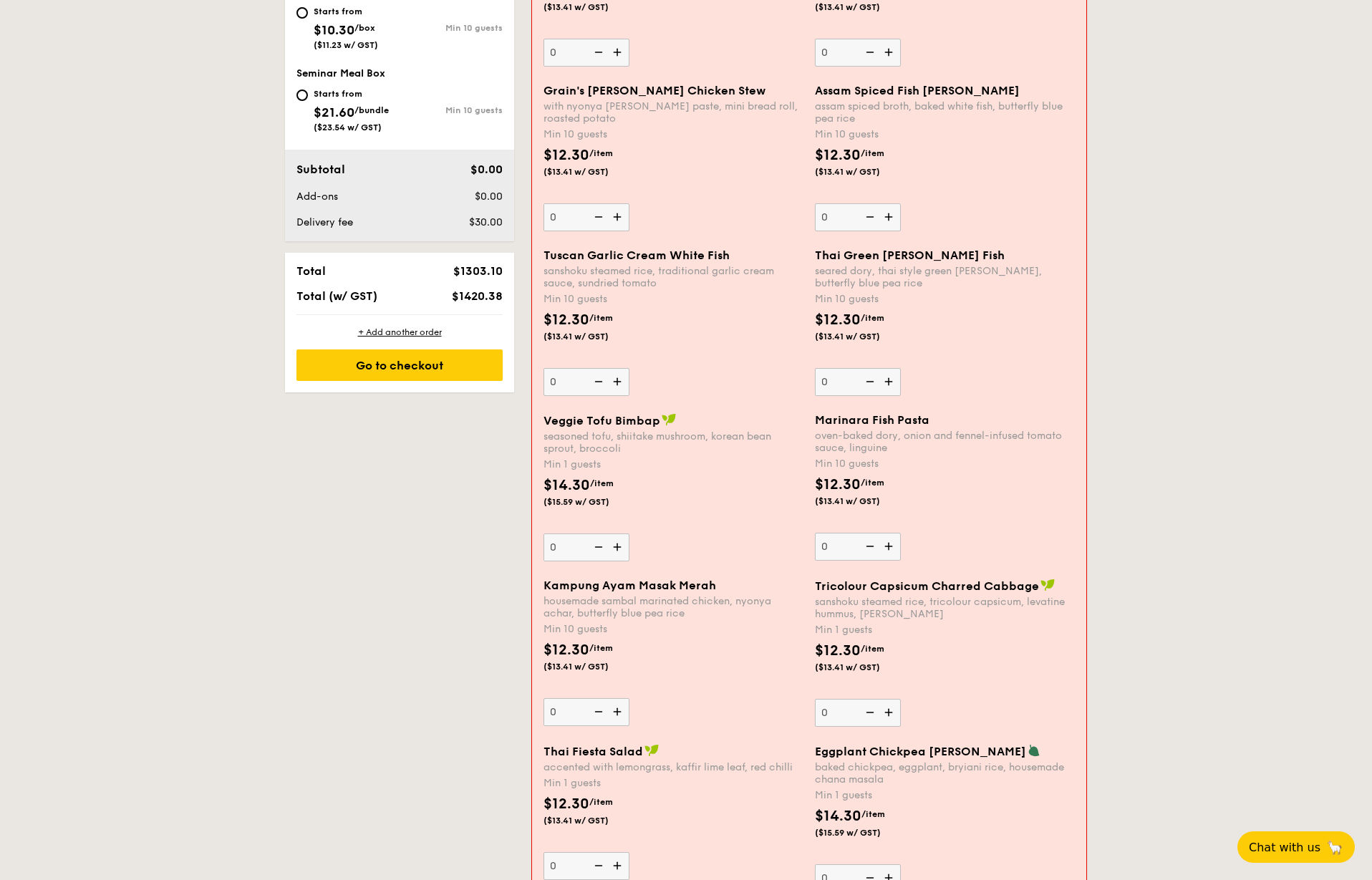
click at [892, 544] on img at bounding box center [890, 546] width 21 height 27
click at [892, 544] on input "0" at bounding box center [858, 546] width 86 height 28
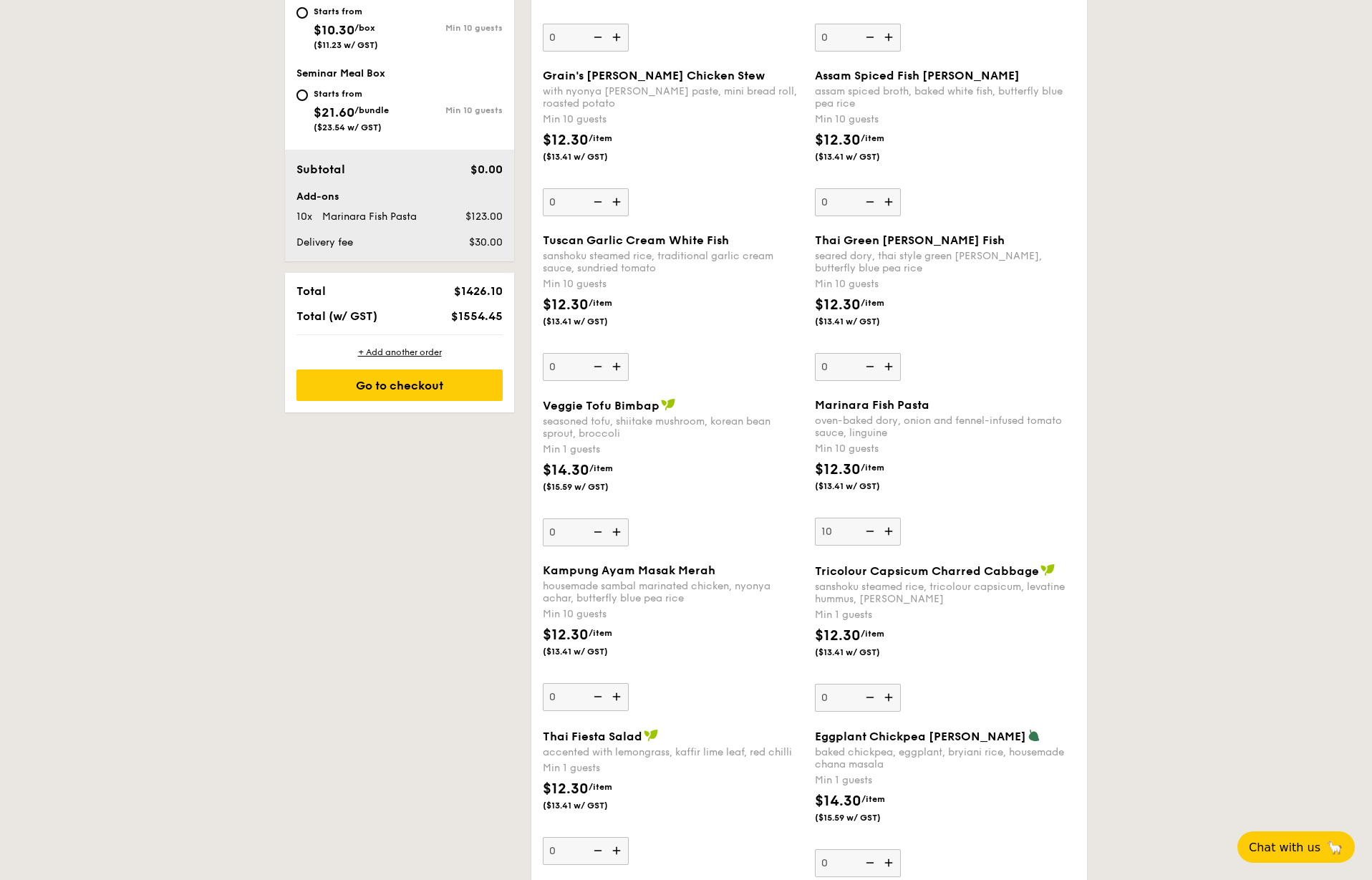
click at [892, 544] on img at bounding box center [890, 531] width 21 height 27
click at [892, 544] on input "10" at bounding box center [858, 532] width 86 height 28
click at [871, 532] on img at bounding box center [868, 531] width 21 height 27
click at [871, 532] on input "11" at bounding box center [858, 532] width 86 height 28
type input "10"
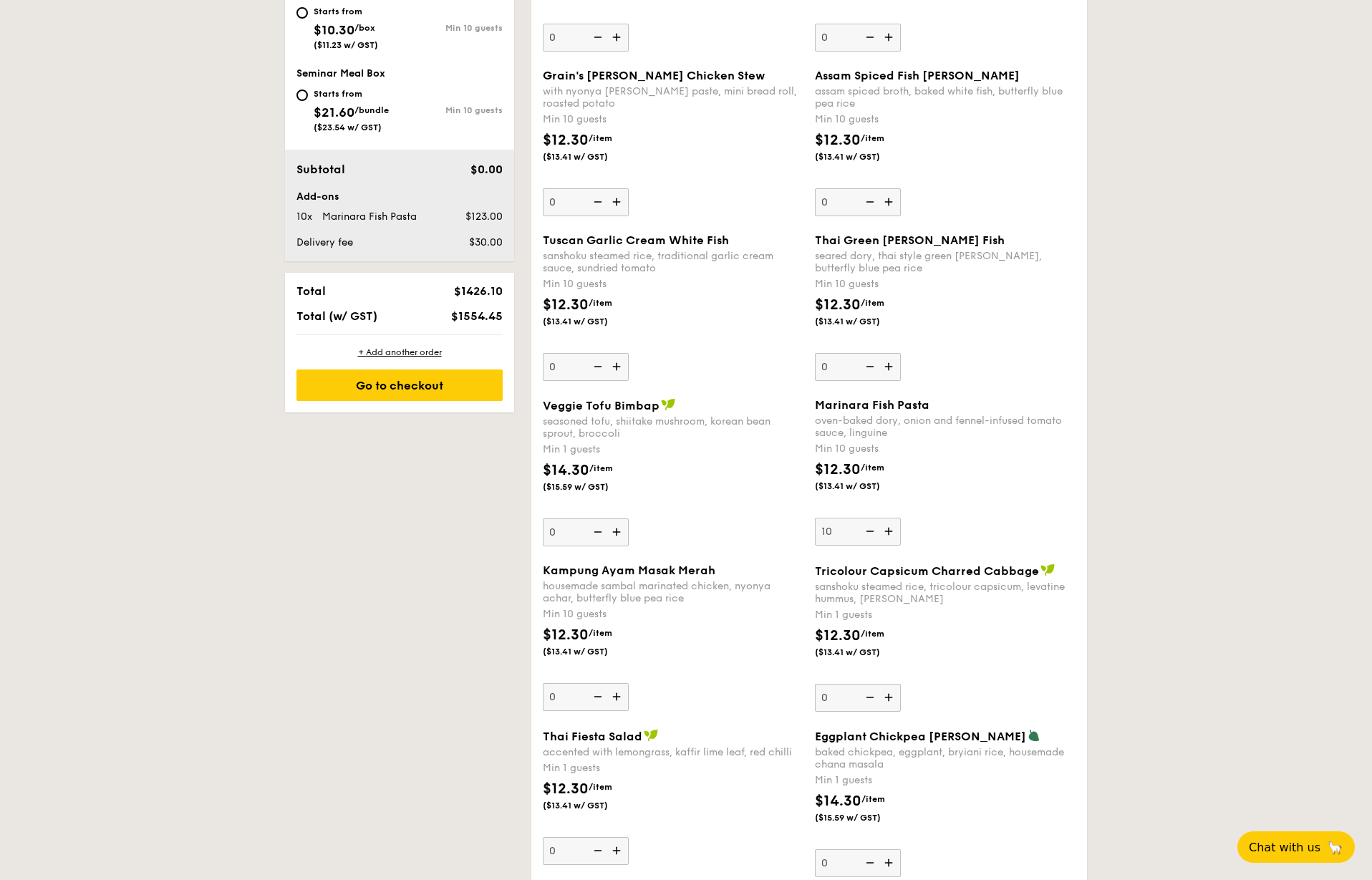
click at [398, 388] on div "Go to checkout" at bounding box center [399, 385] width 206 height 32
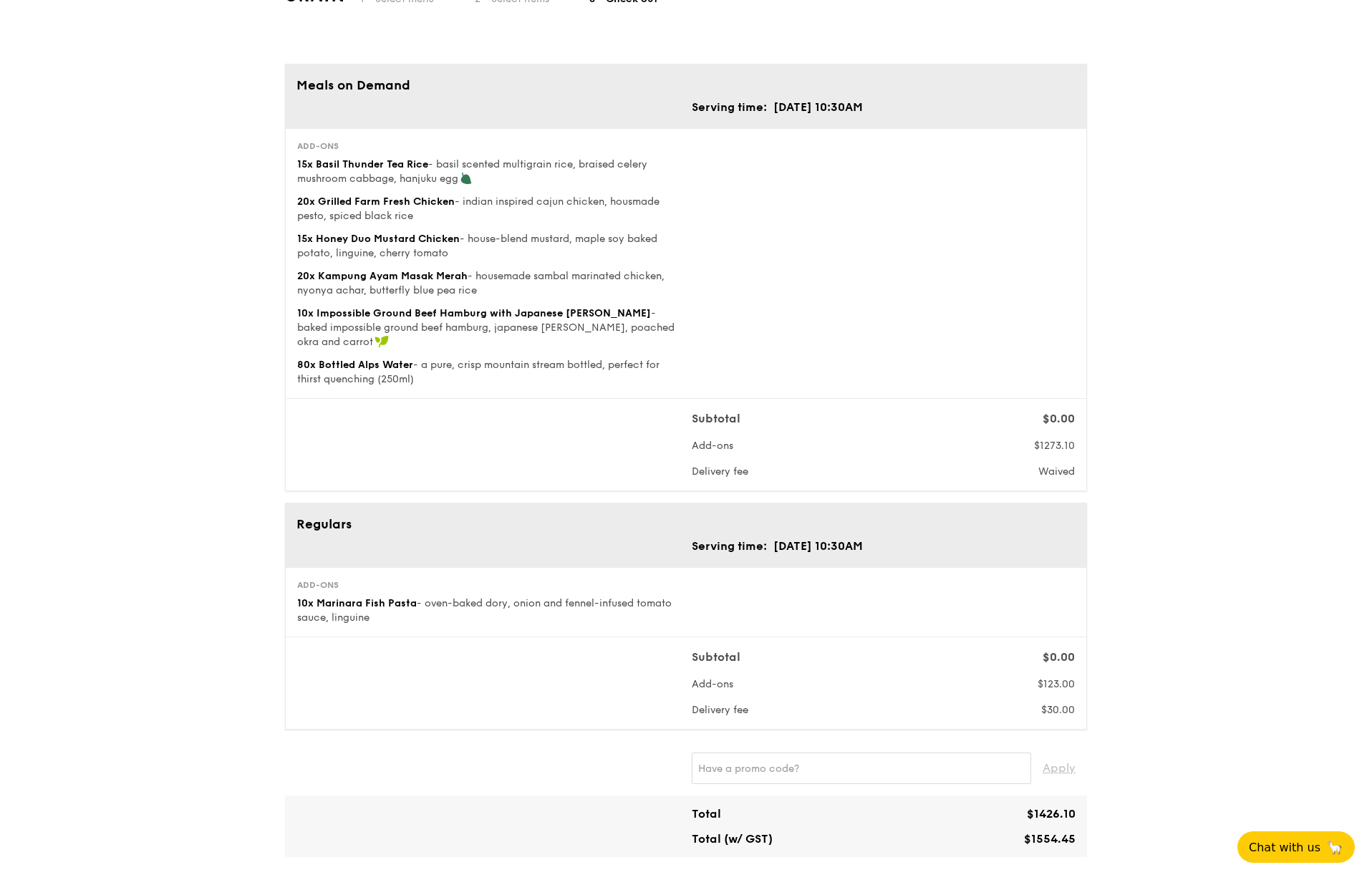
scroll to position [215, 0]
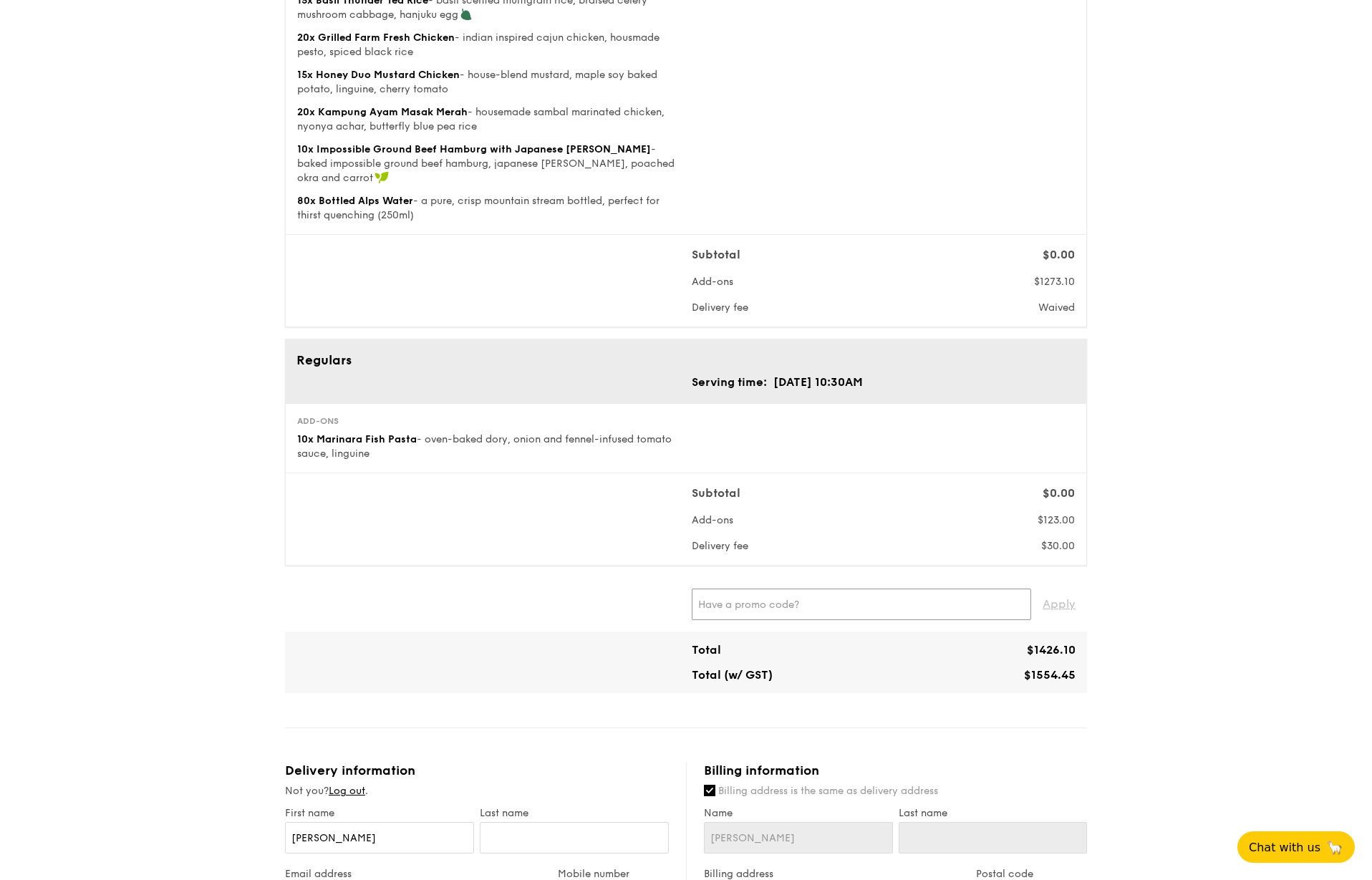
click at [778, 606] on input "text" at bounding box center [862, 604] width 340 height 32
paste input "CARRISA"
click at [1064, 608] on span "Apply" at bounding box center [1059, 604] width 33 height 32
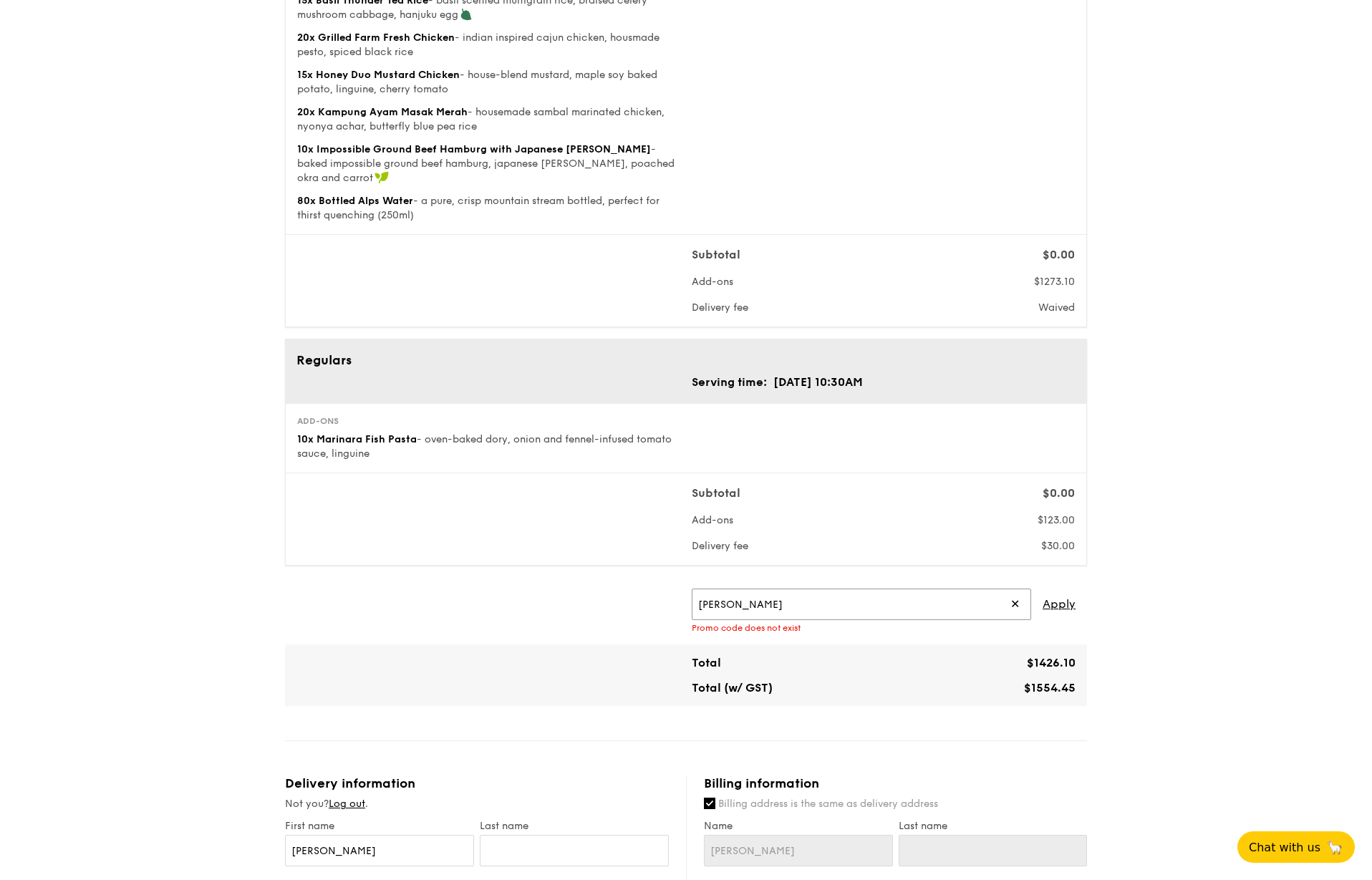
click at [708, 607] on input "CARRISA" at bounding box center [862, 604] width 340 height 32
paste input "TRUE10"
click at [1060, 604] on span "Apply" at bounding box center [1059, 604] width 33 height 32
drag, startPoint x: 777, startPoint y: 601, endPoint x: 633, endPoint y: 603, distance: 144.0
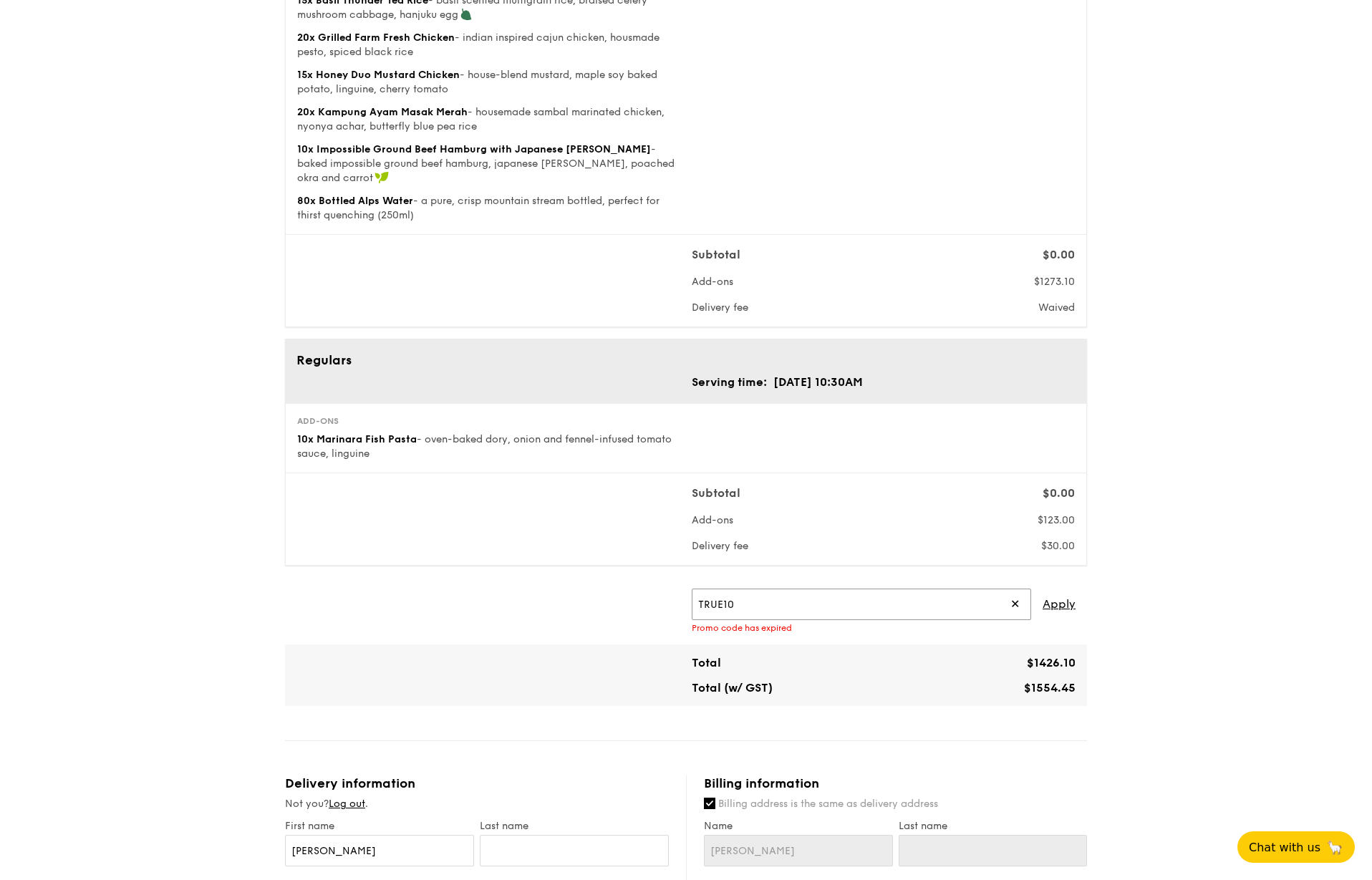
click at [627, 602] on div "TRUE10 ✕ Apply Promo code has expired" at bounding box center [686, 611] width 791 height 44
paste input "GENECO16CA"
click at [1056, 603] on span "Apply" at bounding box center [1059, 604] width 33 height 32
click at [746, 602] on input "GENECO16CA" at bounding box center [862, 604] width 340 height 32
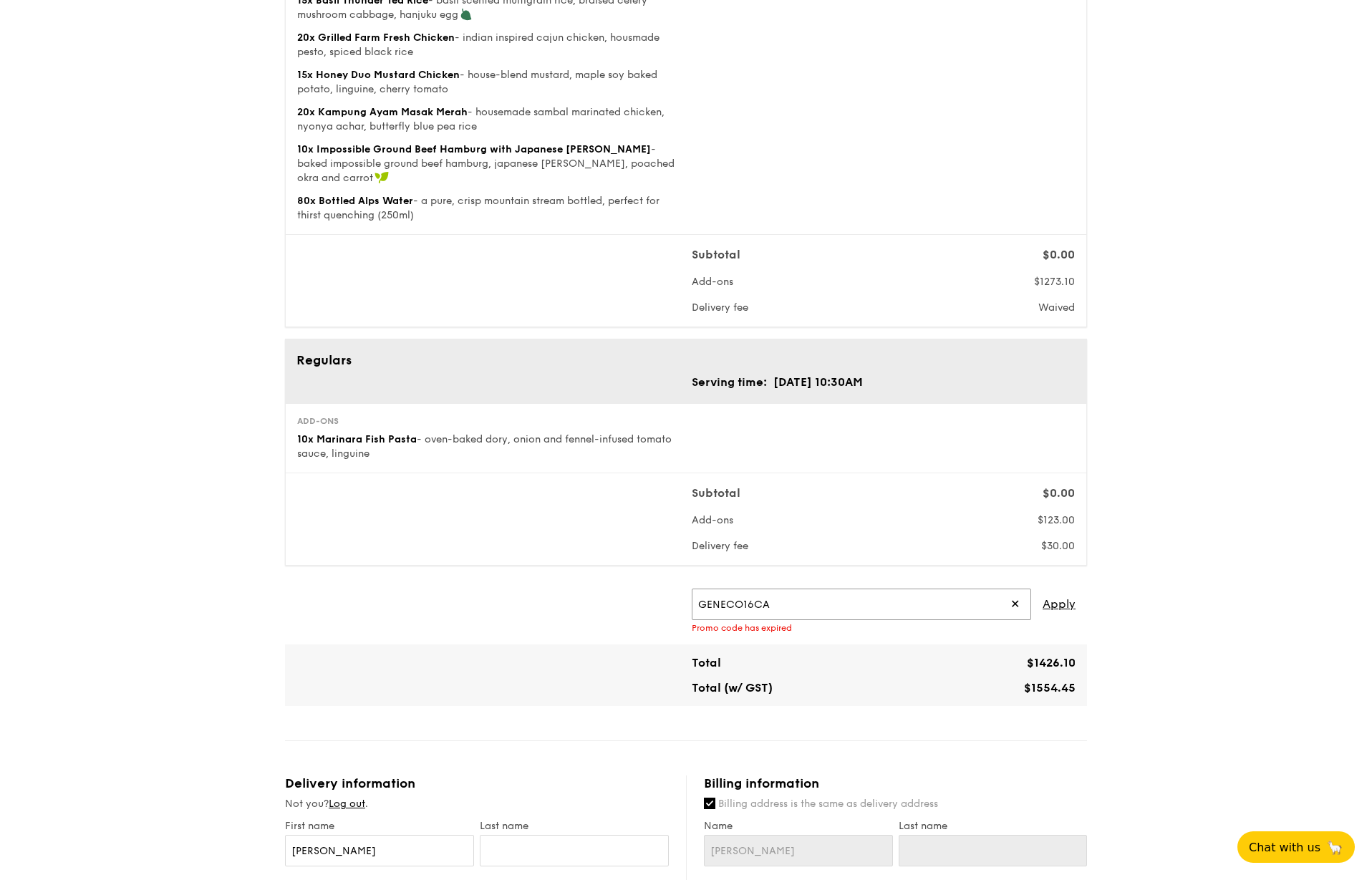
paste input "OUTOFOFFICE"
type input "OUTOFOFFICE"
click at [1063, 607] on span "Apply" at bounding box center [1059, 604] width 33 height 32
drag, startPoint x: 798, startPoint y: 603, endPoint x: 631, endPoint y: 605, distance: 167.0
click at [631, 605] on div "OUTOFOFFICE ✕ Apply Promo code has expired" at bounding box center [686, 611] width 791 height 44
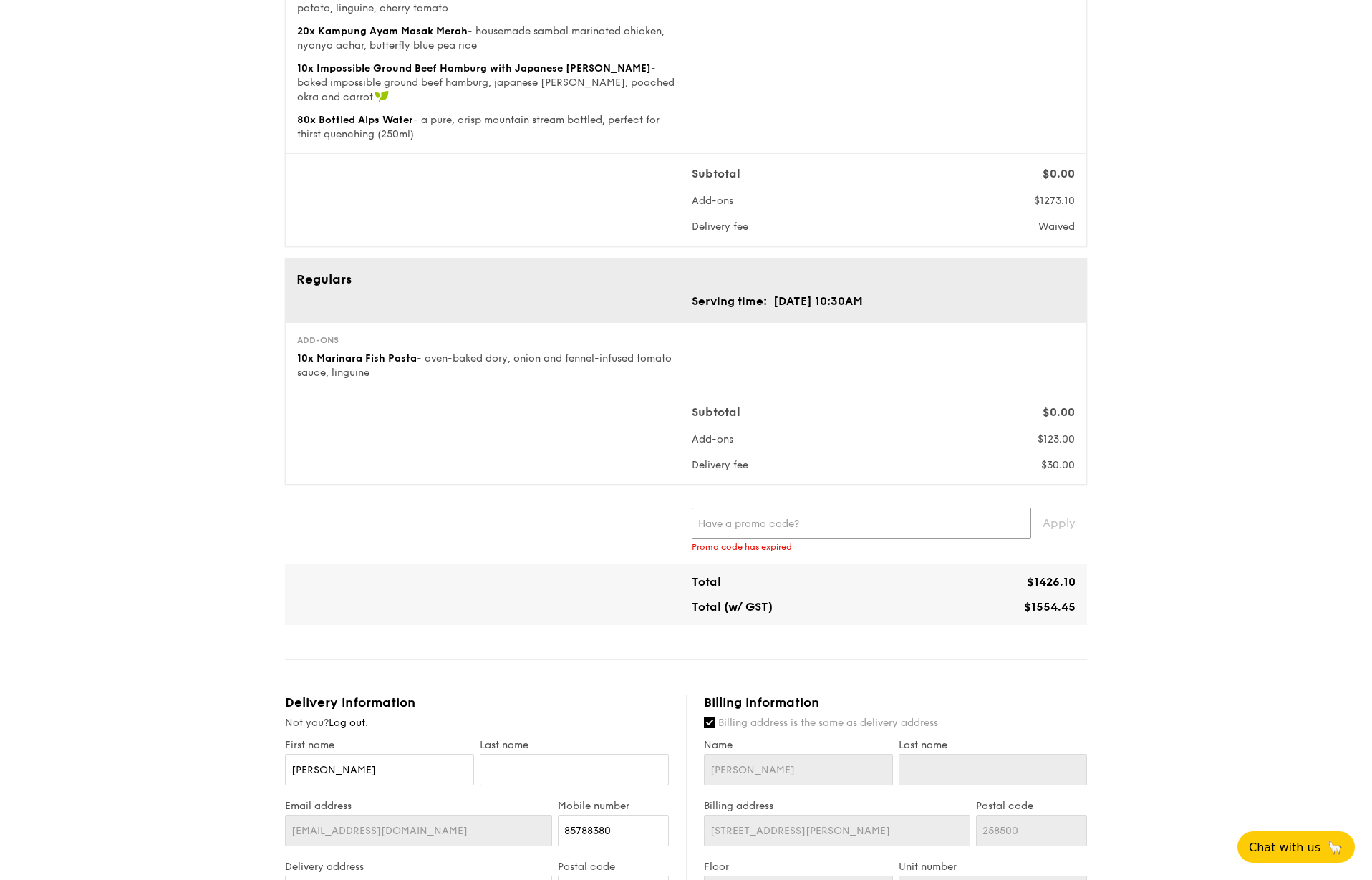
scroll to position [501, 0]
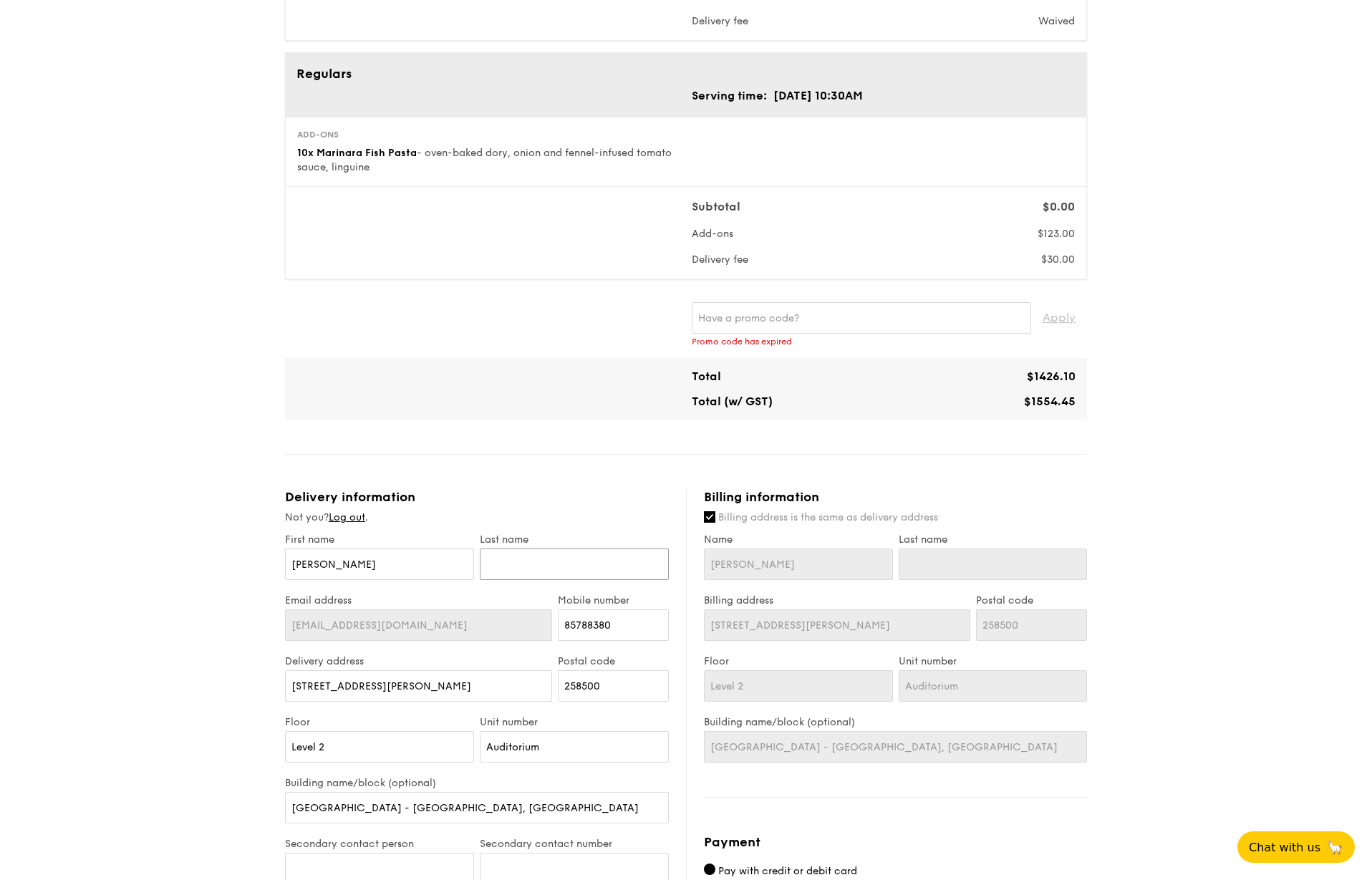
click at [535, 562] on input "text" at bounding box center [574, 564] width 189 height 32
type input "H"
type input "Ho"
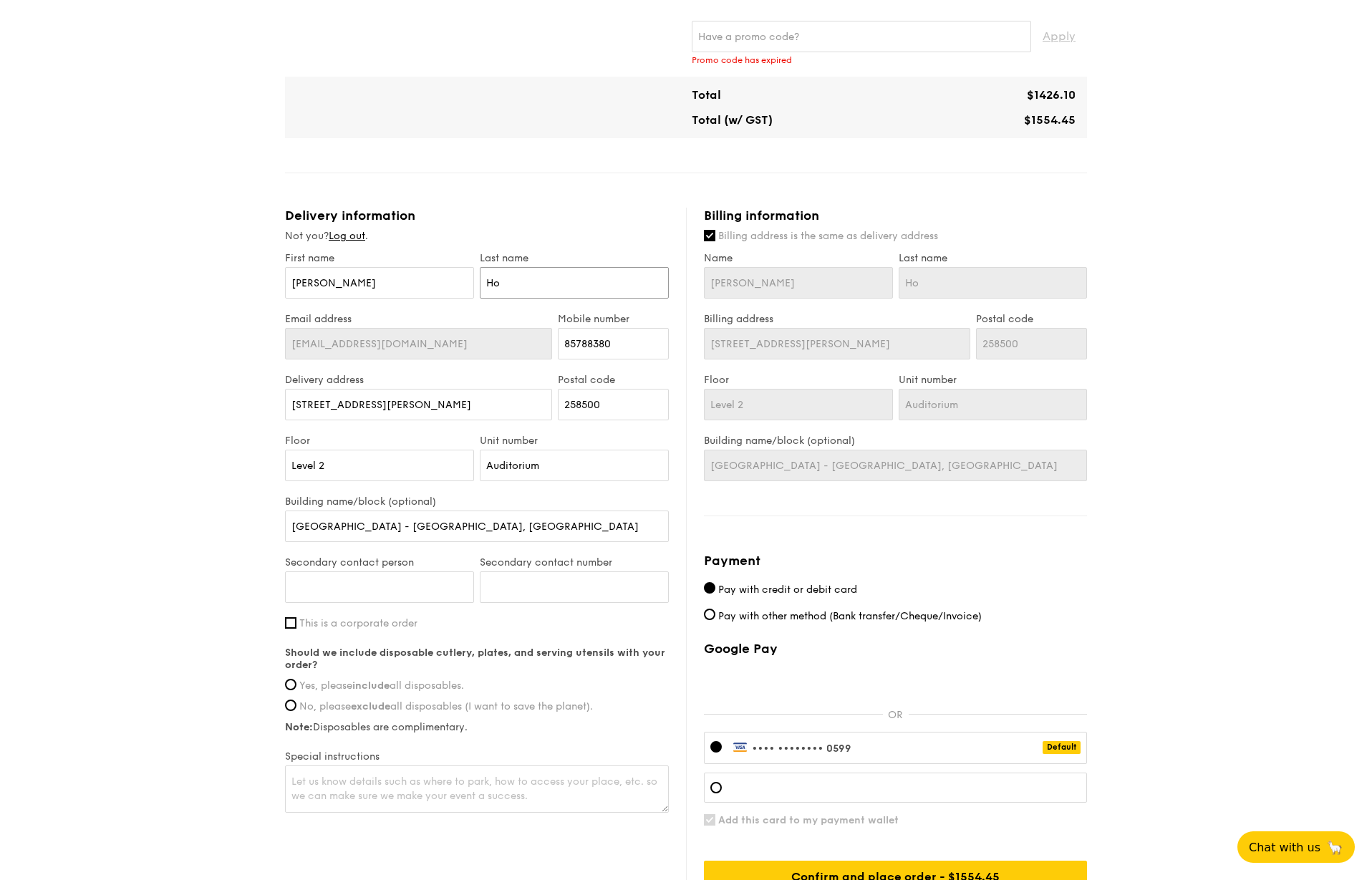
scroll to position [788, 0]
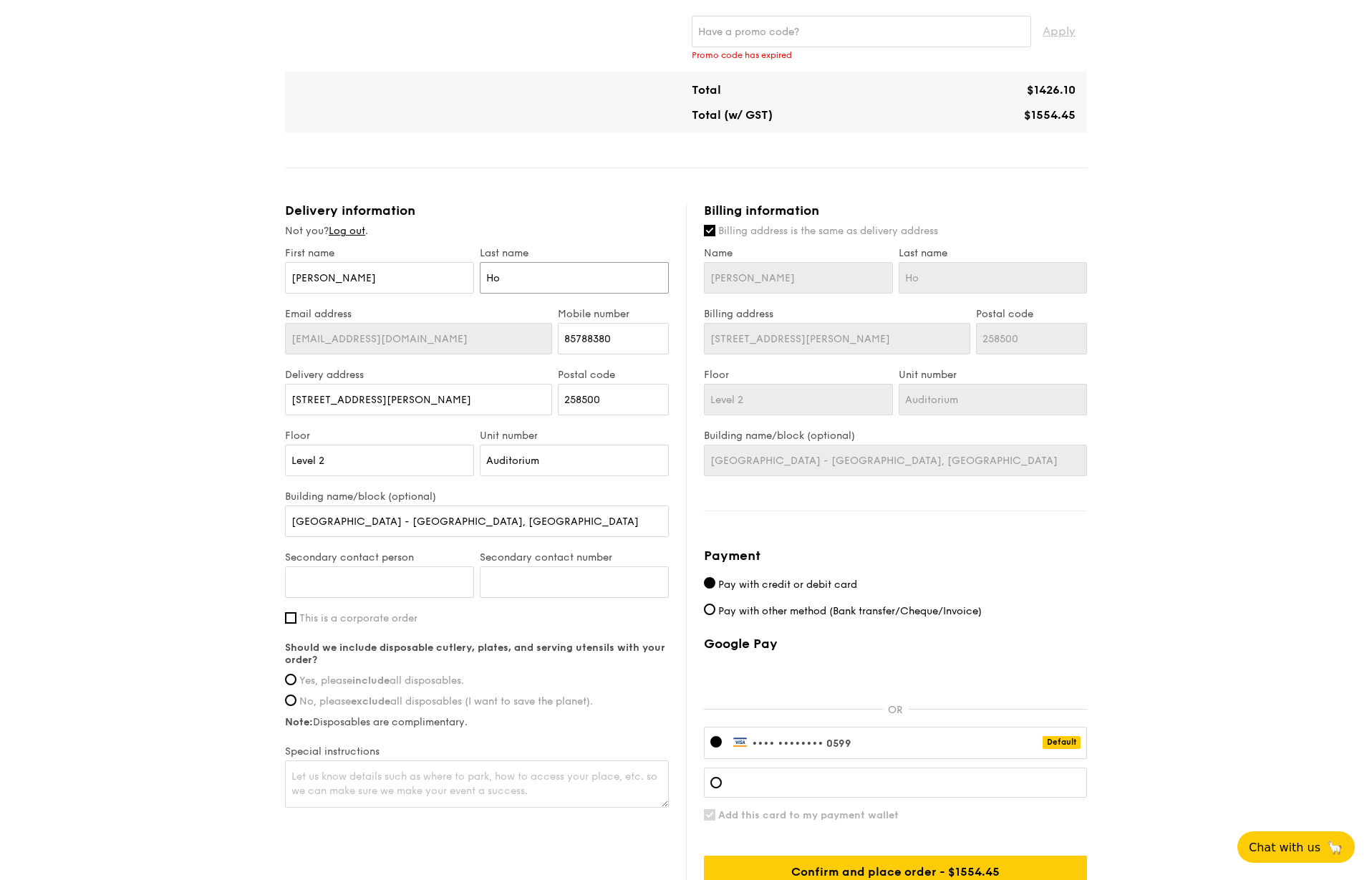
type input "Ho"
drag, startPoint x: 376, startPoint y: 408, endPoint x: 286, endPoint y: 402, distance: 90.2
click at [286, 402] on input "6A Napier Road" at bounding box center [419, 399] width 267 height 32
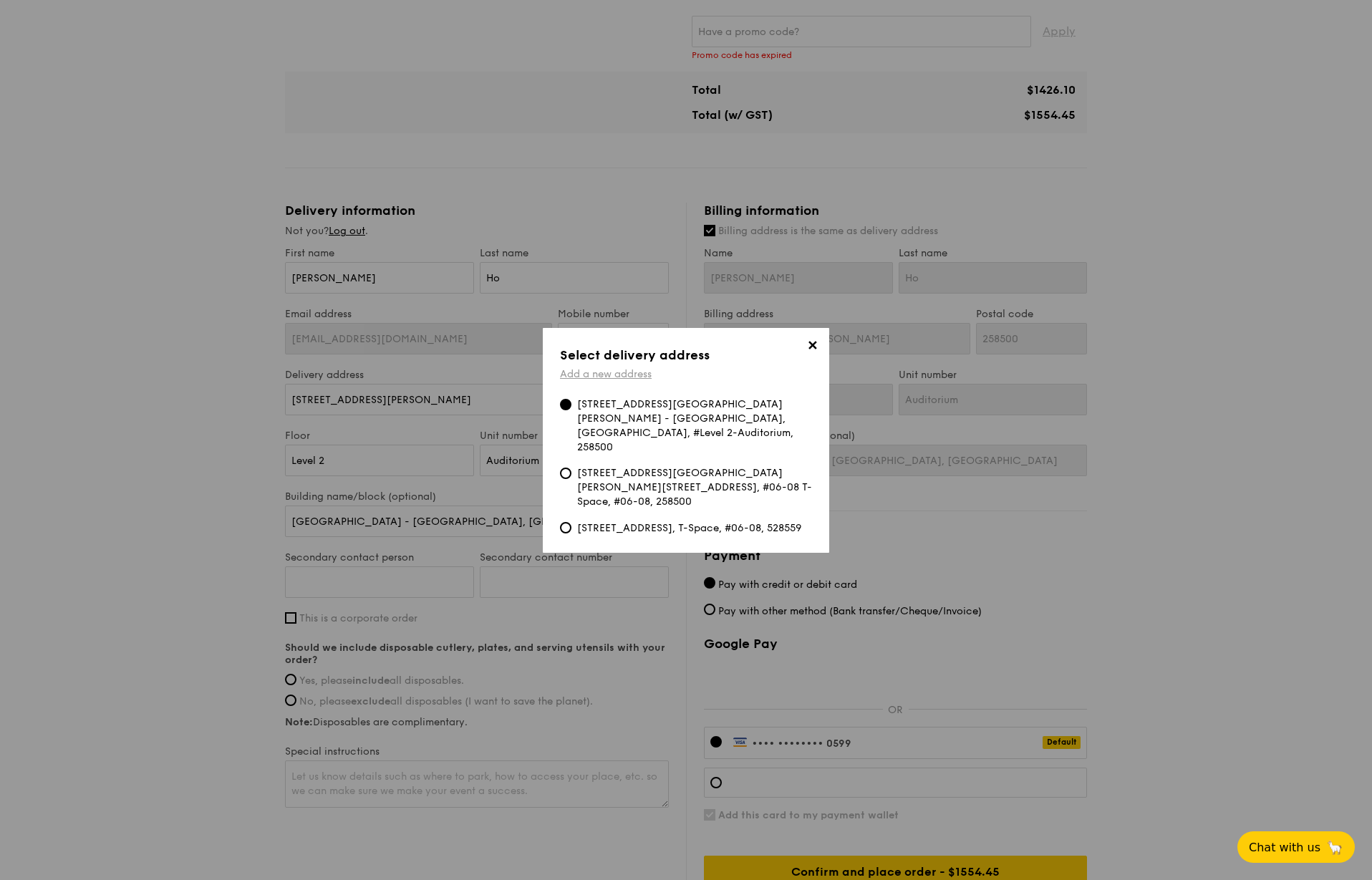
click at [595, 377] on link "Add a new address" at bounding box center [606, 374] width 92 height 12
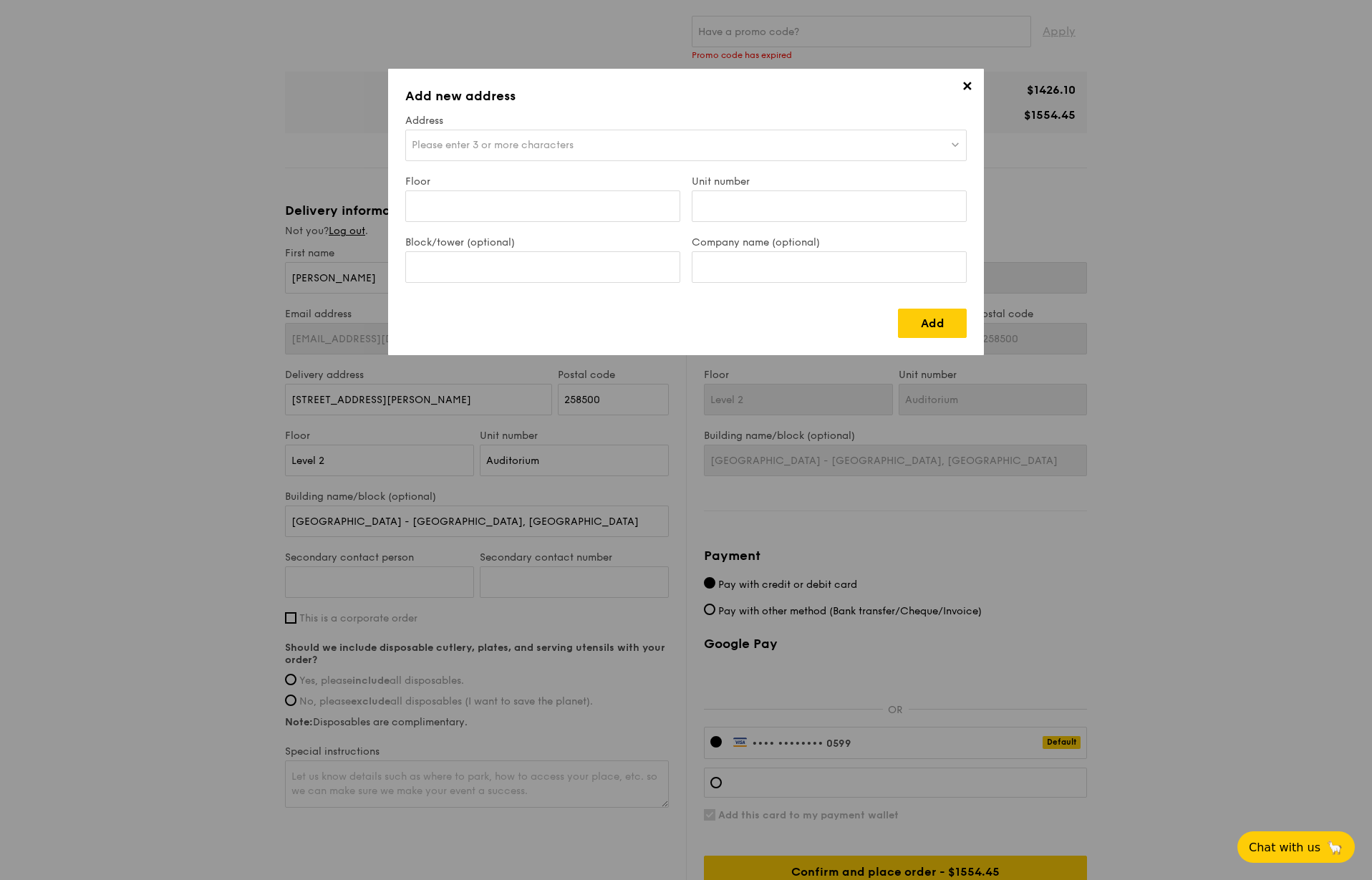
click at [500, 154] on div "Please enter 3 or more characters" at bounding box center [686, 145] width 561 height 32
type input "^"
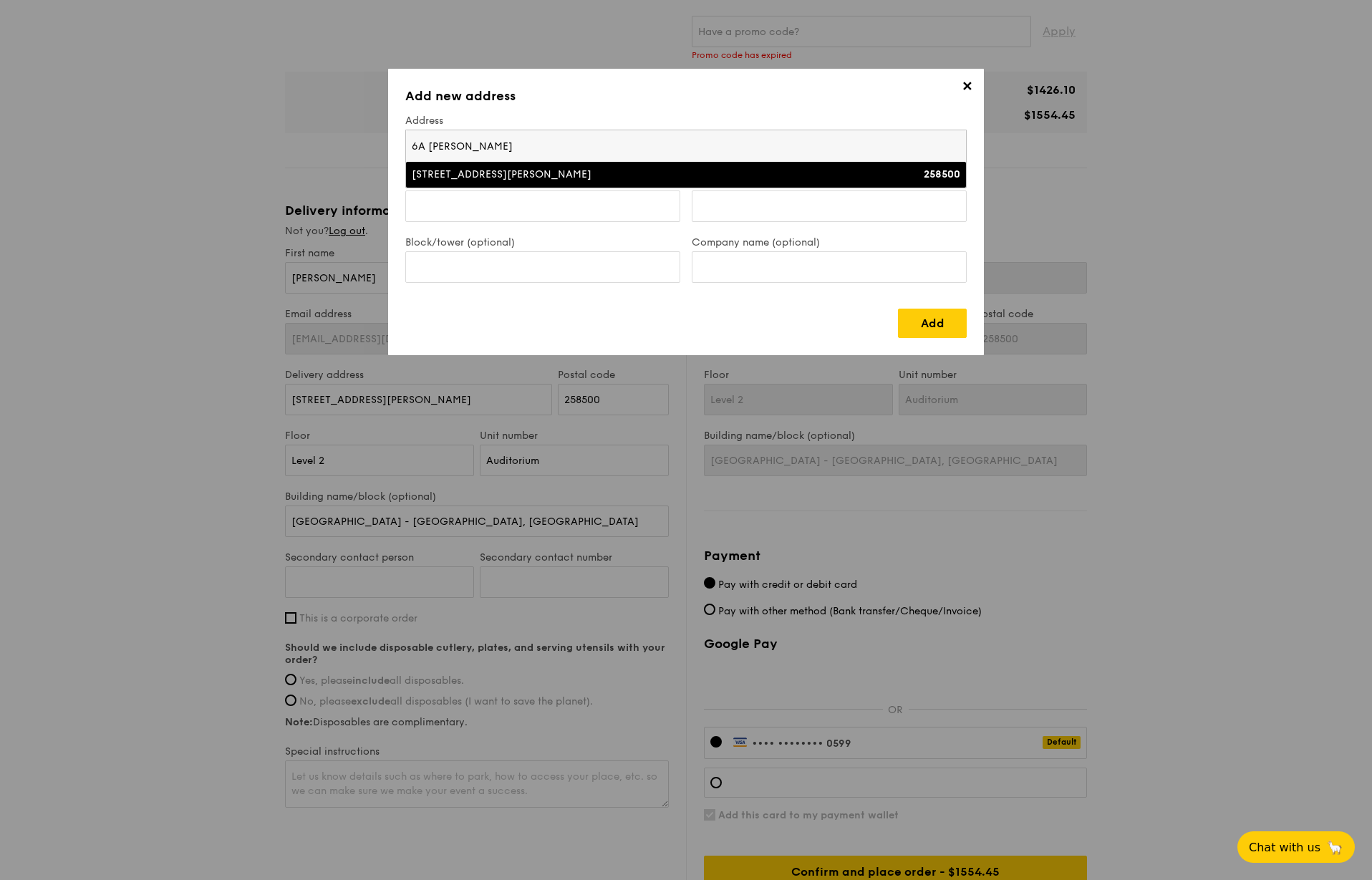
type input "6A Napier Ro"
click at [518, 176] on div "6A Napier Road" at bounding box center [618, 174] width 412 height 14
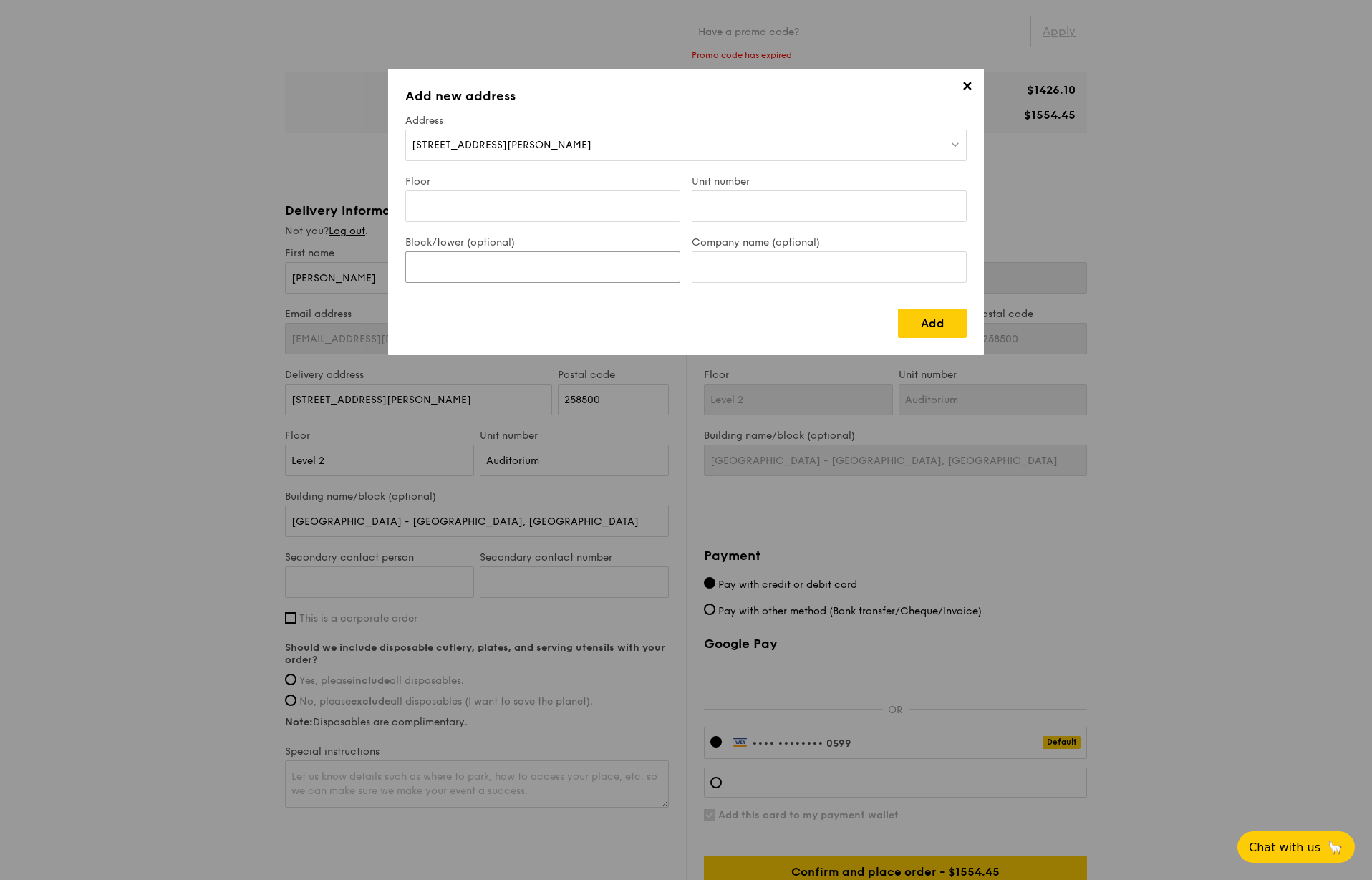
click at [536, 259] on input "Block/tower (optional)" at bounding box center [543, 267] width 275 height 32
paste input "Gleneagles Hospital Lecture Theatre, Level 3"
type input "Gleneagles Hospital Lecture Theatre, Level 3"
click at [526, 211] on input "Floor" at bounding box center [543, 206] width 275 height 32
type input "3"
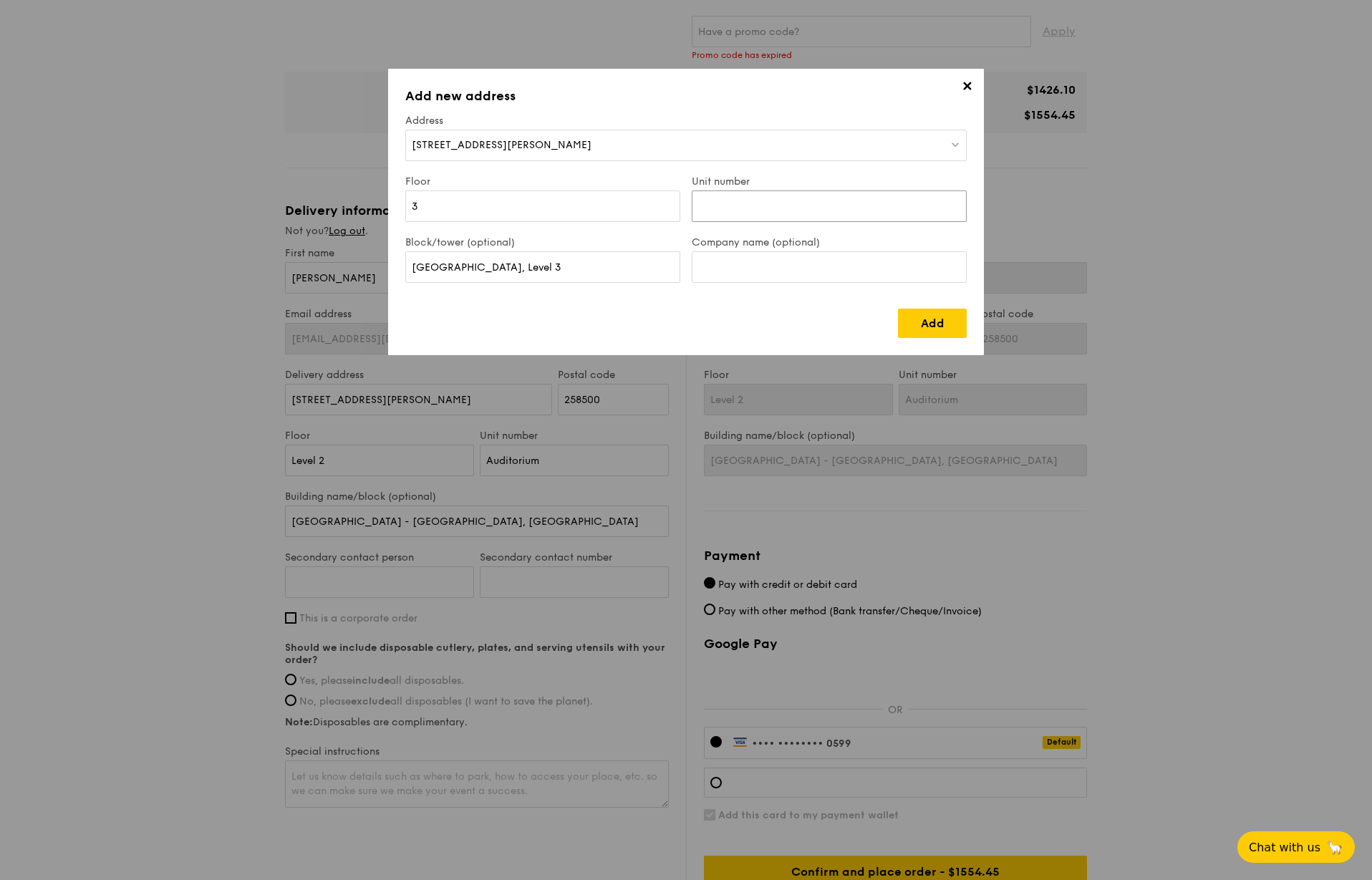
click at [745, 202] on input "Unit number" at bounding box center [829, 206] width 275 height 32
click at [750, 264] on input "Company name (optional)" at bounding box center [829, 267] width 275 height 32
click at [931, 319] on link "Add" at bounding box center [932, 323] width 69 height 30
click at [741, 202] on input "Unit number" at bounding box center [829, 206] width 275 height 32
drag, startPoint x: 588, startPoint y: 267, endPoint x: 325, endPoint y: 275, distance: 263.1
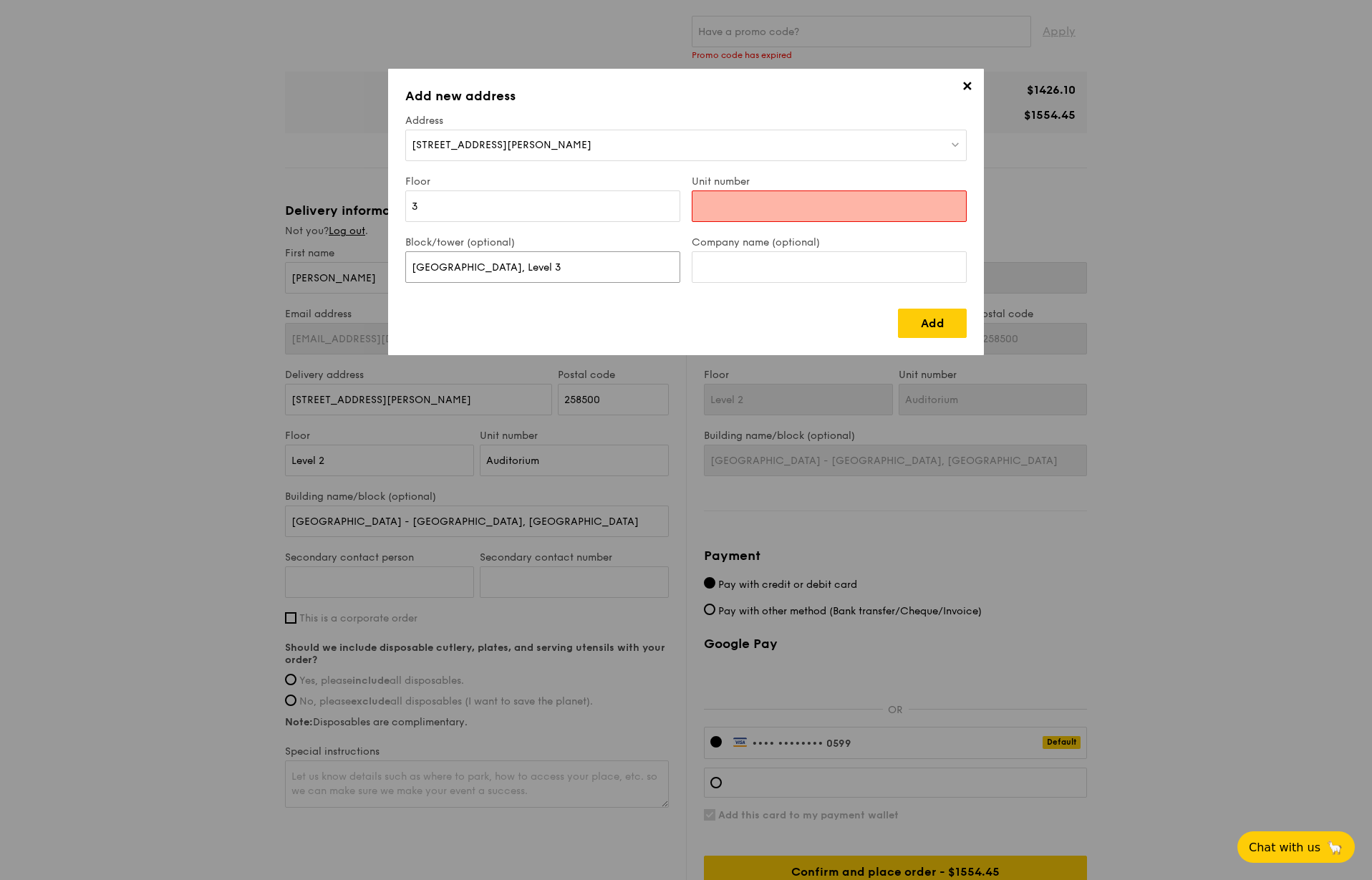
click at [325, 275] on div "✕ Add new address Address 6A Napier Road Floor 3 Unit number Block/tower (optio…" at bounding box center [686, 440] width 1372 height 880
click at [816, 219] on input "Unit number" at bounding box center [829, 206] width 275 height 32
paste input "Gleneagles Hospital Lecture Theatre"
type input "Gleneagles Hospital Lecture Theatre"
click at [645, 265] on input "Gleneagles Hospital Lecture Theatre, Level 3" at bounding box center [543, 267] width 275 height 32
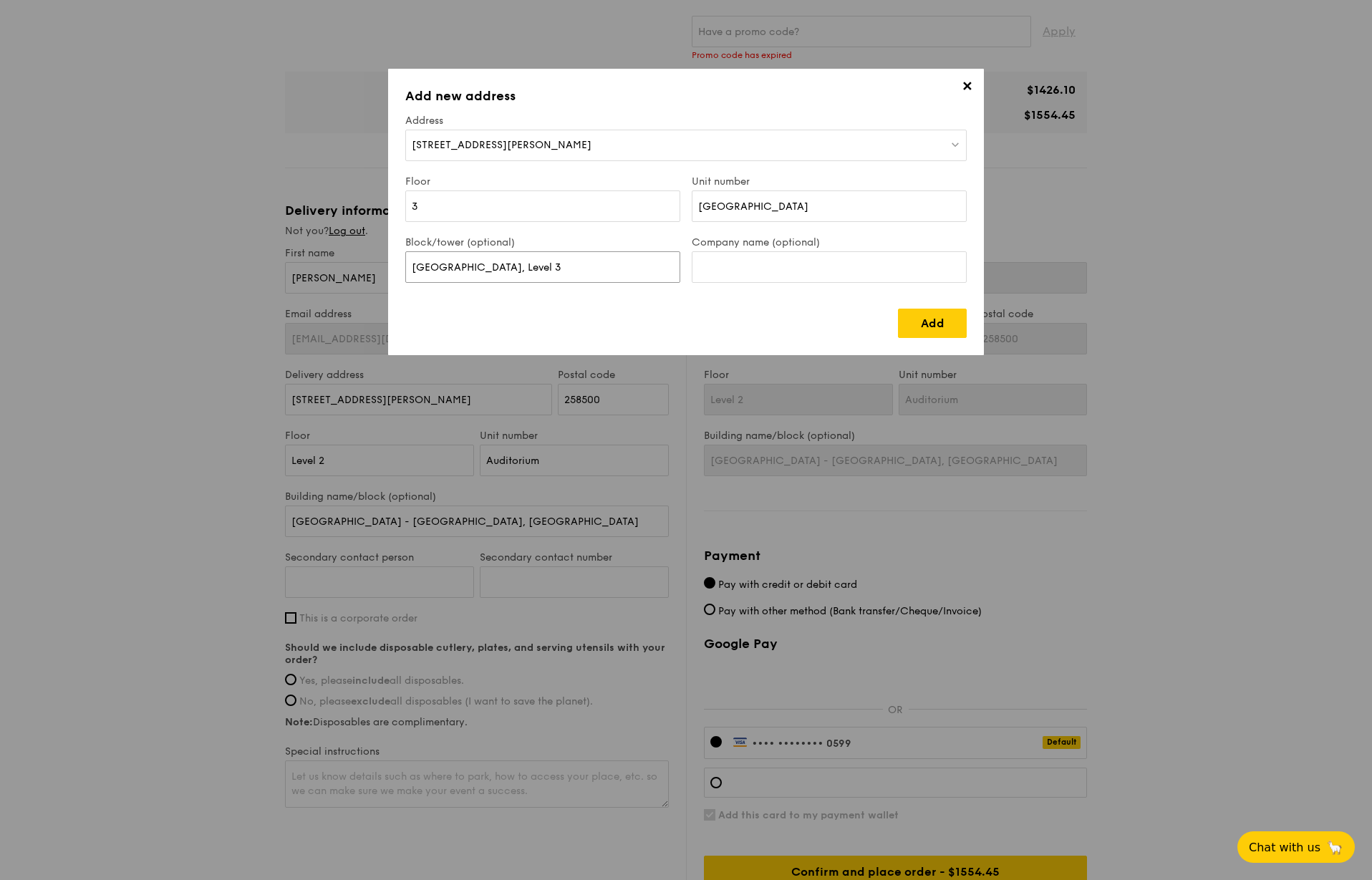
drag, startPoint x: 650, startPoint y: 266, endPoint x: 296, endPoint y: 271, distance: 354.0
click at [296, 271] on div "✕ Add new address Address 6A Napier Road Floor 3 Unit number Gleneagles Hospita…" at bounding box center [686, 440] width 1372 height 880
click at [639, 267] on input "Gleneagles Hospital Lecture Theatre, Level 3" at bounding box center [543, 267] width 275 height 32
drag, startPoint x: 637, startPoint y: 267, endPoint x: 144, endPoint y: 293, distance: 493.7
click at [144, 293] on div "✕ Add new address Address 6A Napier Road Floor 3 Unit number Gleneagles Hospita…" at bounding box center [686, 440] width 1372 height 880
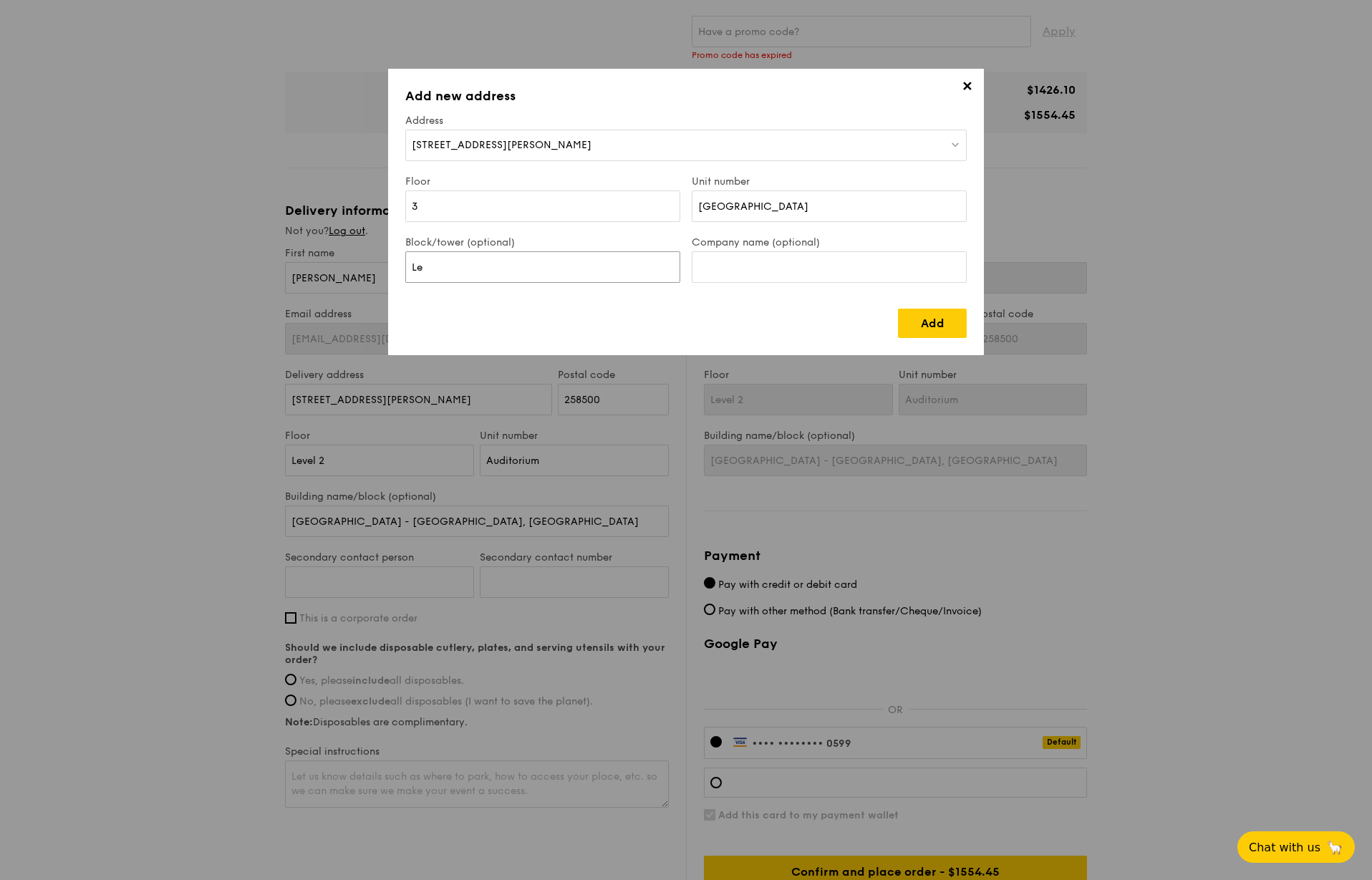
type input "L"
click at [427, 264] on input "Block/tower (optional)" at bounding box center [543, 267] width 275 height 32
paste input "Gleneagles Hospital Lecture Theatre"
click at [590, 267] on input "Gleneagles Hospital Lecture Theatre Level 3" at bounding box center [543, 267] width 275 height 32
type input "Gleneagles Hospital Lecture Theatre, Level 3"
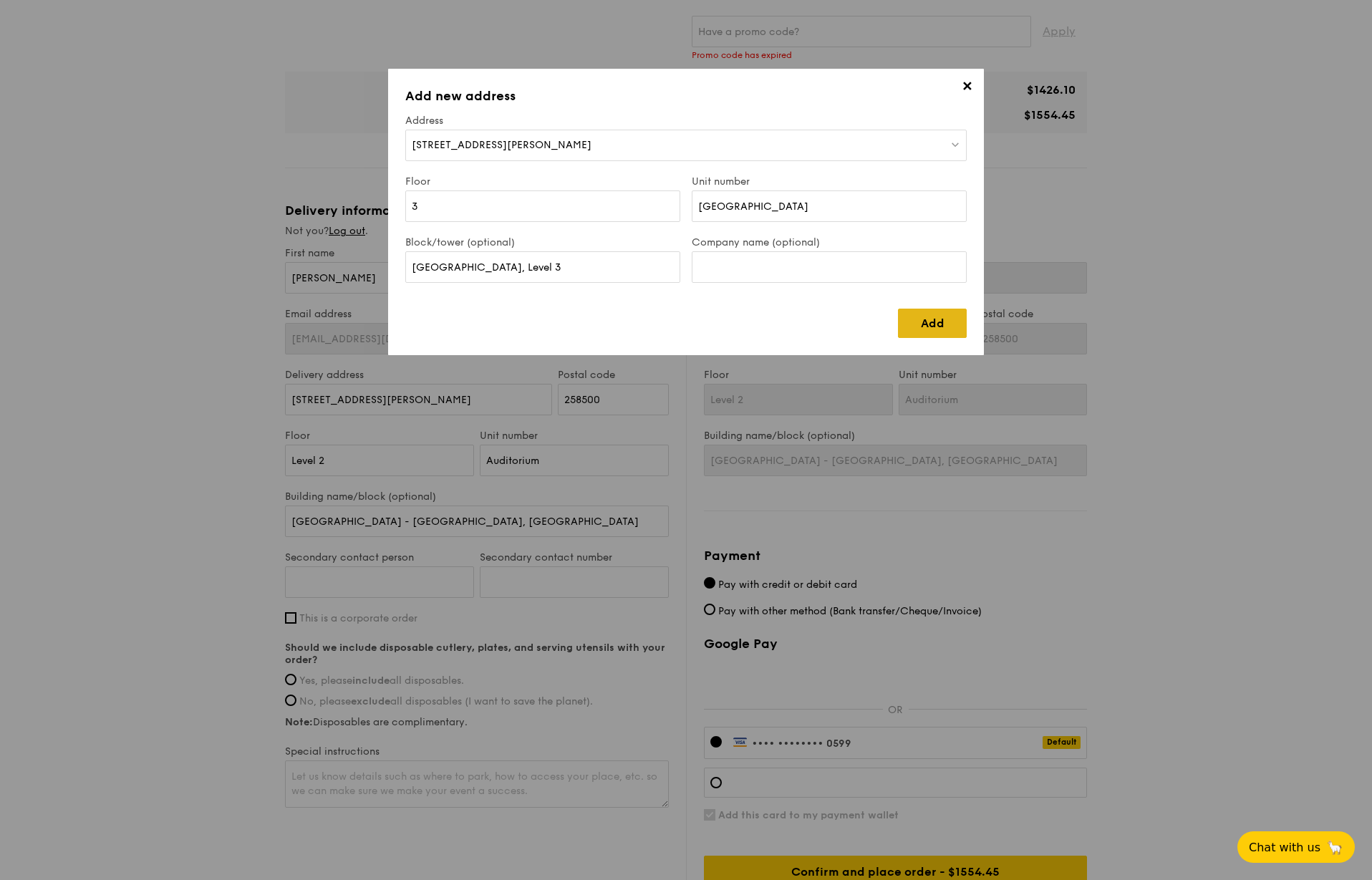
click at [918, 317] on link "Add" at bounding box center [932, 323] width 69 height 30
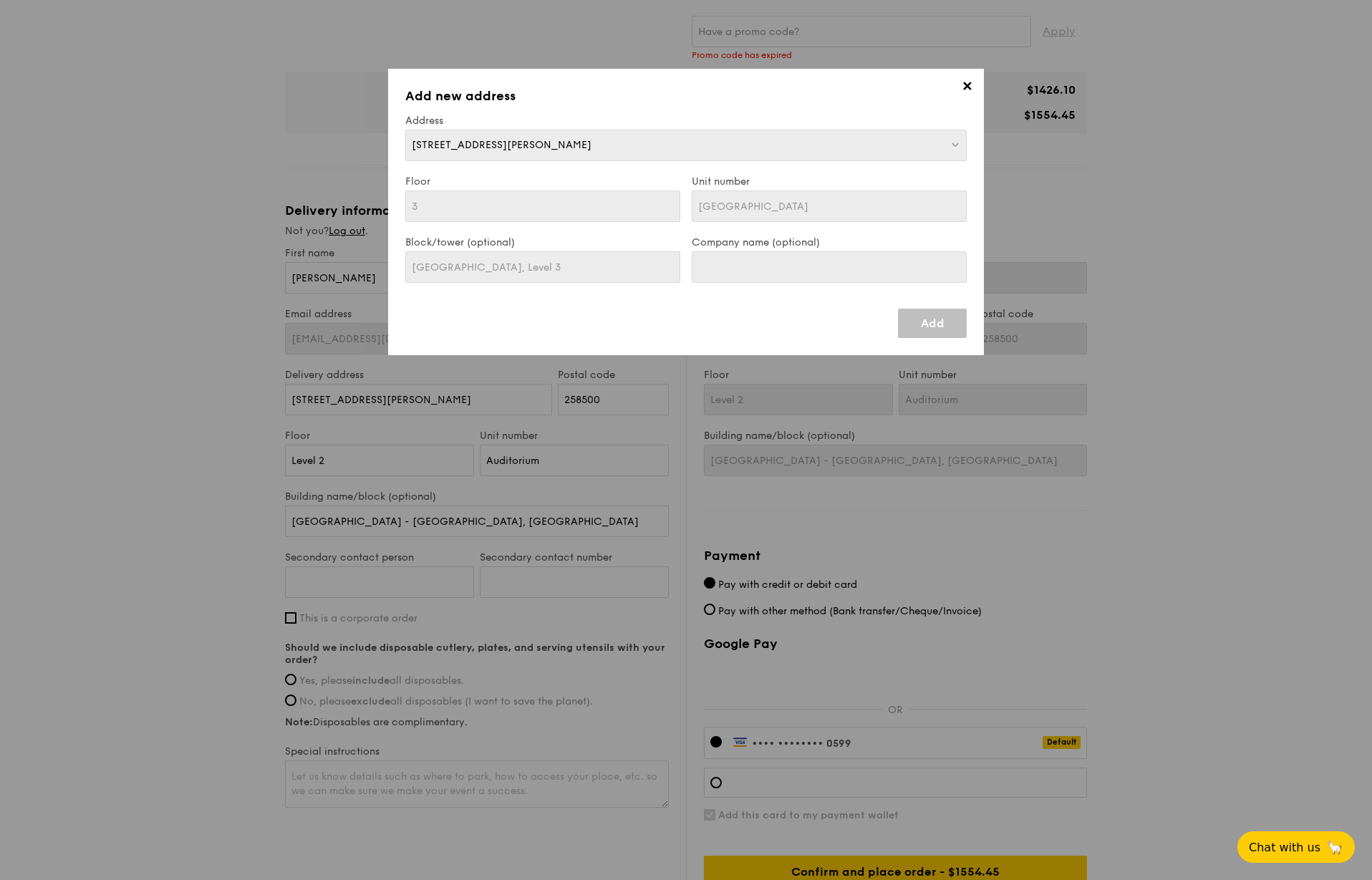
type input "3"
type input "Gleneagles Hospital Lecture Theatre"
type input "Gleneagles Hospital Lecture Theatre, Level 3"
type input "3"
type input "Gleneagles Hospital Lecture Theatre"
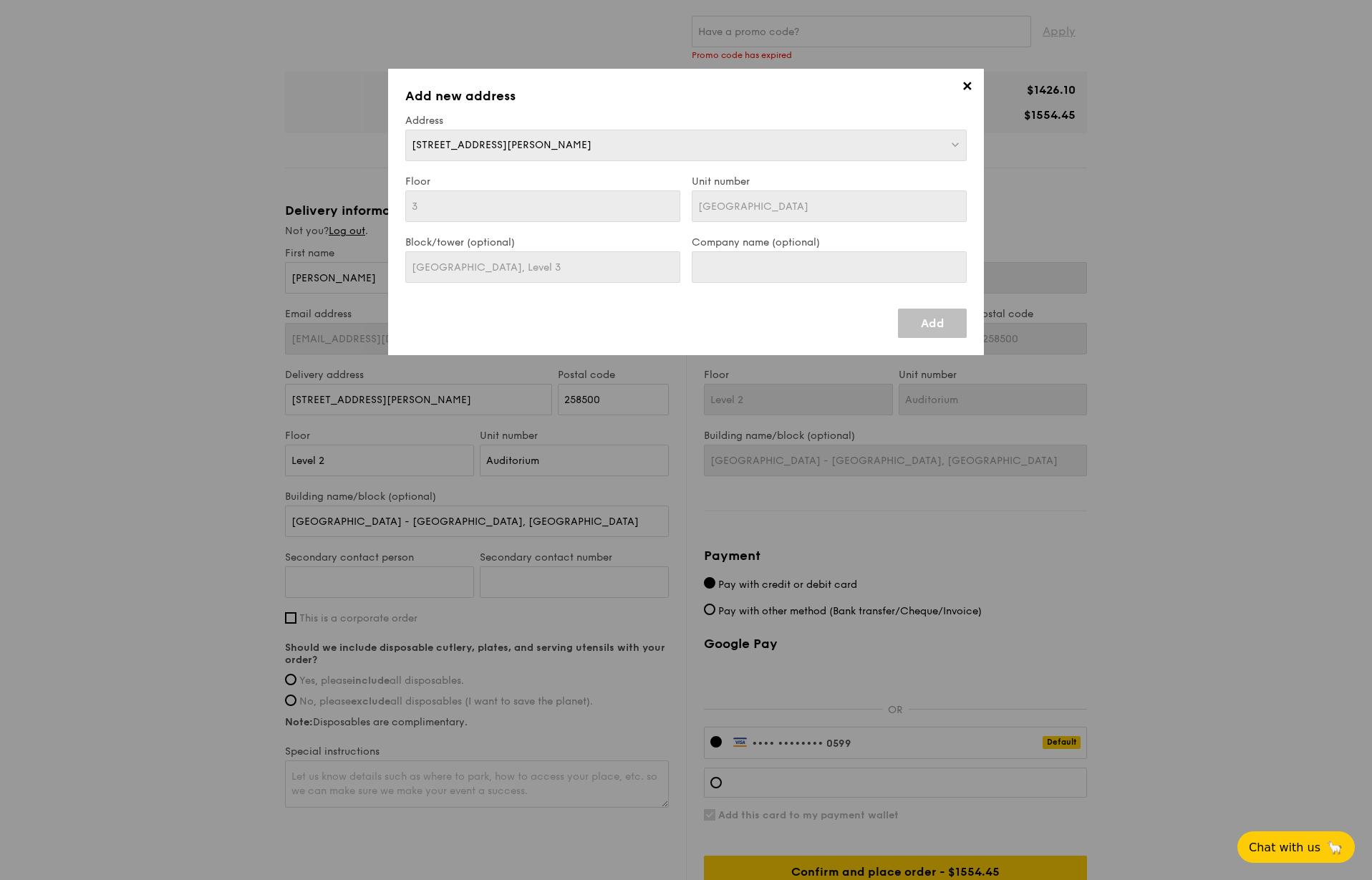
type input "Gleneagles Hospital Lecture Theatre, Level 3"
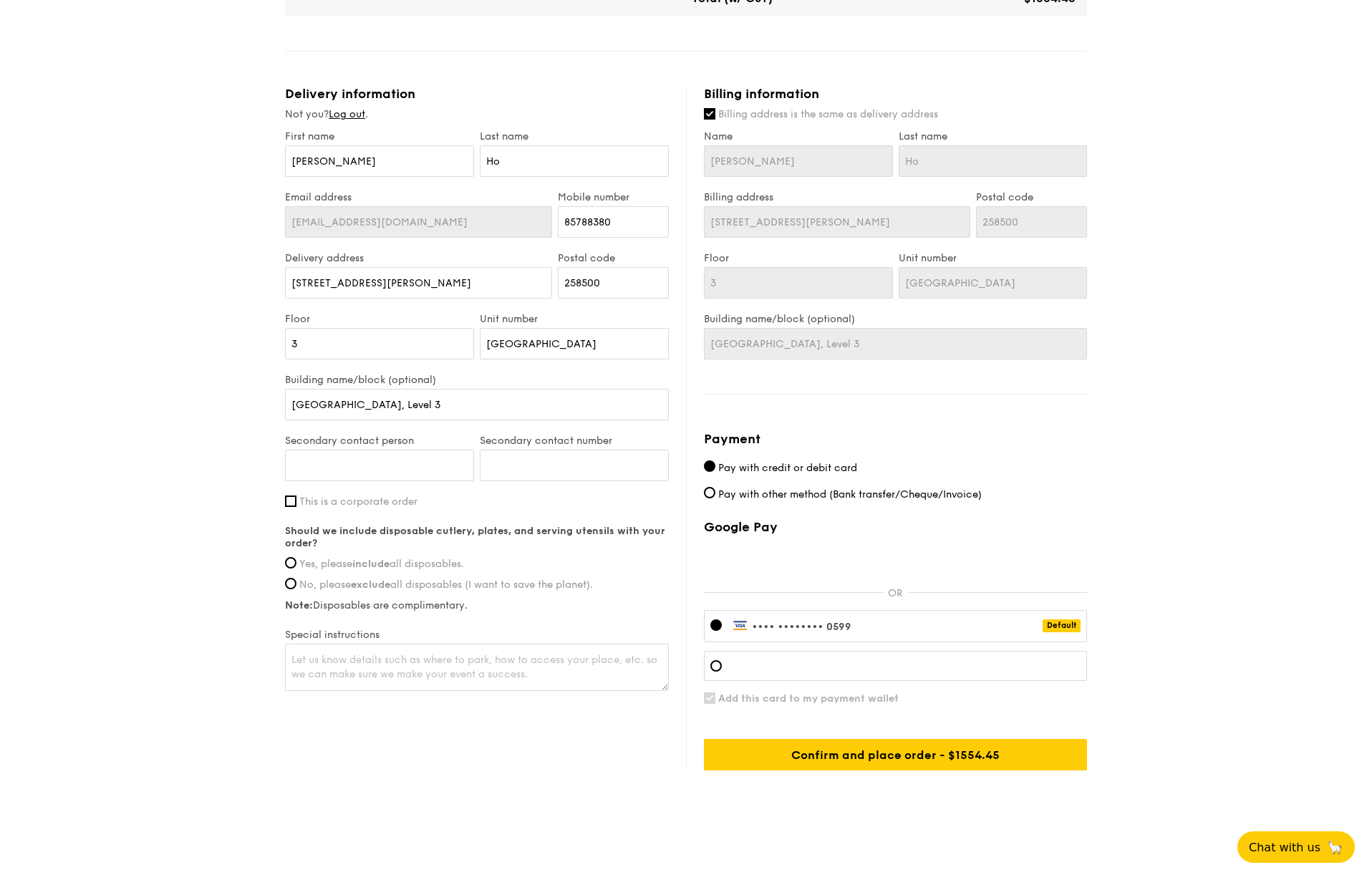
scroll to position [910, 0]
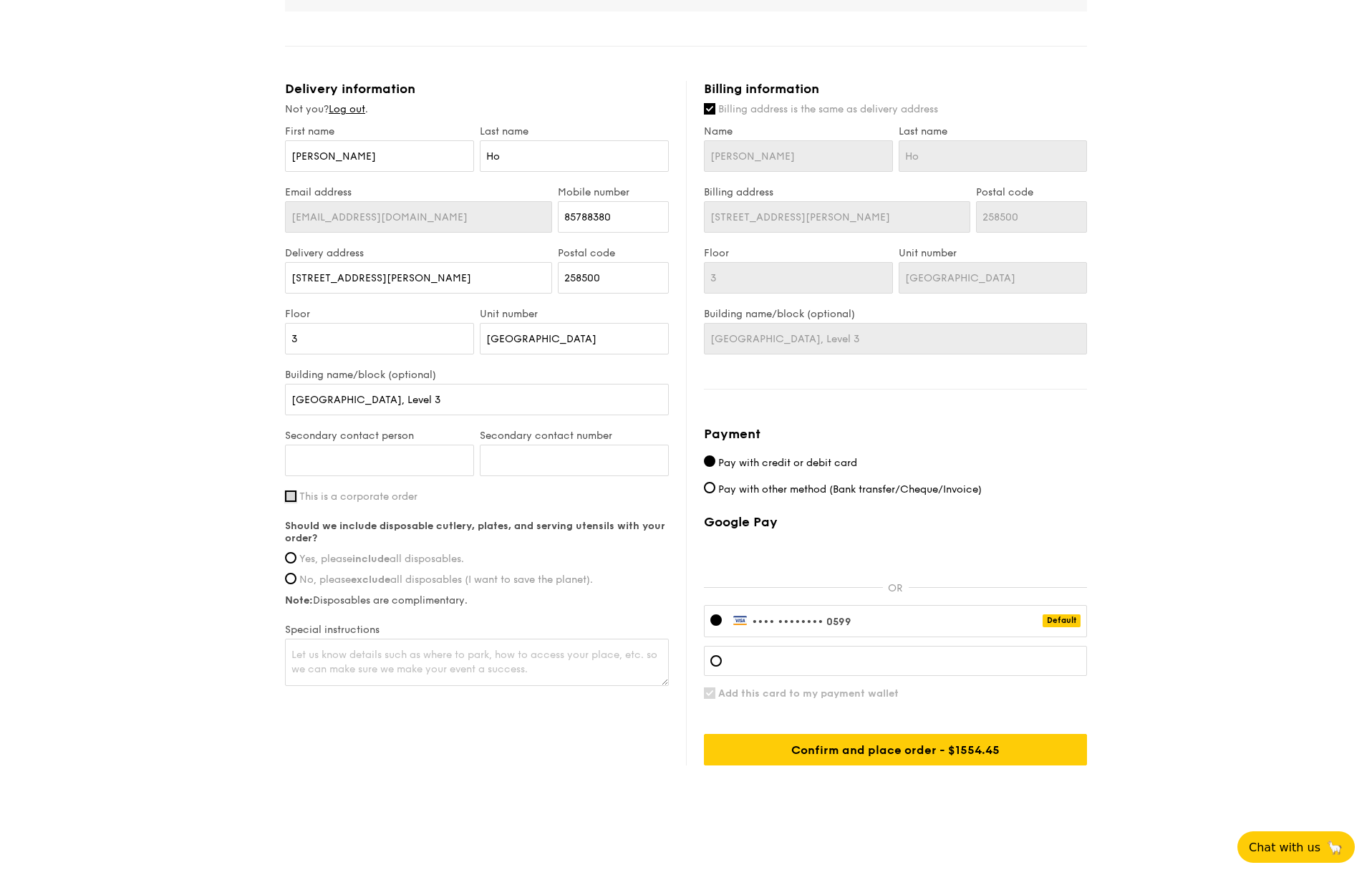
click at [291, 495] on input "This is a corporate order" at bounding box center [291, 496] width 12 height 12
checkbox input "true"
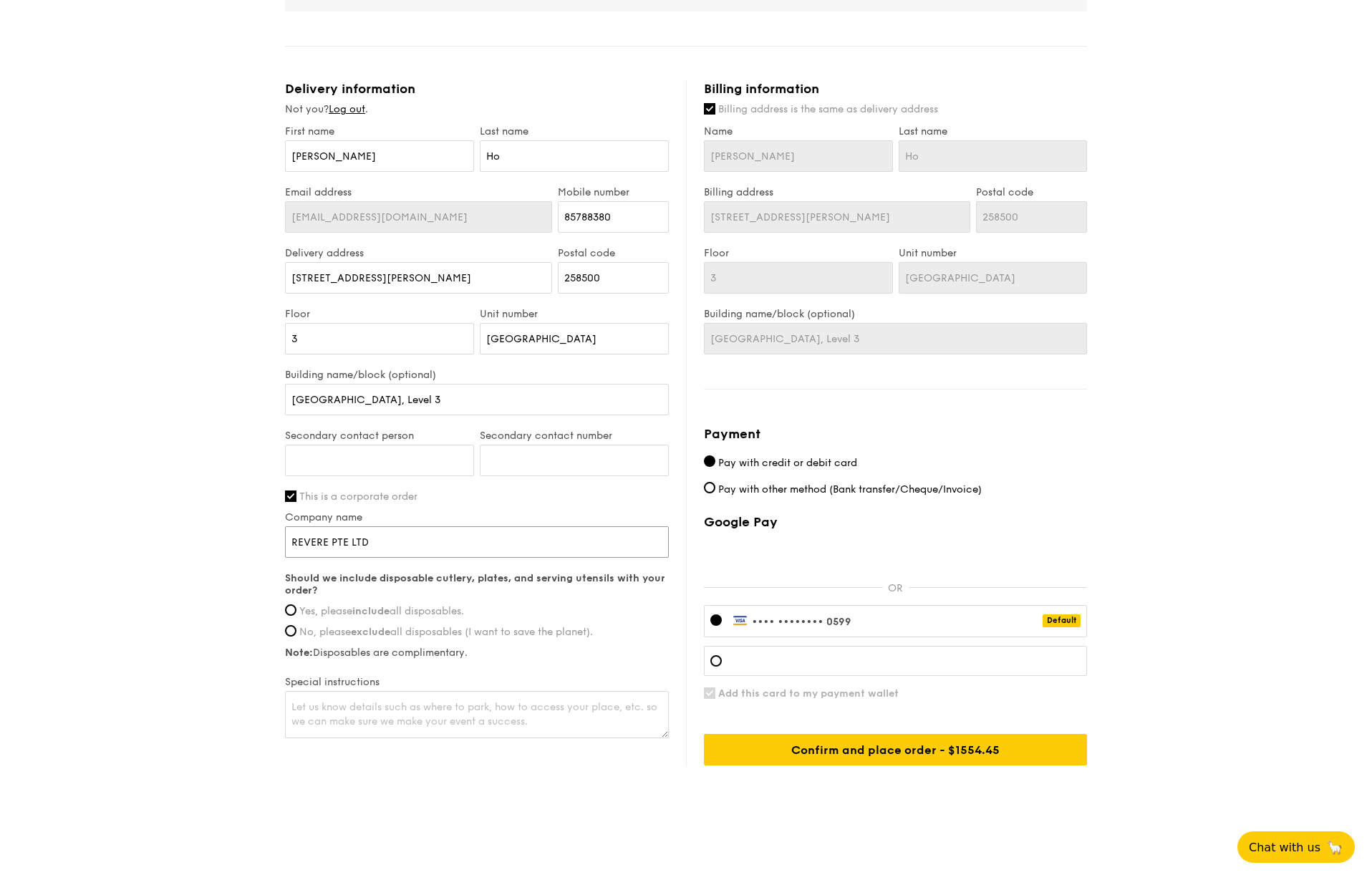
click at [346, 541] on input "REVERE PTE LTD" at bounding box center [477, 542] width 384 height 32
click at [369, 542] on input "REVERE PTE. LTD" at bounding box center [477, 542] width 384 height 32
type input "REVERE PTE. LTD."
click at [289, 611] on input "Yes, please include all disposables." at bounding box center [291, 610] width 12 height 12
radio input "true"
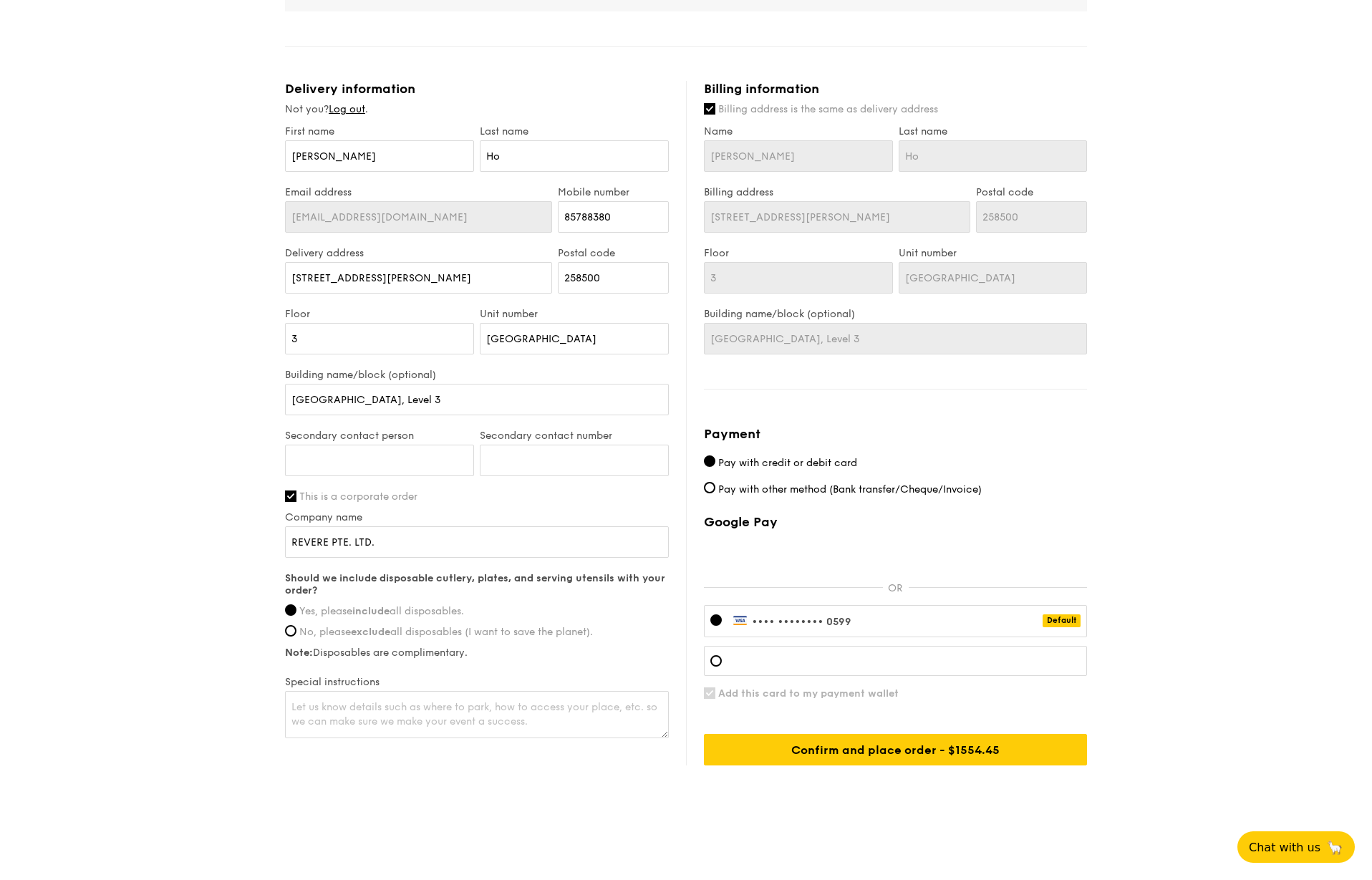
click at [310, 630] on span "No, please exclude all disposables (I want to save the planet)." at bounding box center [446, 632] width 294 height 12
click at [296, 630] on input "No, please exclude all disposables (I want to save the planet)." at bounding box center [291, 631] width 12 height 12
radio input "true"
click at [313, 609] on span "Yes, please include all disposables." at bounding box center [381, 611] width 165 height 12
click at [296, 609] on input "Yes, please include all disposables." at bounding box center [291, 610] width 12 height 12
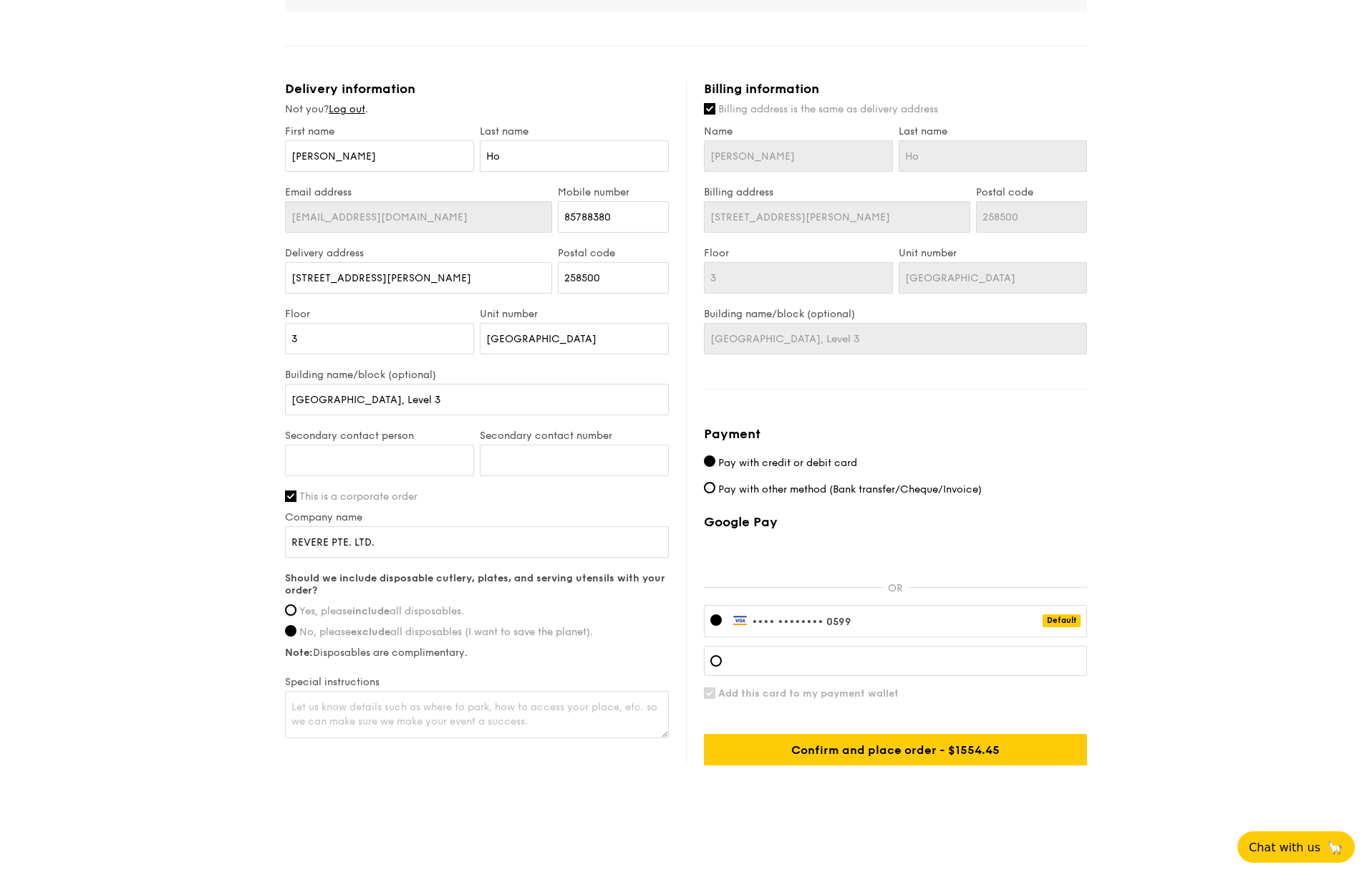
radio input "true"
click at [858, 624] on div "•••• •••• •••• 0599 Default" at bounding box center [895, 621] width 383 height 32
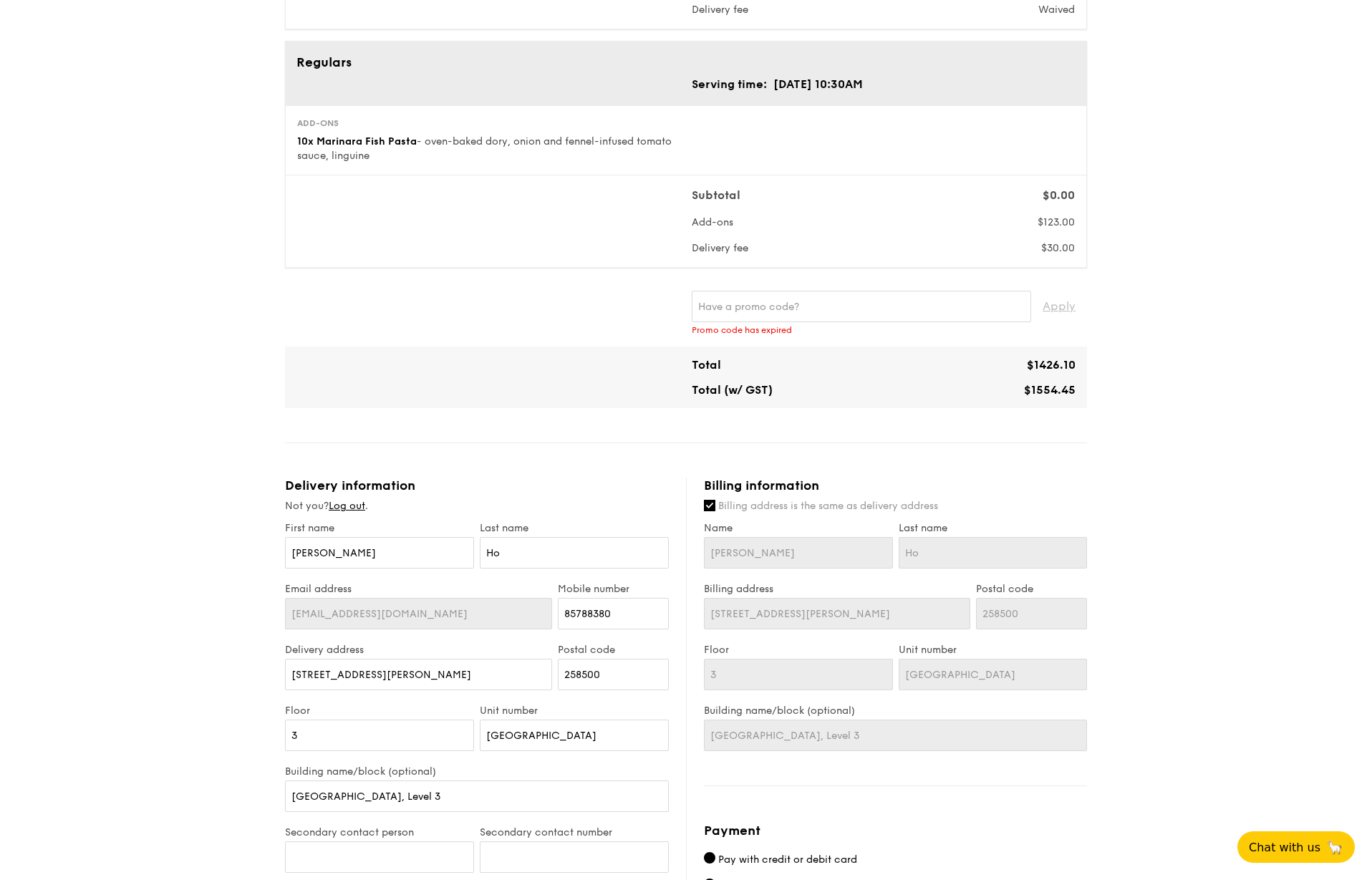
scroll to position [573, 0]
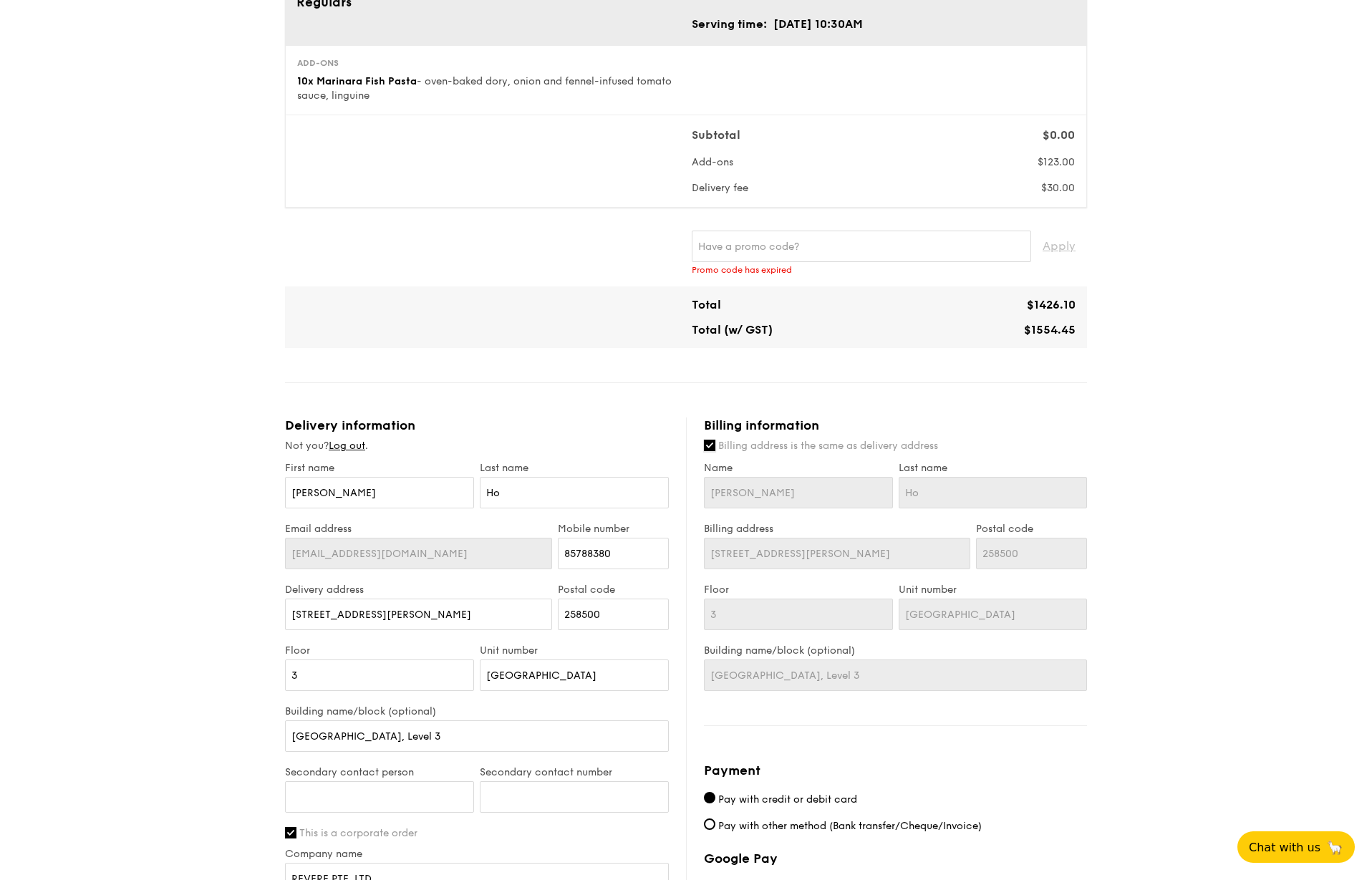
click at [713, 445] on input "Billing address is the same as delivery address" at bounding box center [710, 445] width 12 height 12
checkbox input "false"
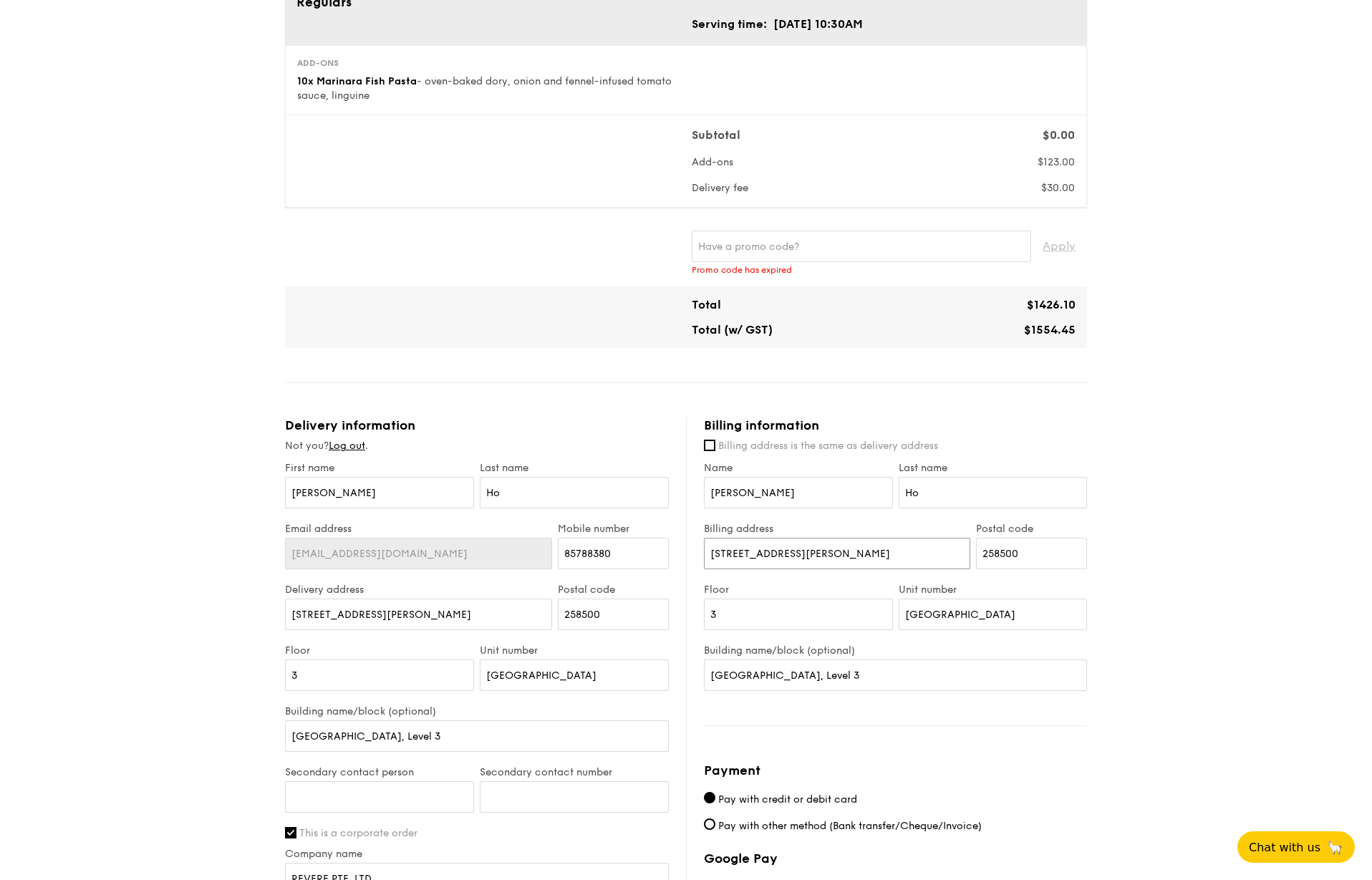
click at [797, 556] on input "6A Napier Road" at bounding box center [837, 553] width 267 height 32
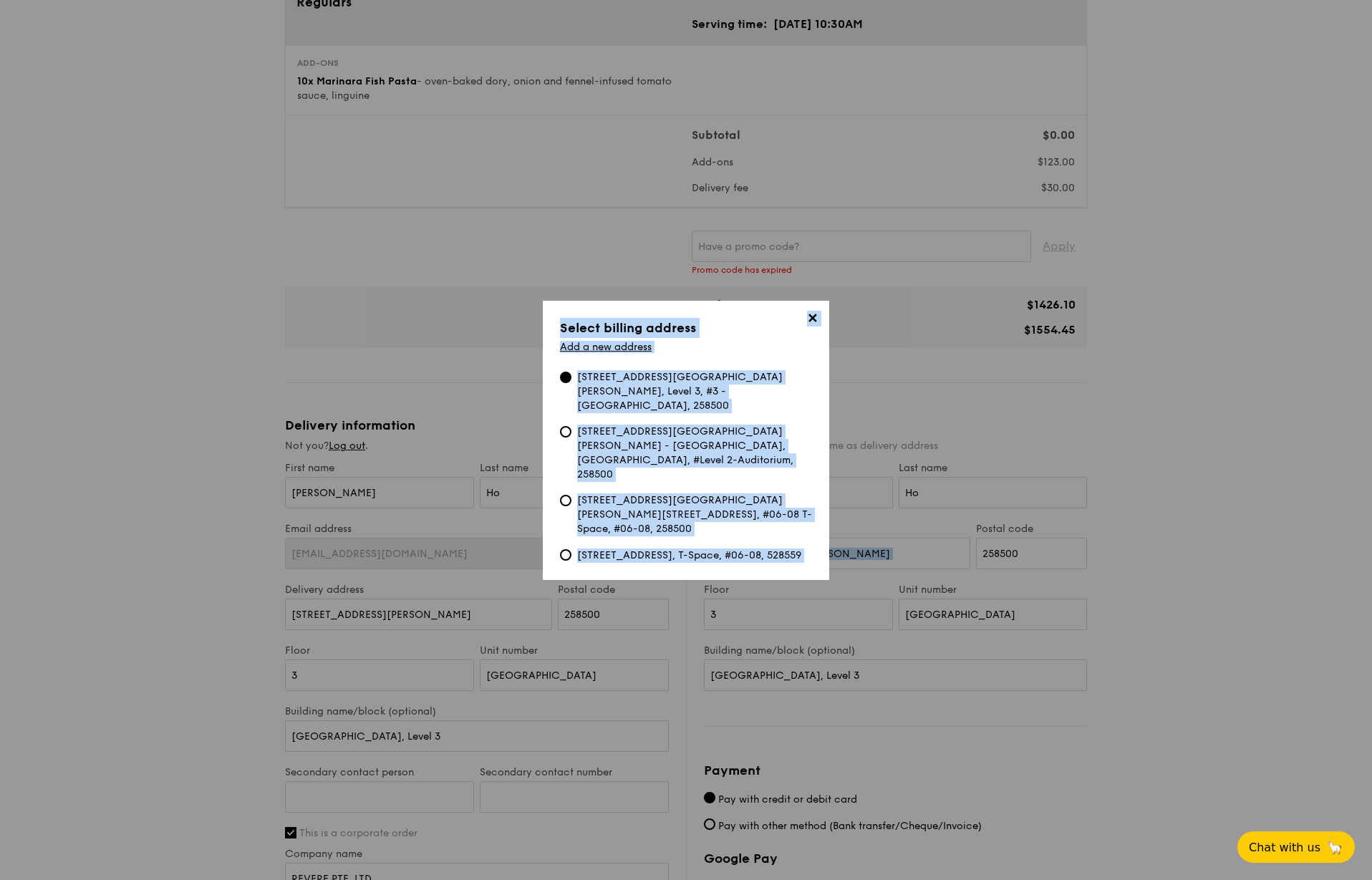
click at [797, 556] on div "✕ Select billing address Add a new address 6A Napier Road, Gleneagles Hospital …" at bounding box center [686, 440] width 287 height 279
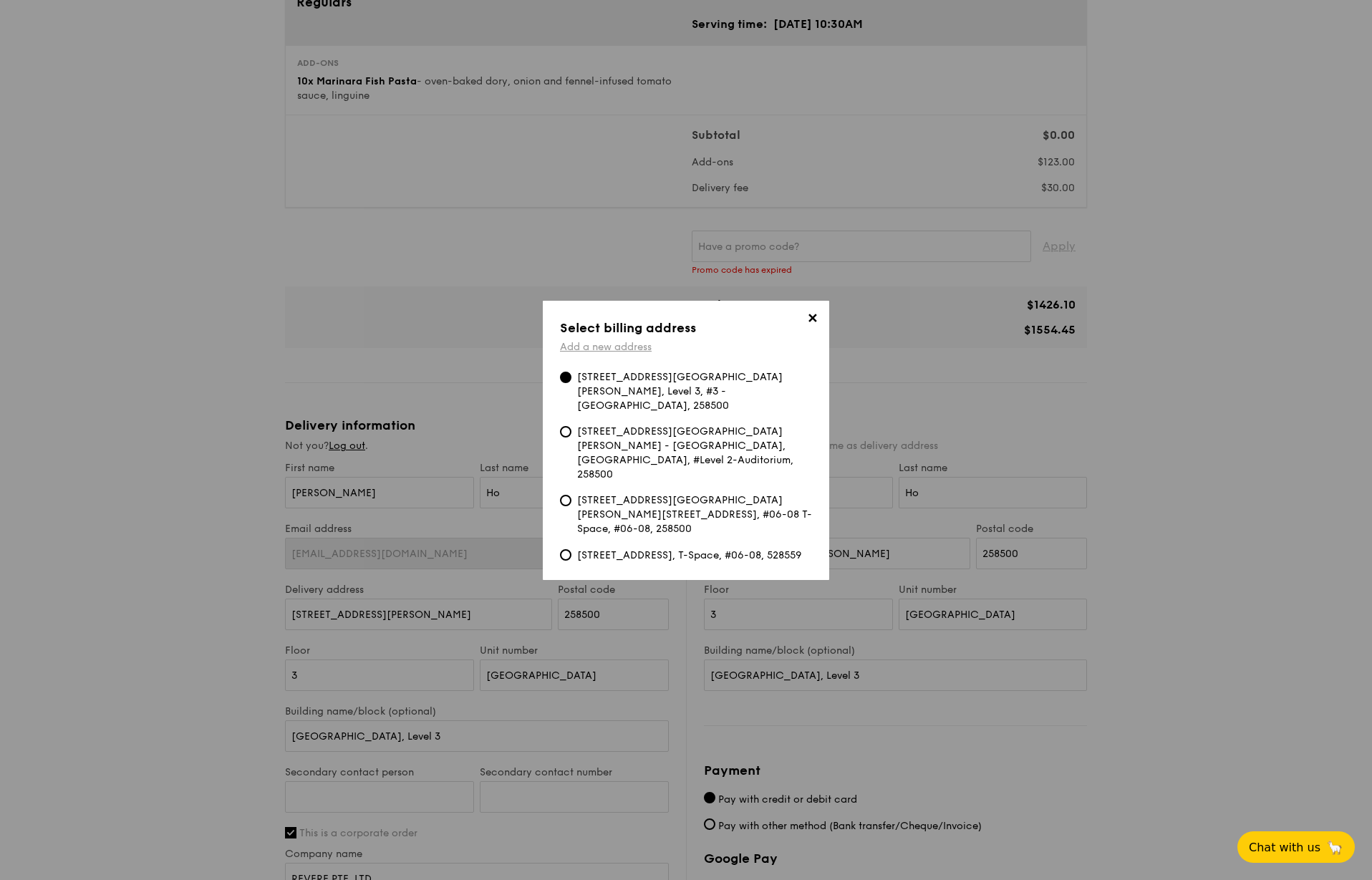
click at [619, 353] on link "Add a new address" at bounding box center [606, 347] width 92 height 12
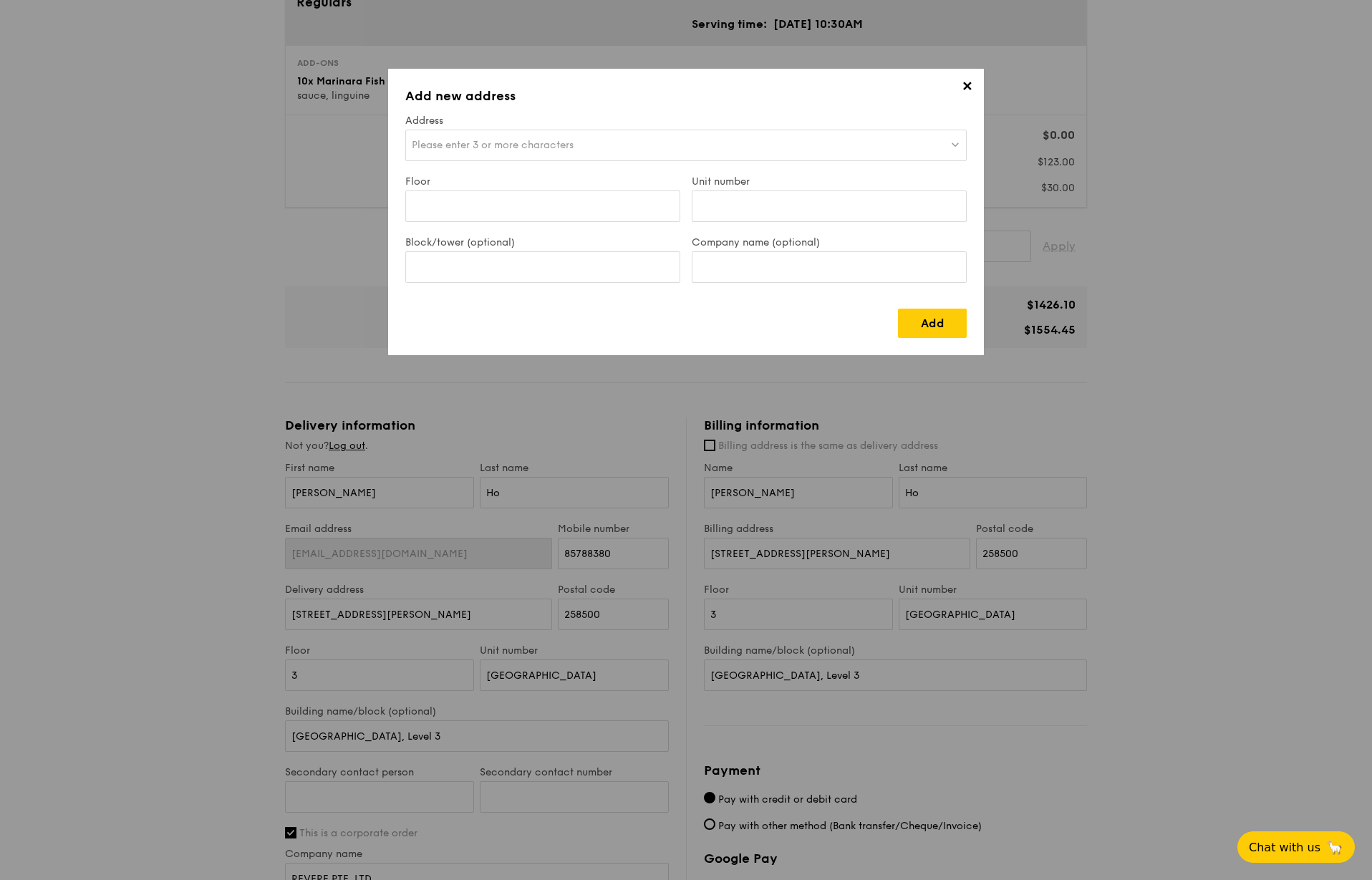
click at [498, 145] on span "Please enter 3 or more characters" at bounding box center [493, 145] width 162 height 12
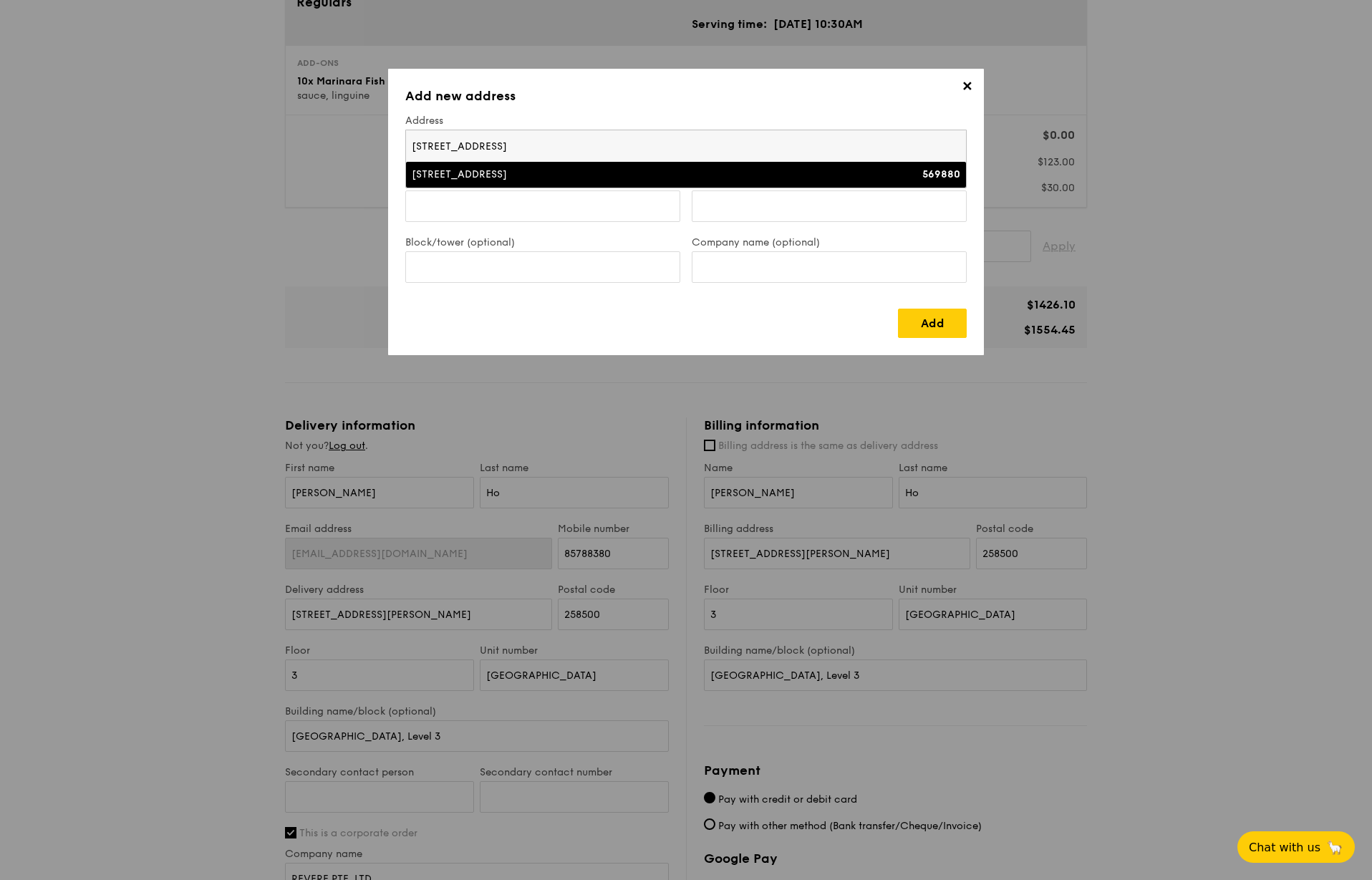
type input "7030 Ang Mo Kio Ave 5"
click at [504, 173] on div "7030 Ang Mo Kio Avenue 5" at bounding box center [618, 174] width 412 height 14
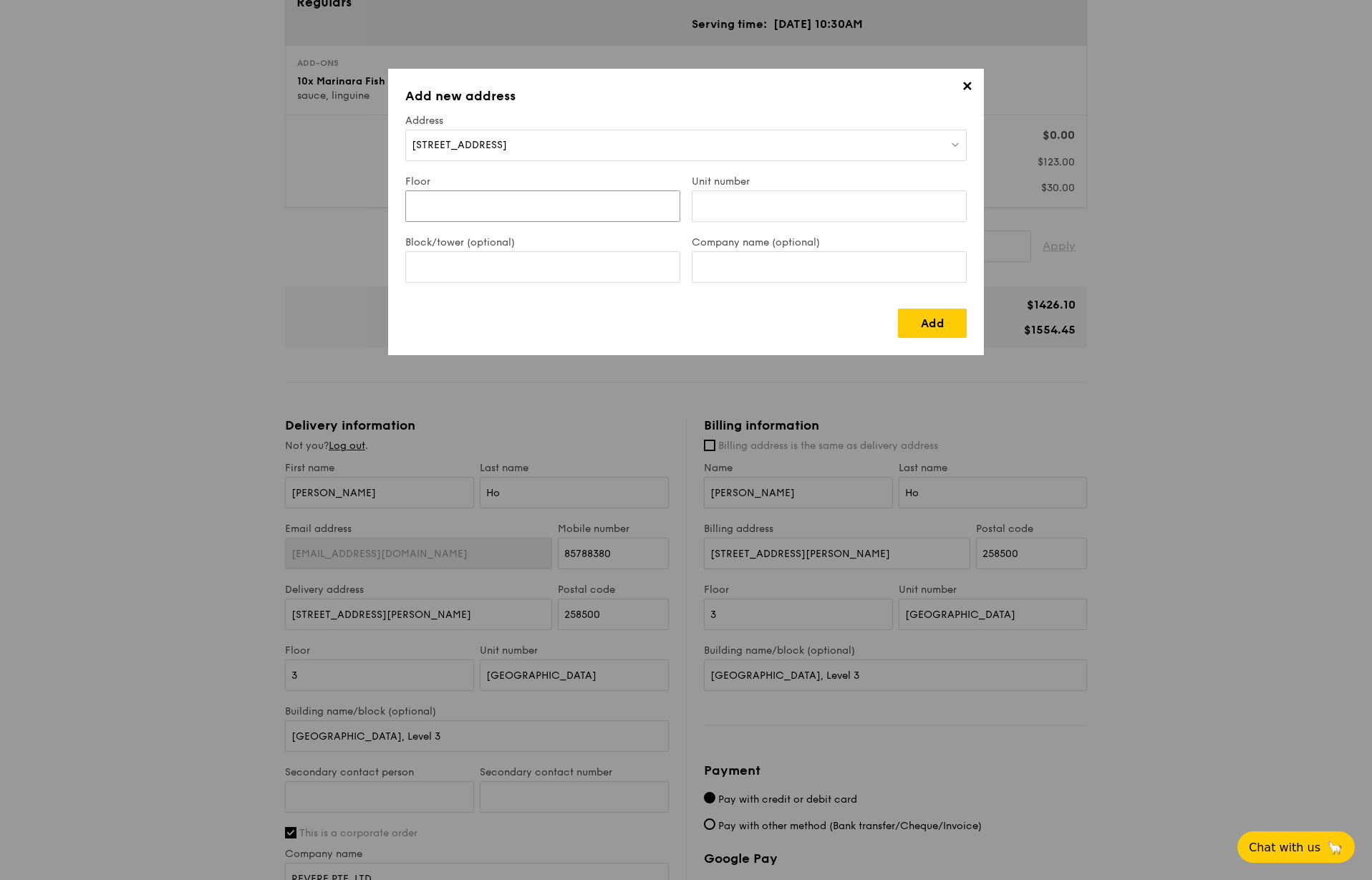
click at [507, 204] on input "Floor" at bounding box center [543, 206] width 275 height 32
type input "09"
type input "46"
click at [596, 269] on input "Block/tower (optional)" at bounding box center [543, 267] width 275 height 32
paste input "Northstar @ AMK"
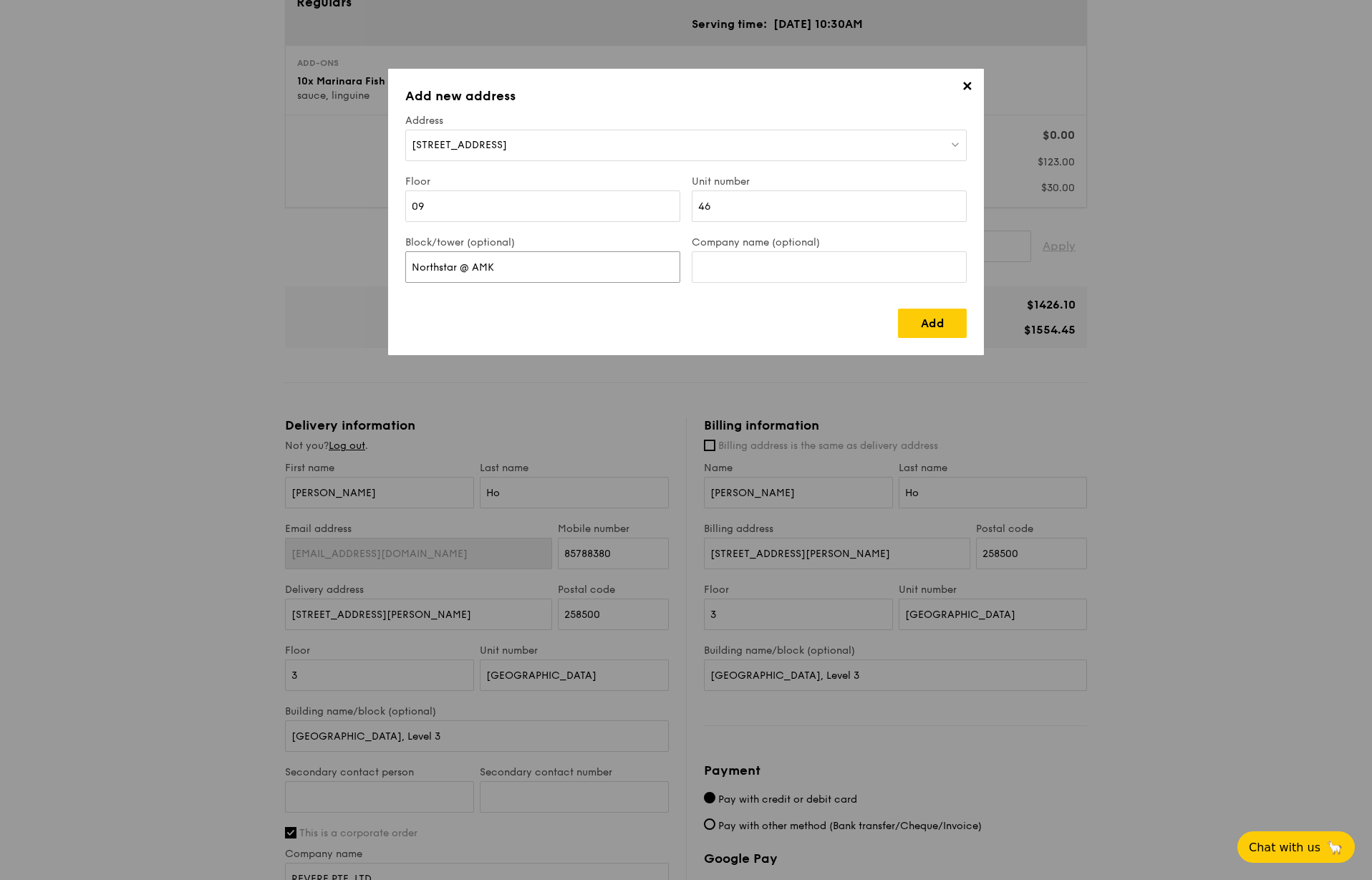
type input "Northstar @ AMK"
click at [750, 271] on input "Company name (optional)" at bounding box center [829, 267] width 275 height 32
type input "REVERE PTE. LTD."
click at [909, 317] on link "Add" at bounding box center [932, 323] width 69 height 30
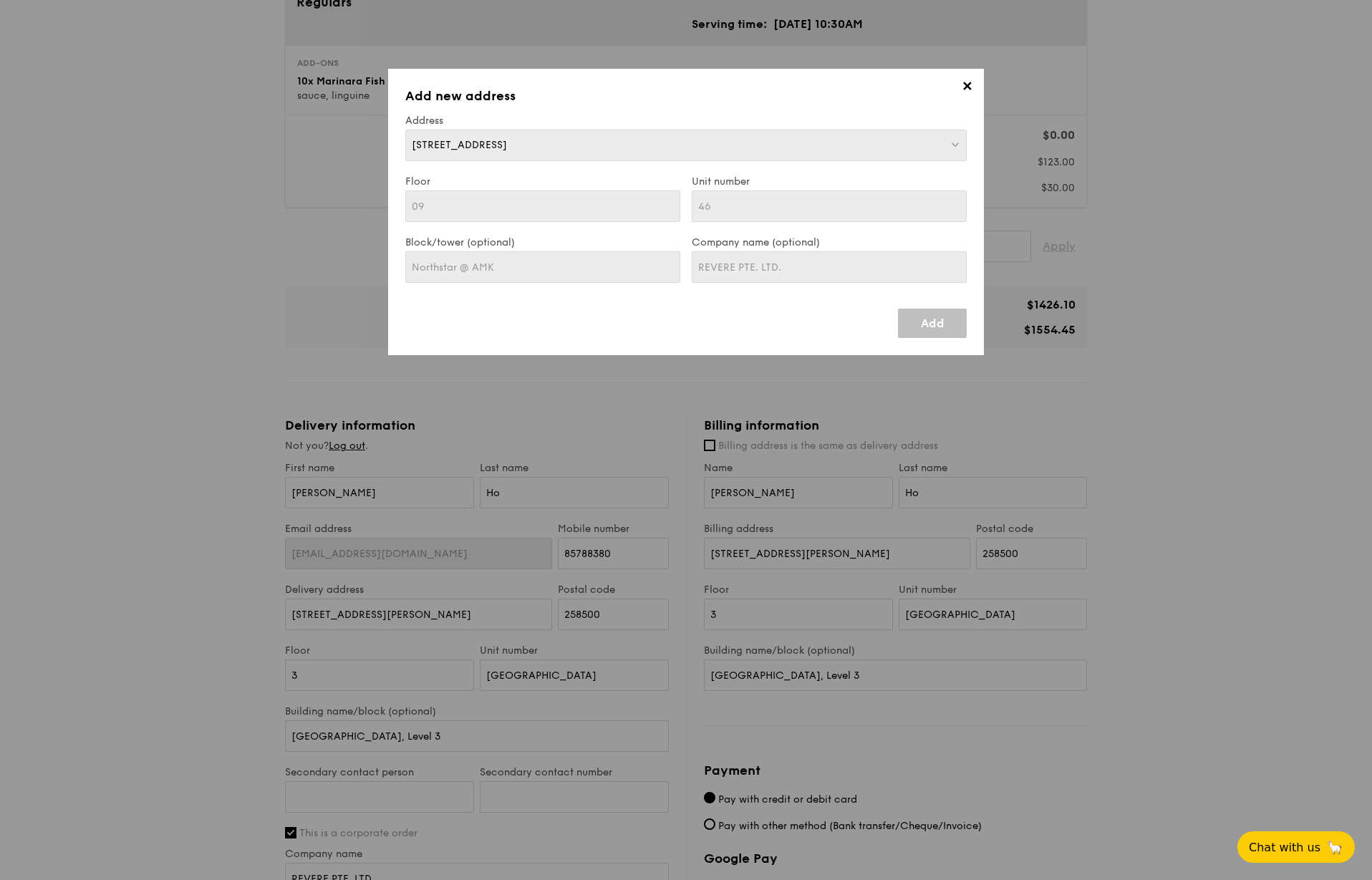
type input "7030 Ang Mo Kio Avenue 5"
type input "569880"
type input "09"
type input "46"
type input "Northstar @ AMK"
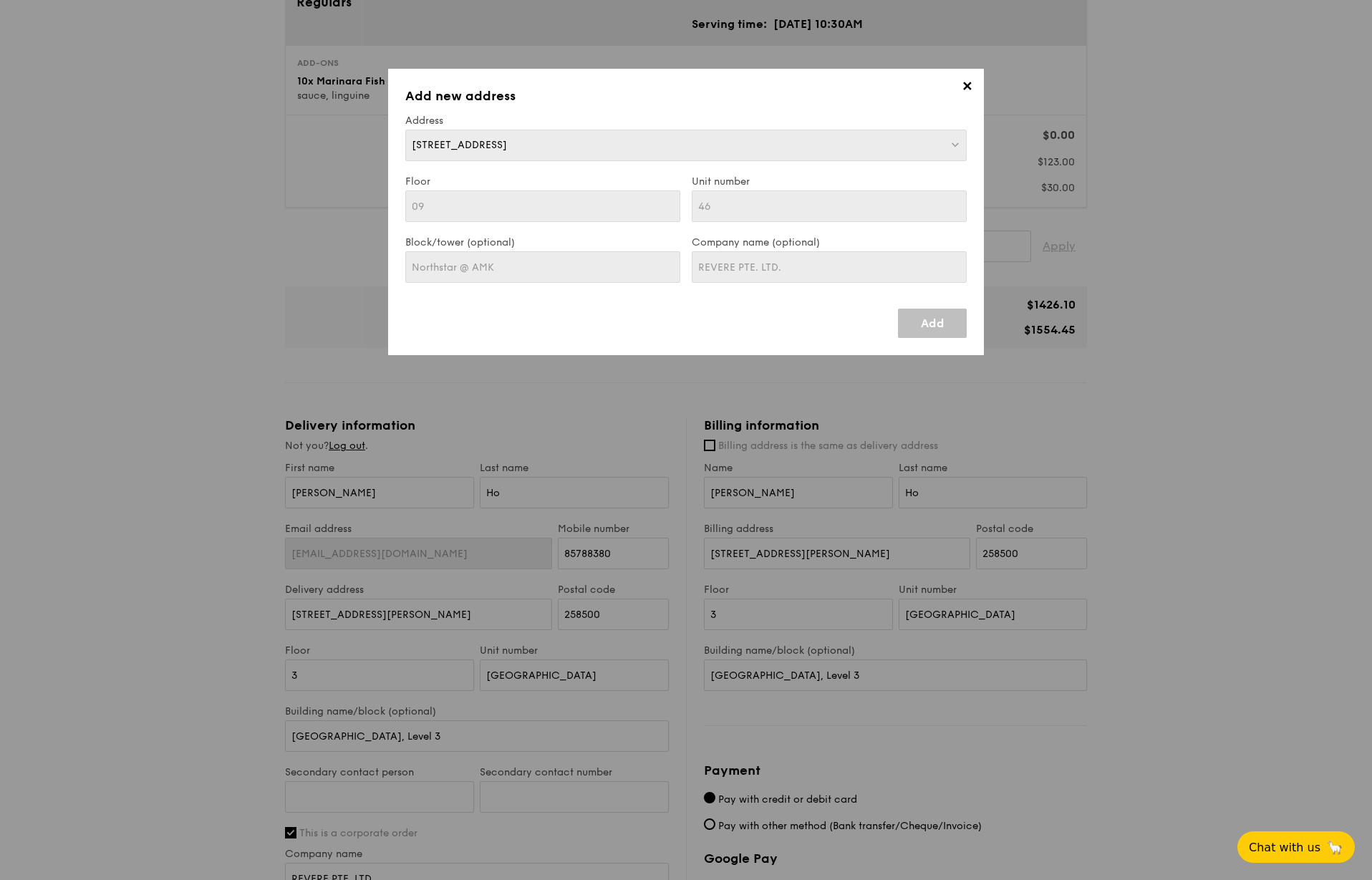
type input "7030 Ang Mo Kio Avenue 5"
type input "569880"
type input "09"
type input "46"
type input "Northstar @ AMK"
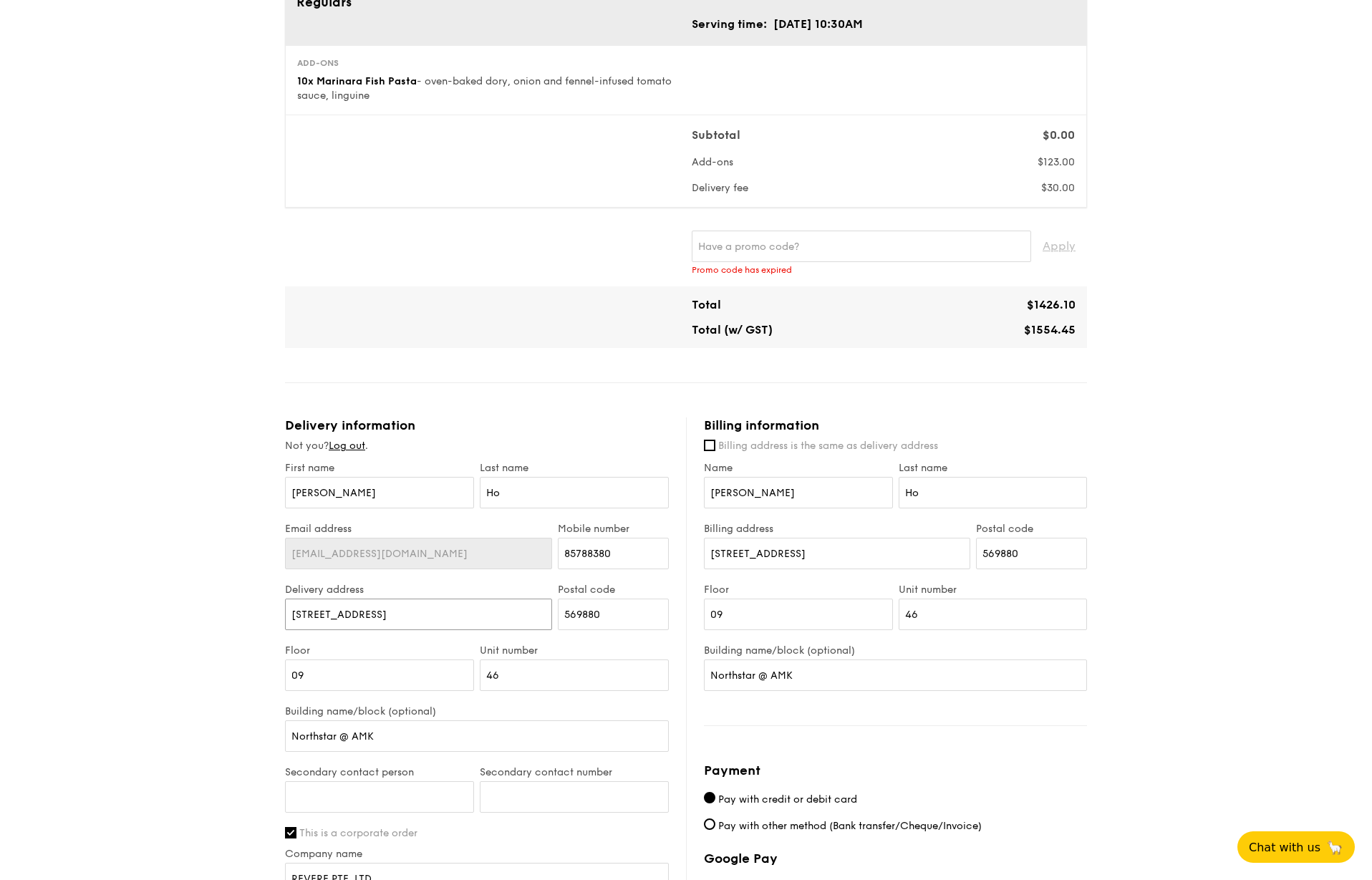
click at [411, 608] on input "7030 Ang Mo Kio Avenue 5" at bounding box center [419, 614] width 267 height 32
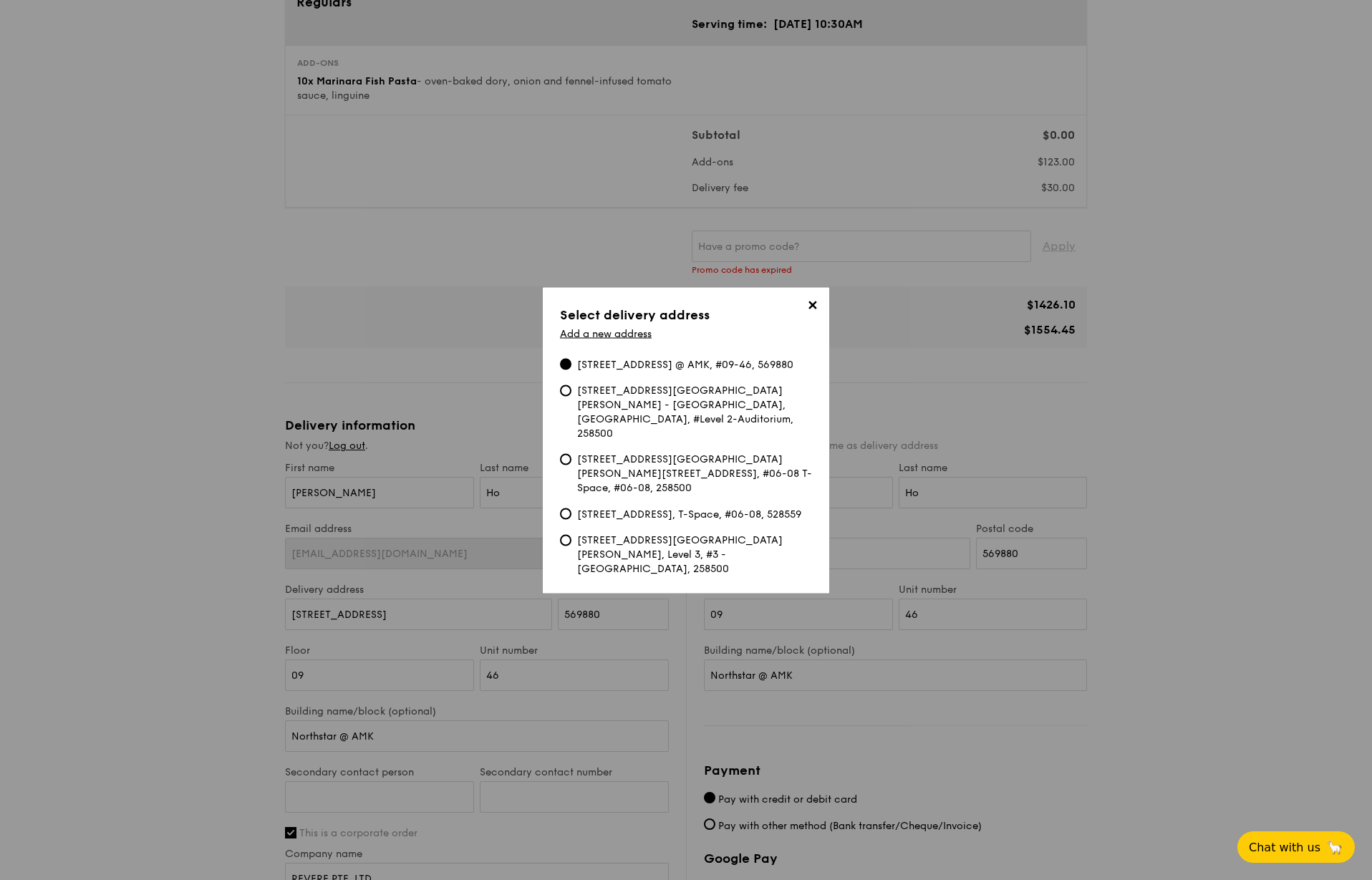
click at [644, 551] on div "6A Napier Road, Gleneagles Hospital Lecture Theatre, Level 3, #3 -Gleneagles Ho…" at bounding box center [695, 554] width 235 height 43
click at [572, 546] on input "6A Napier Road, Gleneagles Hospital Lecture Theatre, Level 3, #3 -Gleneagles Ho…" at bounding box center [566, 540] width 12 height 12
type input "6A Napier Road"
type input "258500"
type input "3"
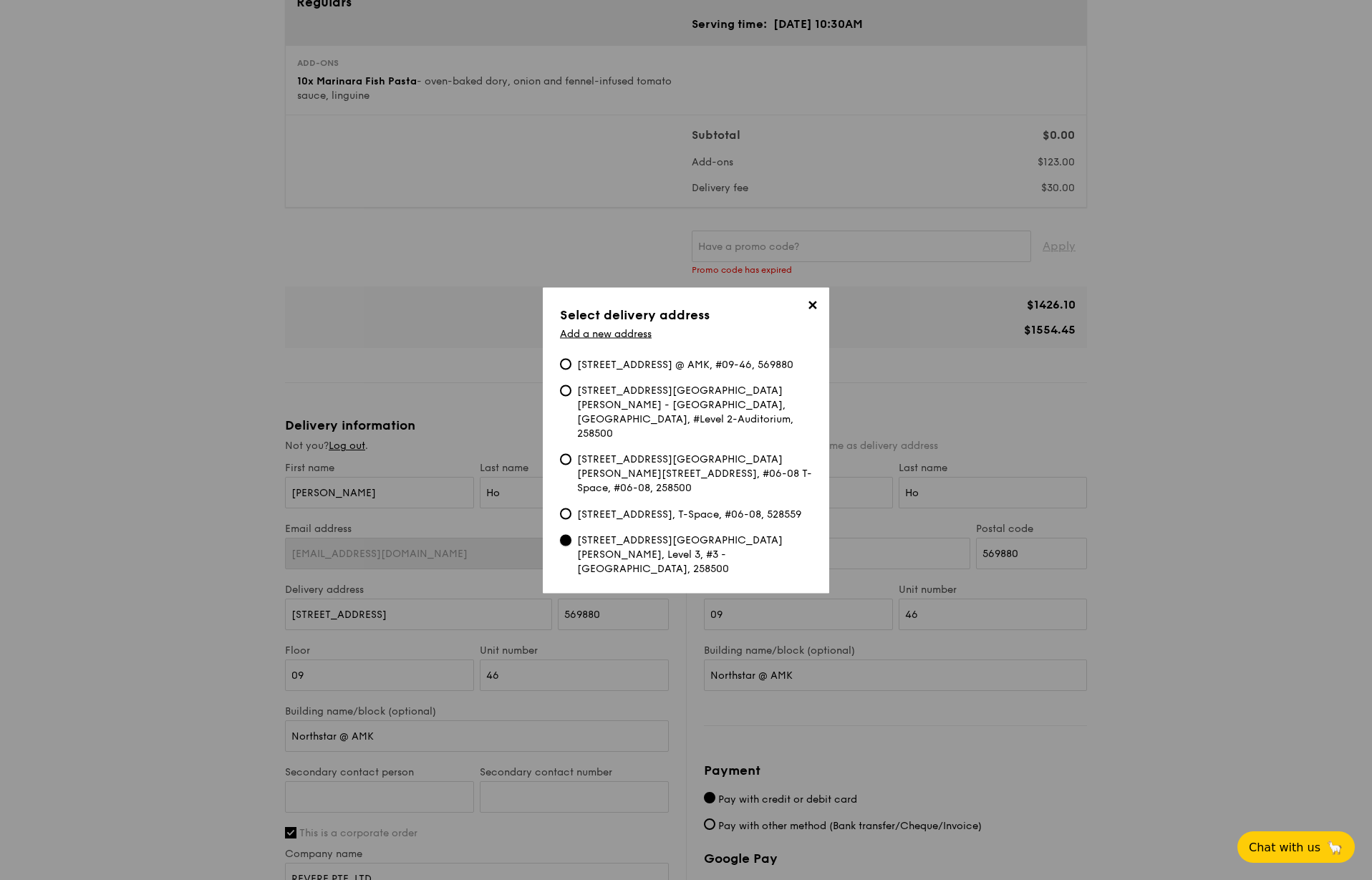
type input "Gleneagles Hospital Lecture Theatre"
type input "Gleneagles Hospital Lecture Theatre, Level 3"
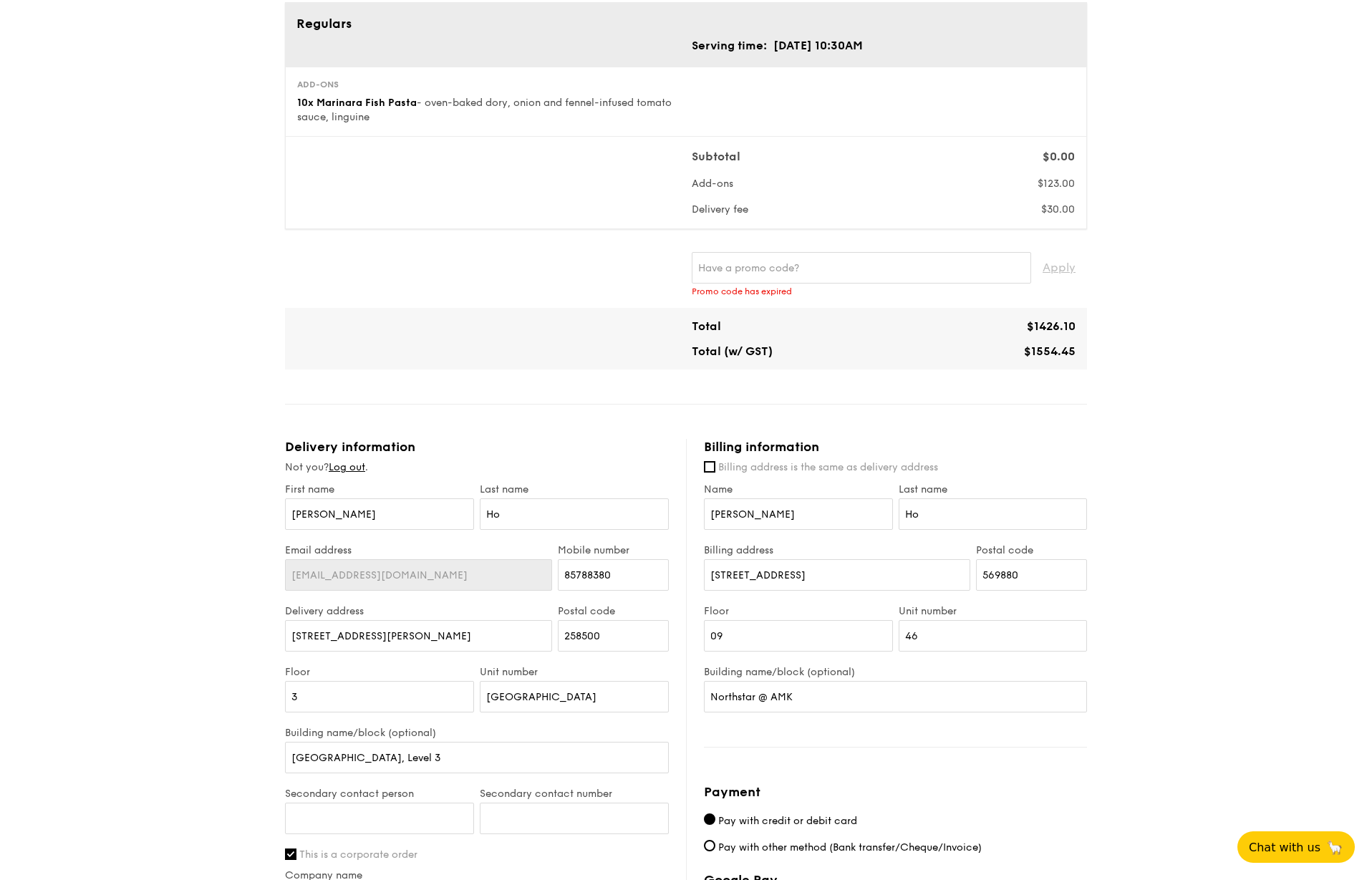
scroll to position [910, 0]
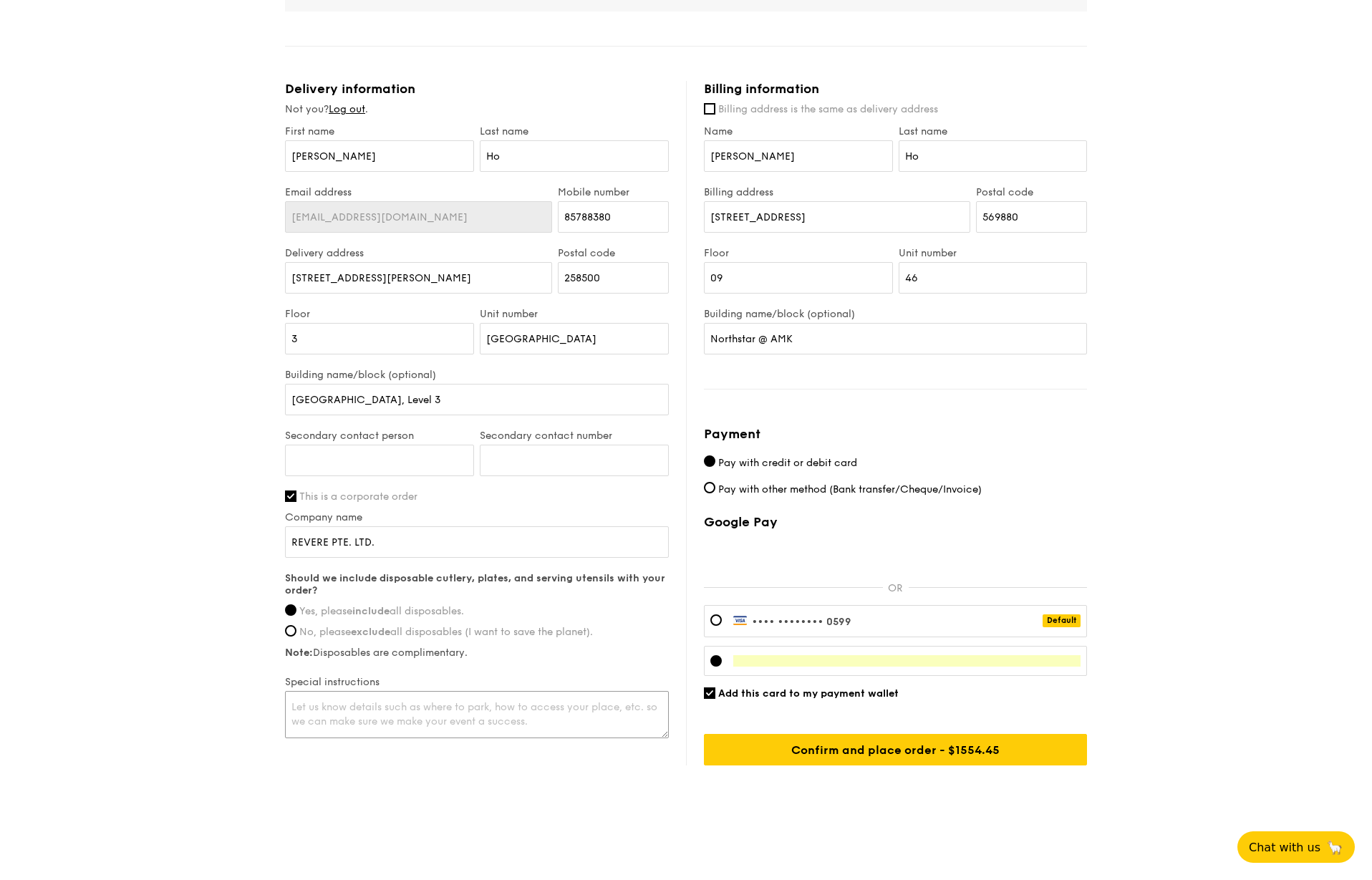
click at [361, 708] on textarea at bounding box center [477, 715] width 384 height 47
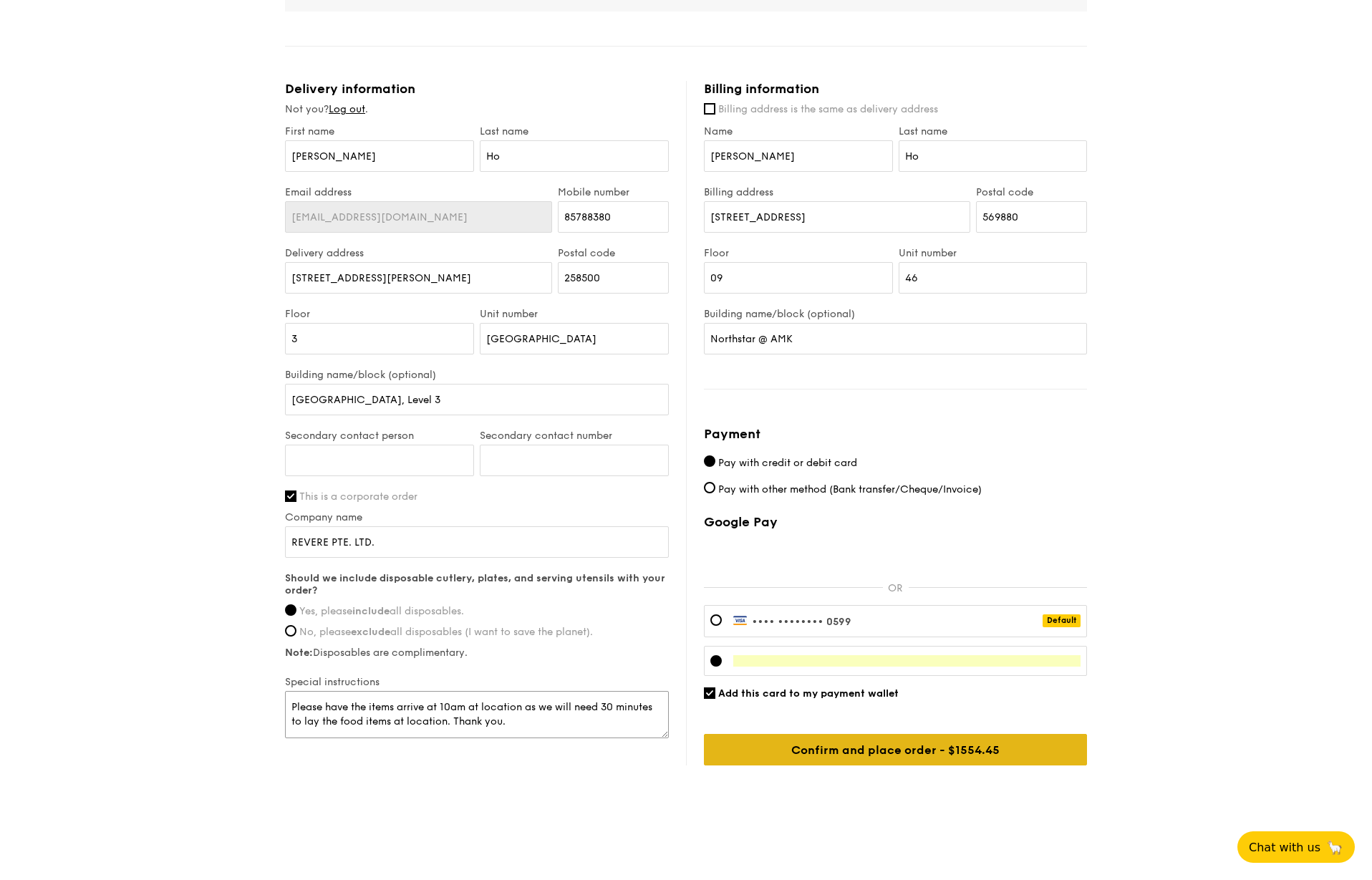
type textarea "Please have the items arrive at 10am at location as we will need 30 minutes to …"
click at [981, 750] on input "Confirm and place order - $1554.45" at bounding box center [895, 749] width 383 height 32
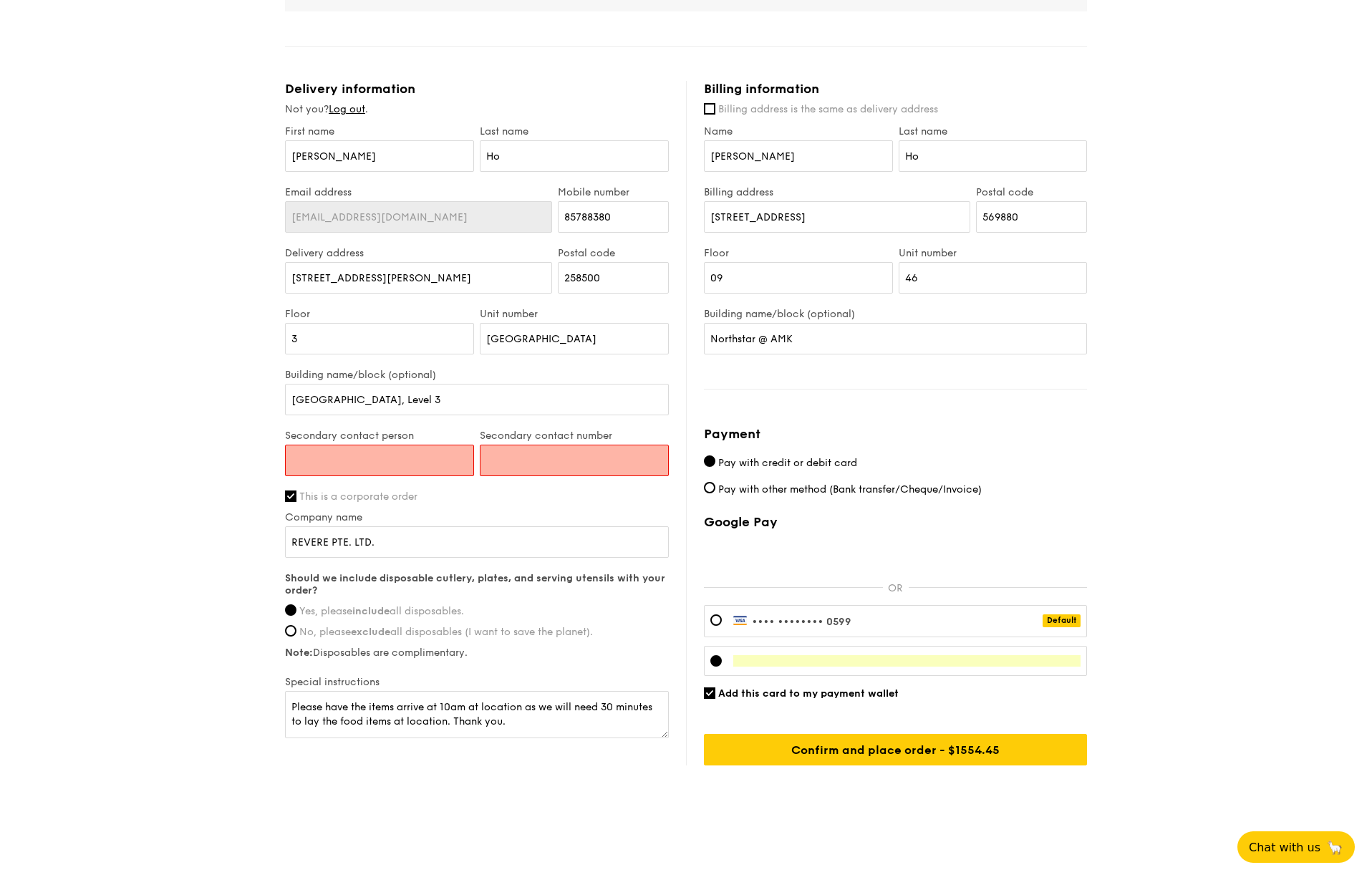
click at [380, 462] on input "Secondary contact person" at bounding box center [380, 460] width 189 height 32
type input "Derick Poh"
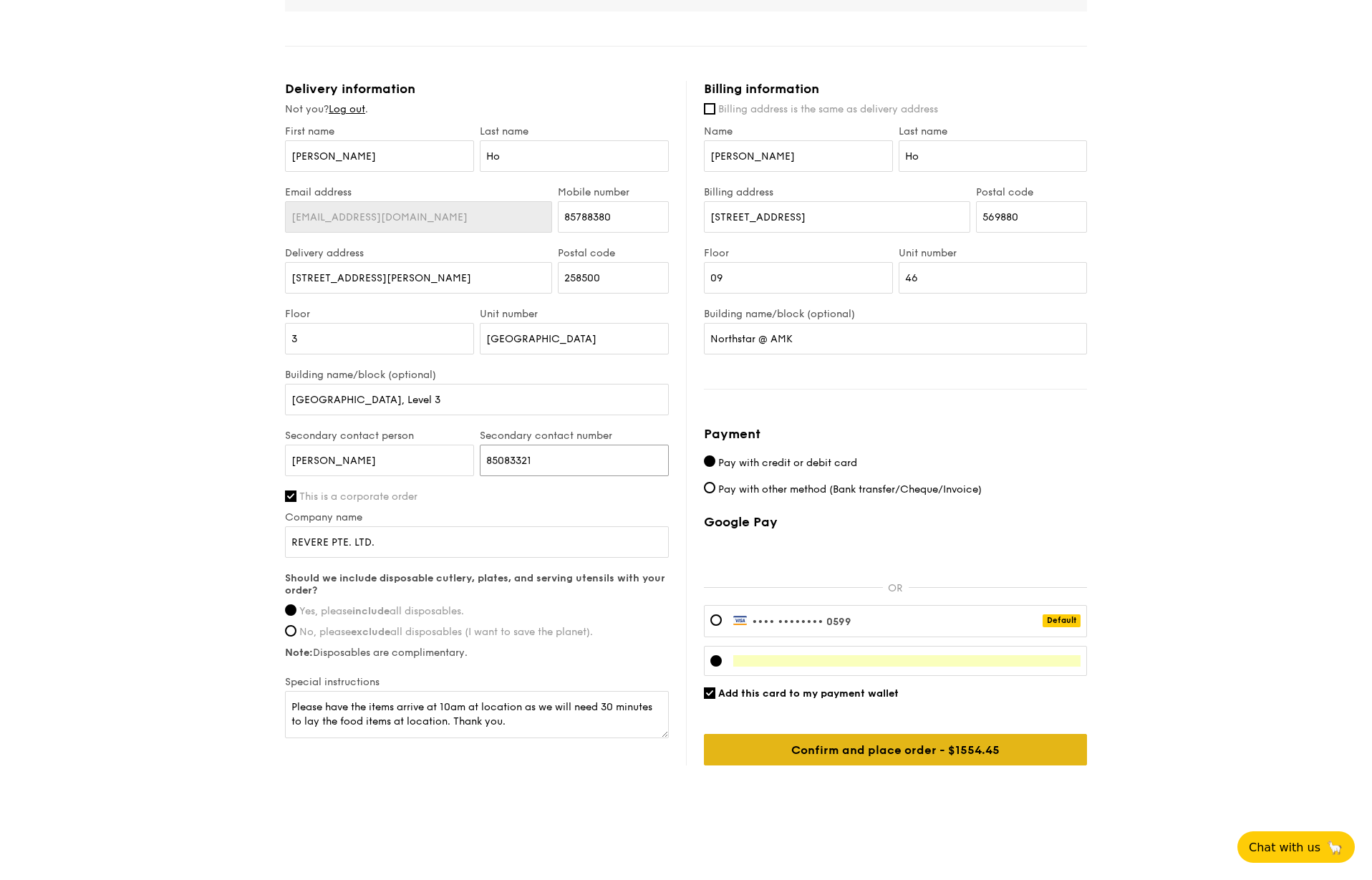
type input "85083321"
click at [931, 754] on input "Confirm and place order - $1554.45" at bounding box center [895, 749] width 383 height 32
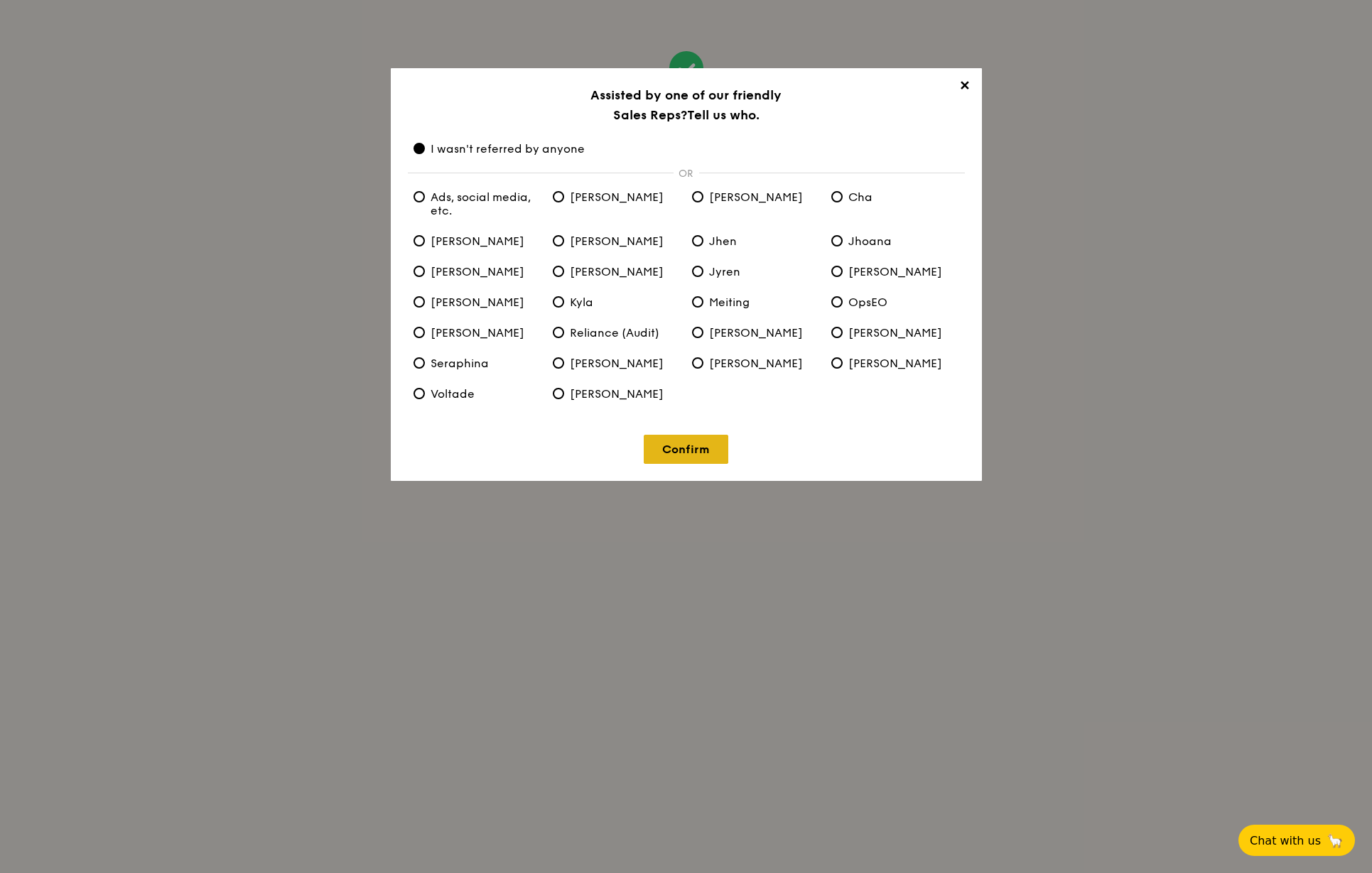
click at [686, 445] on link "Confirm" at bounding box center [686, 449] width 84 height 29
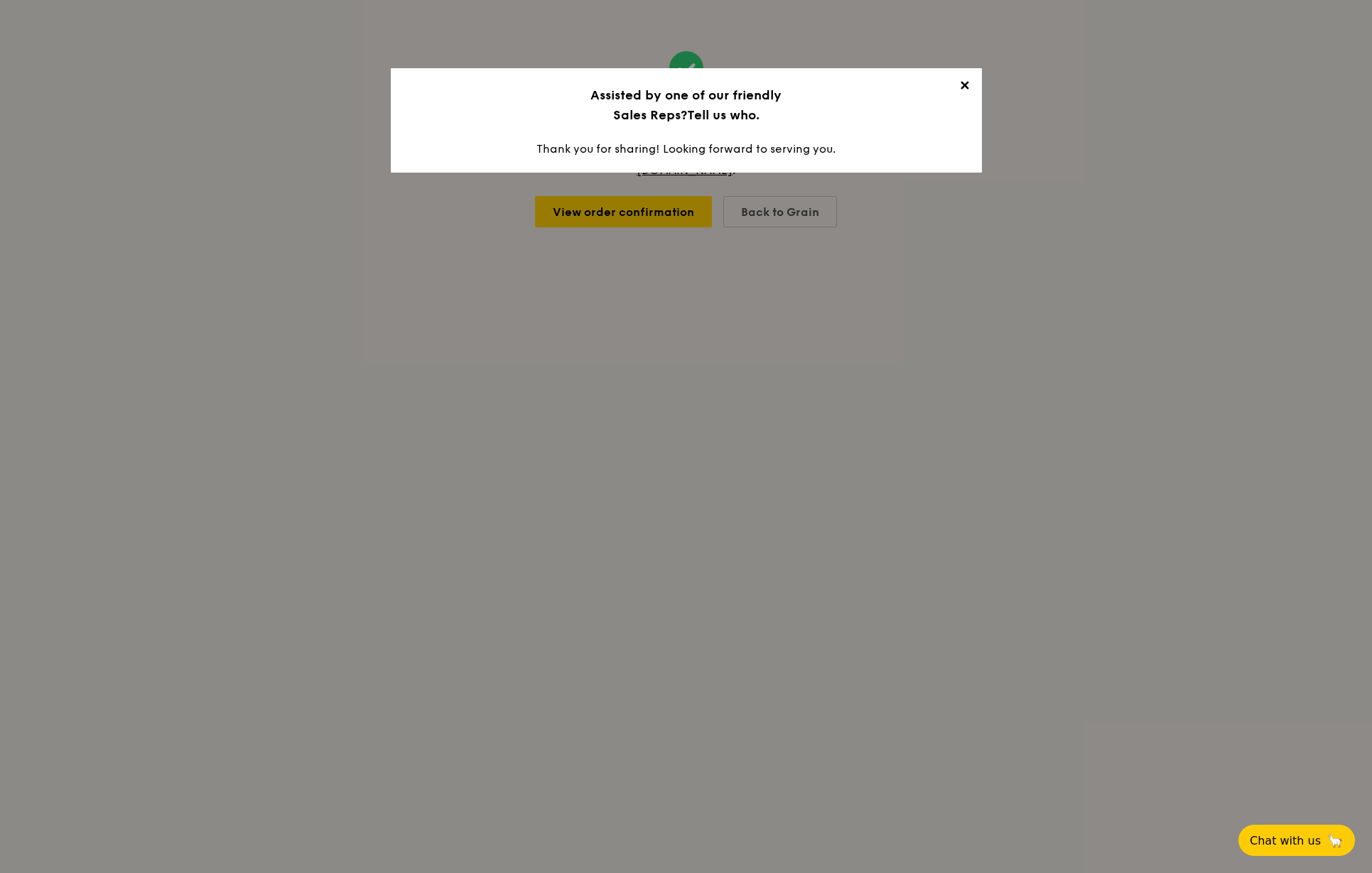
click at [966, 84] on span "✕" at bounding box center [964, 88] width 20 height 20
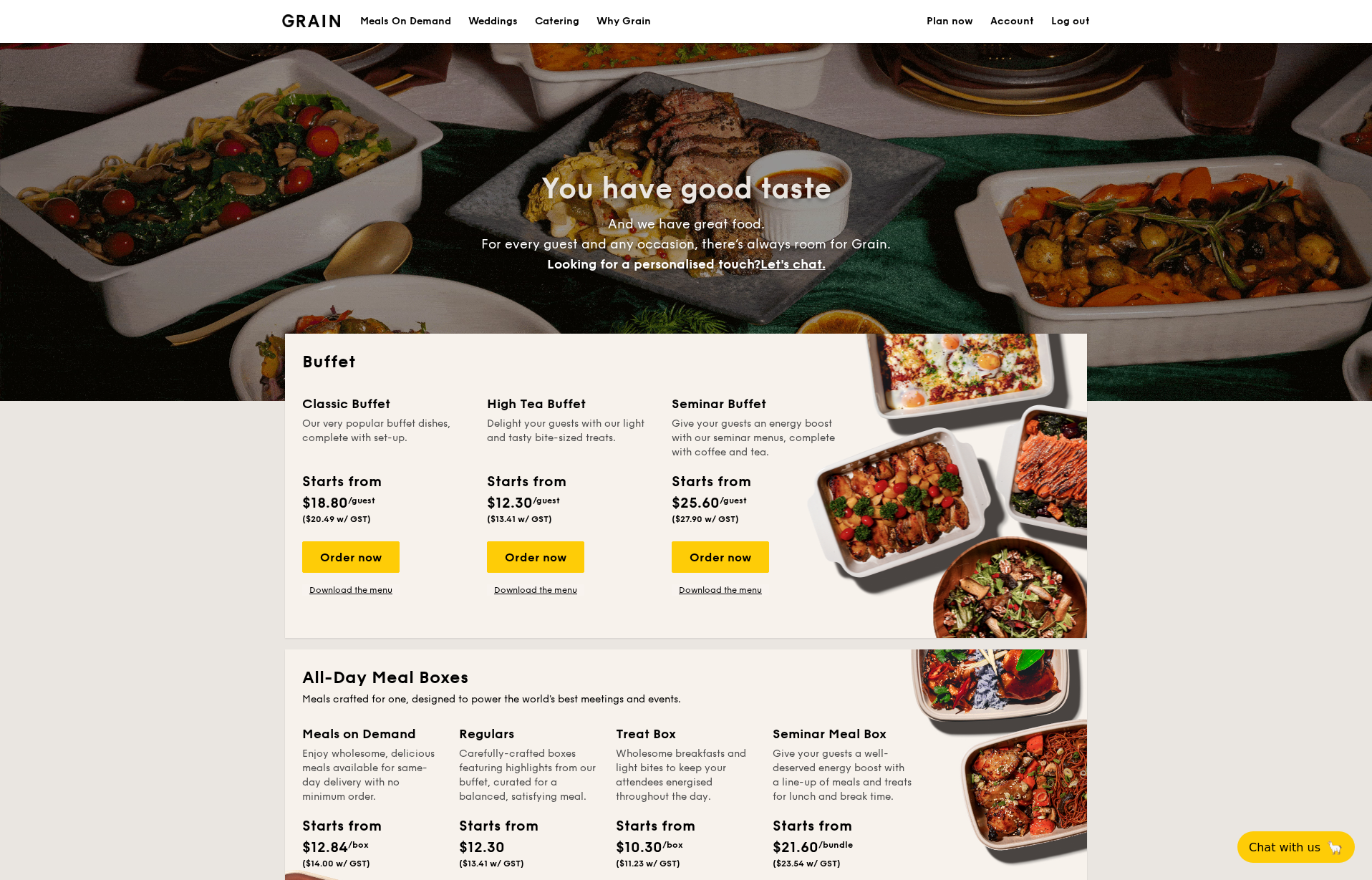
select select
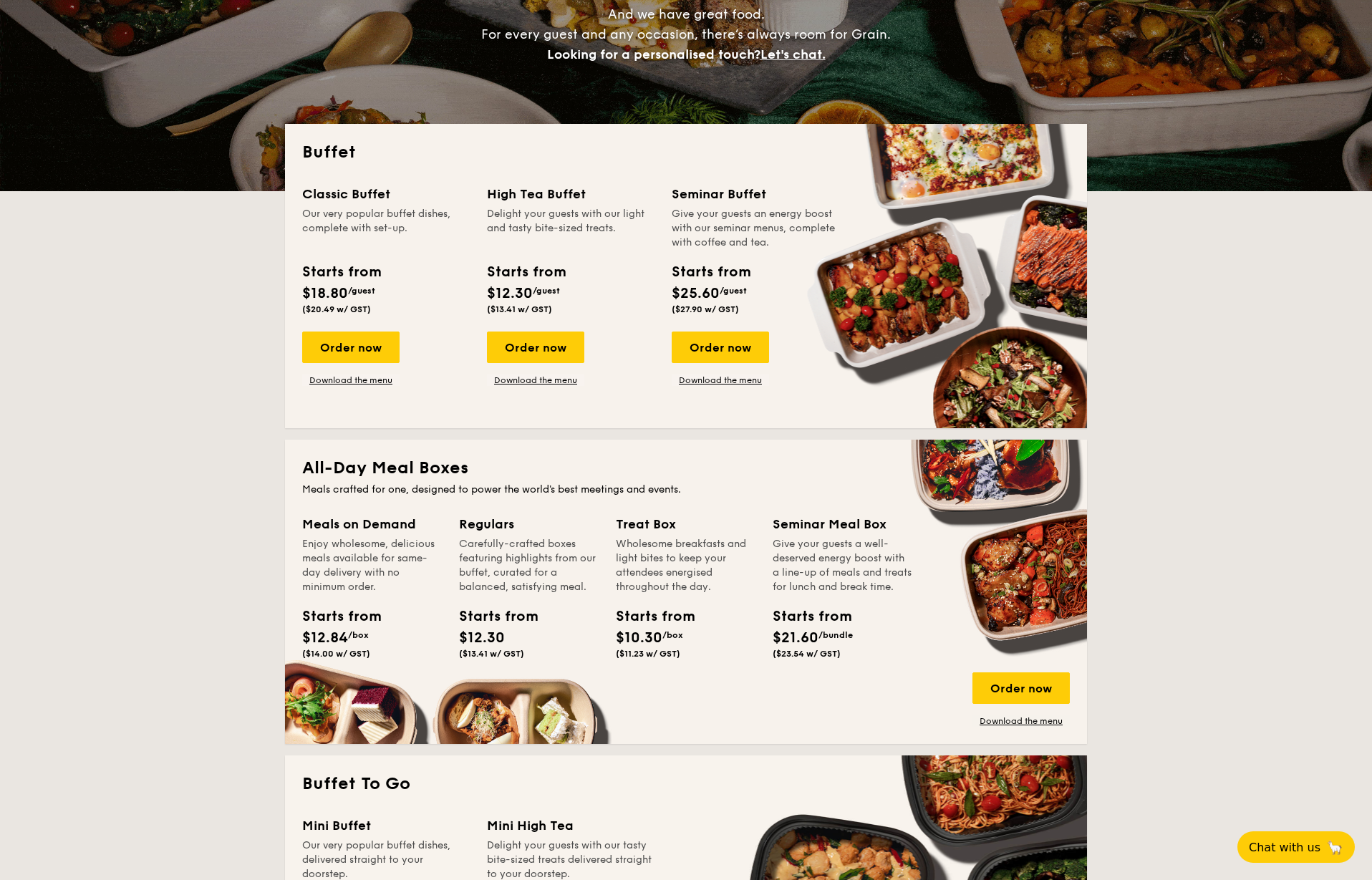
scroll to position [143, 0]
